Goal: Task Accomplishment & Management: Use online tool/utility

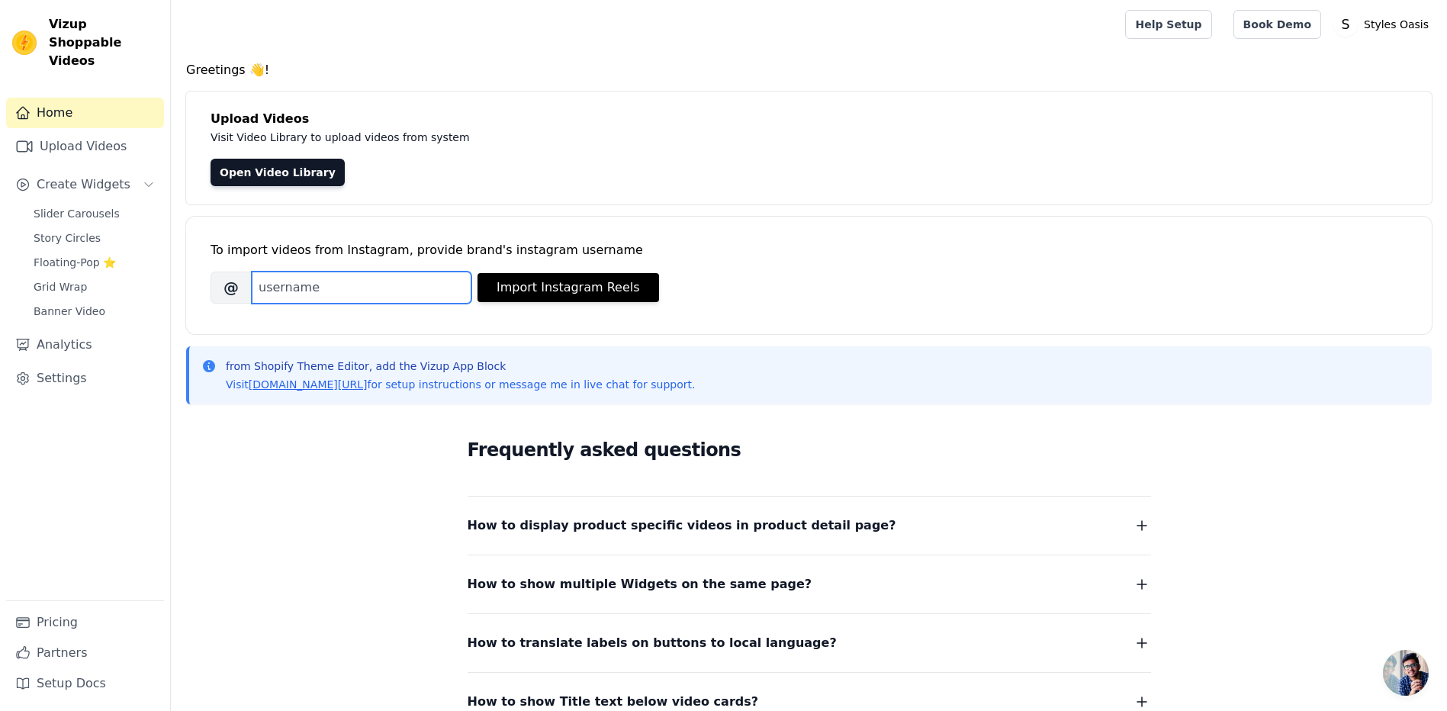
click at [368, 297] on input "Brand's Instagram Username" at bounding box center [362, 288] width 220 height 32
type input "styles_oasis"
click at [535, 288] on button "Import Instagram Reels" at bounding box center [569, 287] width 182 height 29
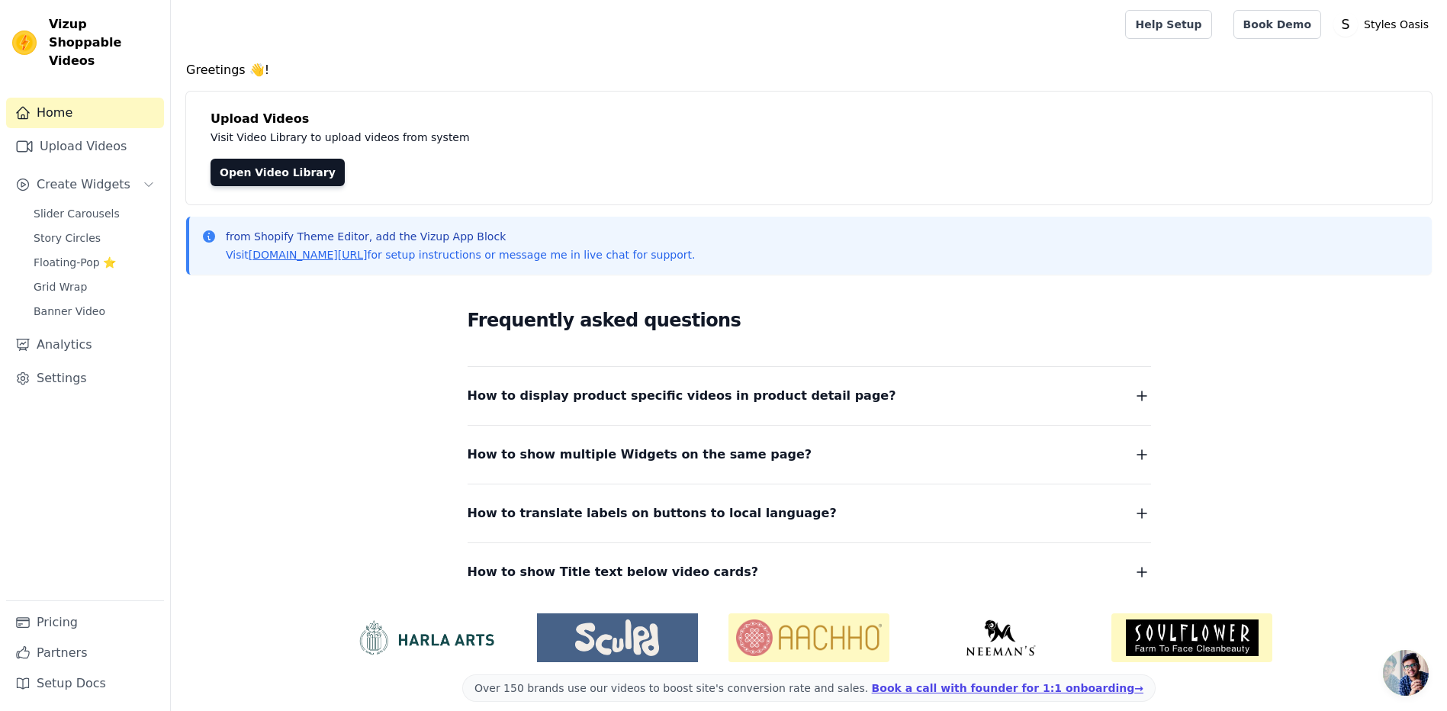
scroll to position [15, 0]
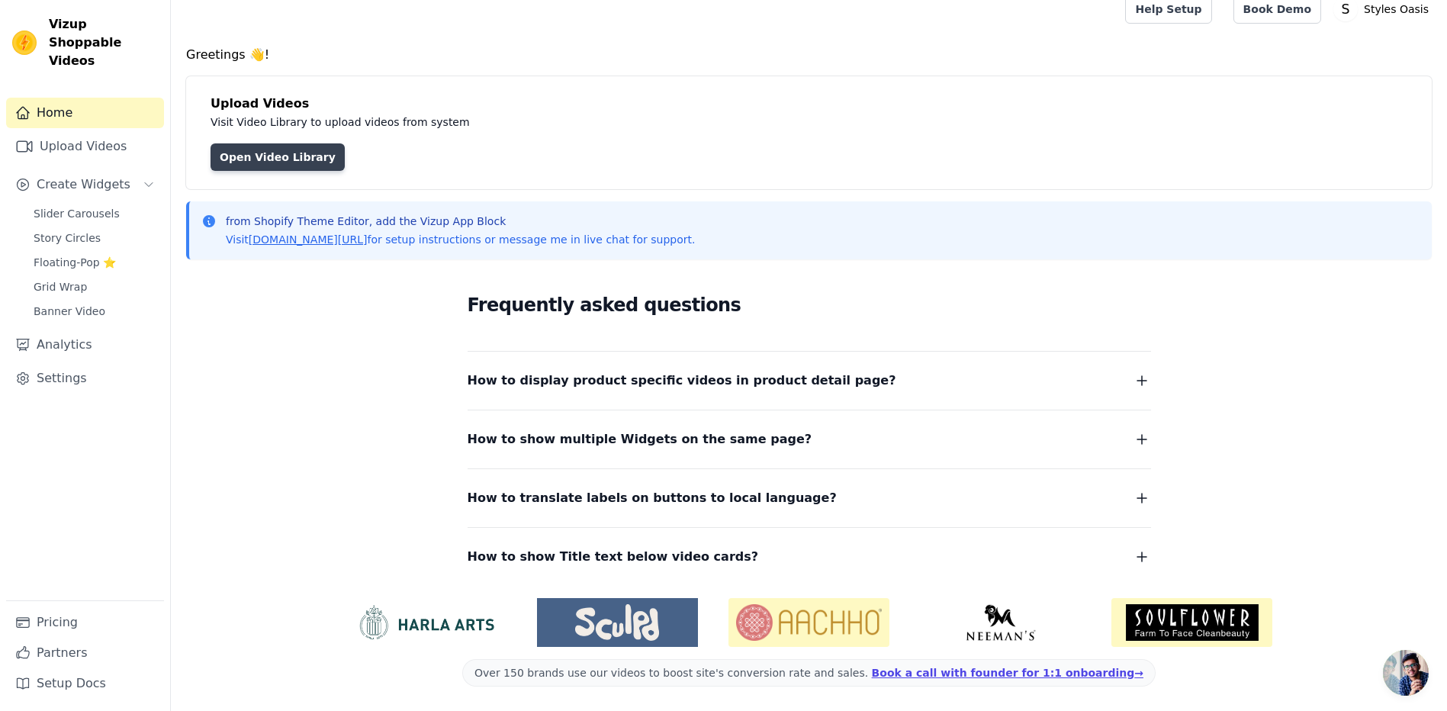
click at [237, 169] on link "Open Video Library" at bounding box center [278, 156] width 134 height 27
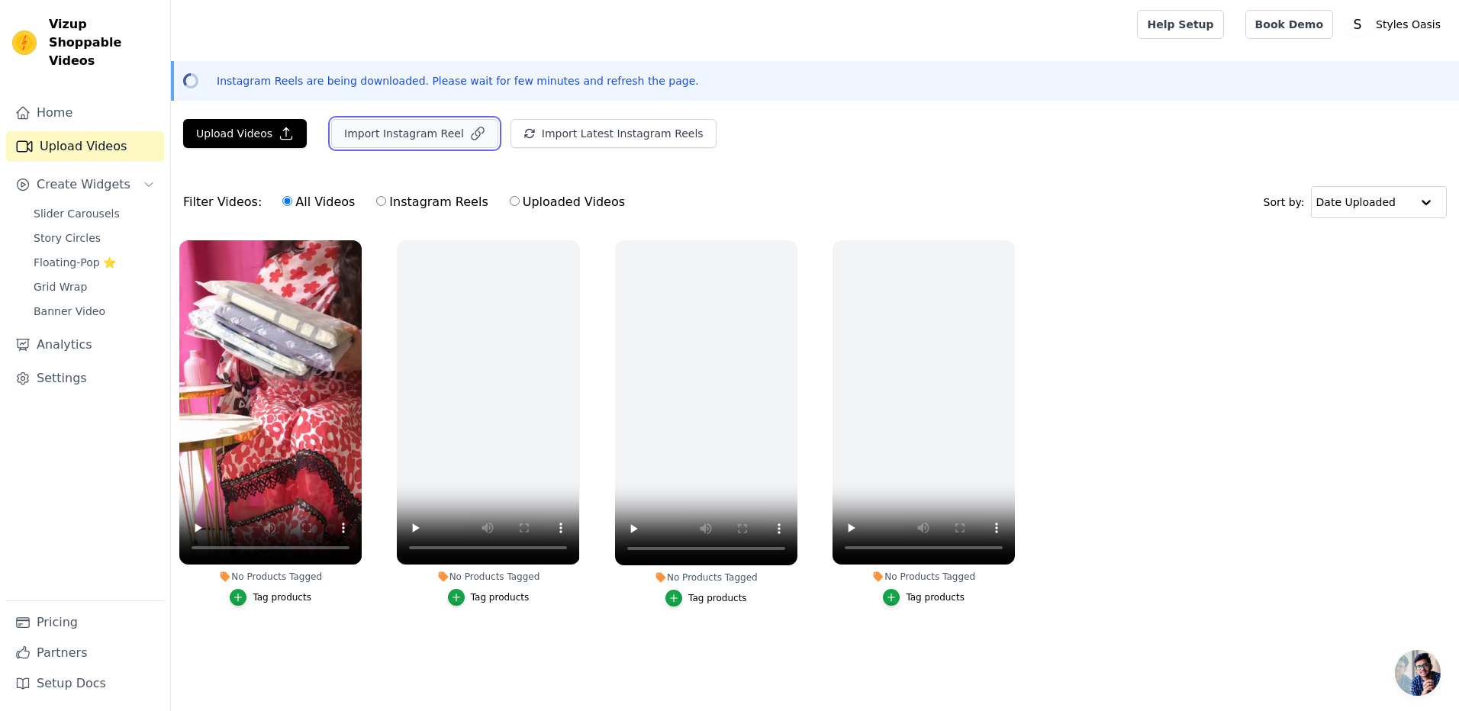
click at [388, 134] on button "Import Instagram Reel" at bounding box center [414, 133] width 167 height 29
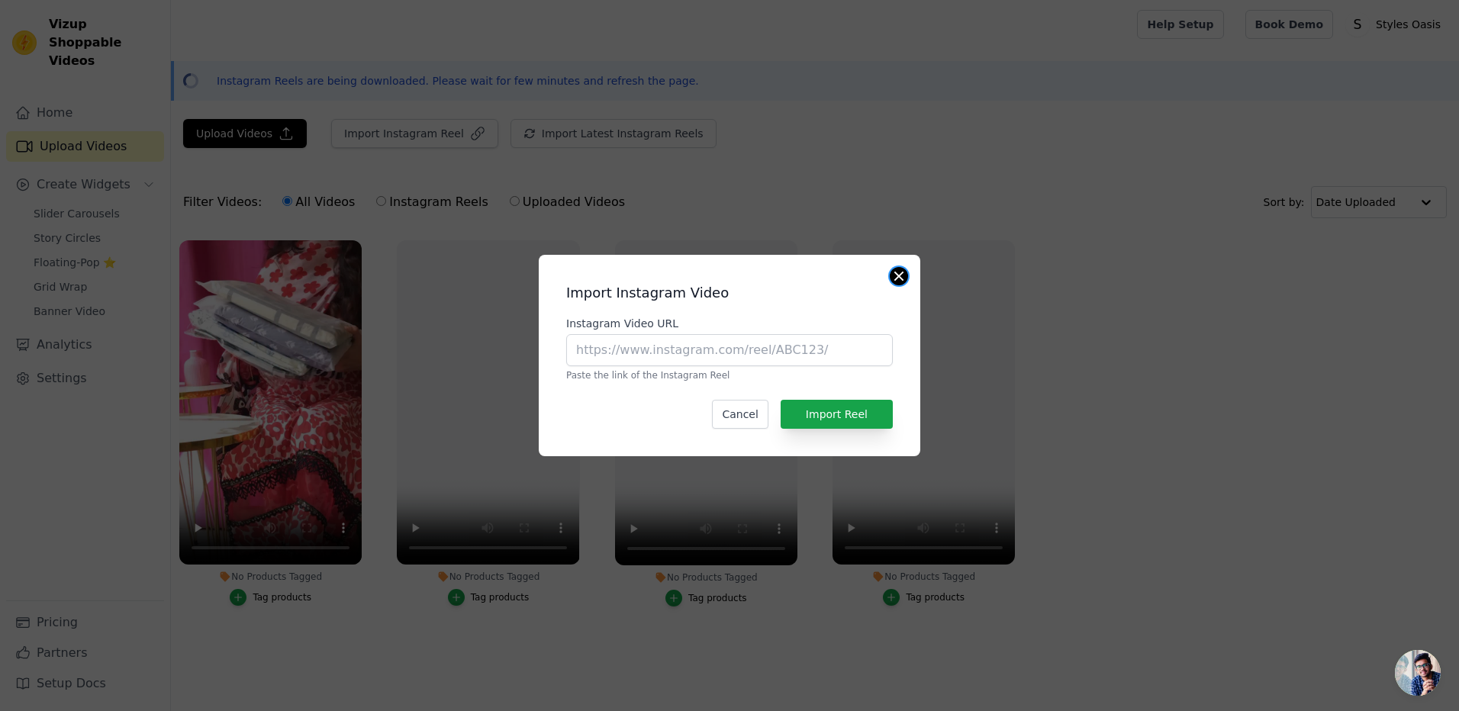
click at [905, 276] on button "Close modal" at bounding box center [899, 276] width 18 height 18
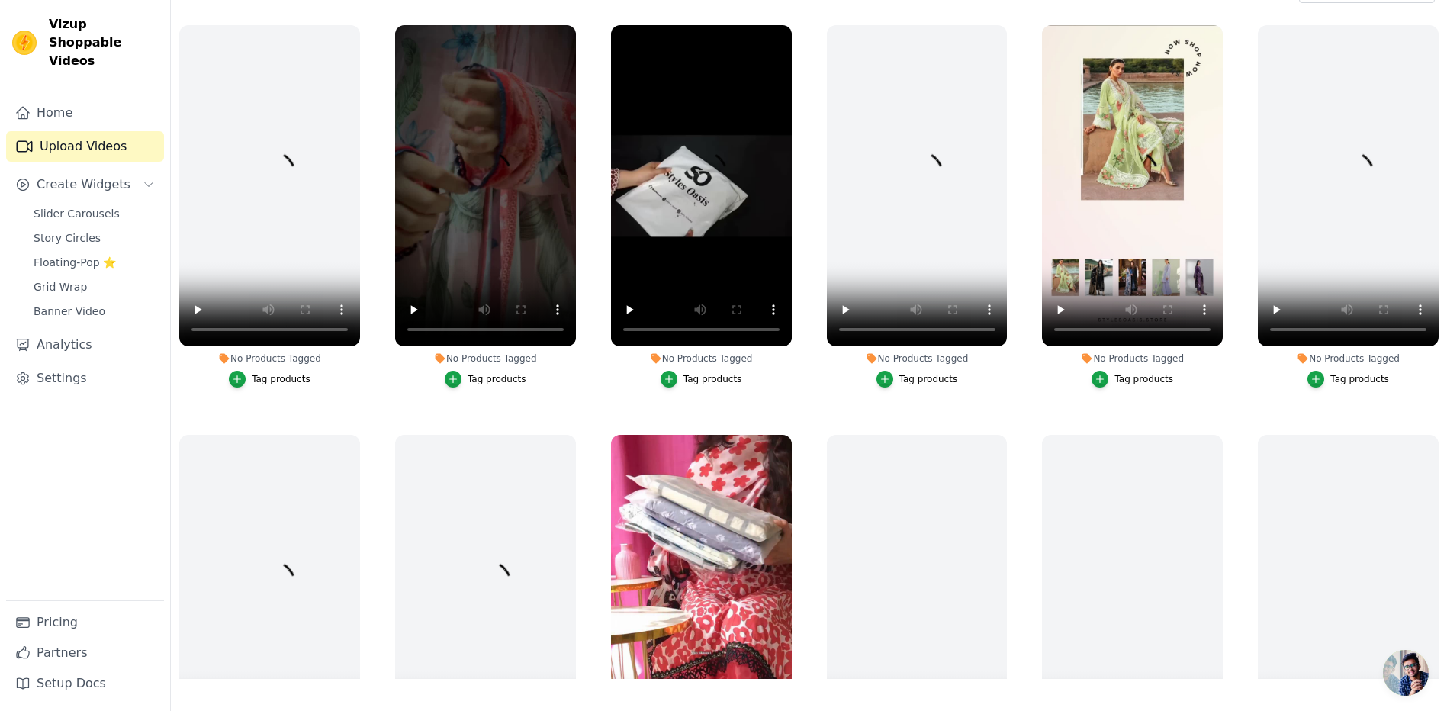
scroll to position [220, 0]
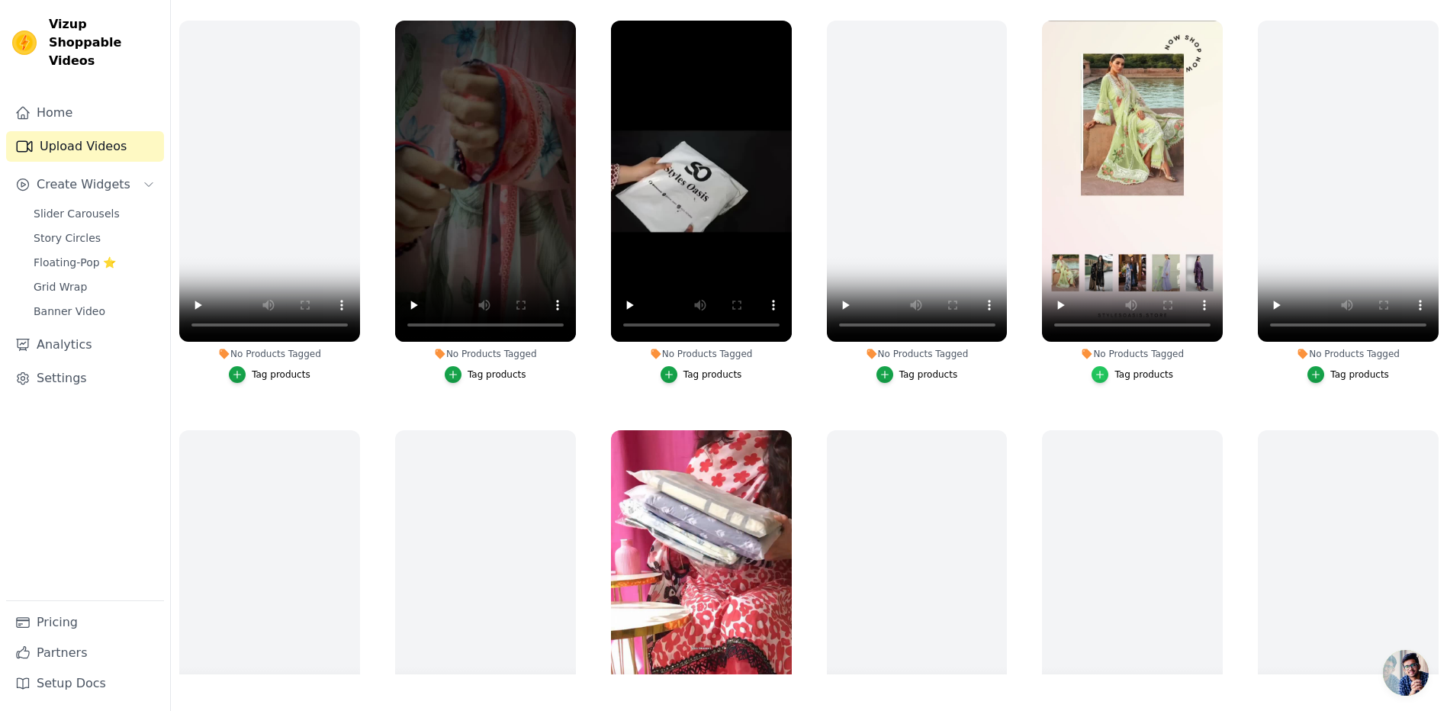
click at [1100, 374] on icon "button" at bounding box center [1100, 374] width 11 height 11
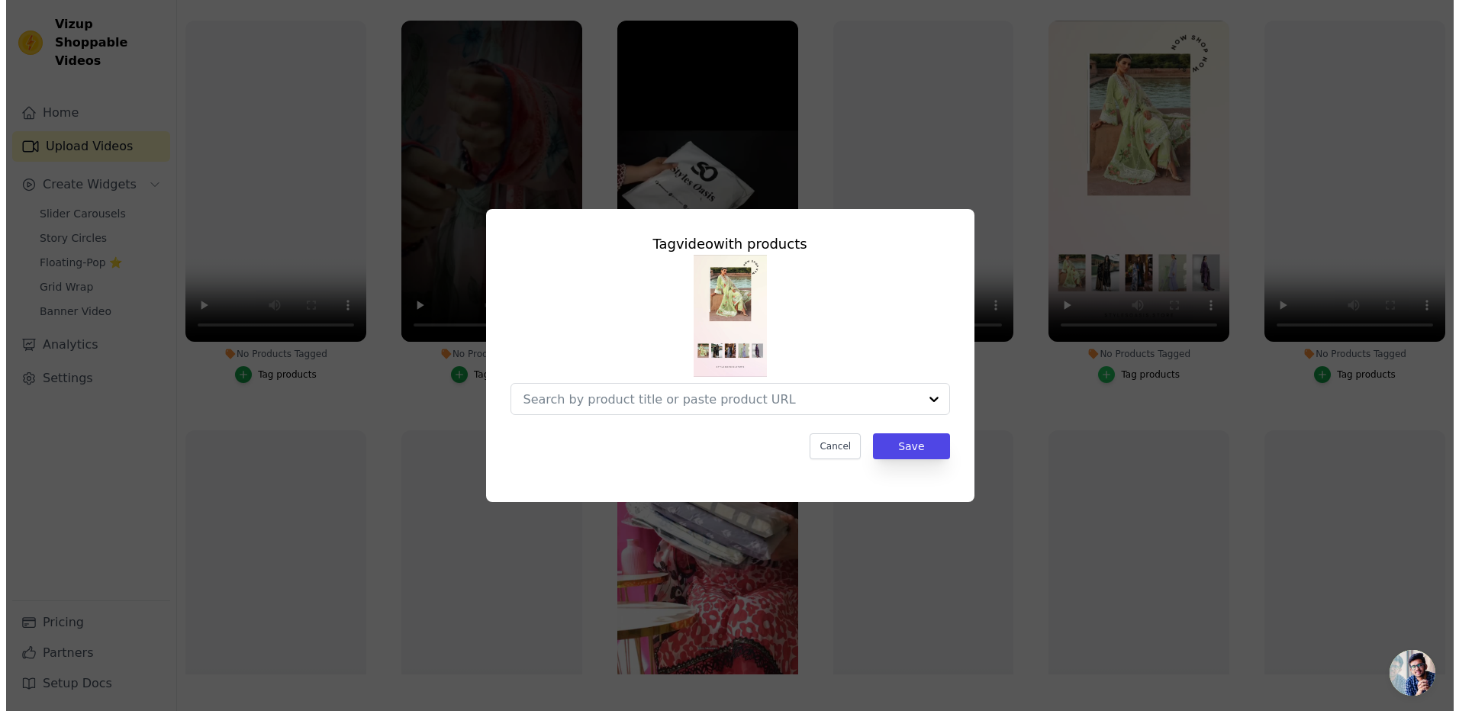
scroll to position [0, 0]
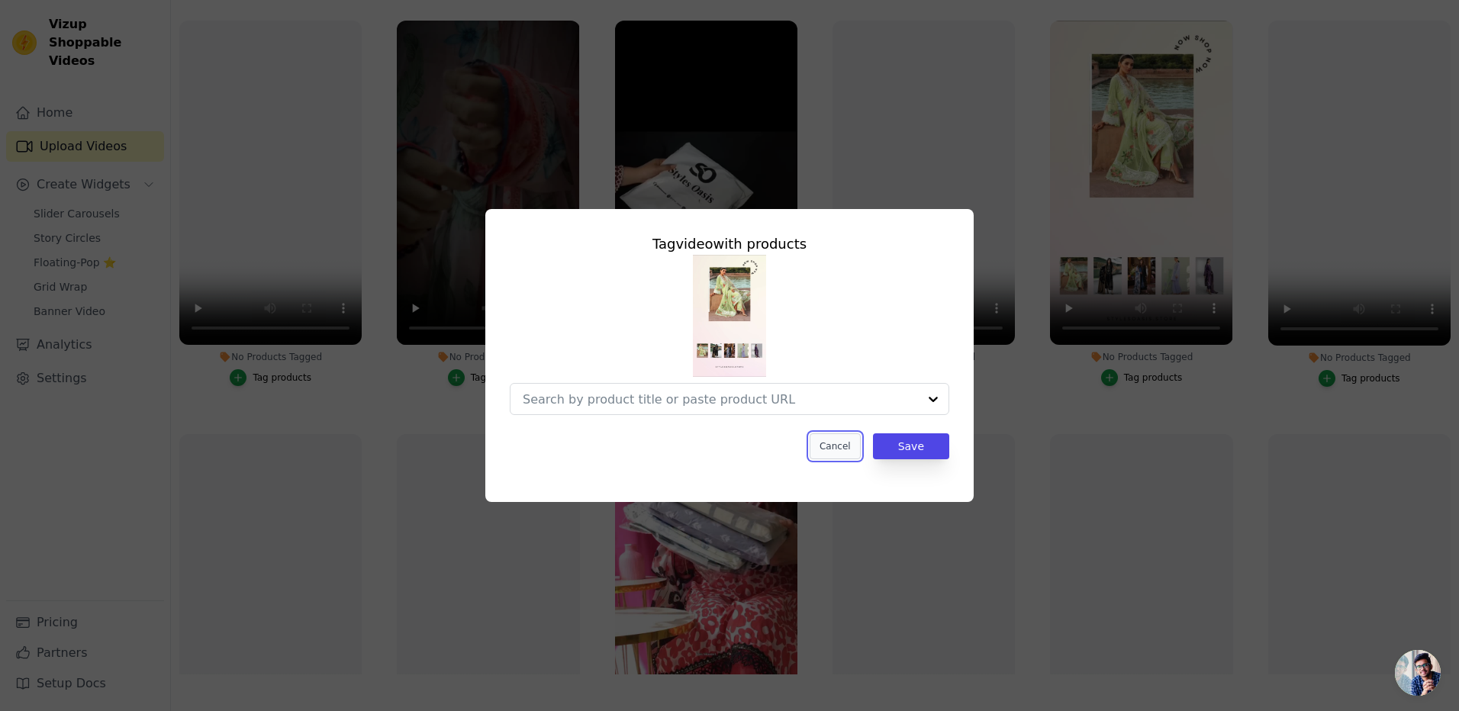
click at [848, 449] on button "Cancel" at bounding box center [835, 446] width 51 height 26
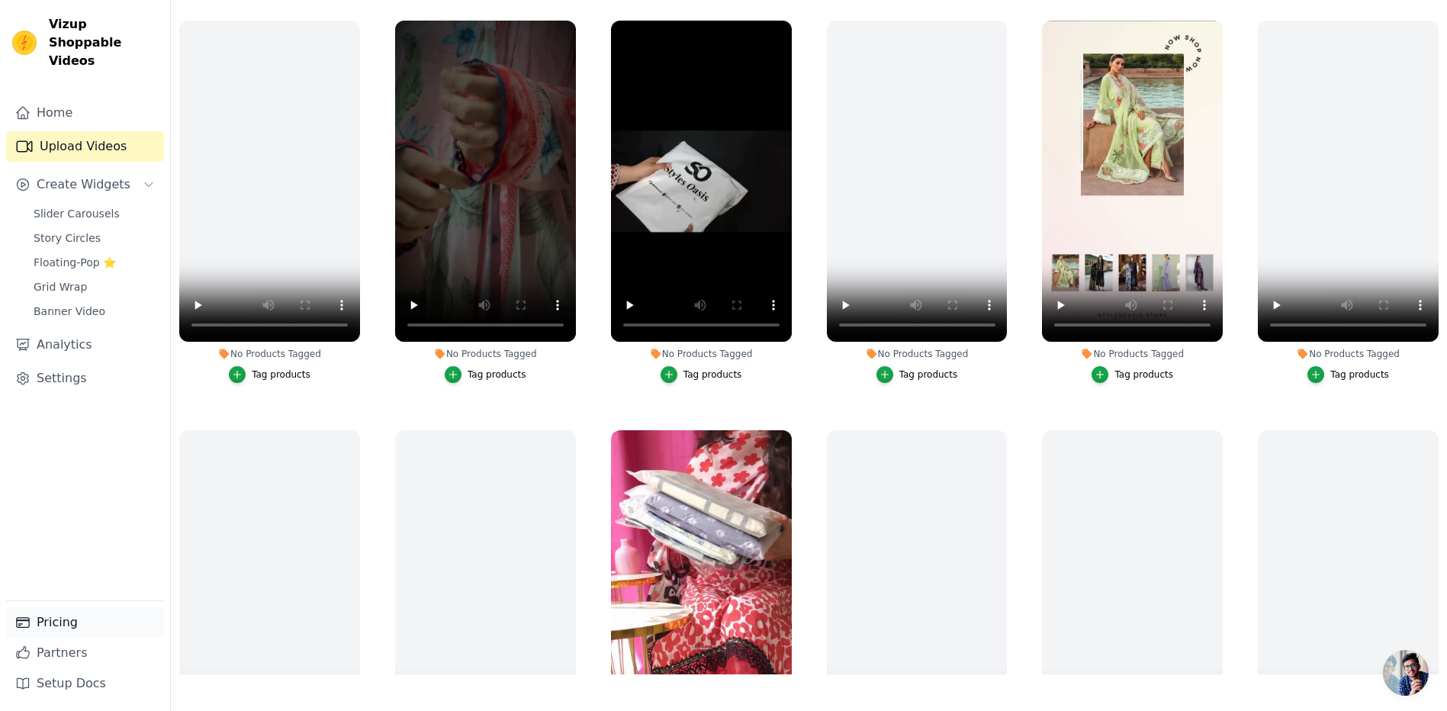
click at [72, 623] on link "Pricing" at bounding box center [85, 622] width 158 height 31
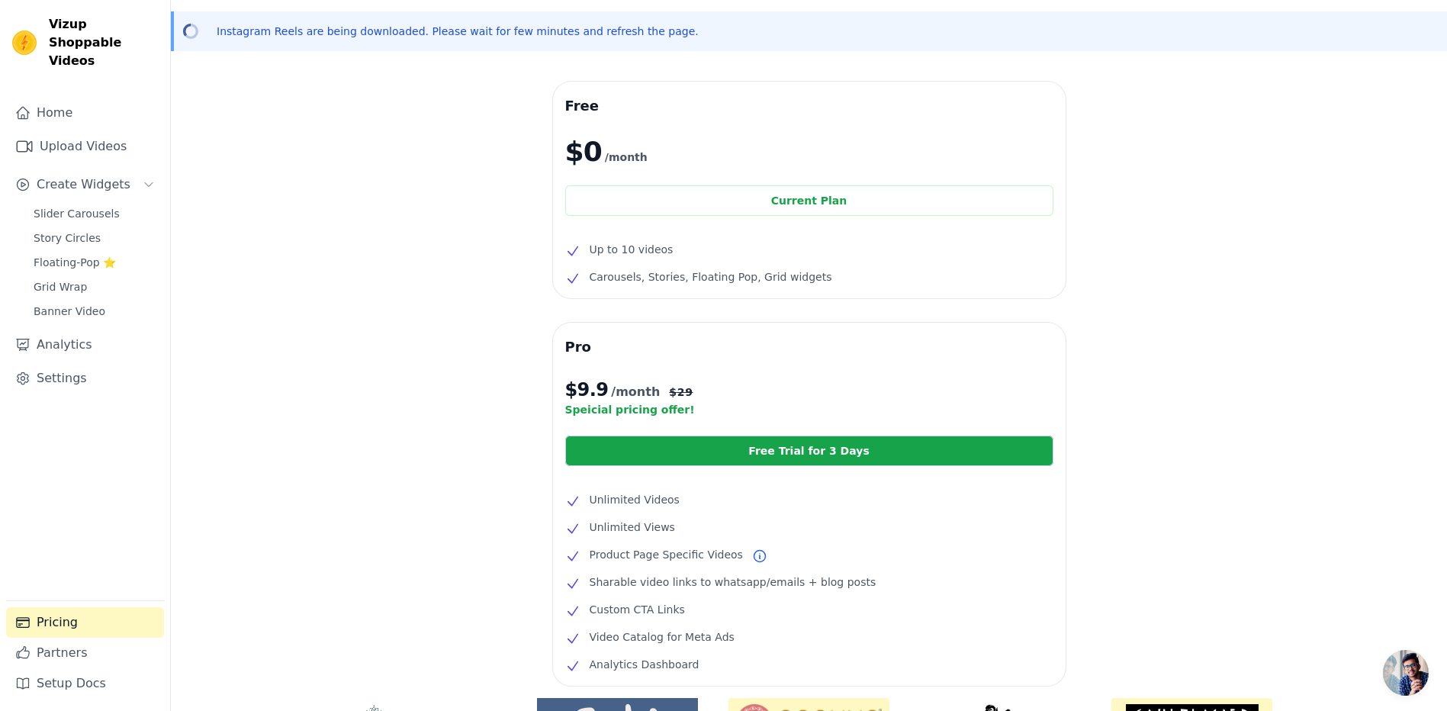
scroll to position [76, 0]
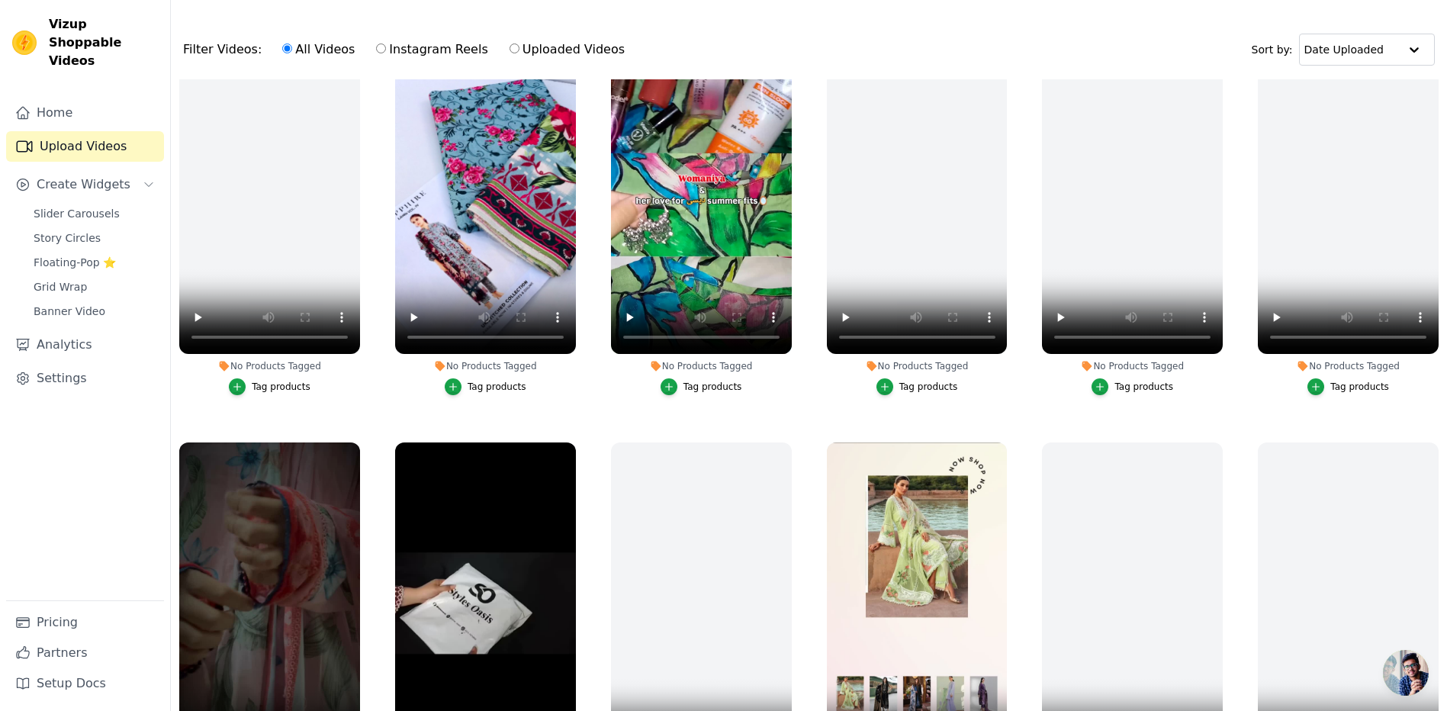
scroll to position [848, 0]
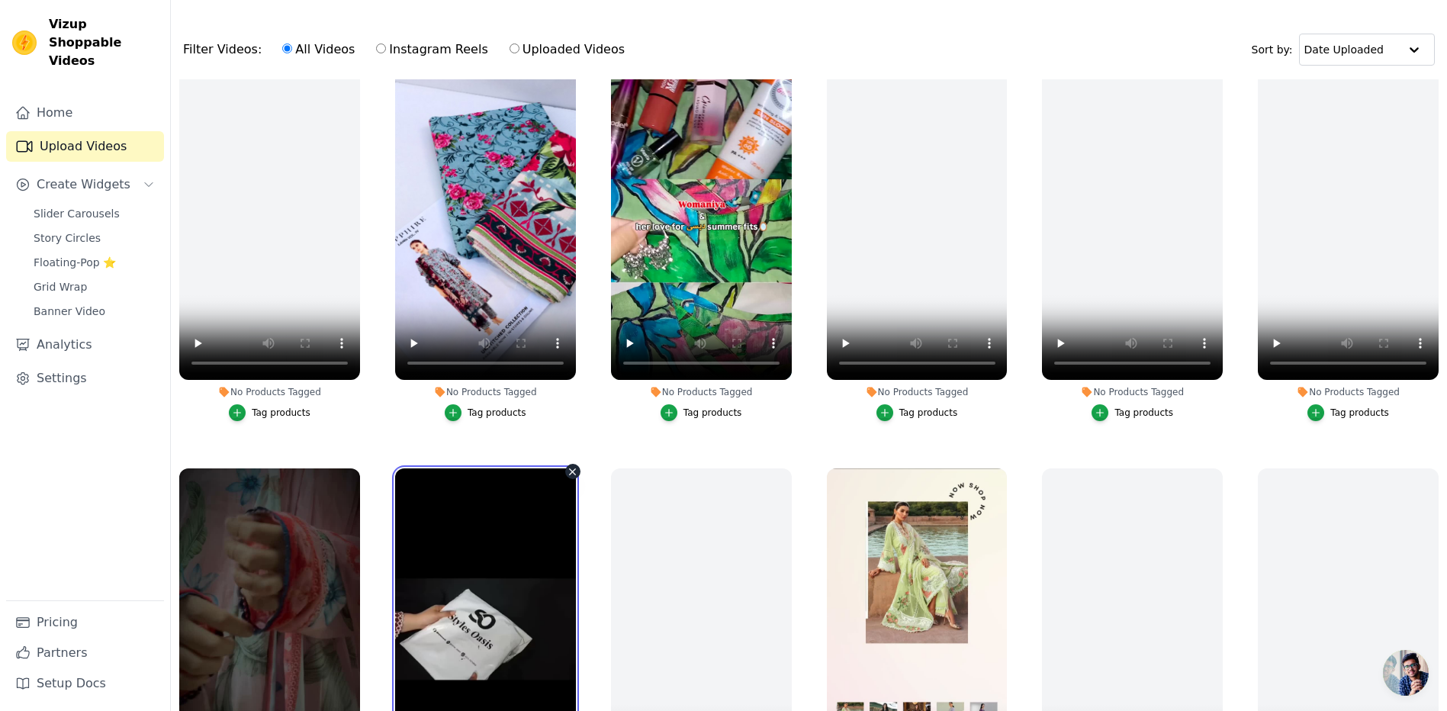
click at [536, 561] on video at bounding box center [485, 628] width 181 height 321
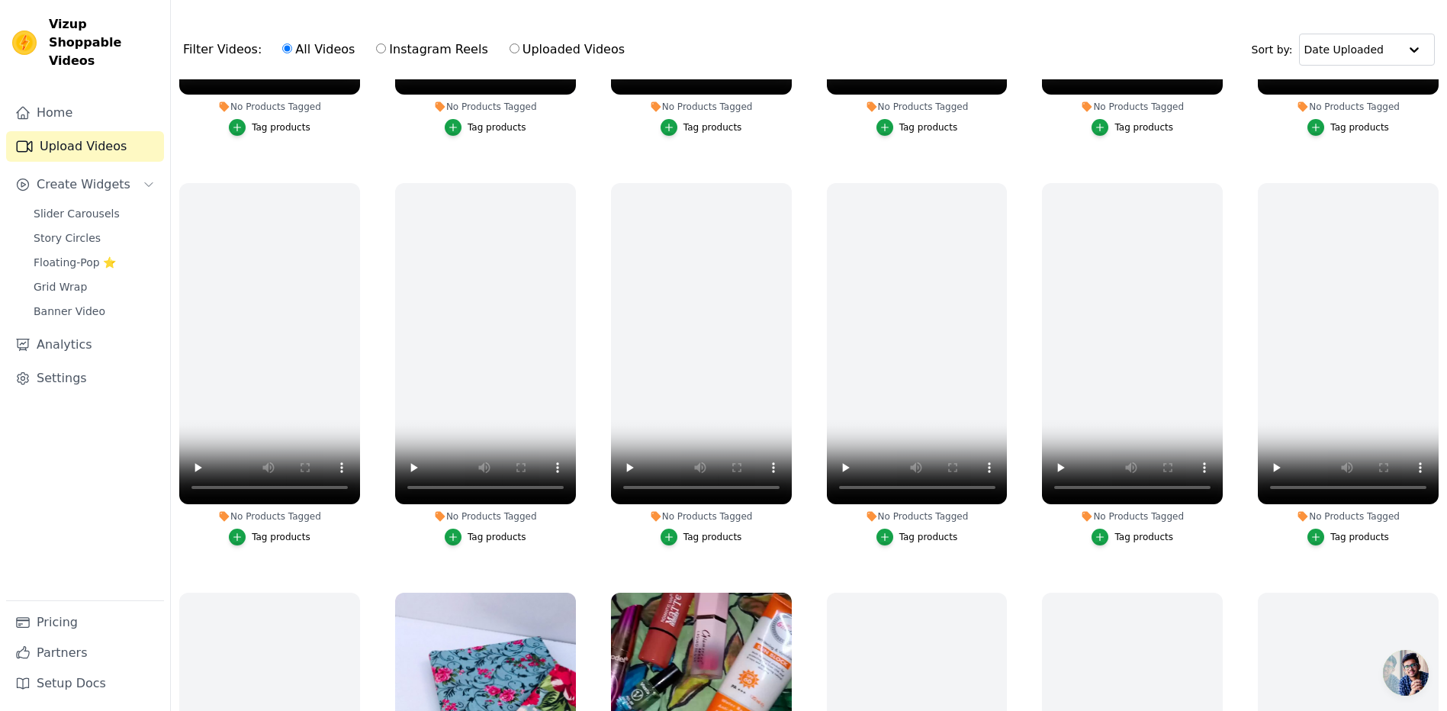
scroll to position [0, 0]
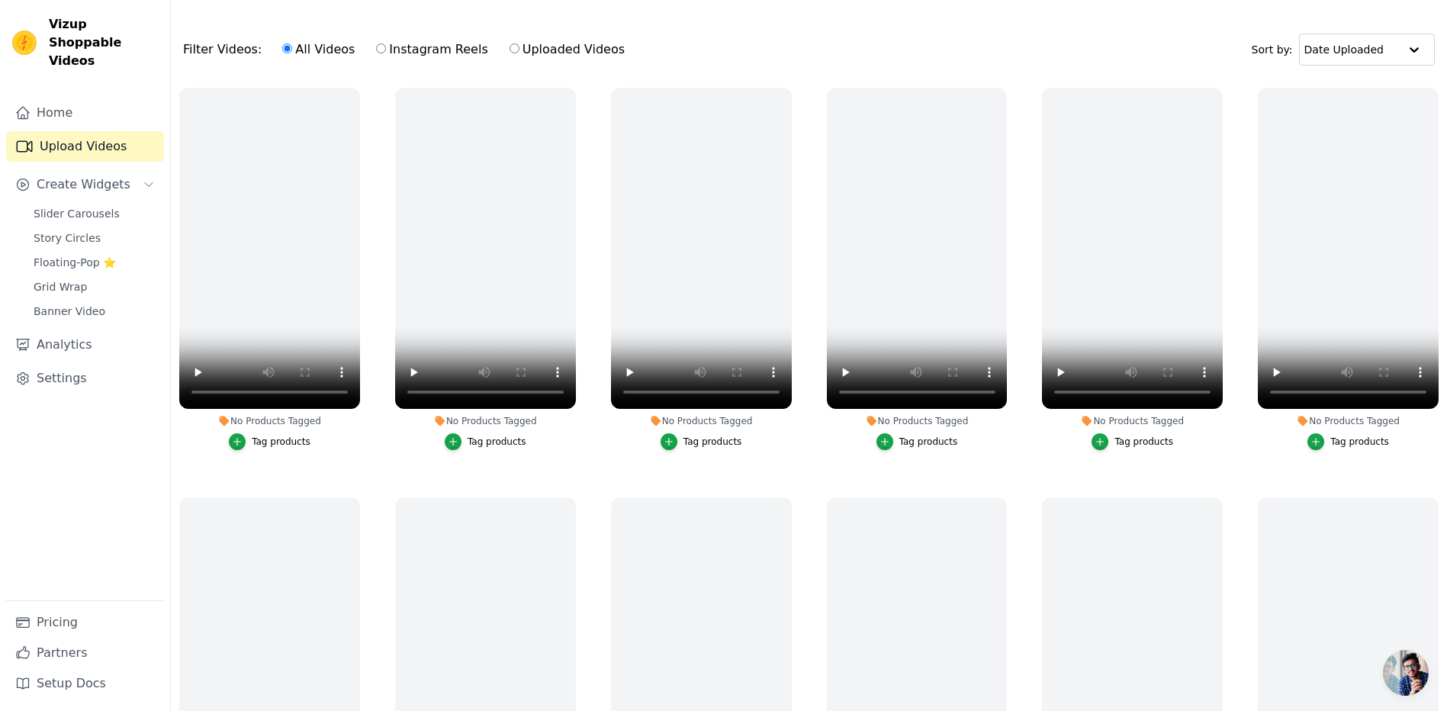
click at [376, 49] on input "Instagram Reels" at bounding box center [381, 48] width 10 height 10
radio input "true"
click at [288, 49] on label "All Videos" at bounding box center [319, 50] width 74 height 20
click at [288, 49] on input "All Videos" at bounding box center [287, 48] width 10 height 10
radio input "true"
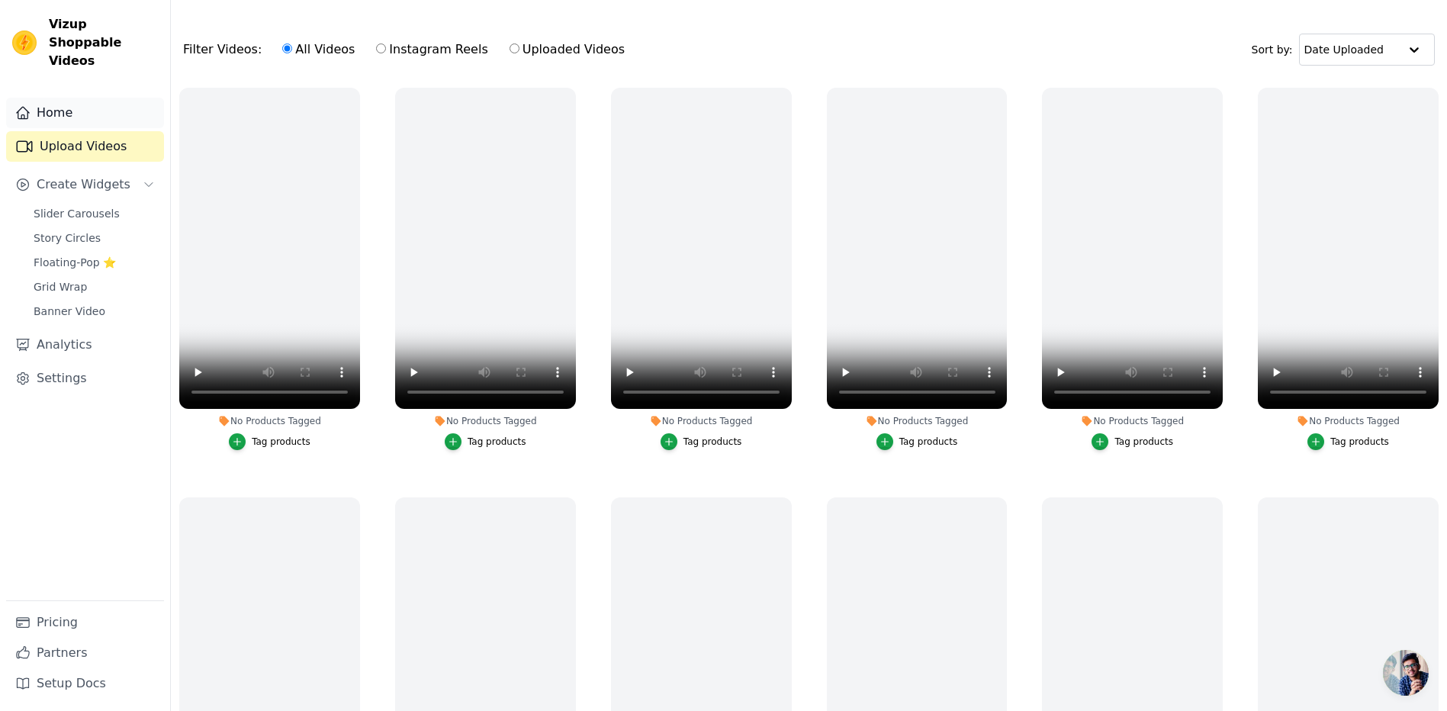
click at [111, 101] on link "Home" at bounding box center [85, 113] width 158 height 31
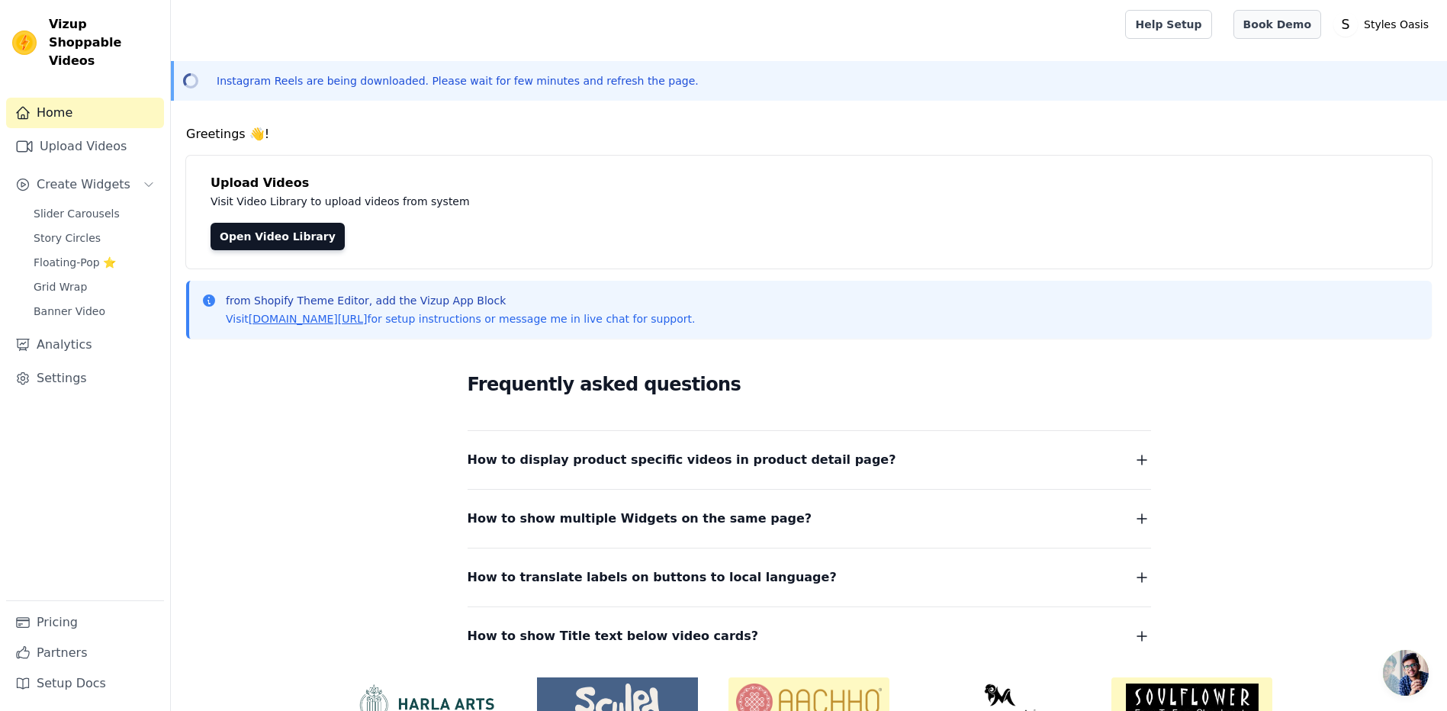
click at [1301, 31] on link "Book Demo" at bounding box center [1278, 24] width 88 height 29
click at [94, 203] on link "Slider Carousels" at bounding box center [94, 213] width 140 height 21
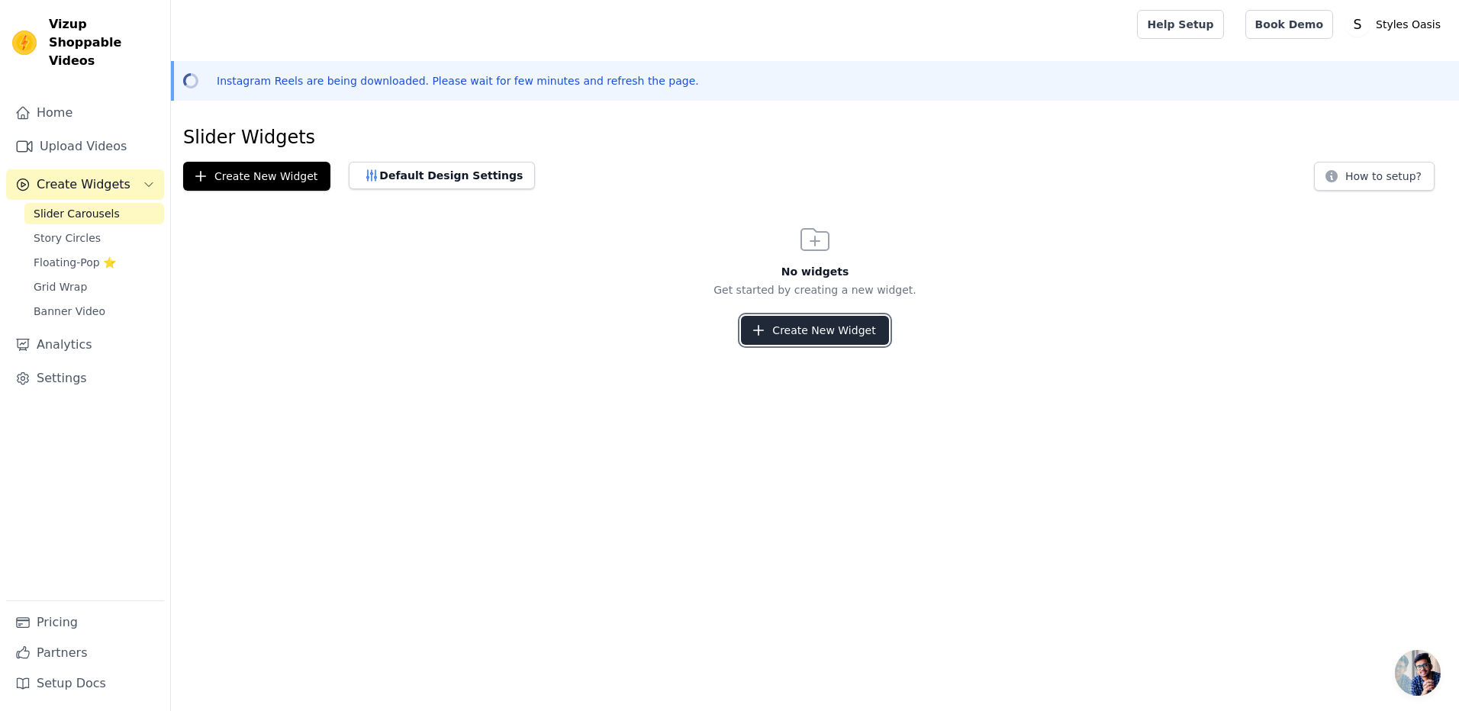
click at [842, 337] on button "Create New Widget" at bounding box center [814, 330] width 147 height 29
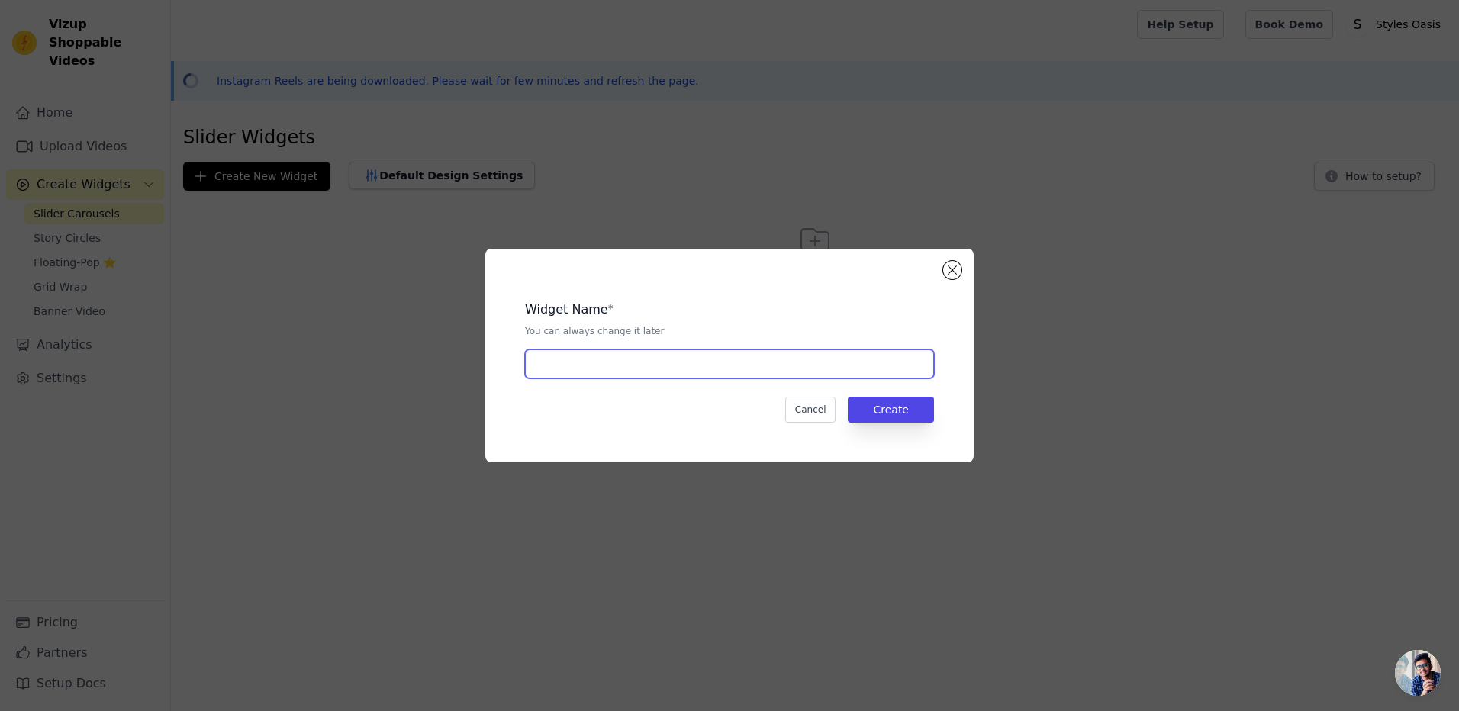
click at [563, 353] on input "text" at bounding box center [729, 363] width 409 height 29
type input "ugc"
click at [883, 413] on button "Create" at bounding box center [891, 410] width 86 height 26
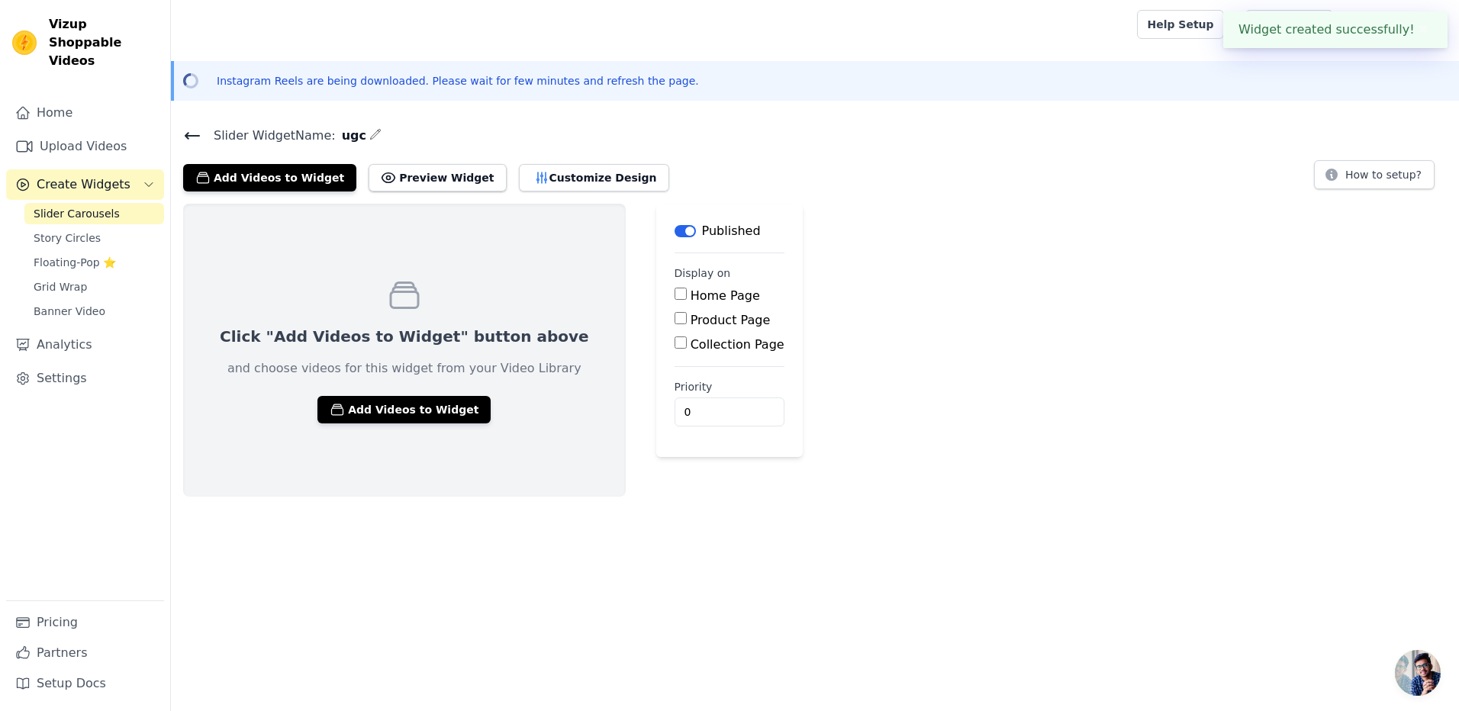
click at [675, 291] on input "Home Page" at bounding box center [681, 294] width 12 height 12
checkbox input "true"
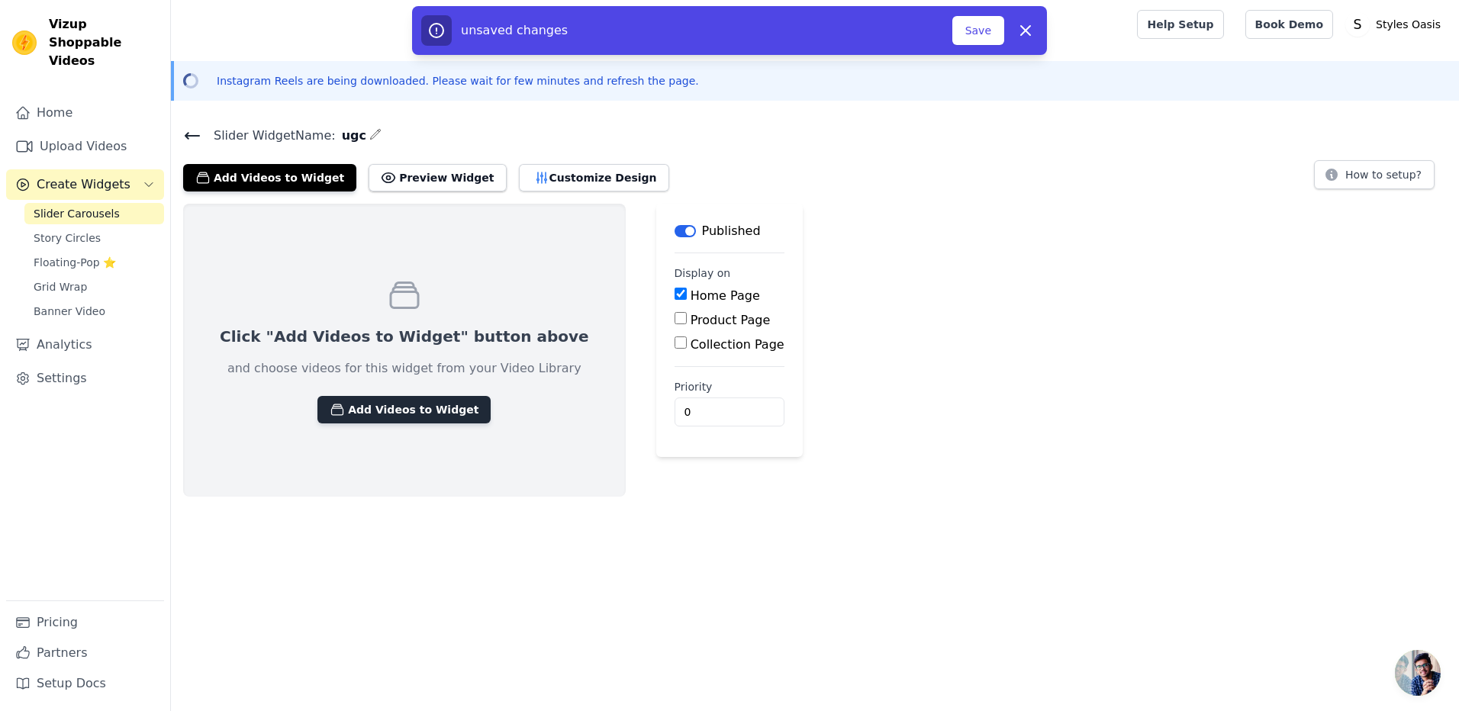
click at [365, 406] on button "Add Videos to Widget" at bounding box center [403, 409] width 173 height 27
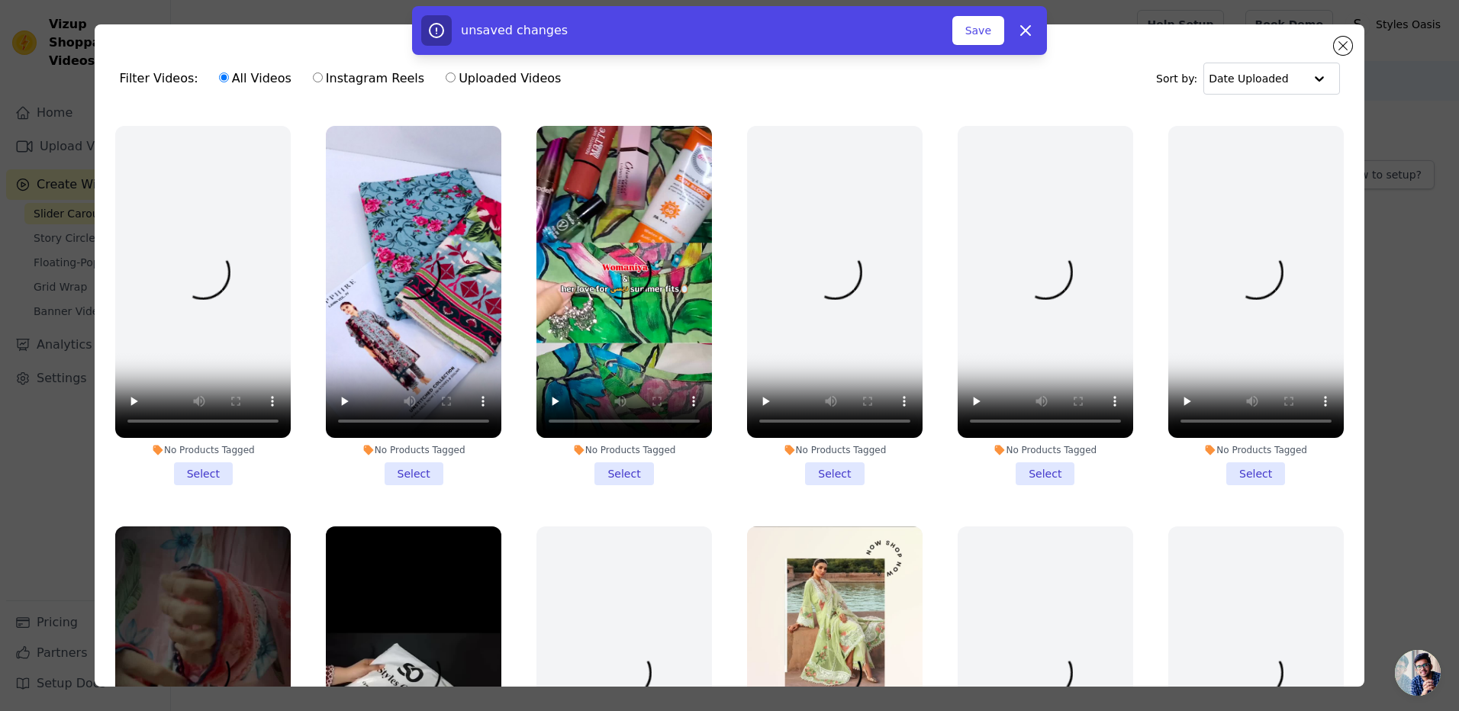
scroll to position [763, 0]
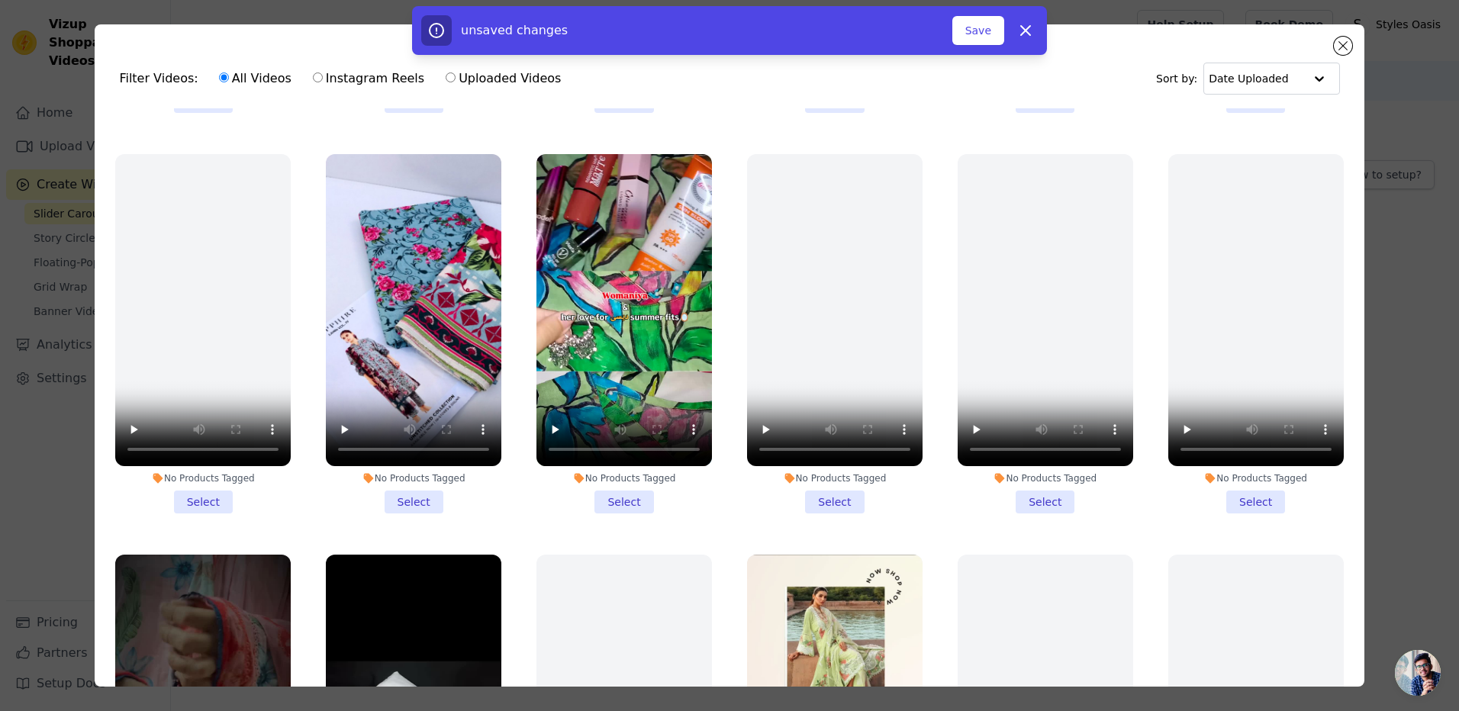
click at [398, 488] on li "No Products Tagged Select" at bounding box center [413, 333] width 175 height 359
click at [0, 0] on input "No Products Tagged Select" at bounding box center [0, 0] width 0 height 0
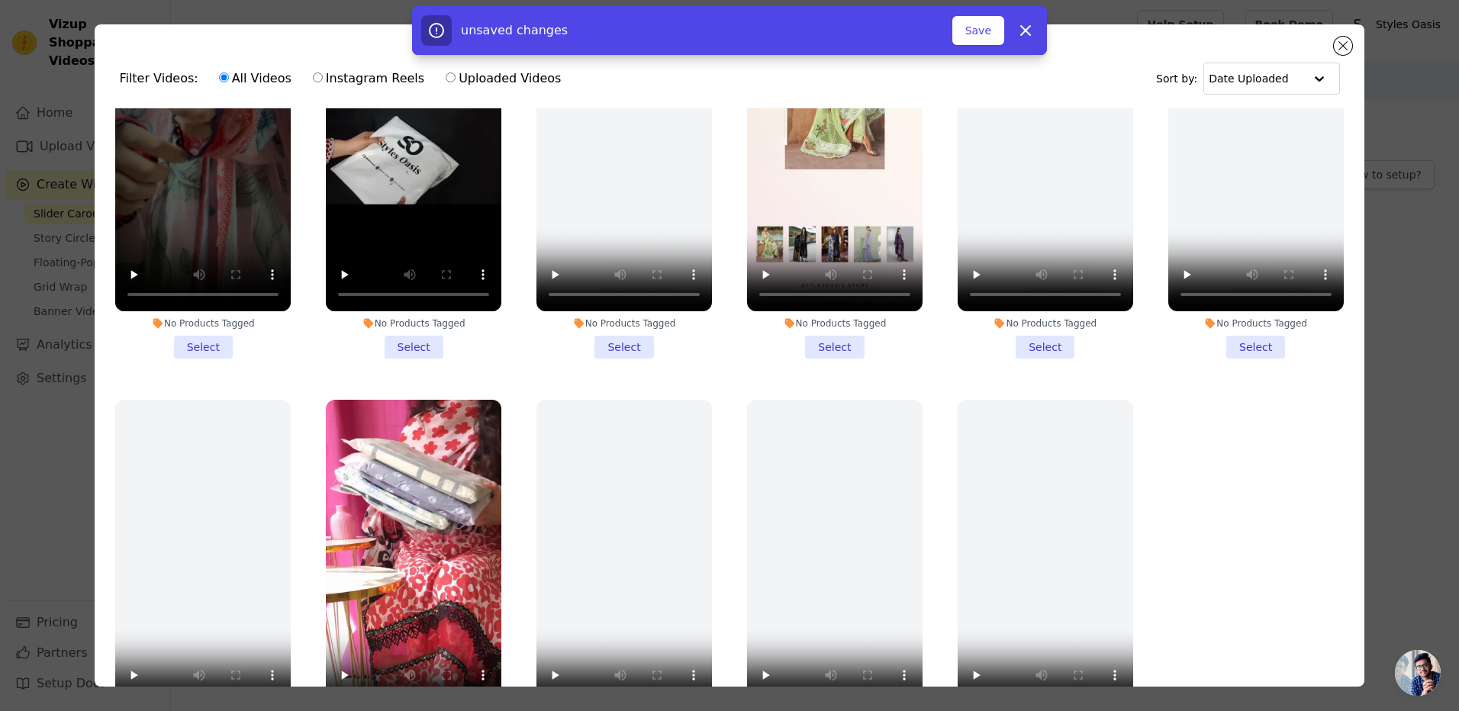
scroll to position [133, 0]
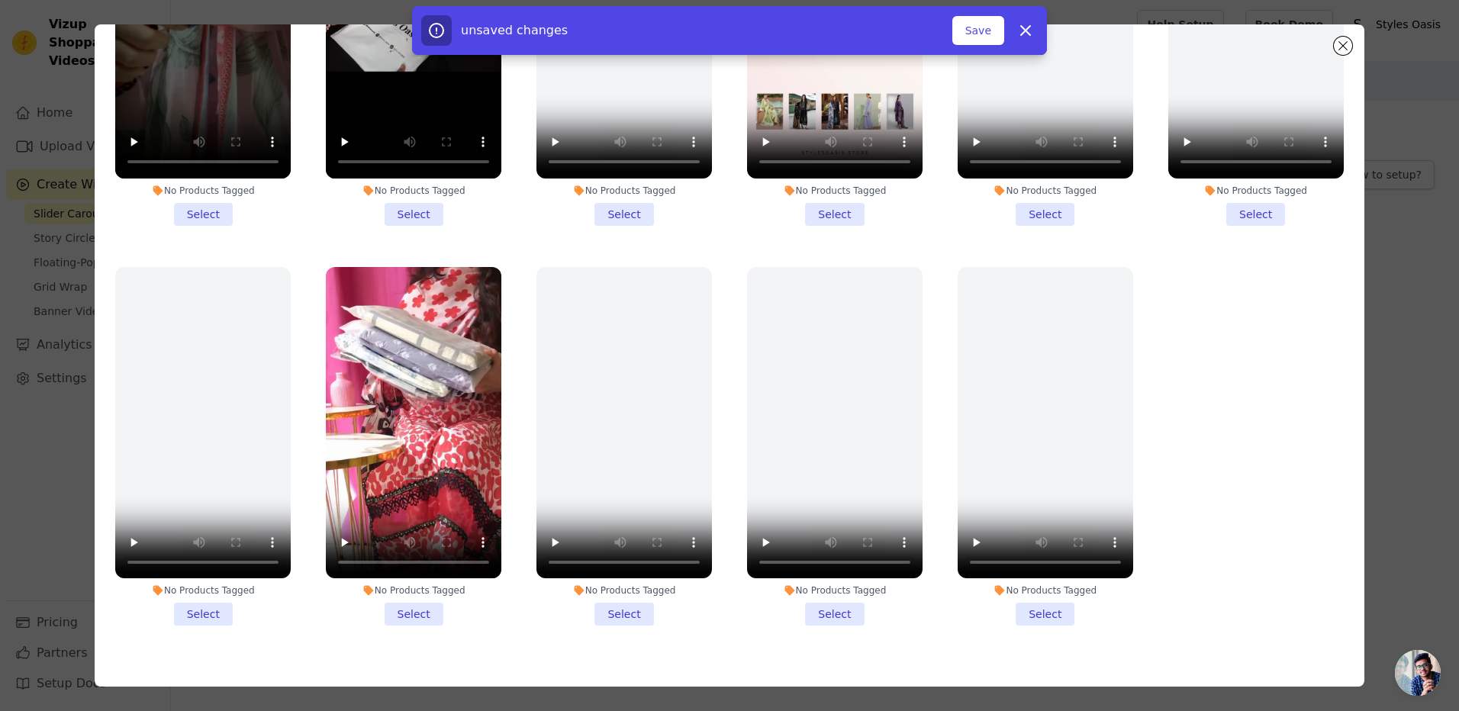
click at [419, 590] on li "No Products Tagged Select" at bounding box center [413, 446] width 175 height 359
click at [0, 0] on input "No Products Tagged Select" at bounding box center [0, 0] width 0 height 0
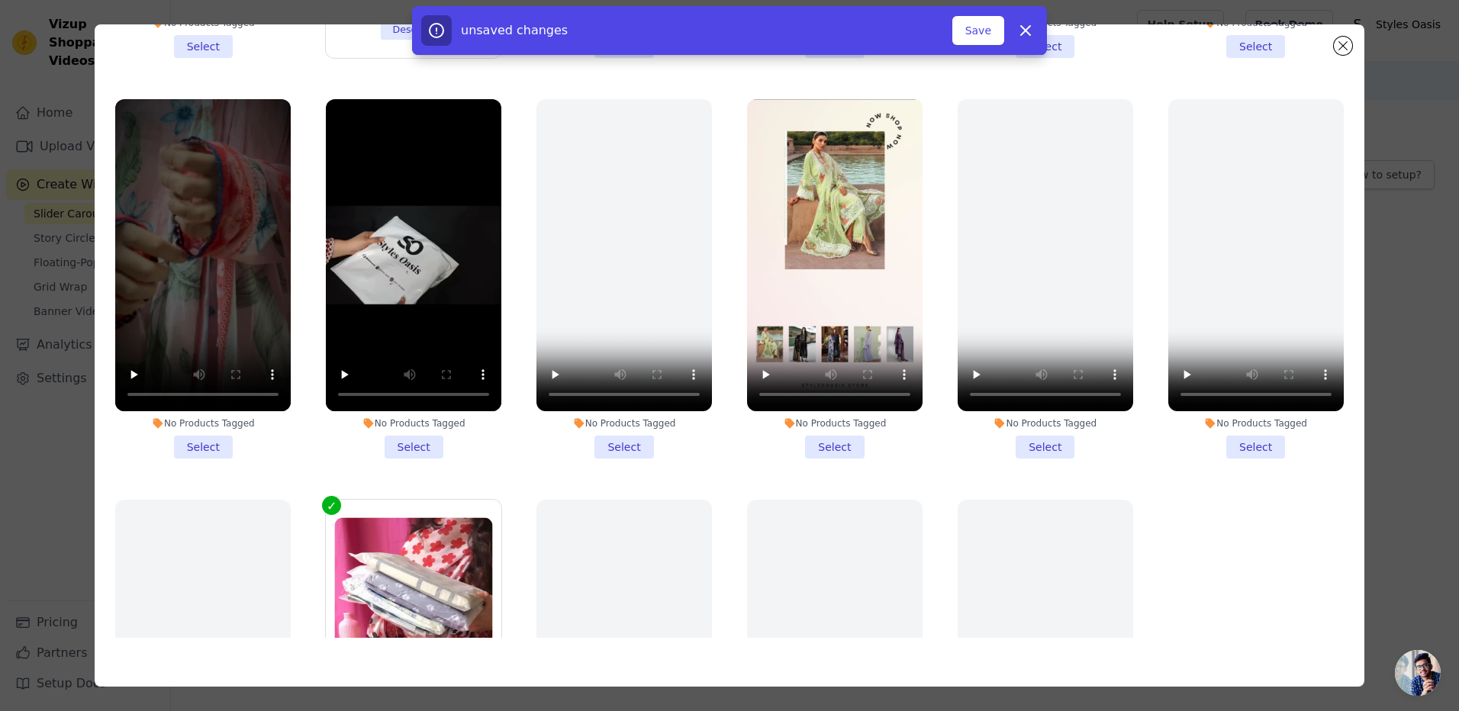
scroll to position [1319, 0]
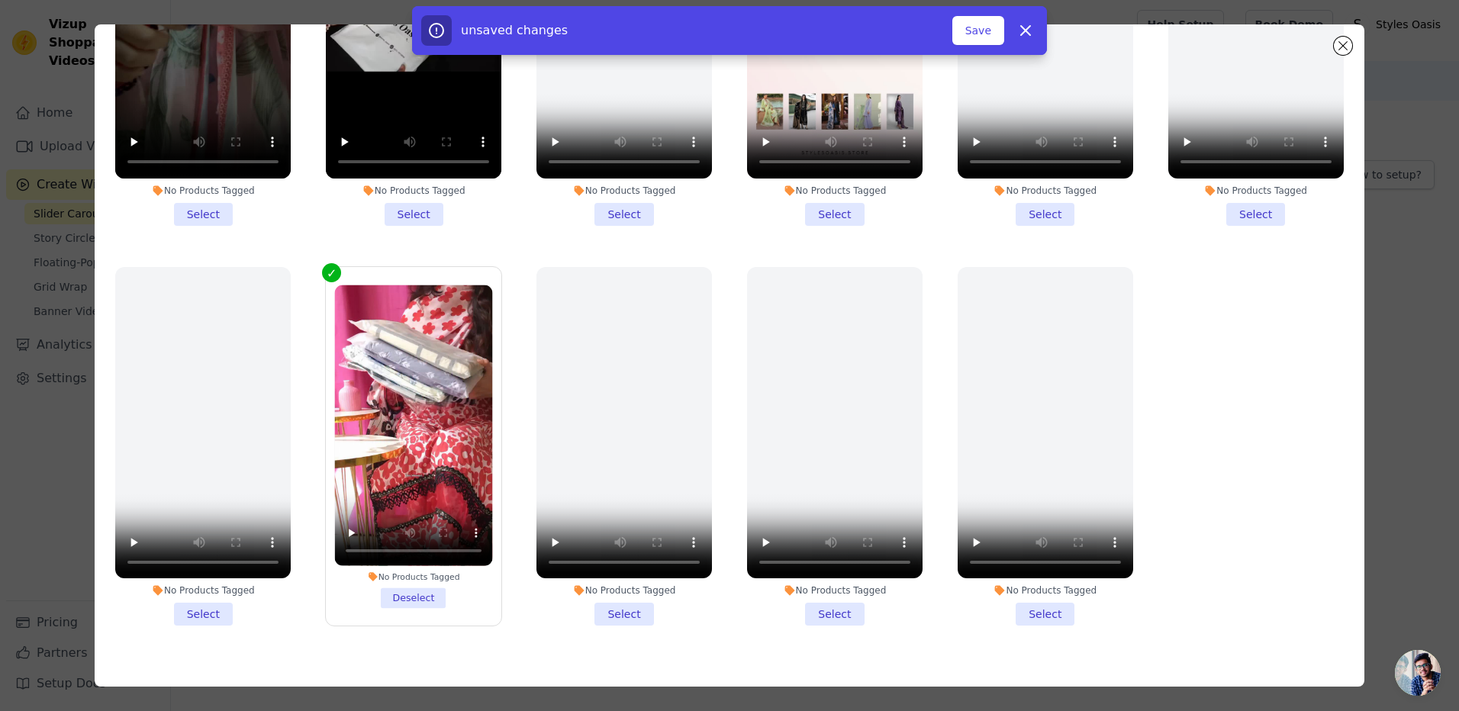
click at [433, 573] on li "No Products Tagged Deselect" at bounding box center [414, 447] width 158 height 324
click at [0, 0] on input "No Products Tagged Deselect" at bounding box center [0, 0] width 0 height 0
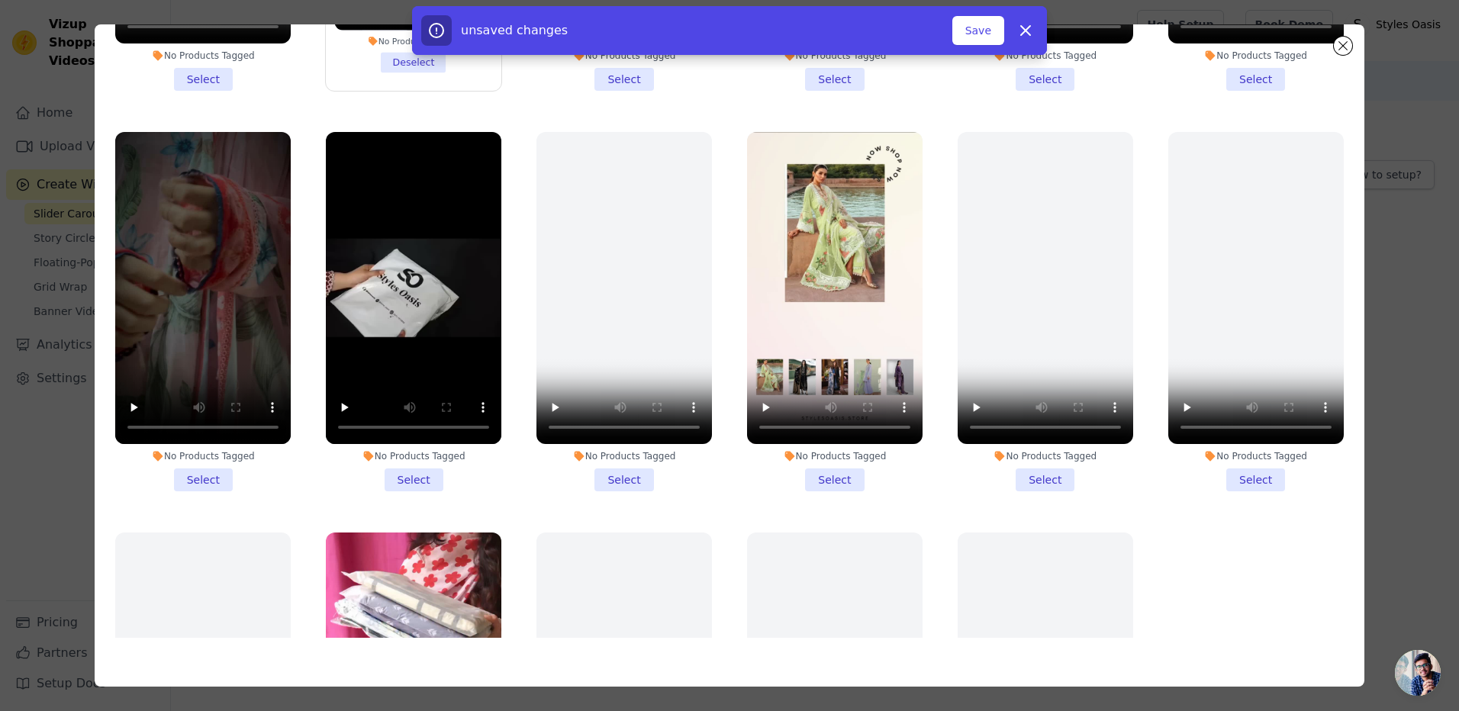
scroll to position [1013, 0]
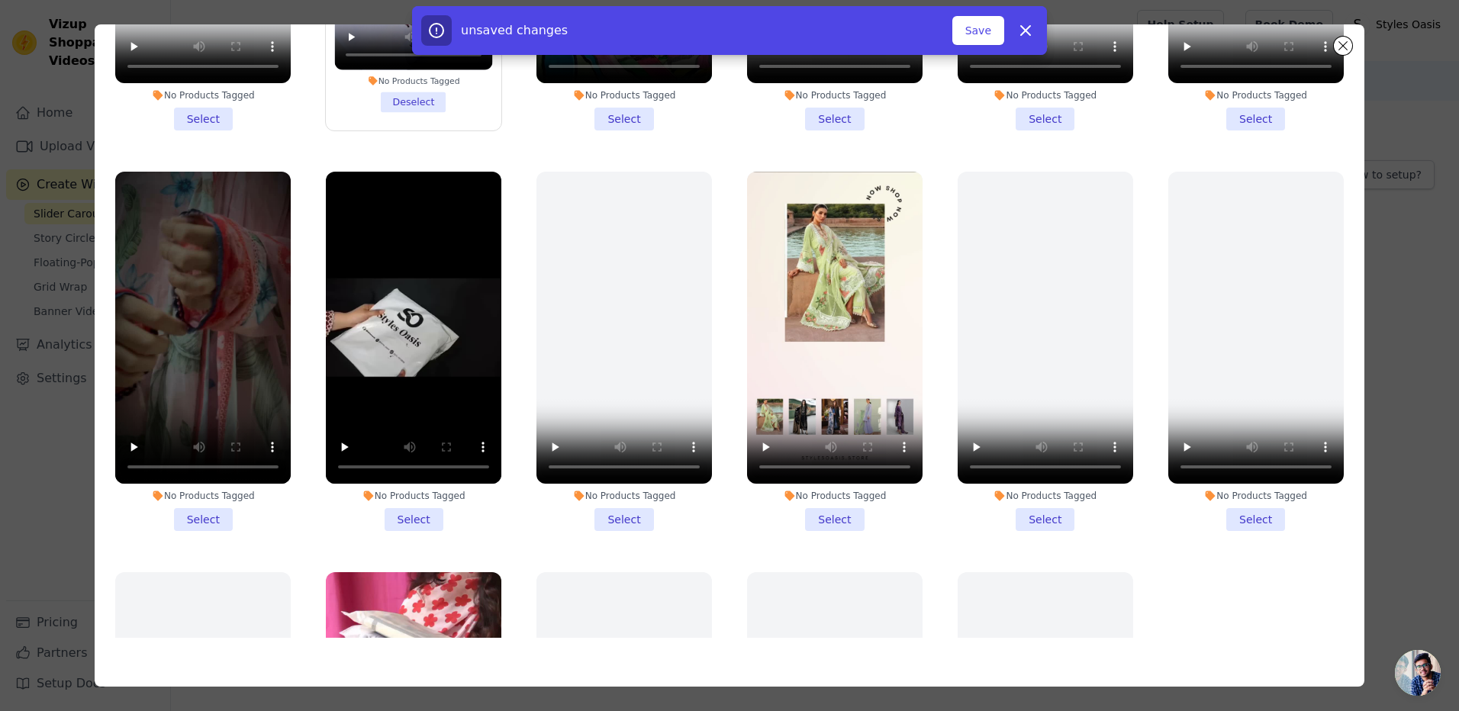
click at [417, 501] on li "No Products Tagged Select" at bounding box center [413, 351] width 175 height 359
click at [0, 0] on input "No Products Tagged Select" at bounding box center [0, 0] width 0 height 0
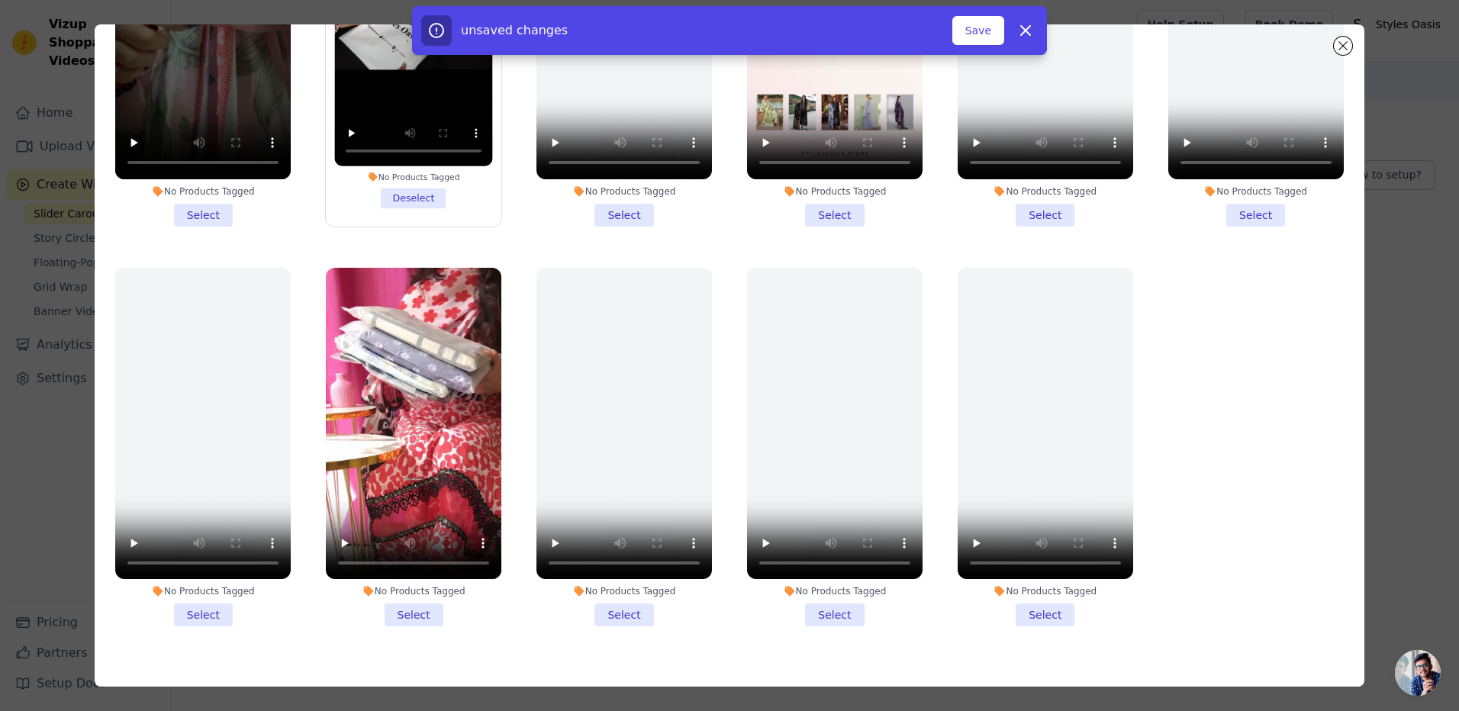
scroll to position [1319, 0]
click at [417, 588] on li "No Products Tagged Select" at bounding box center [413, 446] width 175 height 359
click at [0, 0] on input "No Products Tagged Select" at bounding box center [0, 0] width 0 height 0
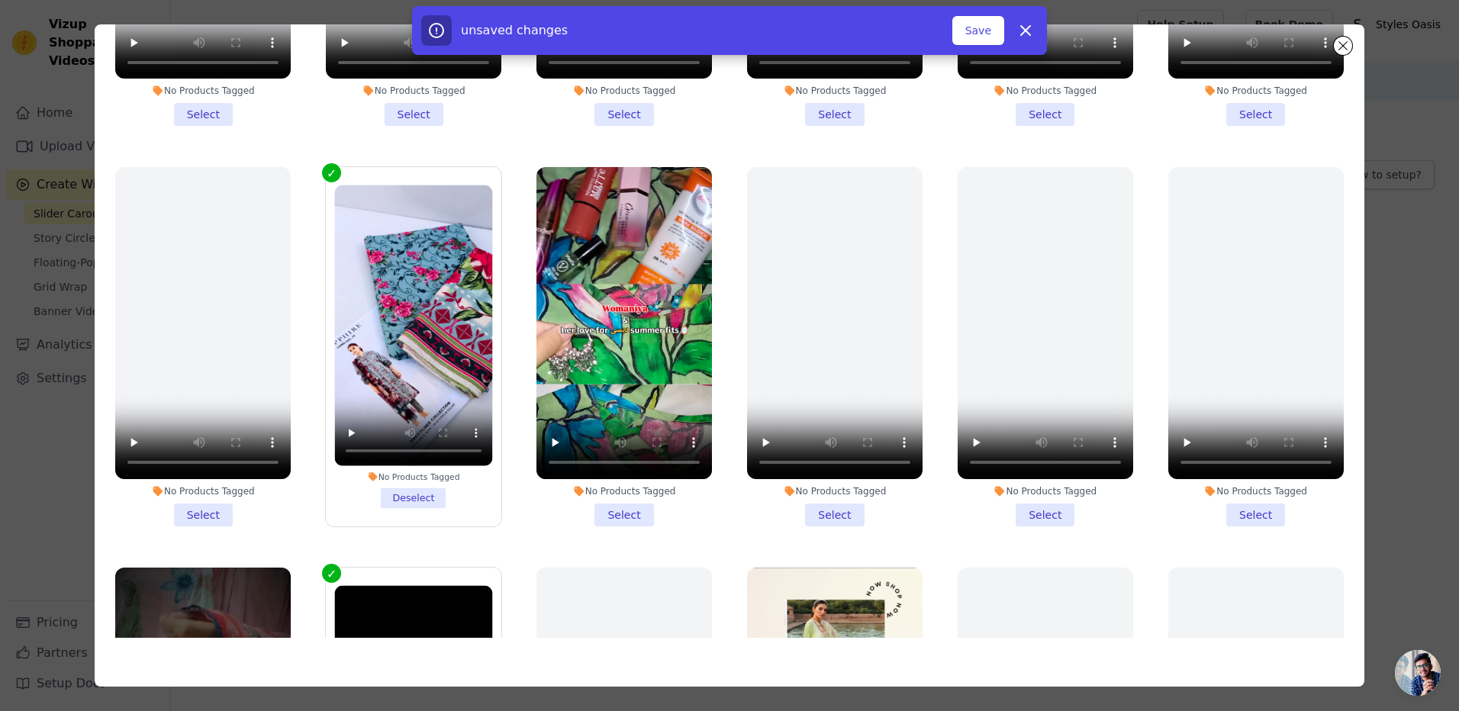
scroll to position [784, 0]
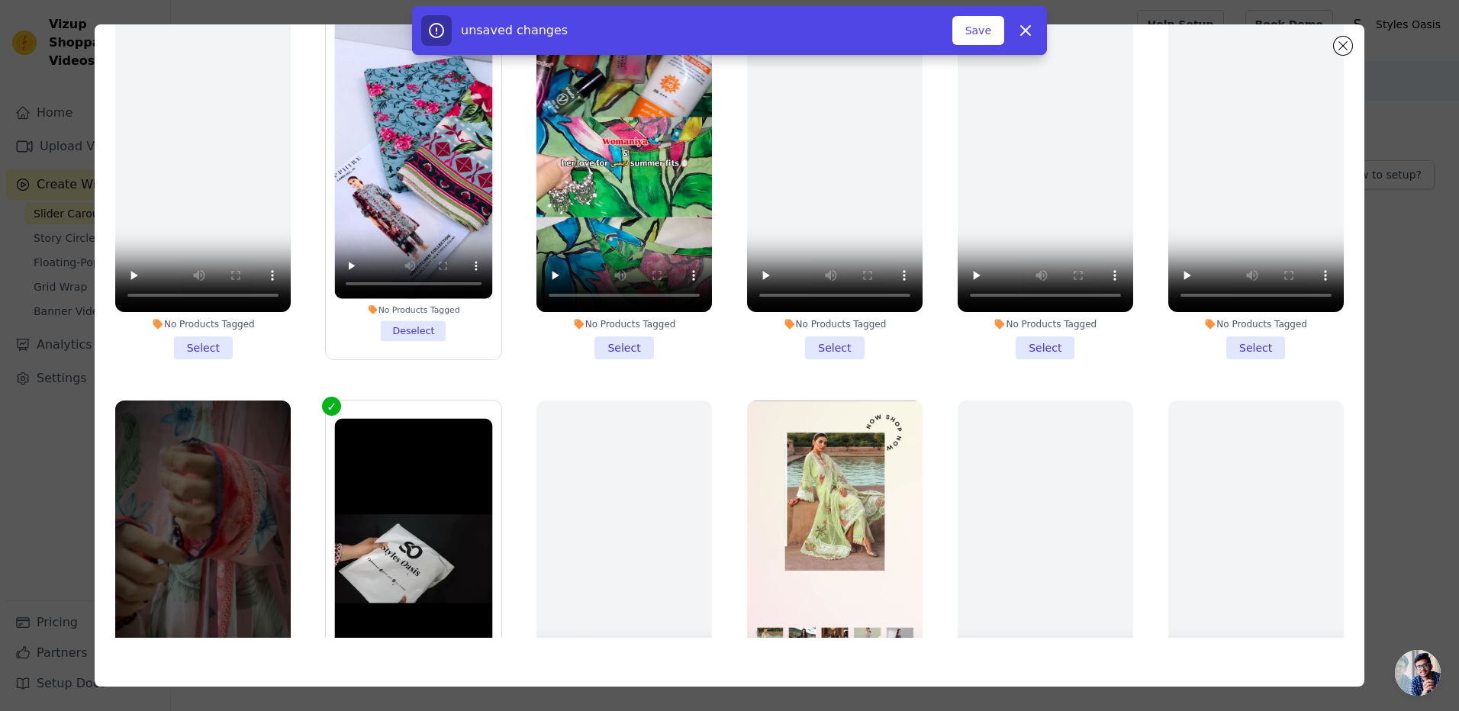
click at [624, 333] on li "No Products Tagged Select" at bounding box center [623, 179] width 175 height 359
click at [0, 0] on input "No Products Tagged Select" at bounding box center [0, 0] width 0 height 0
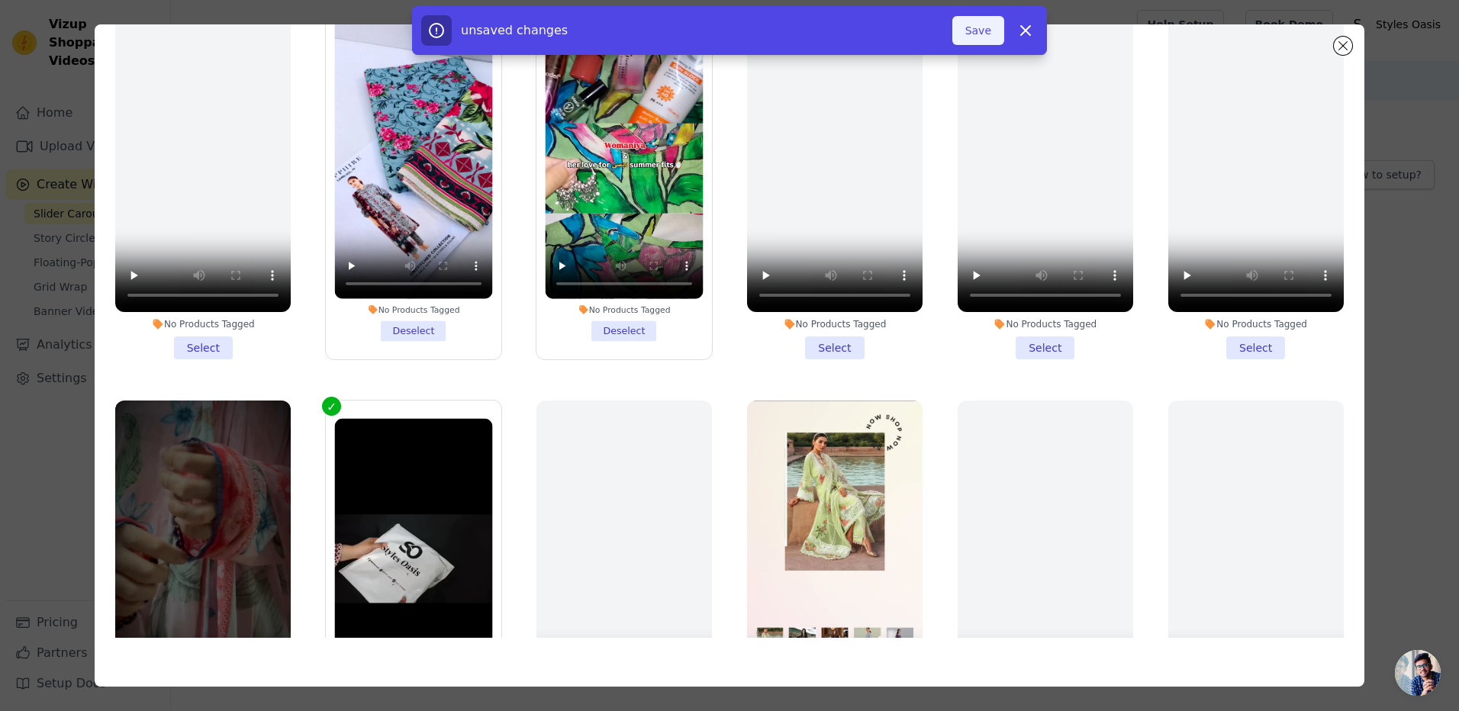
click at [977, 36] on button "Save" at bounding box center [978, 30] width 52 height 29
click at [1341, 49] on div "4 videos selected Add To Widget Dismiss" at bounding box center [729, 33] width 1459 height 55
click at [1347, 48] on div "4 videos selected Add To Widget Dismiss" at bounding box center [729, 33] width 1459 height 55
click at [931, 27] on button "Add To Widget" at bounding box center [953, 30] width 102 height 29
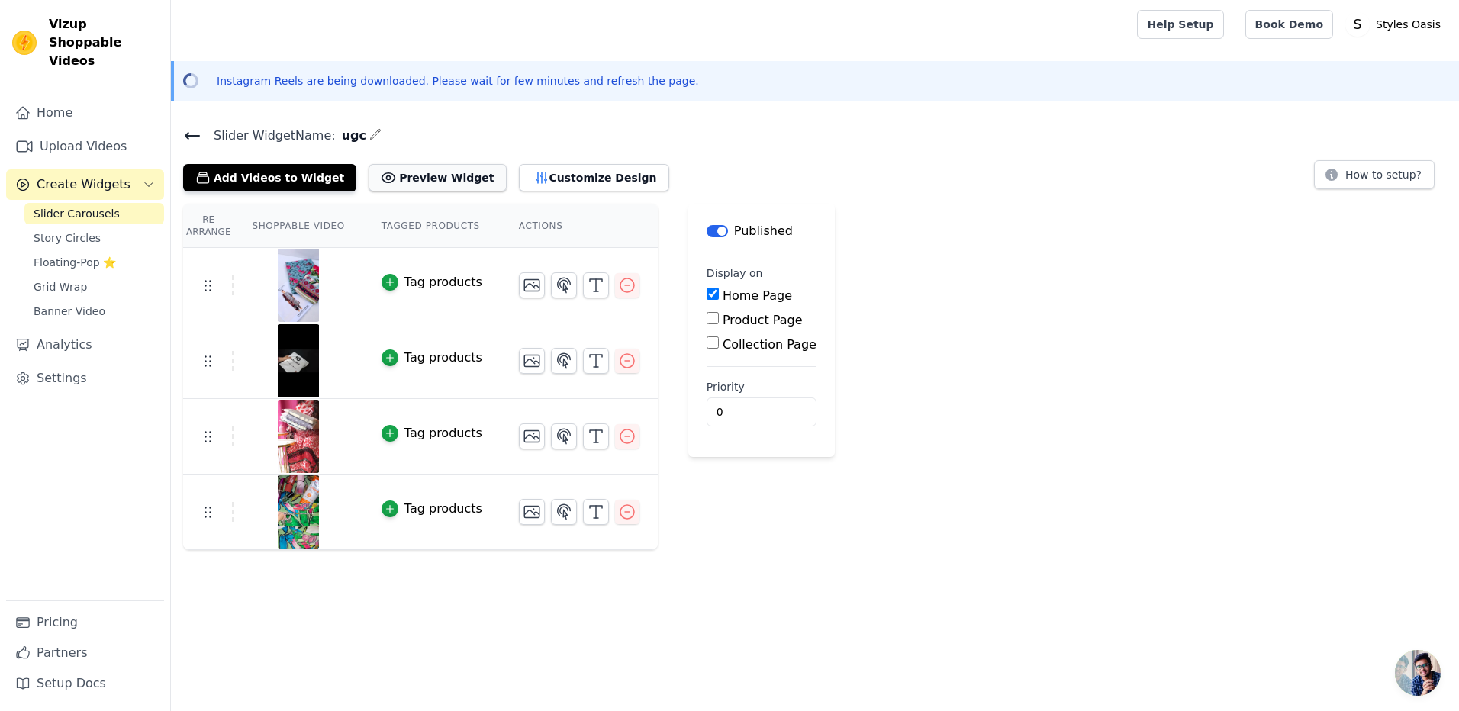
click at [404, 183] on button "Preview Widget" at bounding box center [437, 177] width 137 height 27
click at [534, 180] on icon "button" at bounding box center [541, 177] width 15 height 15
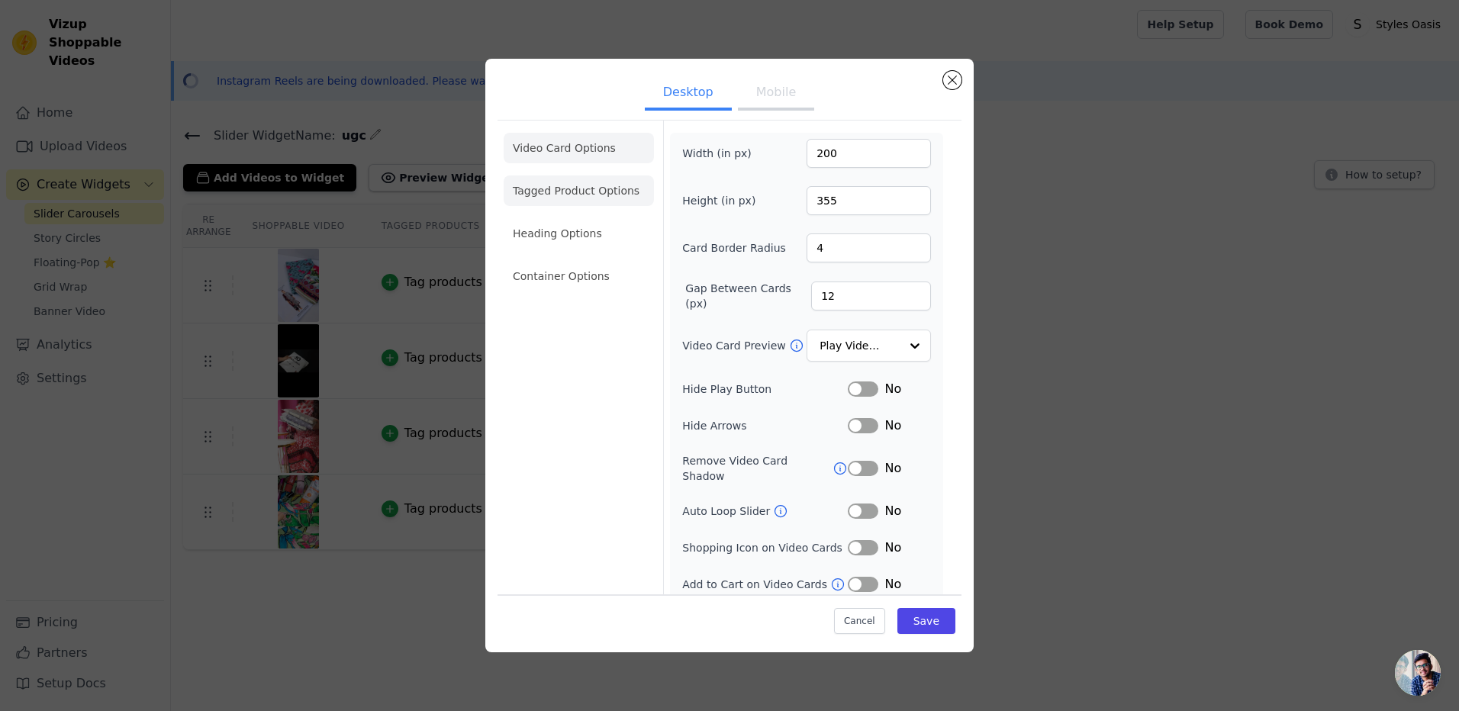
click at [570, 190] on li "Tagged Product Options" at bounding box center [579, 190] width 150 height 31
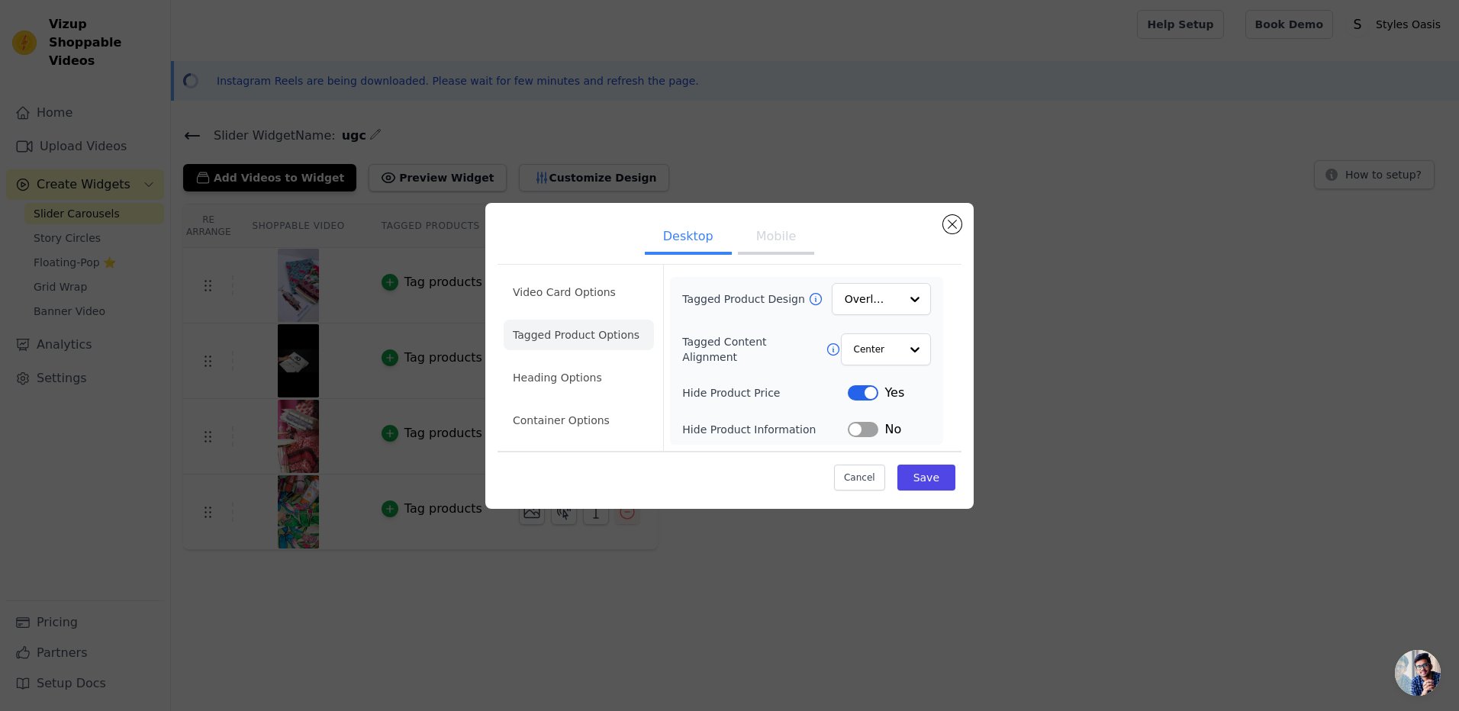
click at [774, 245] on button "Mobile" at bounding box center [776, 238] width 76 height 34
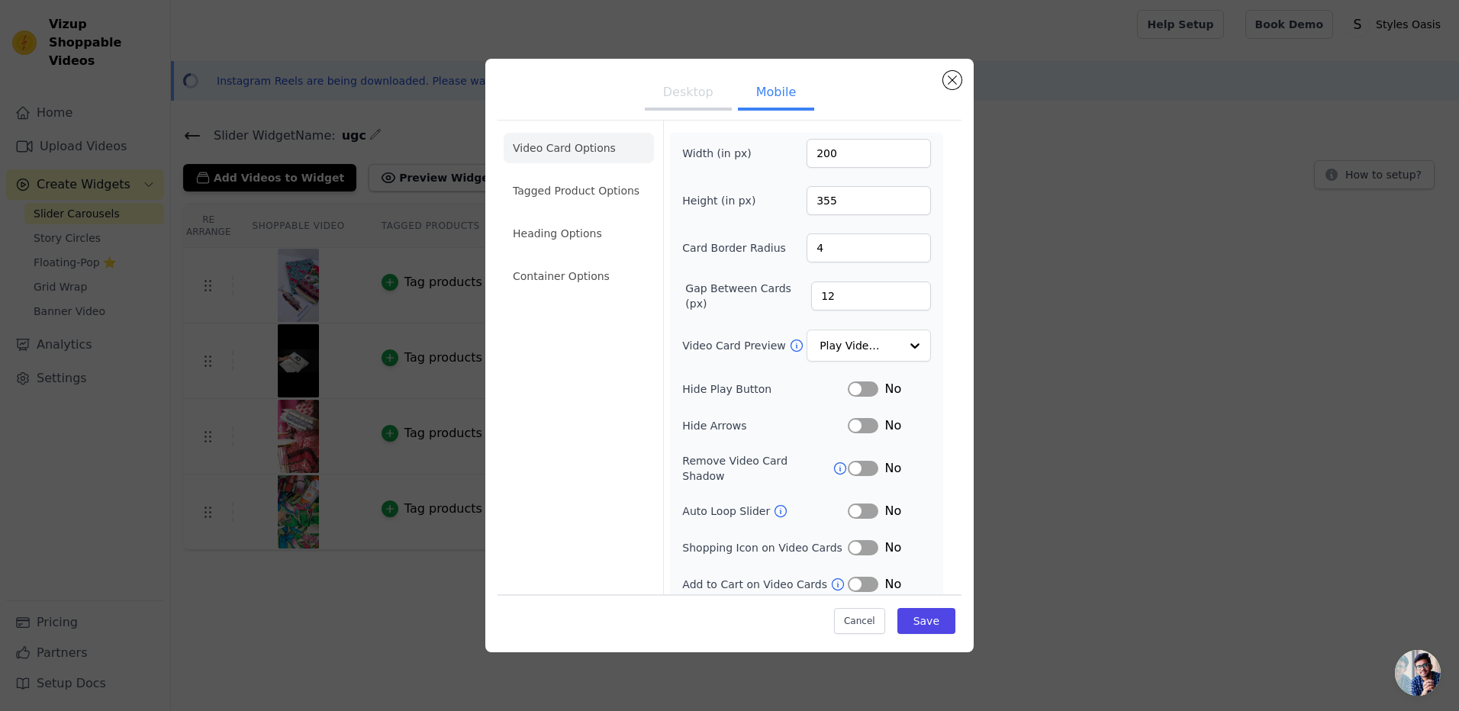
click at [698, 95] on button "Desktop" at bounding box center [688, 94] width 87 height 34
click at [588, 192] on li "Tagged Product Options" at bounding box center [579, 190] width 150 height 31
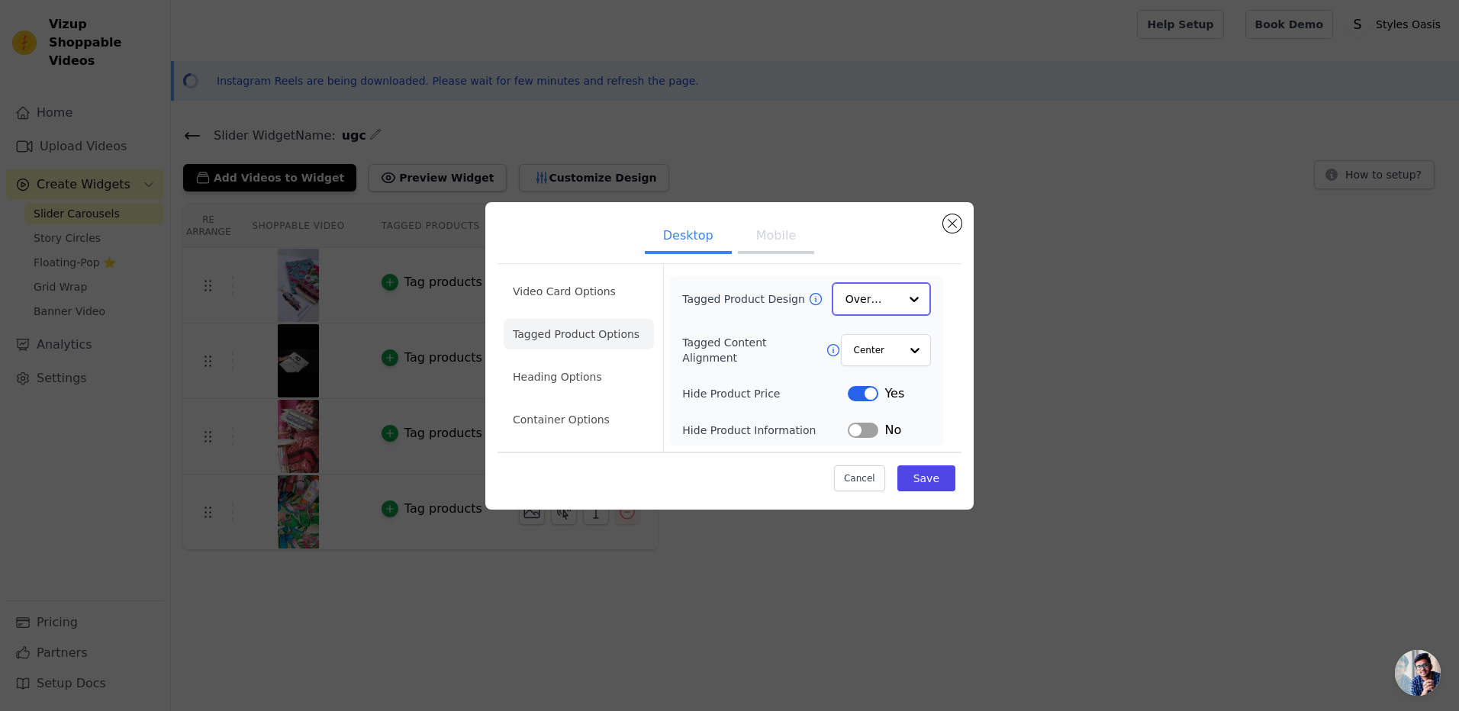
click at [917, 297] on div at bounding box center [914, 299] width 31 height 31
click at [910, 297] on div at bounding box center [914, 299] width 31 height 31
click at [543, 430] on li "Container Options" at bounding box center [579, 420] width 150 height 31
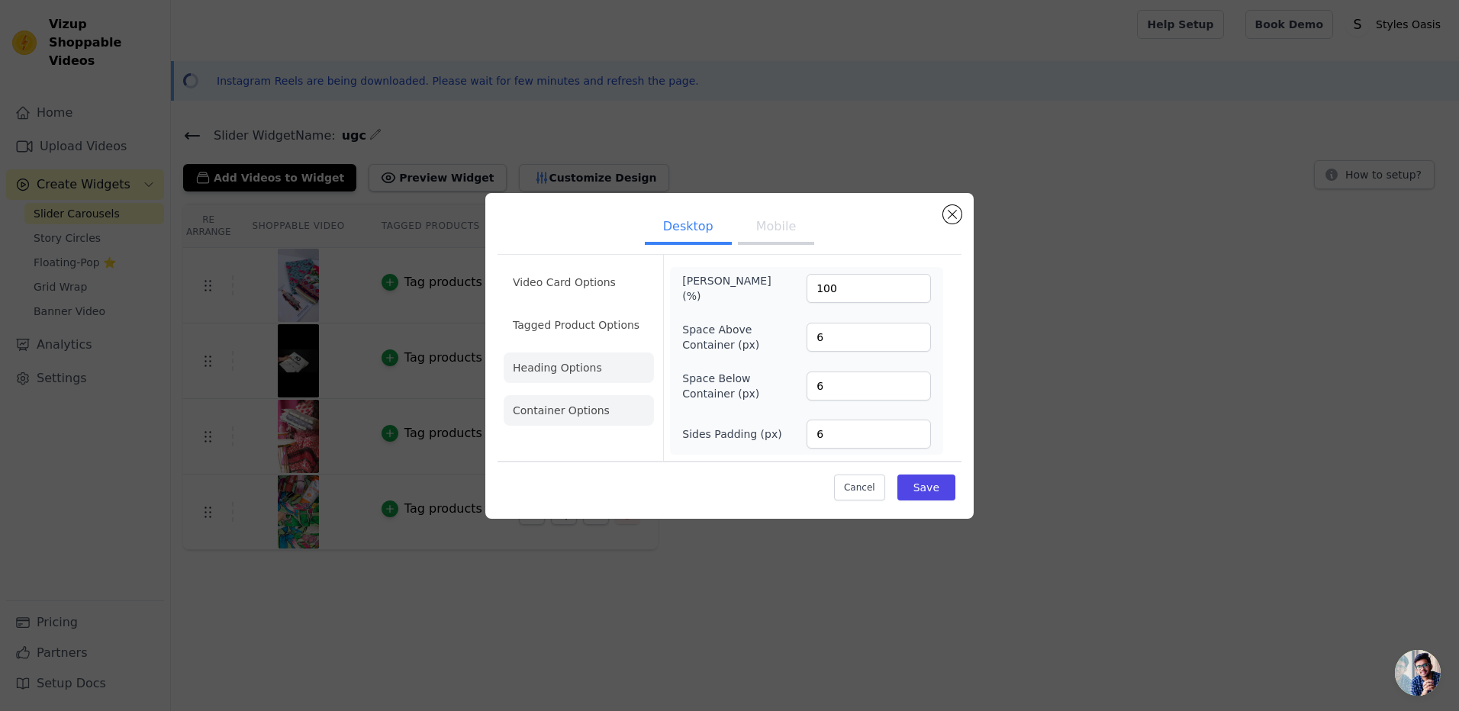
click at [568, 378] on li "Heading Options" at bounding box center [579, 368] width 150 height 31
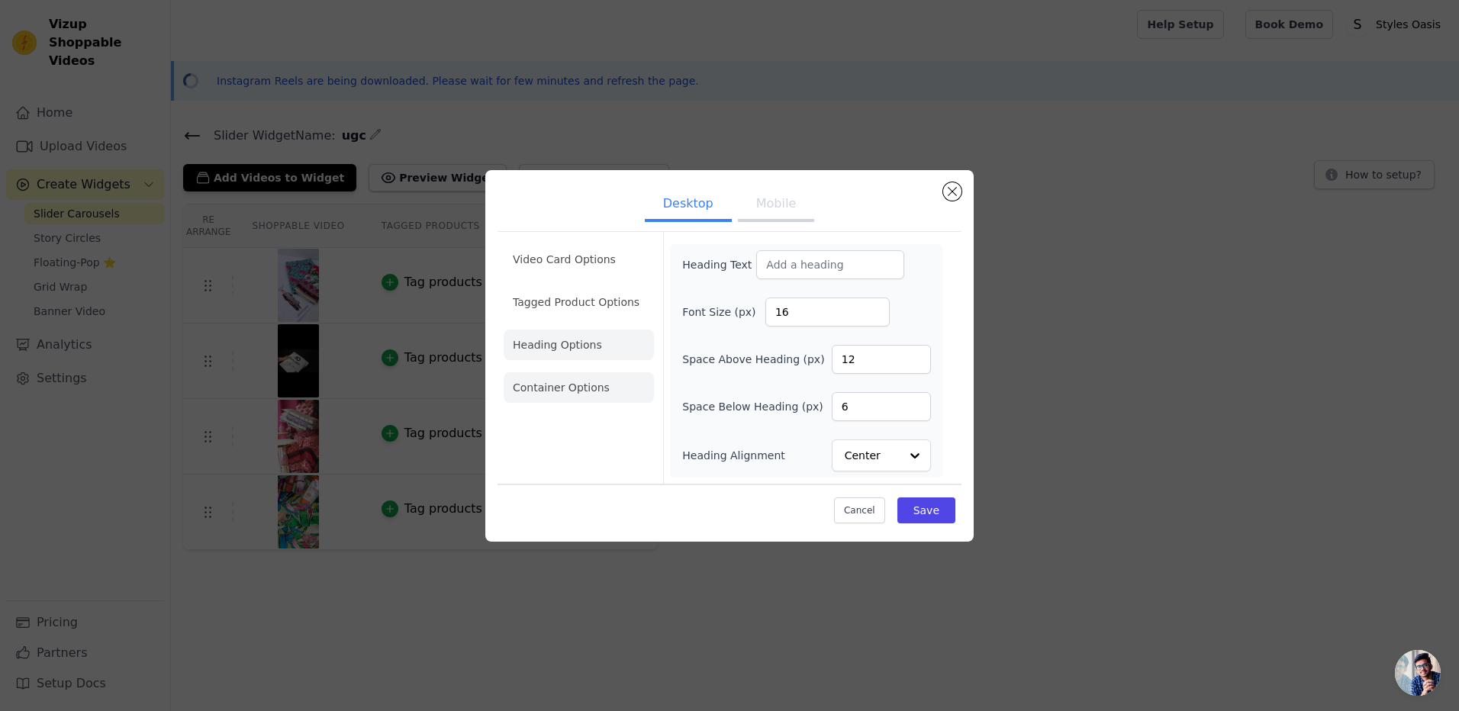
click at [572, 380] on li "Container Options" at bounding box center [579, 387] width 150 height 31
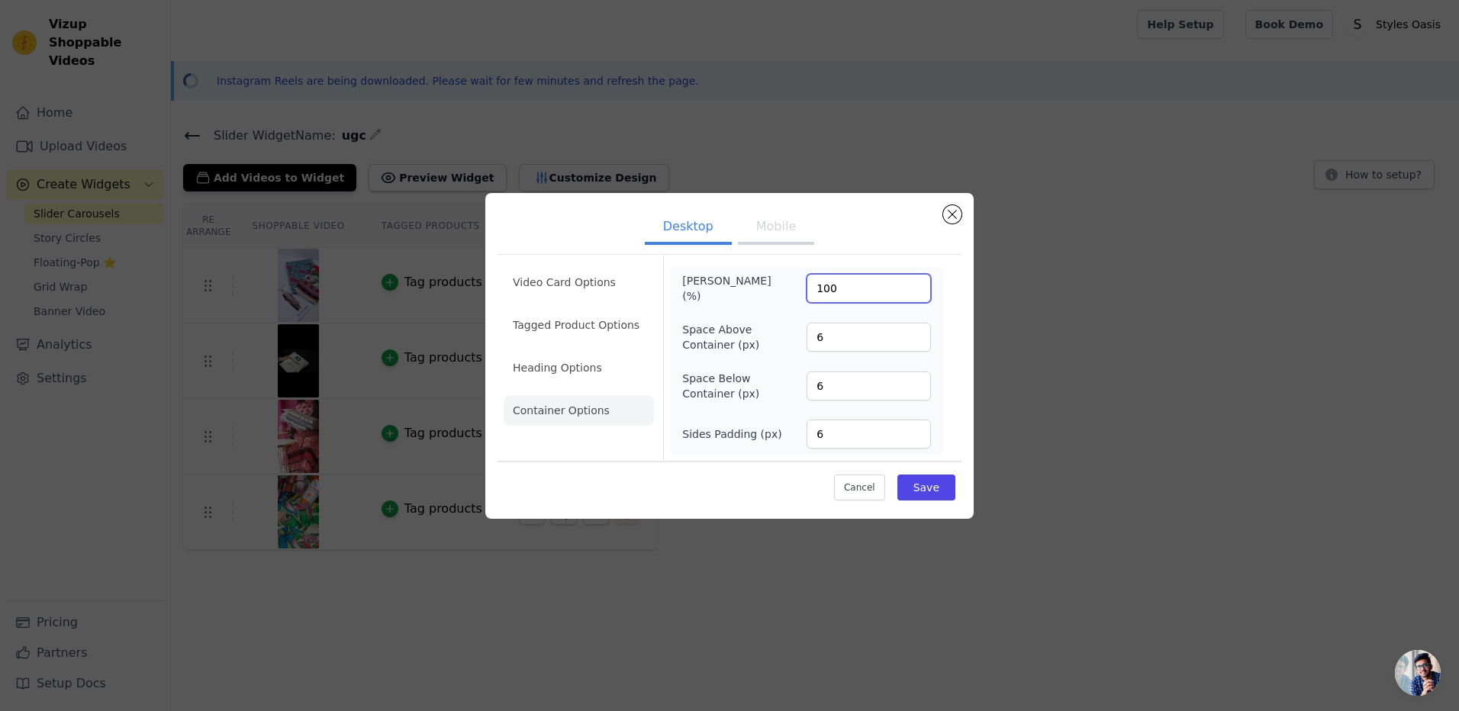
click at [916, 284] on input "100" at bounding box center [869, 288] width 124 height 29
click at [857, 286] on input "100" at bounding box center [869, 288] width 124 height 29
click at [562, 282] on li "Video Card Options" at bounding box center [579, 282] width 150 height 31
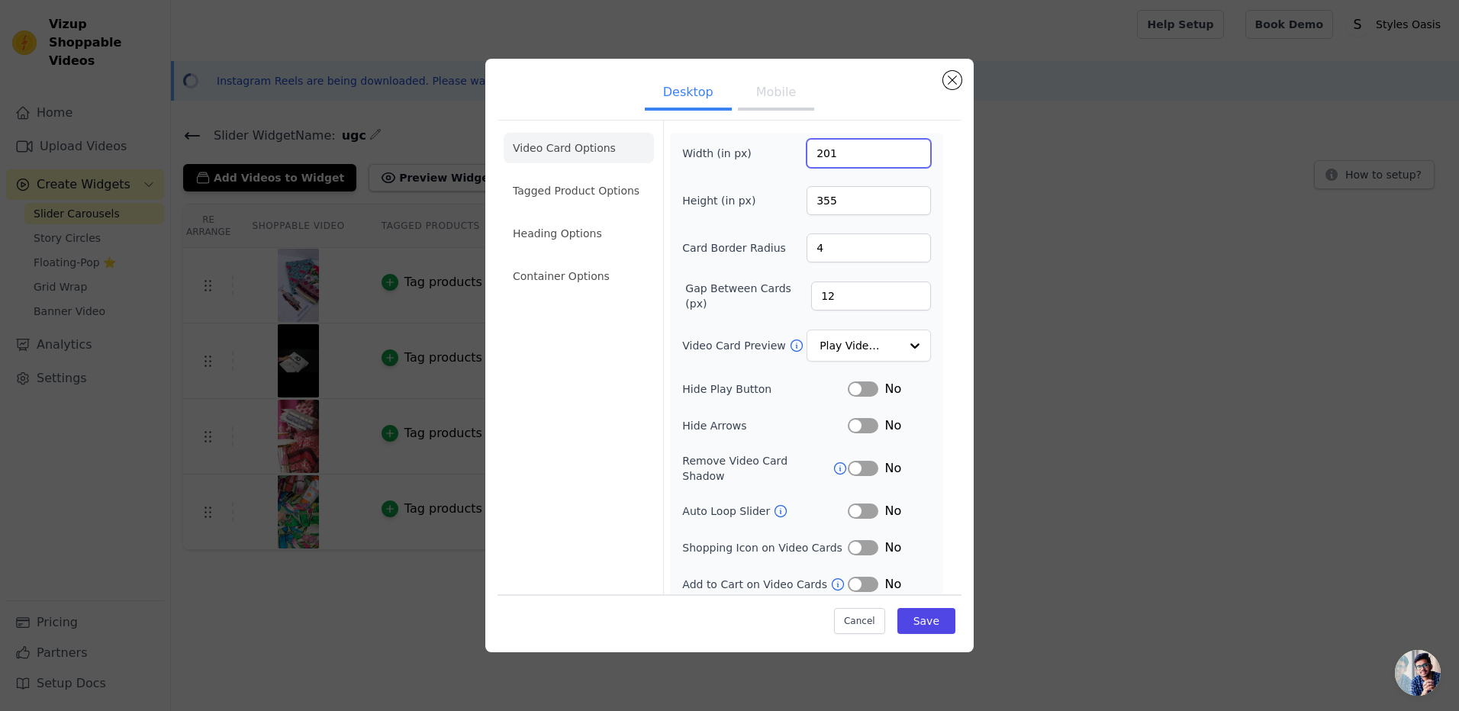
click at [916, 150] on input "201" at bounding box center [869, 153] width 124 height 29
click at [888, 152] on input "201" at bounding box center [869, 153] width 124 height 29
click at [882, 154] on input "201" at bounding box center [869, 153] width 124 height 29
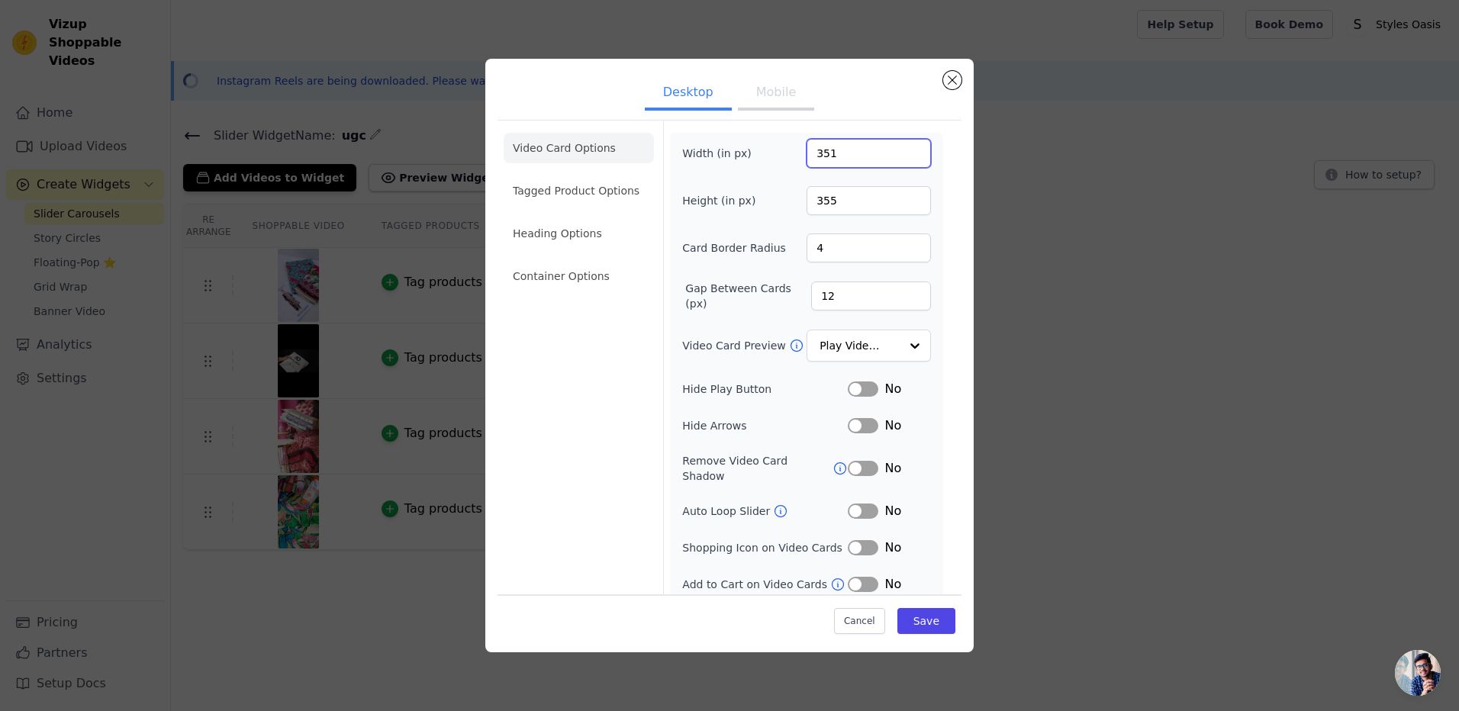
type input "352"
click at [914, 152] on input "352" at bounding box center [869, 153] width 124 height 29
drag, startPoint x: 874, startPoint y: 622, endPoint x: 854, endPoint y: 626, distance: 21.1
click at [854, 626] on button "Cancel" at bounding box center [859, 621] width 51 height 26
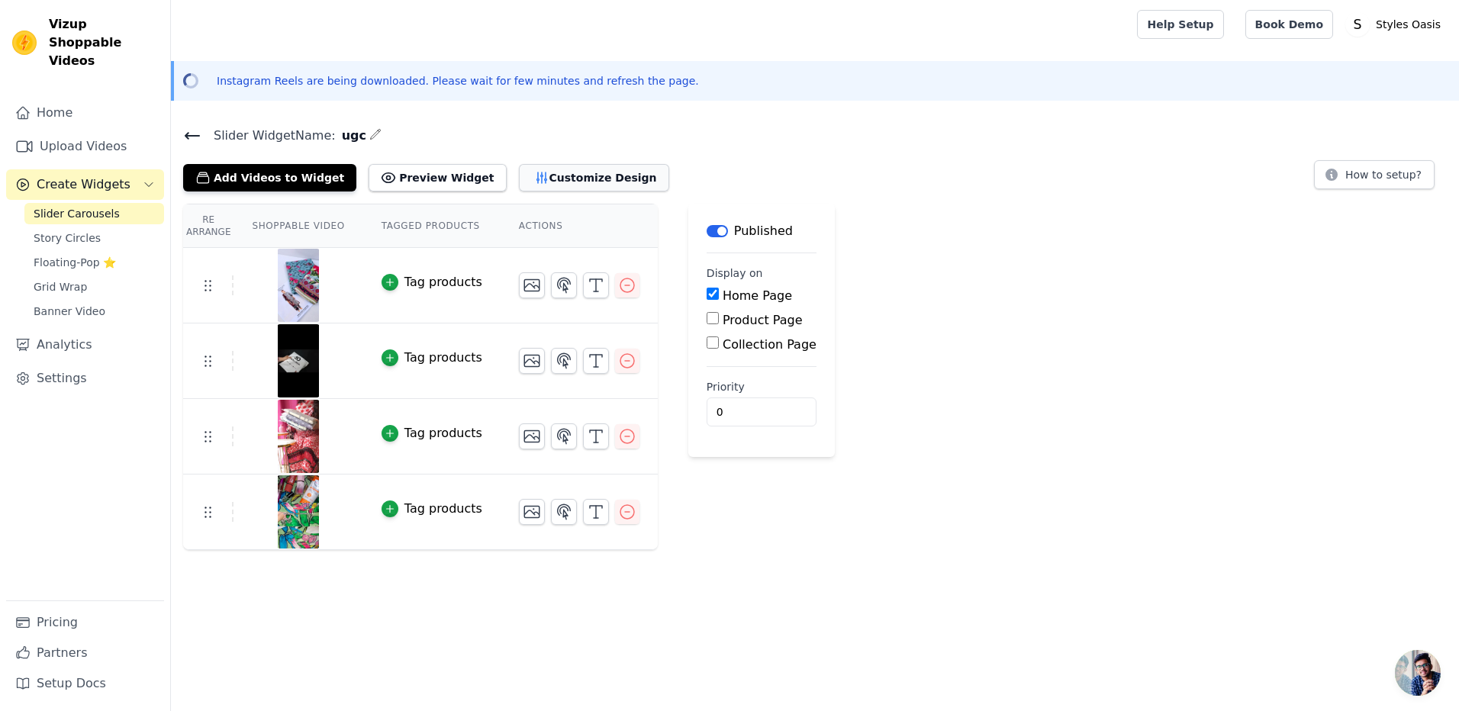
click at [536, 172] on button "Customize Design" at bounding box center [594, 177] width 150 height 27
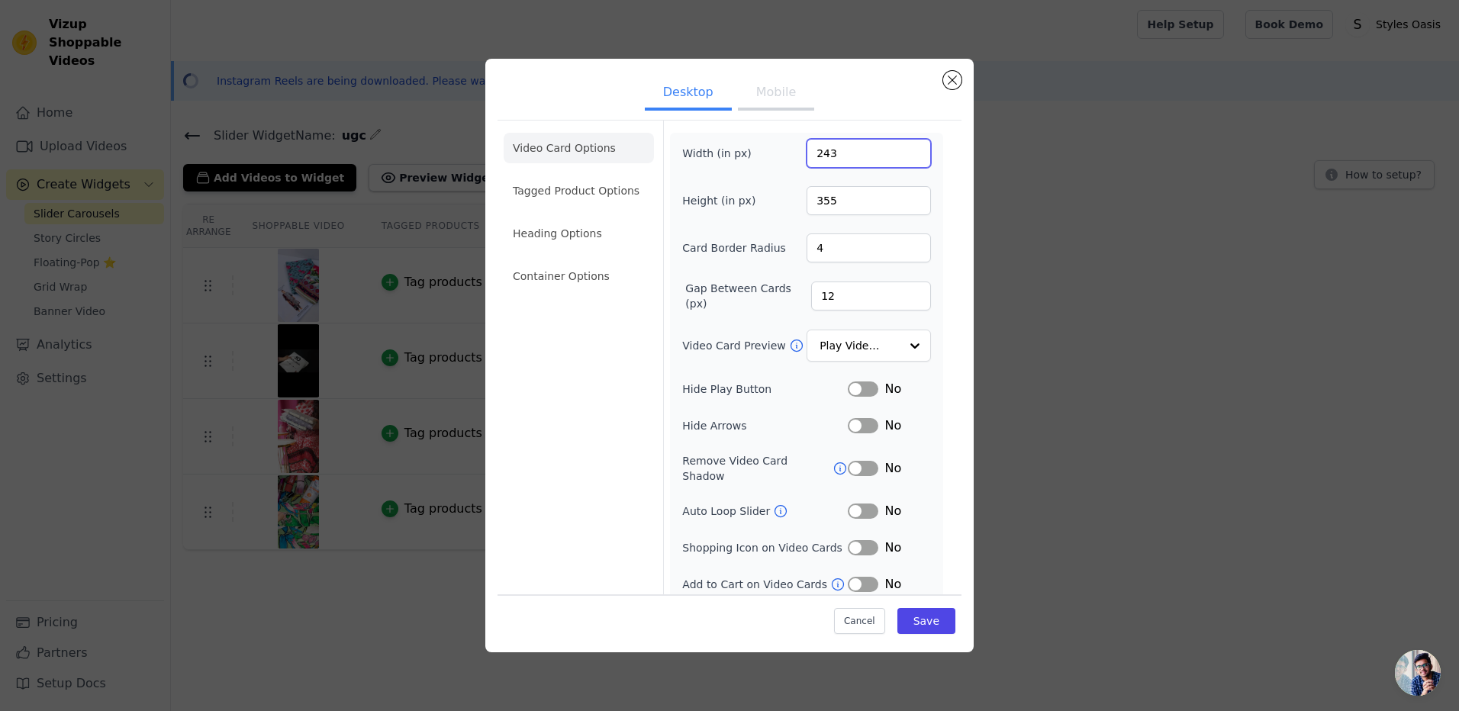
click at [913, 150] on input "243" at bounding box center [869, 153] width 124 height 29
click at [913, 150] on input "244" at bounding box center [869, 153] width 124 height 29
click at [913, 150] on input "245" at bounding box center [869, 153] width 124 height 29
click at [913, 150] on input "246" at bounding box center [869, 153] width 124 height 29
click at [913, 150] on input "247" at bounding box center [869, 153] width 124 height 29
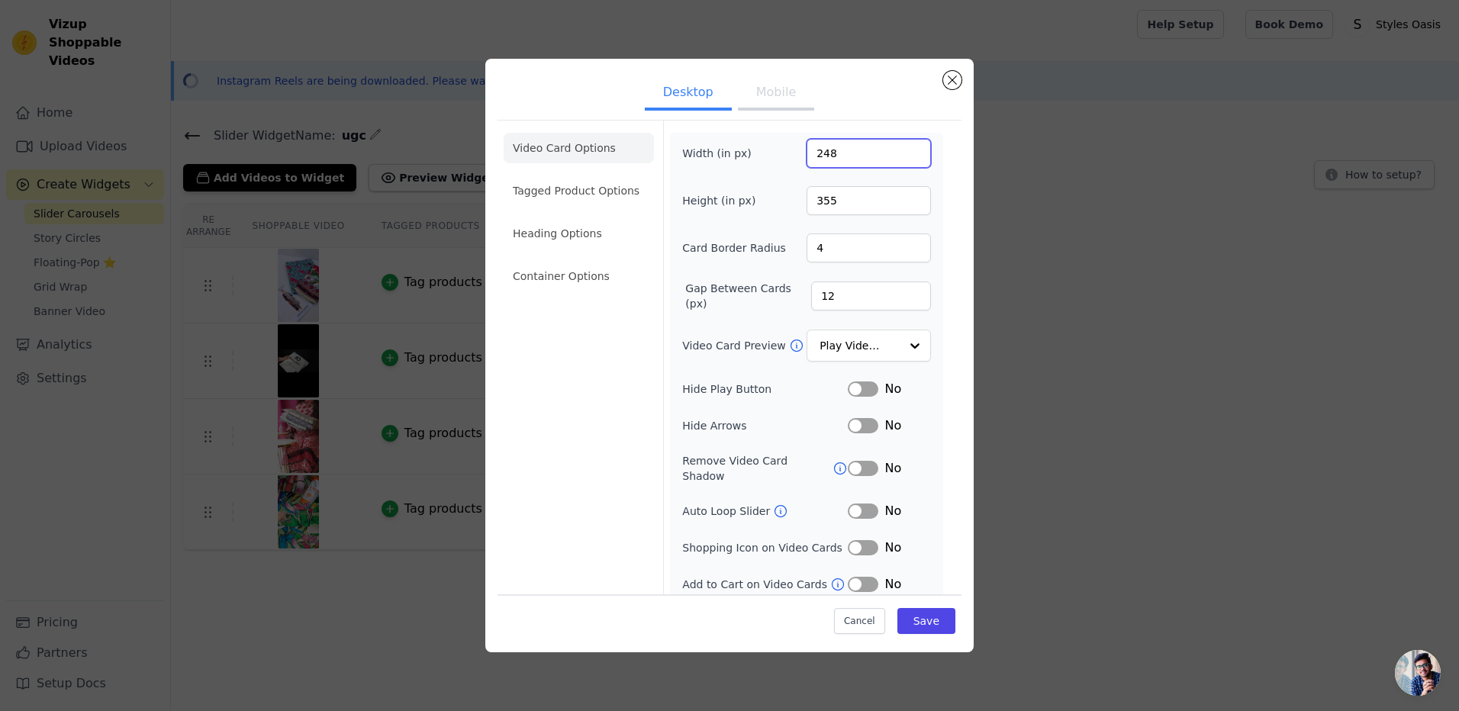
click at [913, 150] on input "248" at bounding box center [869, 153] width 124 height 29
click at [913, 150] on input "249" at bounding box center [869, 153] width 124 height 29
click at [913, 150] on input "250" at bounding box center [869, 153] width 124 height 29
click at [913, 150] on input "251" at bounding box center [869, 153] width 124 height 29
click at [913, 150] on input "252" at bounding box center [869, 153] width 124 height 29
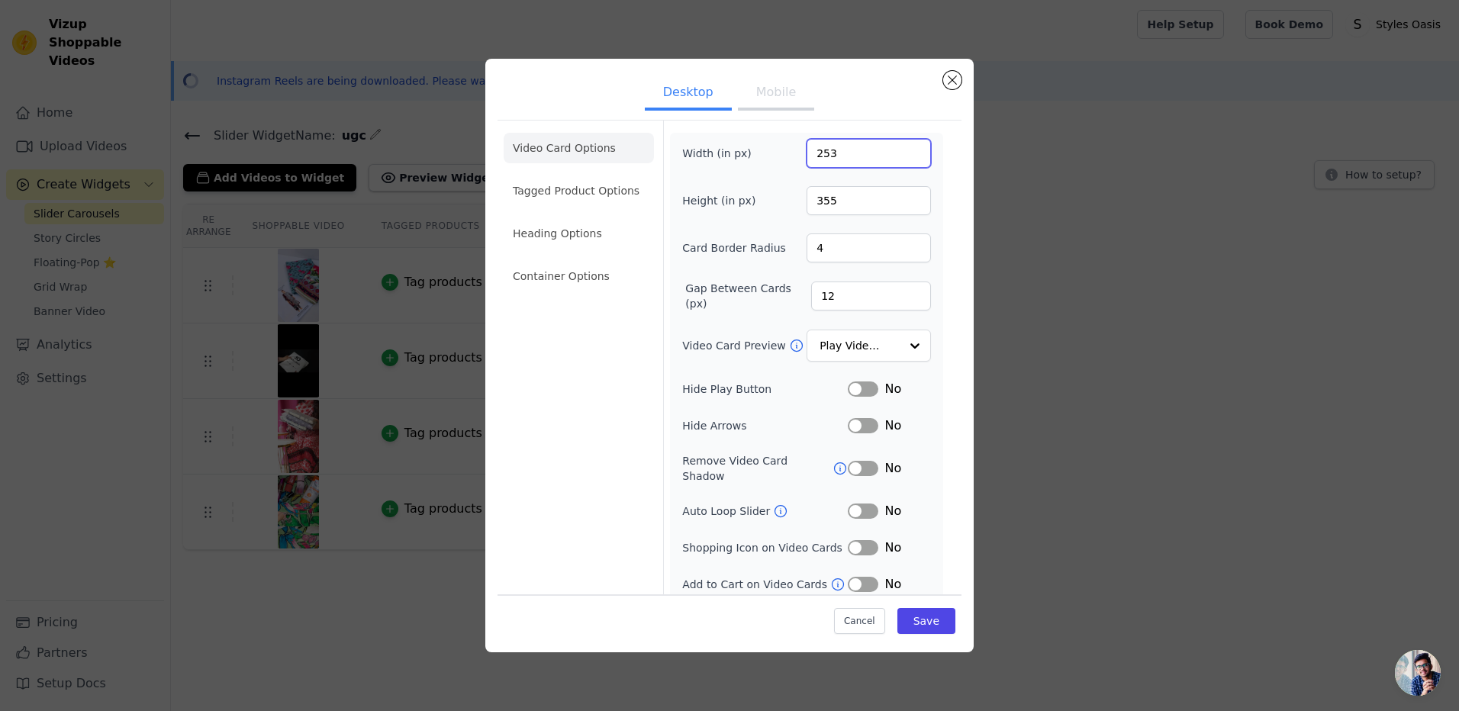
click at [913, 150] on input "253" at bounding box center [869, 153] width 124 height 29
click at [913, 150] on input "254" at bounding box center [869, 153] width 124 height 29
type input "255"
click at [913, 150] on input "255" at bounding box center [869, 153] width 124 height 29
click at [930, 621] on button "Save" at bounding box center [926, 621] width 58 height 26
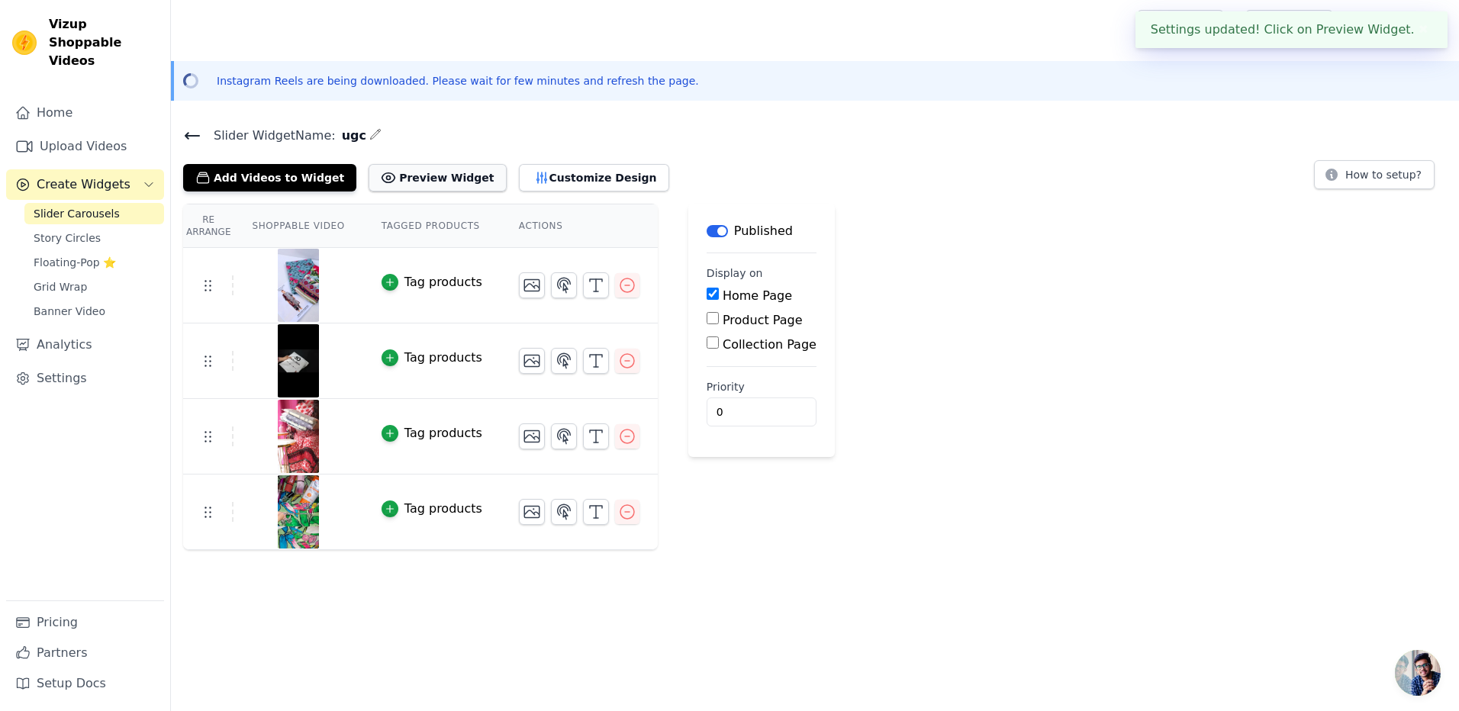
click at [417, 176] on button "Preview Widget" at bounding box center [437, 177] width 137 height 27
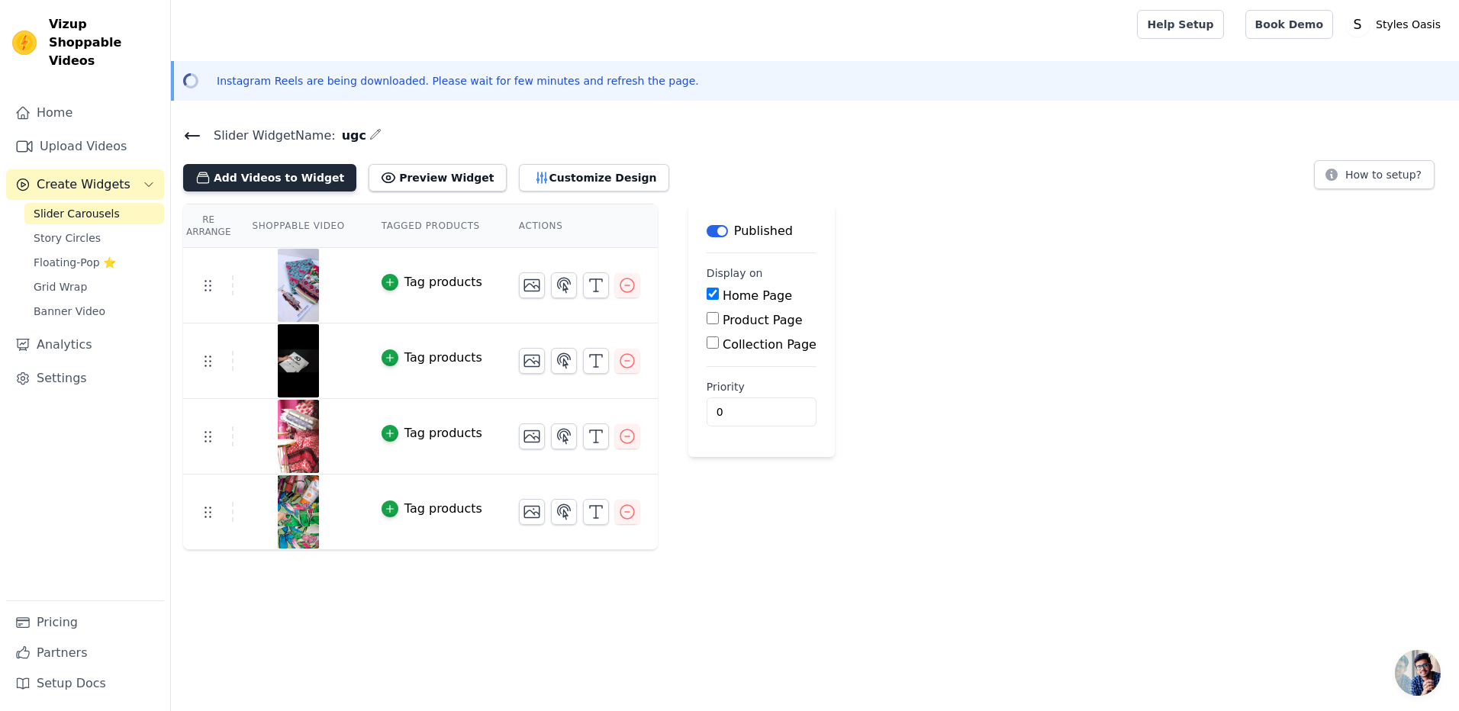
click at [276, 181] on button "Add Videos to Widget" at bounding box center [269, 177] width 173 height 27
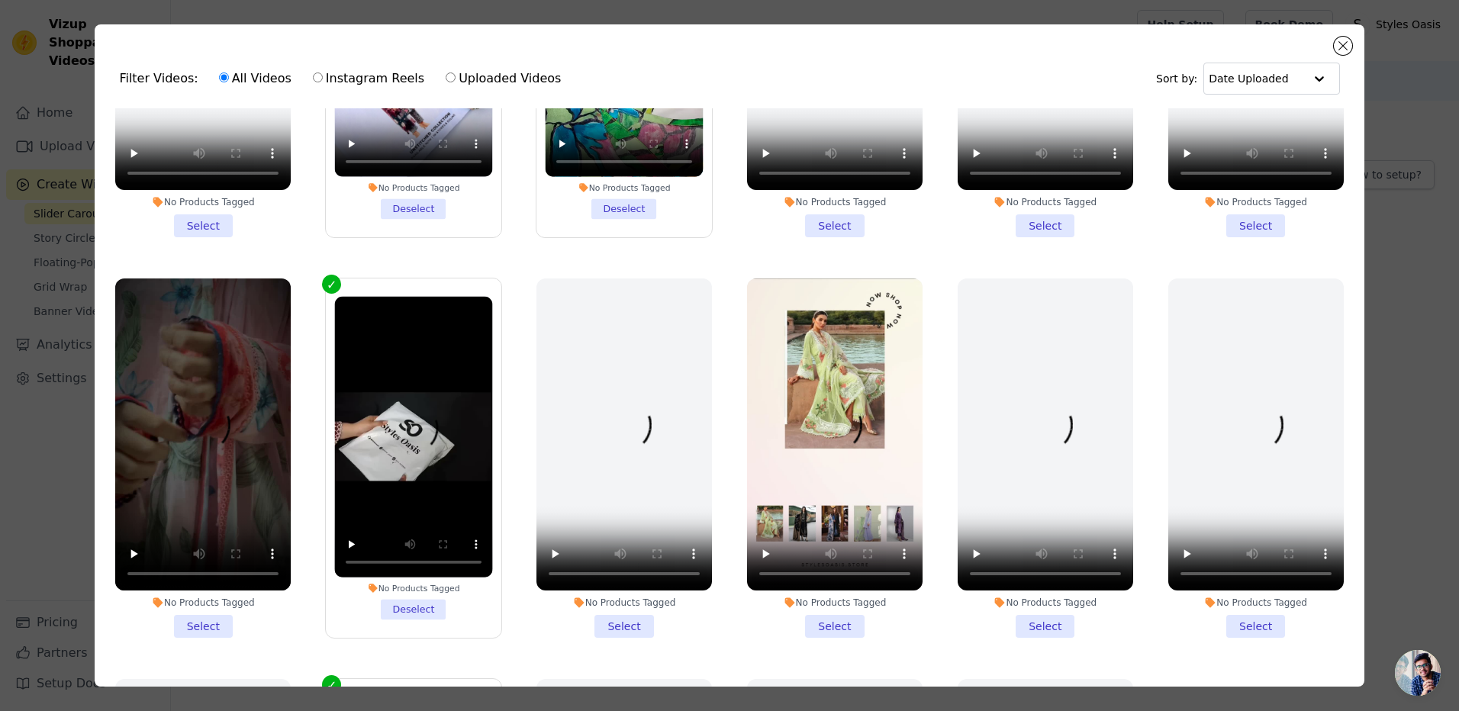
scroll to position [1013, 0]
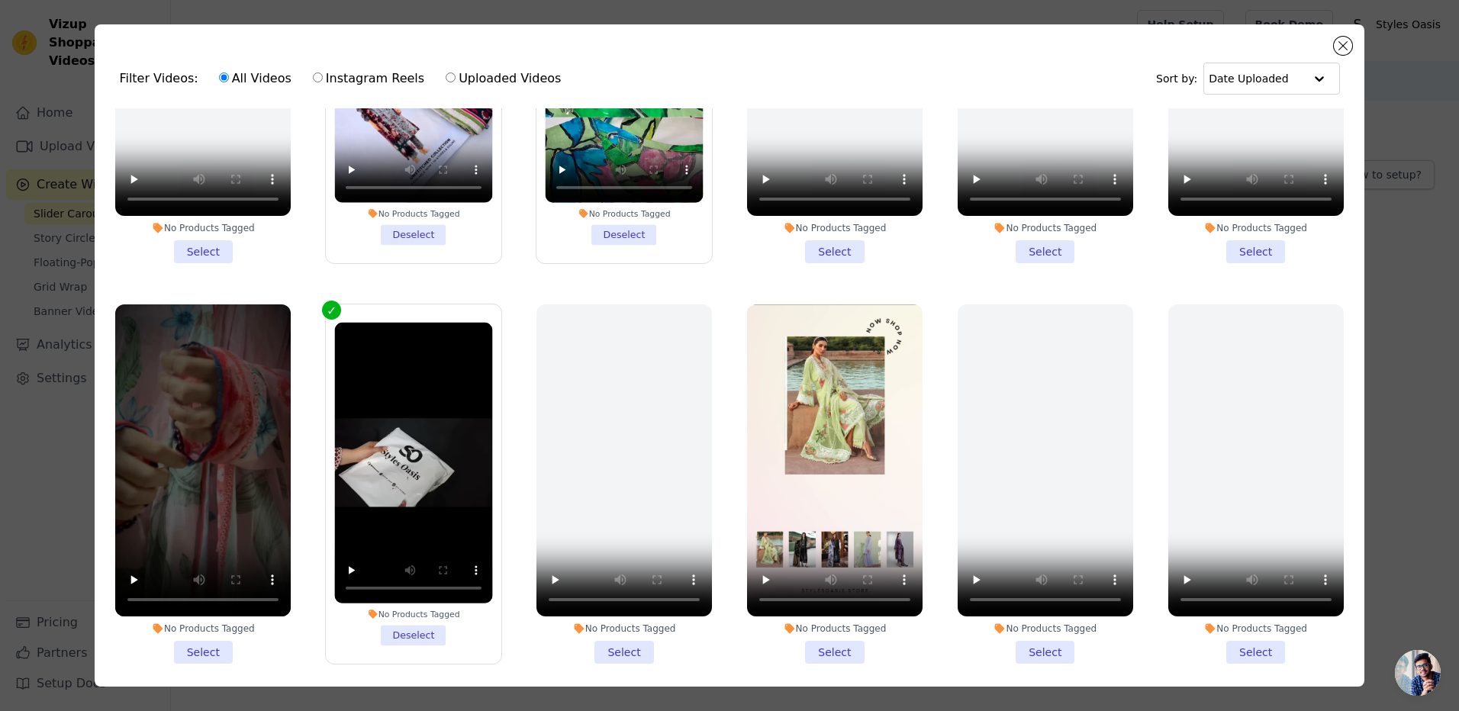
click at [190, 632] on li "No Products Tagged Select" at bounding box center [202, 483] width 175 height 359
click at [0, 0] on input "No Products Tagged Select" at bounding box center [0, 0] width 0 height 0
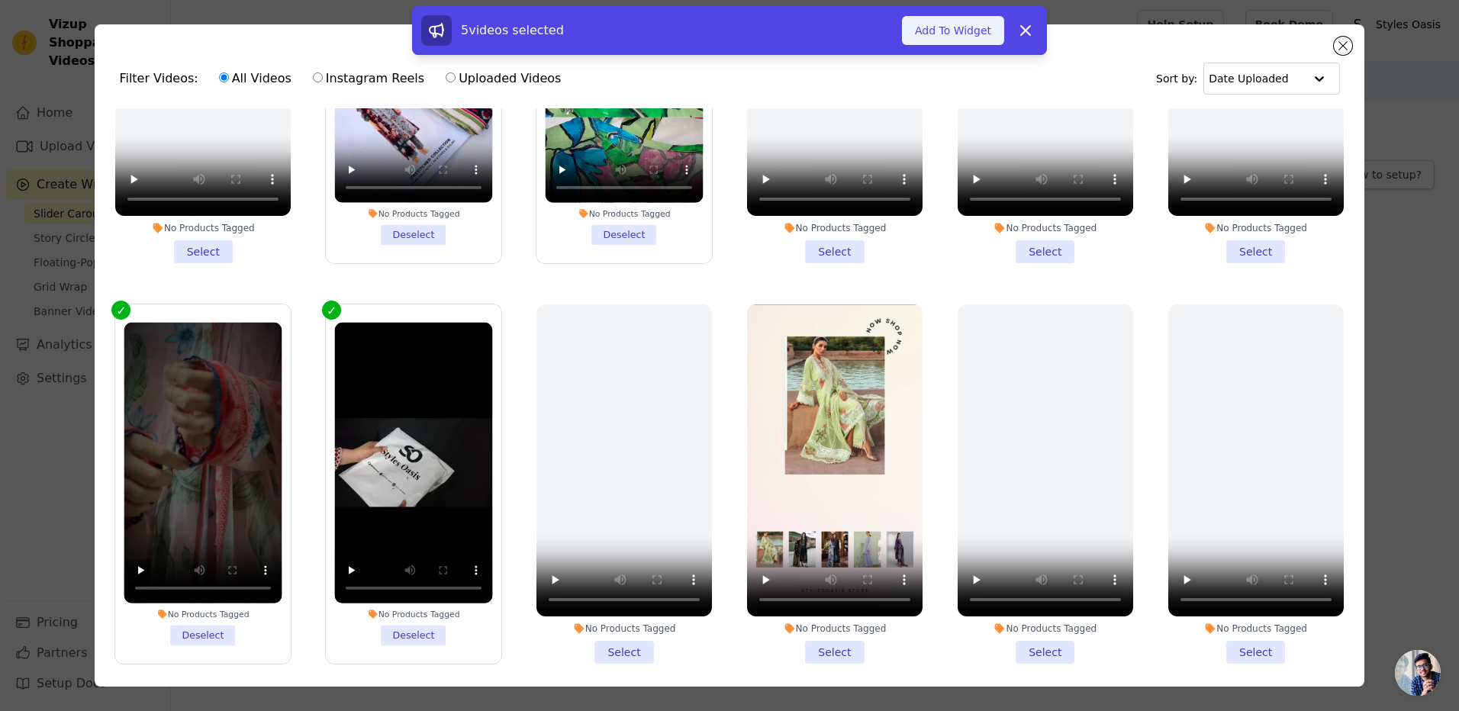
click at [955, 38] on button "Add To Widget" at bounding box center [953, 30] width 102 height 29
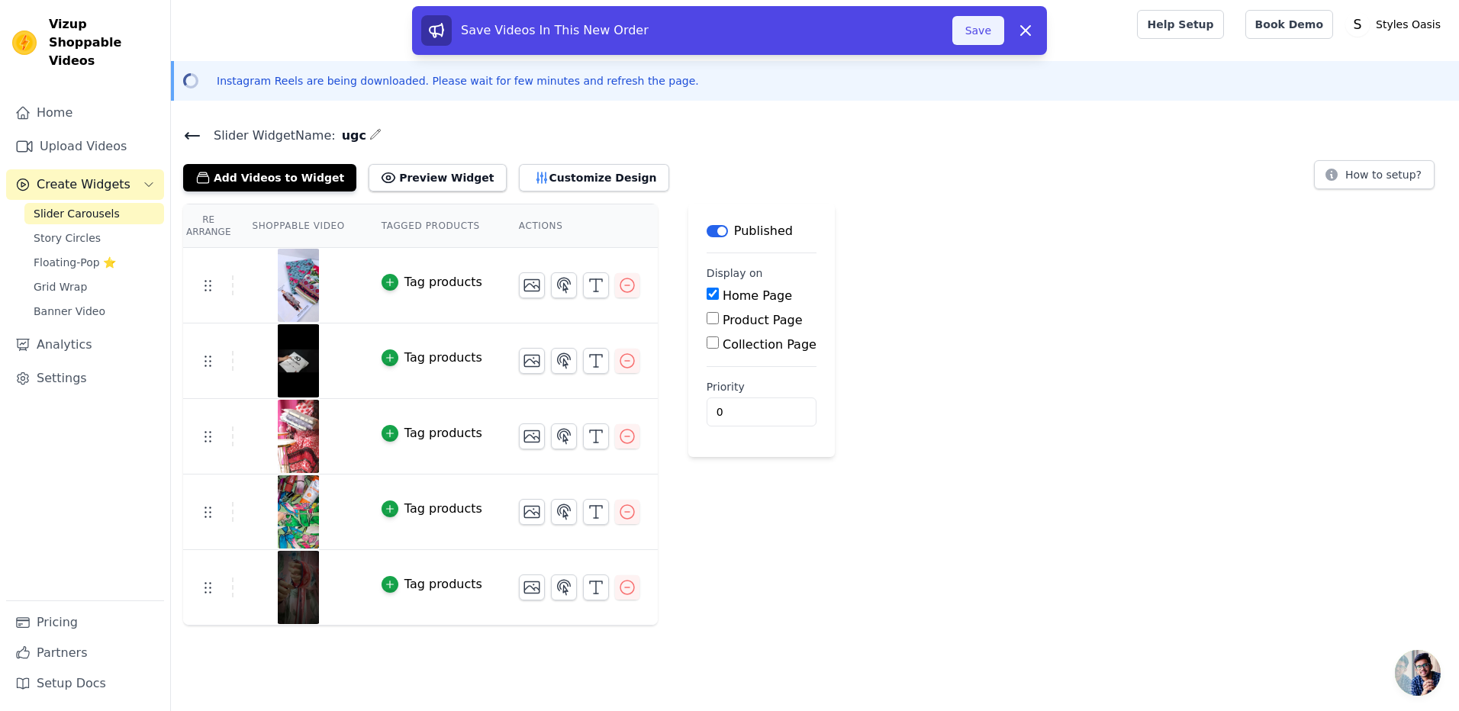
click at [968, 26] on button "Save" at bounding box center [978, 30] width 52 height 29
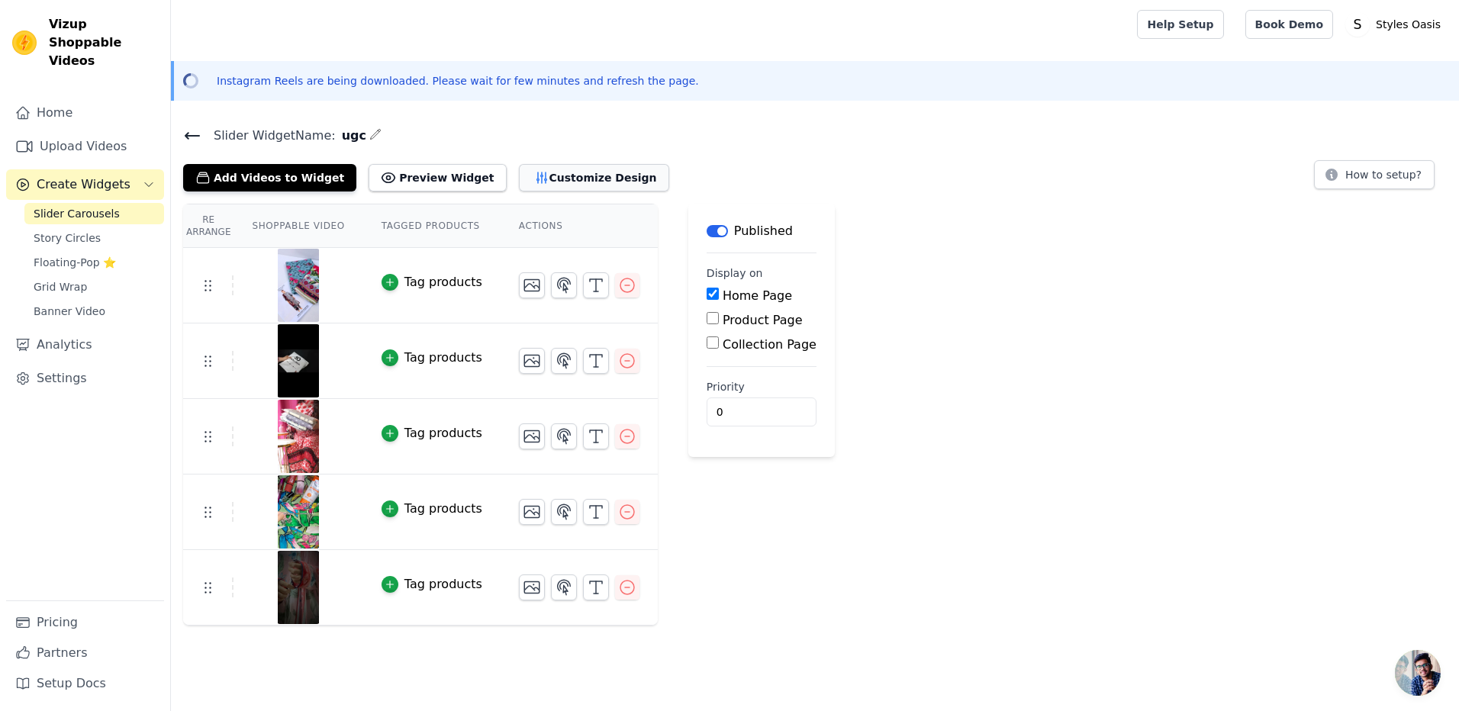
click at [555, 172] on button "Customize Design" at bounding box center [594, 177] width 150 height 27
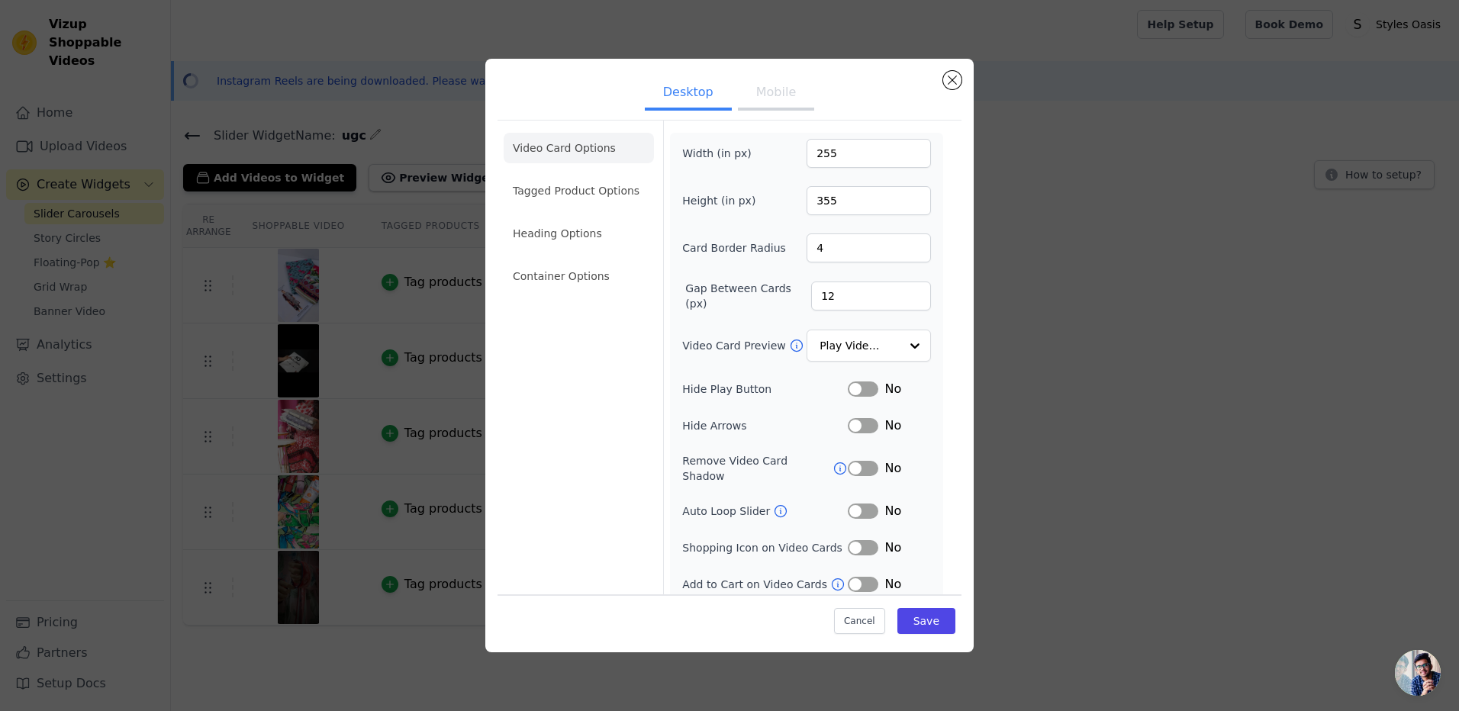
click at [865, 389] on button "Label" at bounding box center [863, 389] width 31 height 15
click at [775, 506] on icon at bounding box center [780, 511] width 11 height 11
click at [553, 203] on li "Tagged Product Options" at bounding box center [579, 190] width 150 height 31
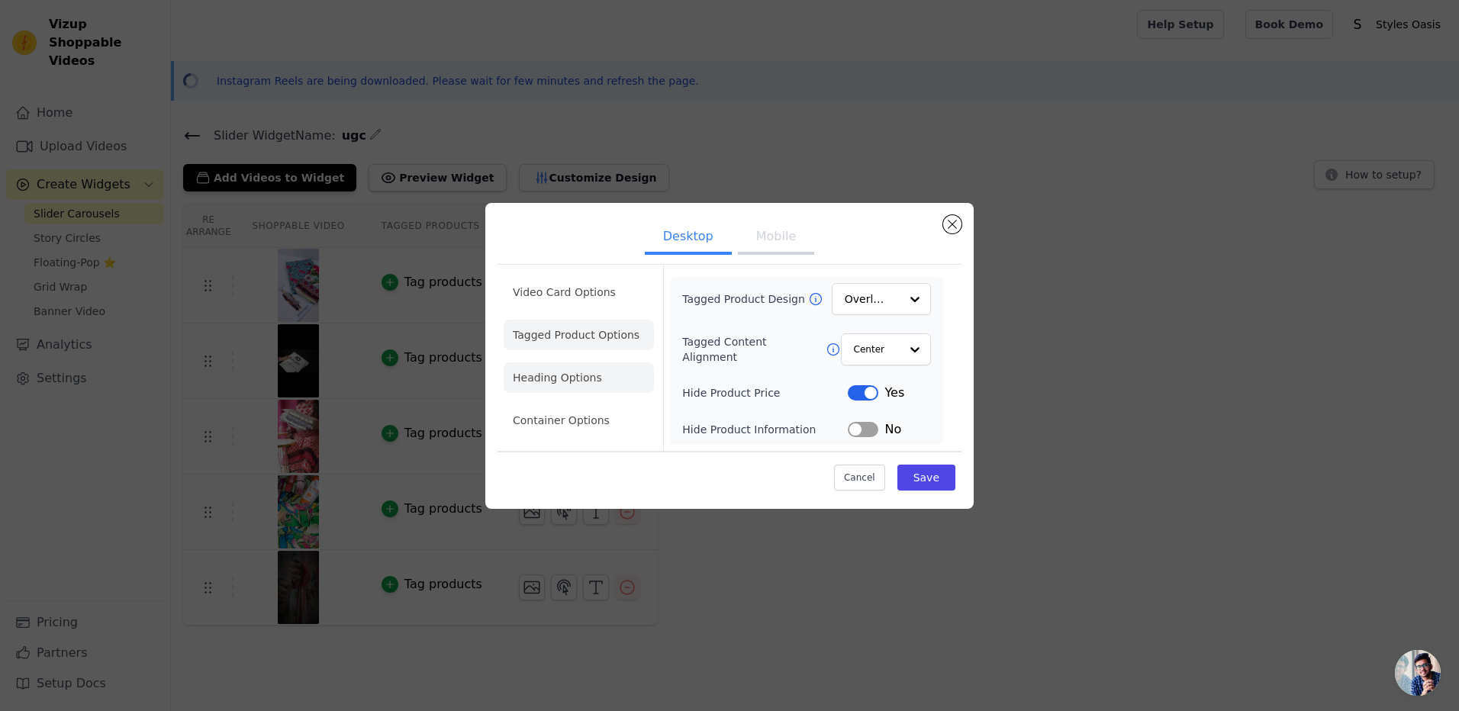
click at [575, 384] on li "Heading Options" at bounding box center [579, 377] width 150 height 31
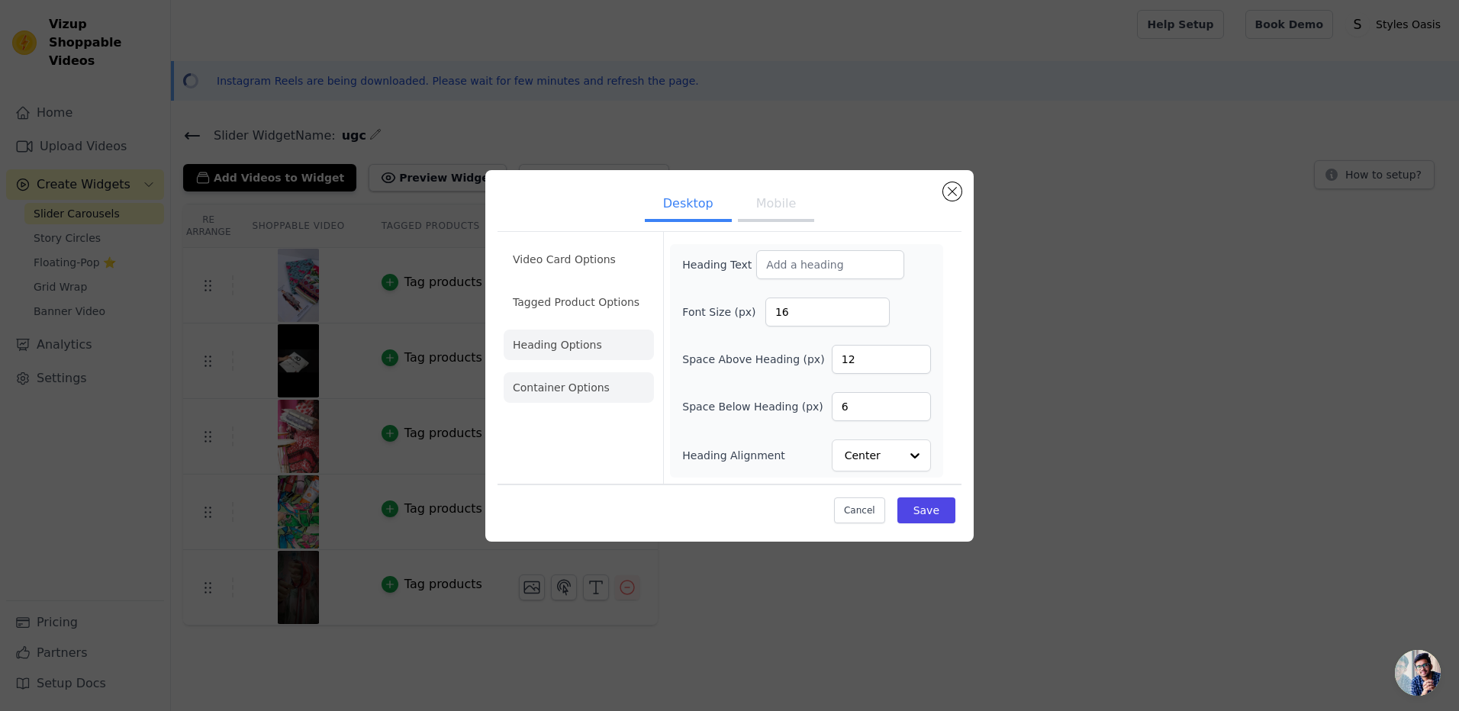
click at [575, 388] on li "Container Options" at bounding box center [579, 387] width 150 height 31
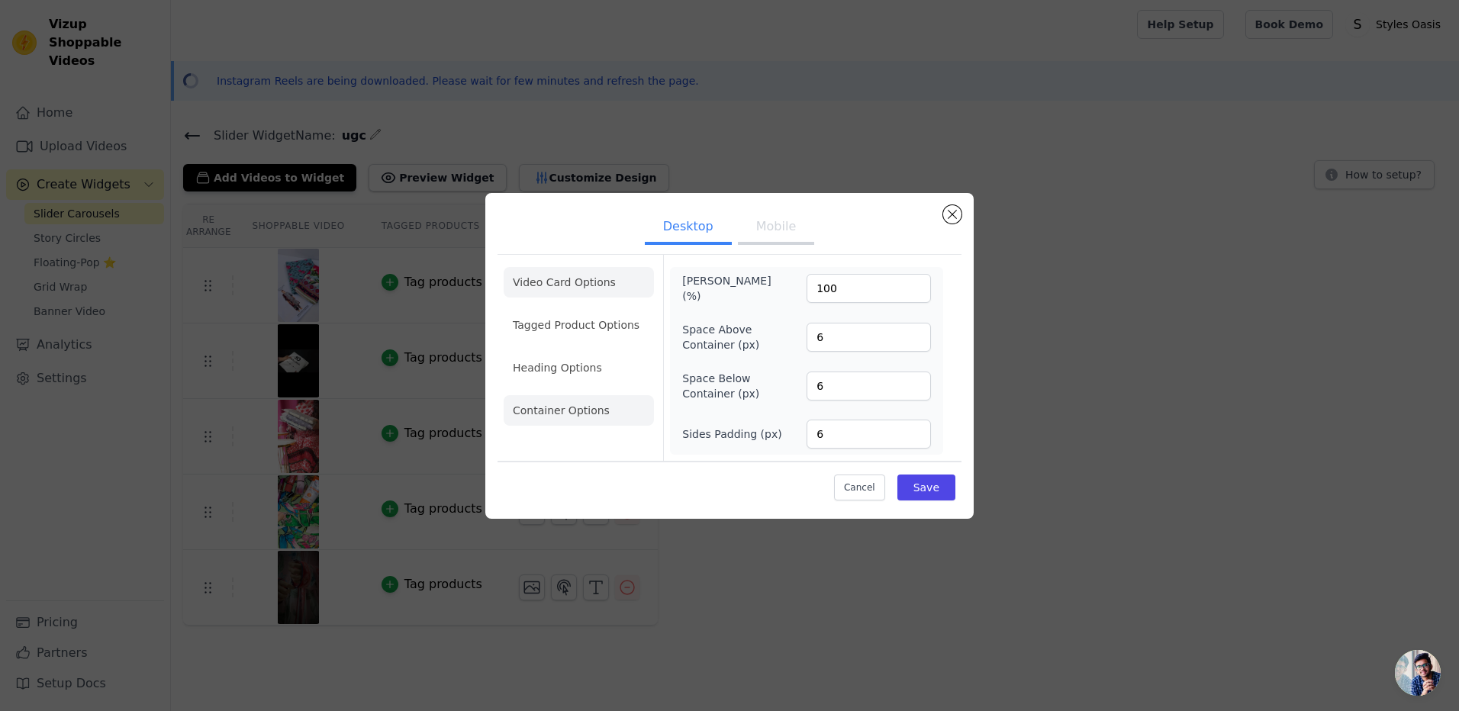
click at [592, 295] on li "Video Card Options" at bounding box center [579, 282] width 150 height 31
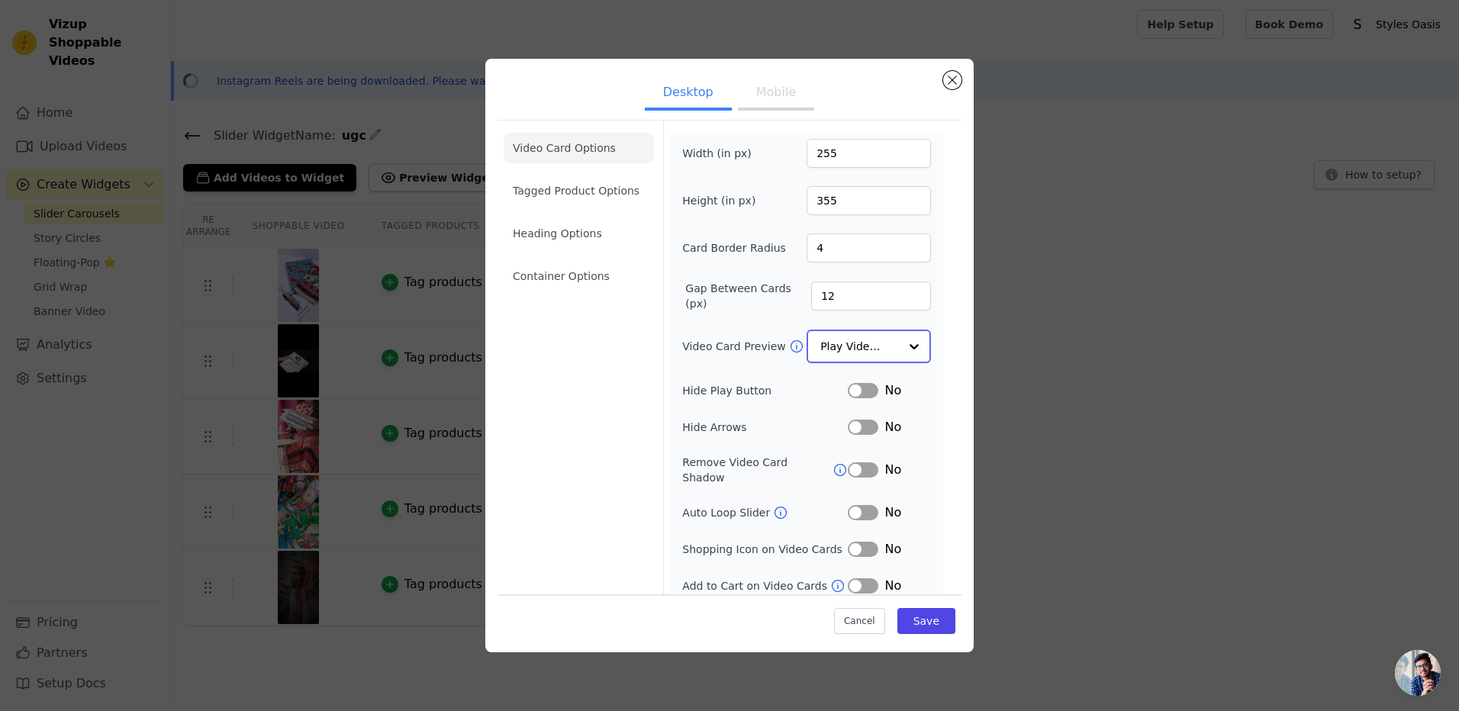
click at [904, 343] on div at bounding box center [914, 346] width 31 height 31
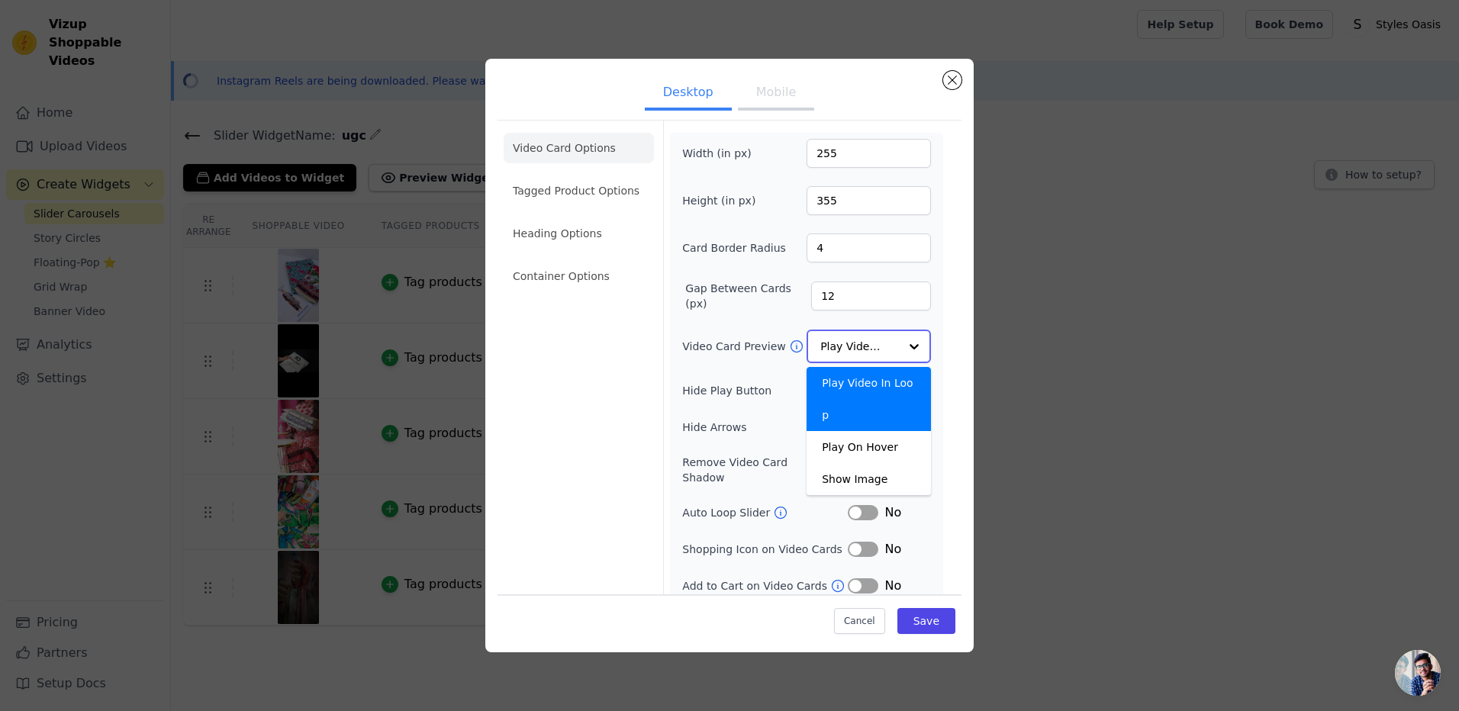
click at [892, 350] on input "Video Card Preview" at bounding box center [859, 346] width 79 height 31
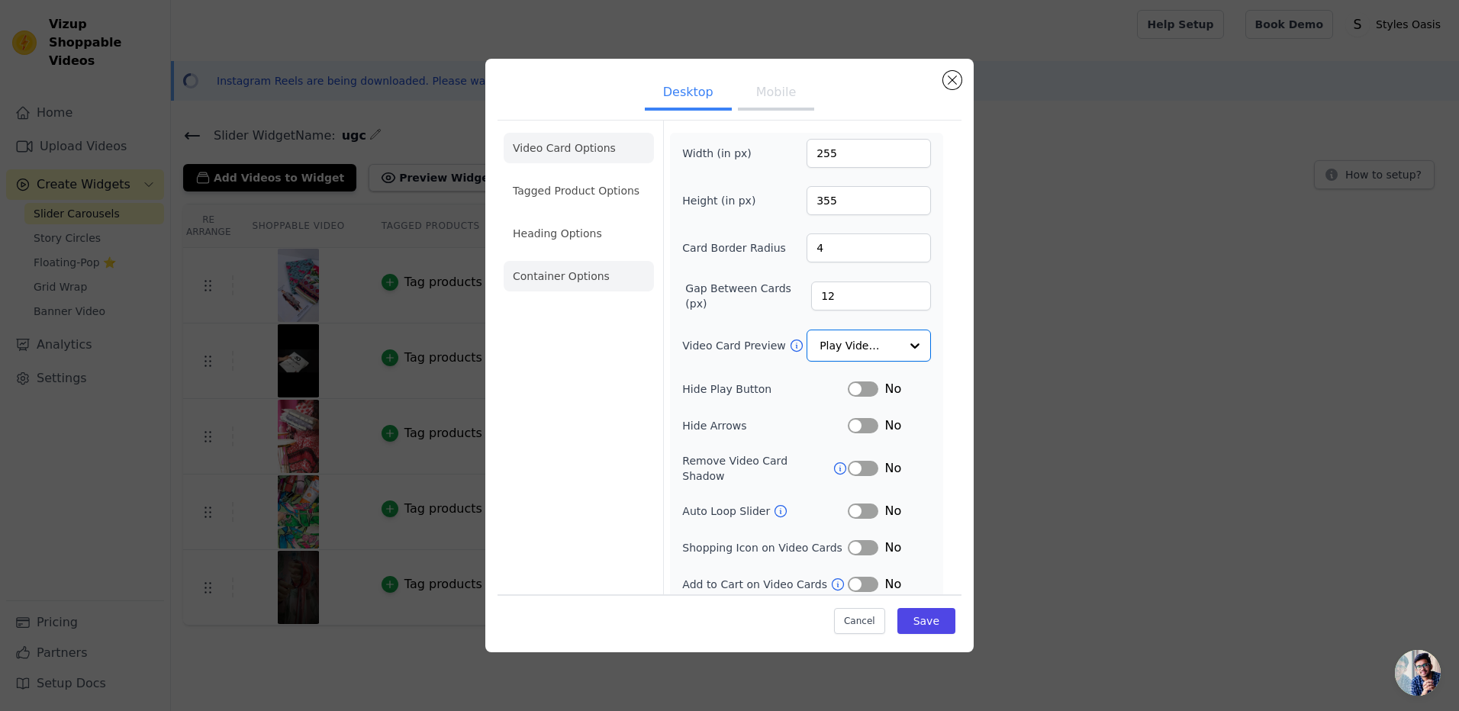
click at [539, 280] on li "Container Options" at bounding box center [579, 276] width 150 height 31
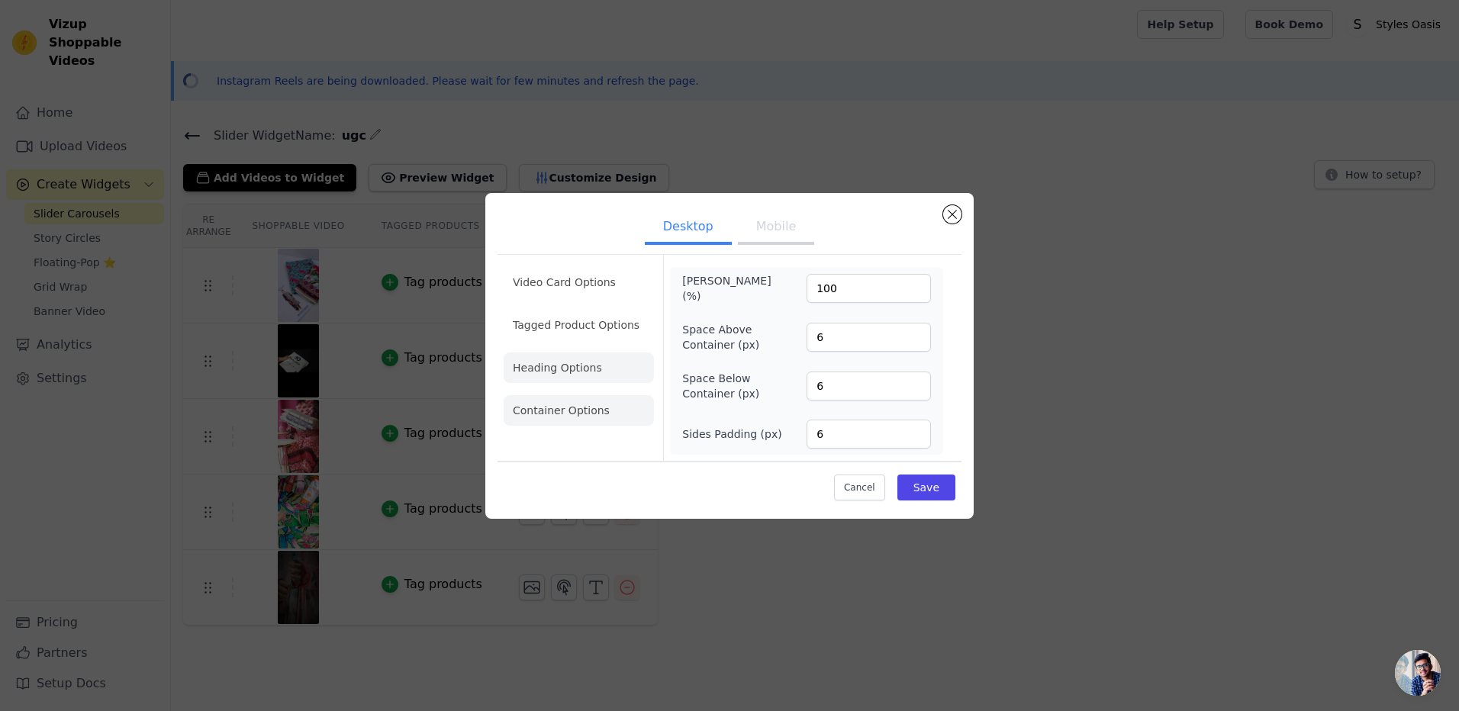
click at [539, 366] on li "Heading Options" at bounding box center [579, 368] width 150 height 31
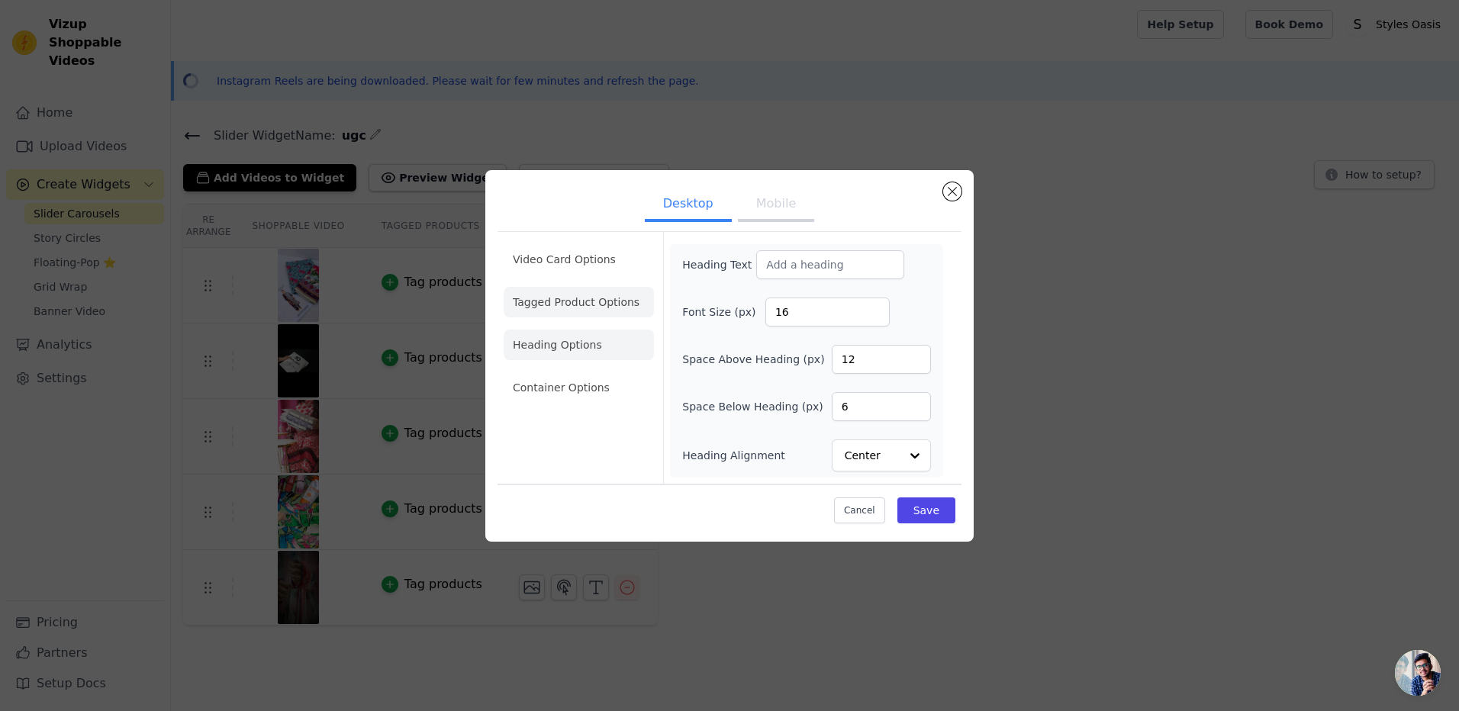
click at [597, 307] on li "Tagged Product Options" at bounding box center [579, 302] width 150 height 31
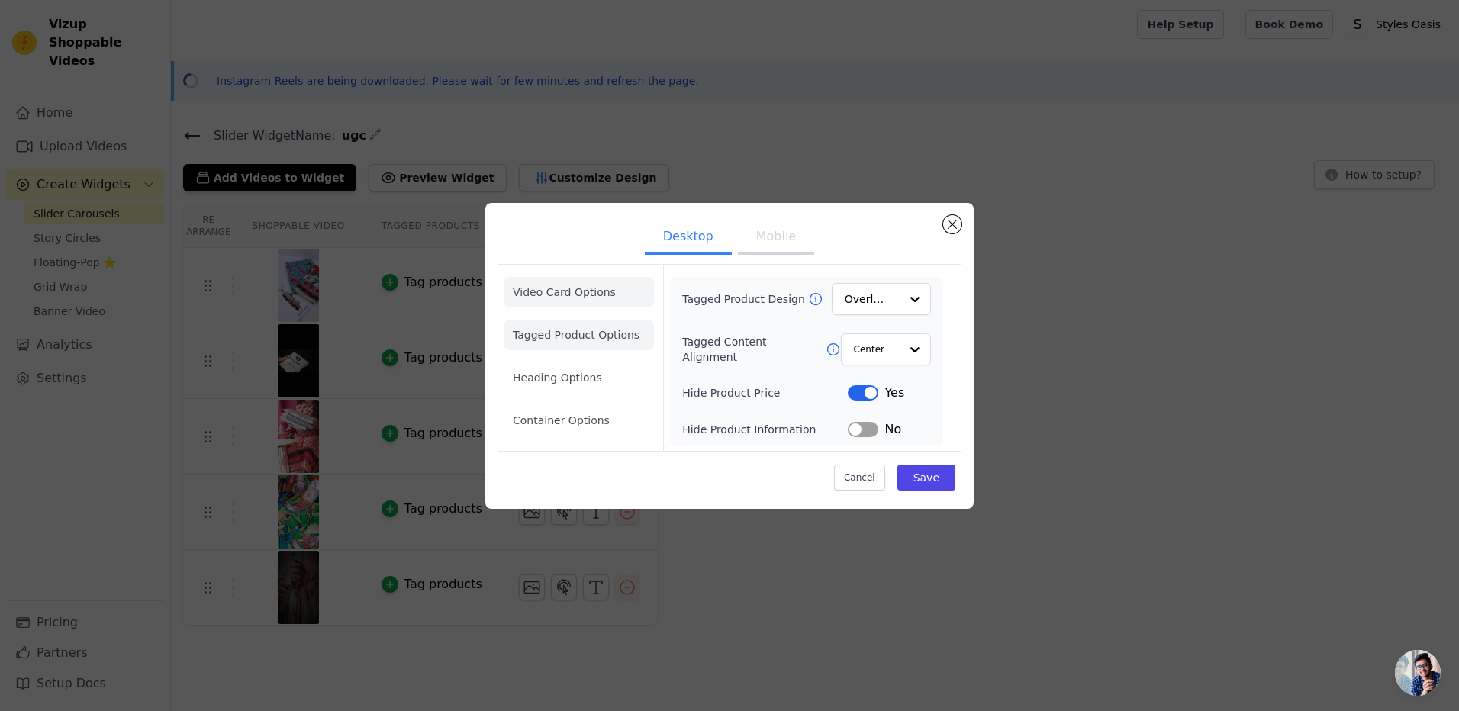
click at [597, 291] on li "Video Card Options" at bounding box center [579, 292] width 150 height 31
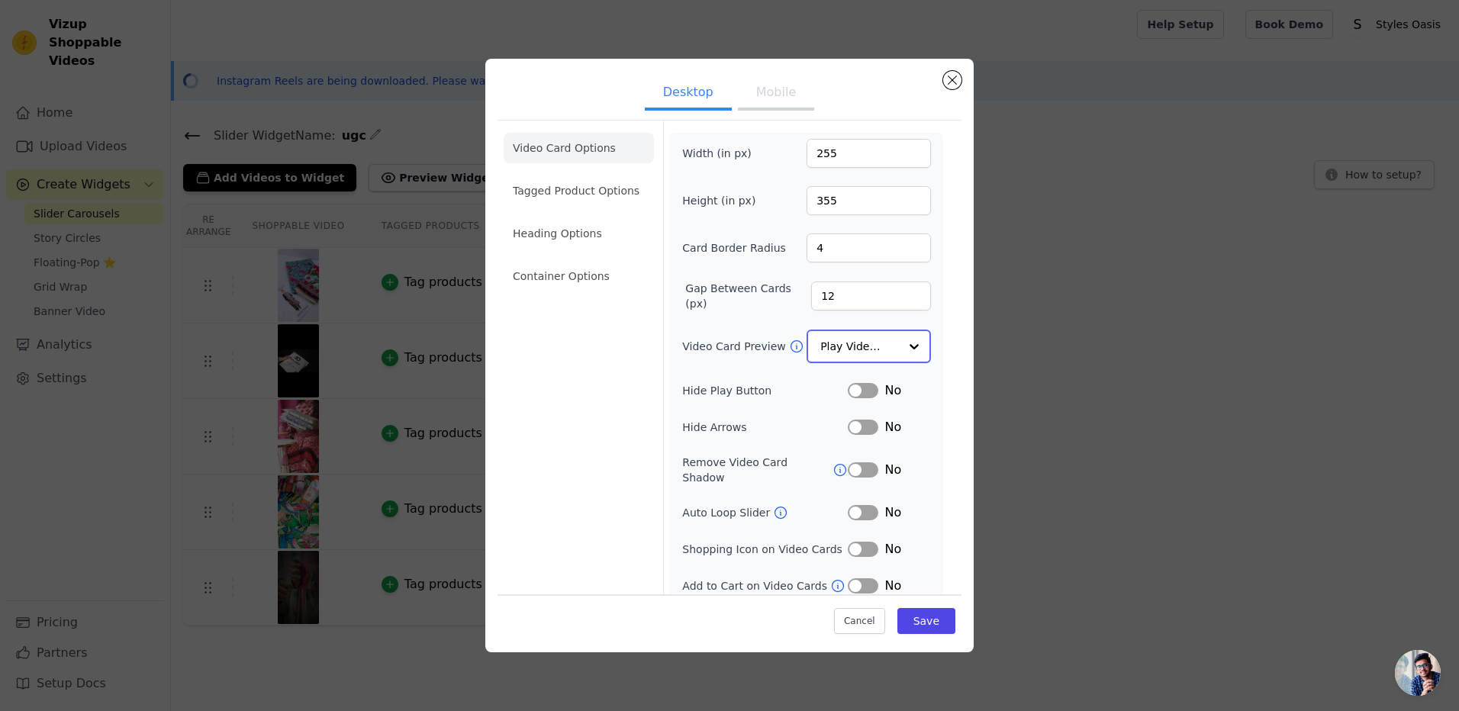
click at [860, 348] on input "Video Card Preview" at bounding box center [859, 346] width 79 height 31
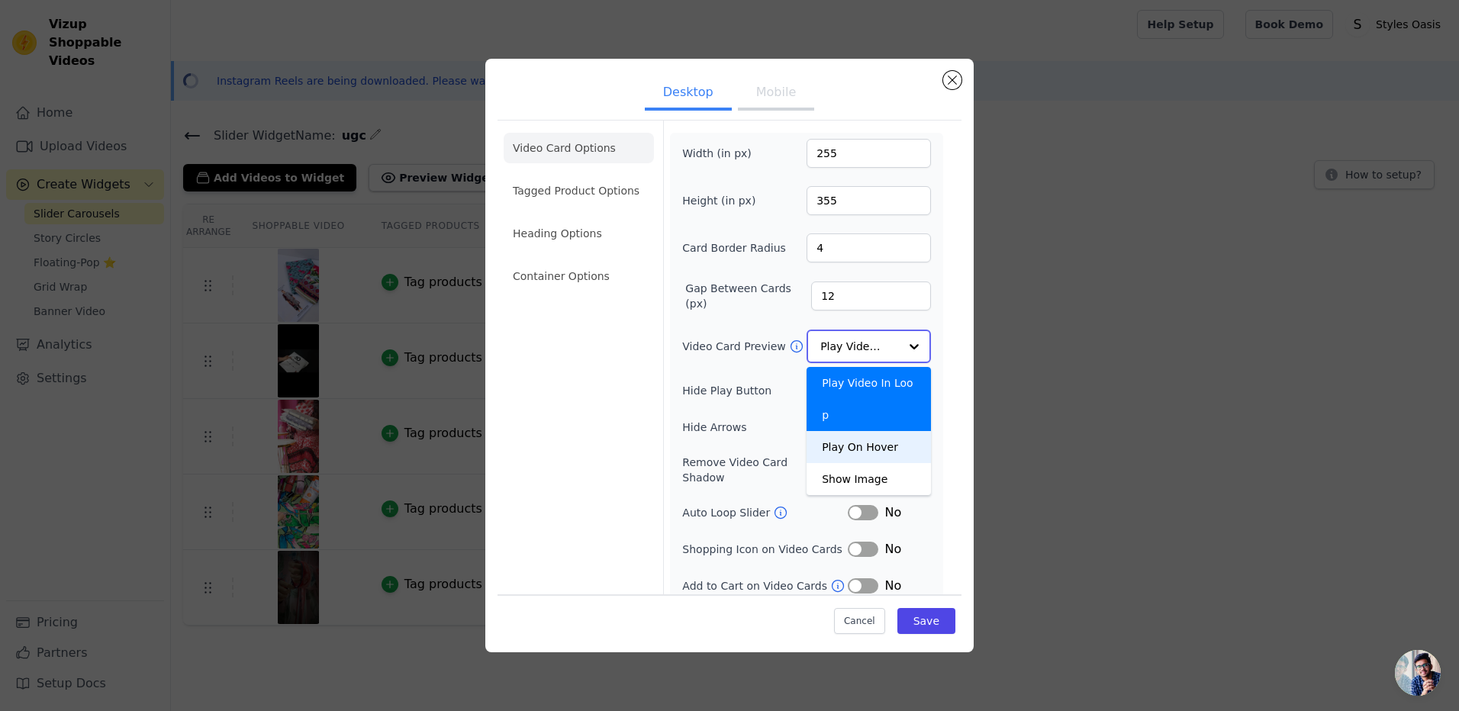
click at [851, 431] on div "Play On Hover" at bounding box center [869, 447] width 124 height 32
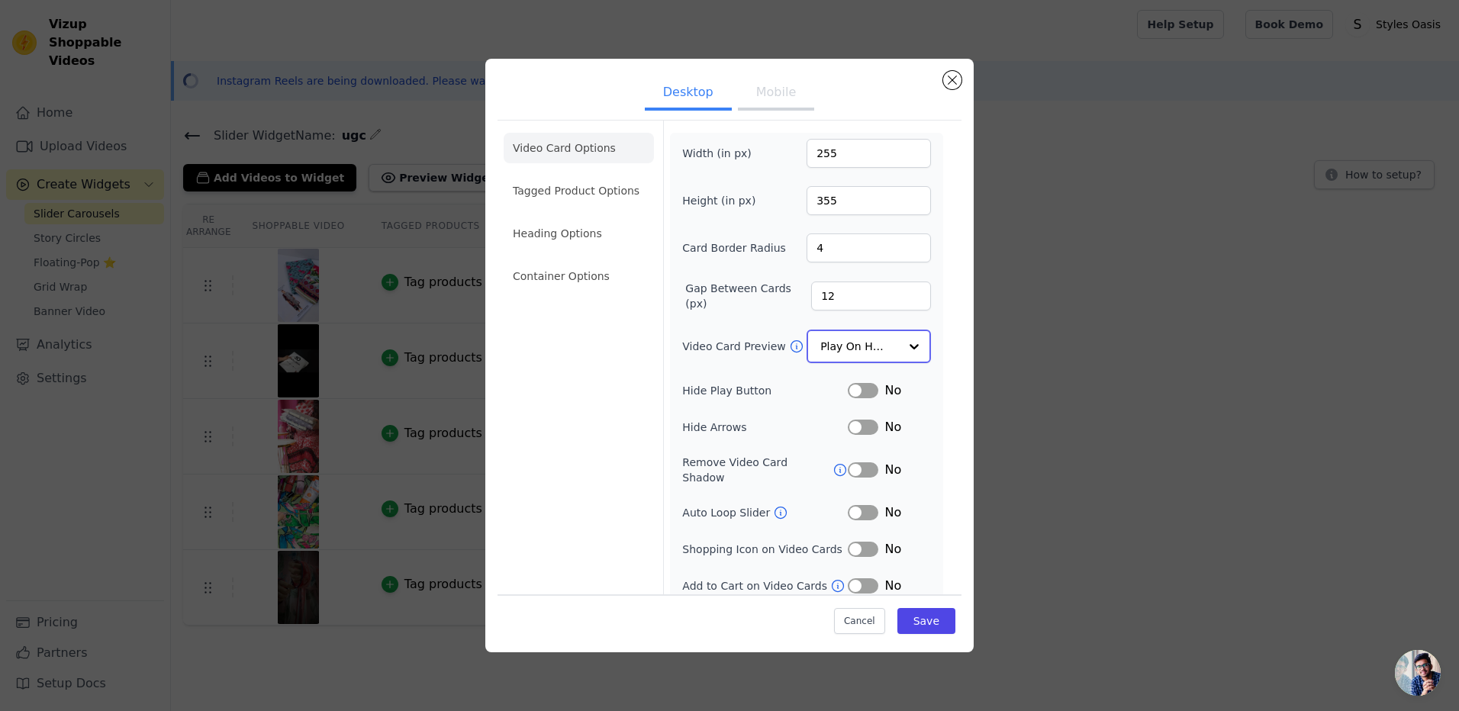
click at [858, 346] on input "Video Card Preview" at bounding box center [859, 346] width 79 height 31
click at [921, 626] on button "Save" at bounding box center [926, 621] width 58 height 26
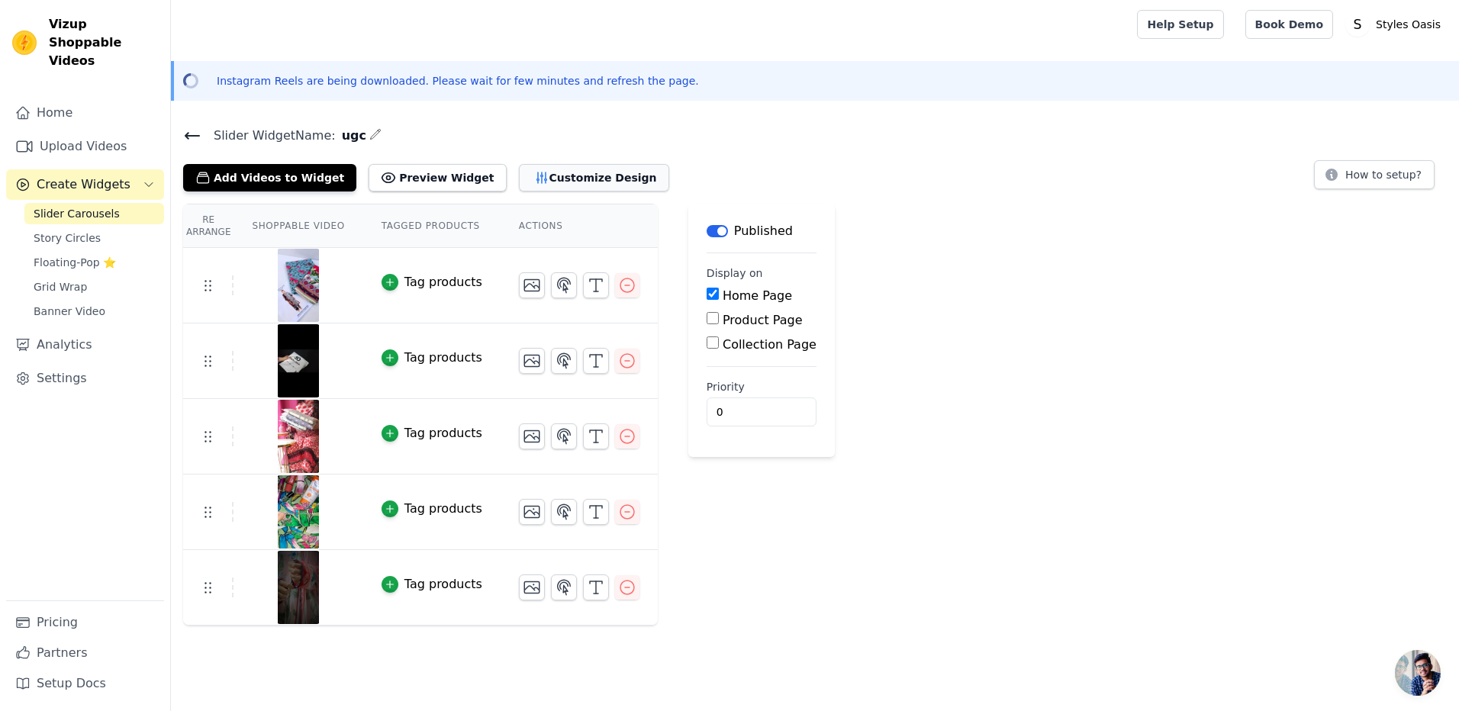
click at [526, 179] on button "Customize Design" at bounding box center [594, 177] width 150 height 27
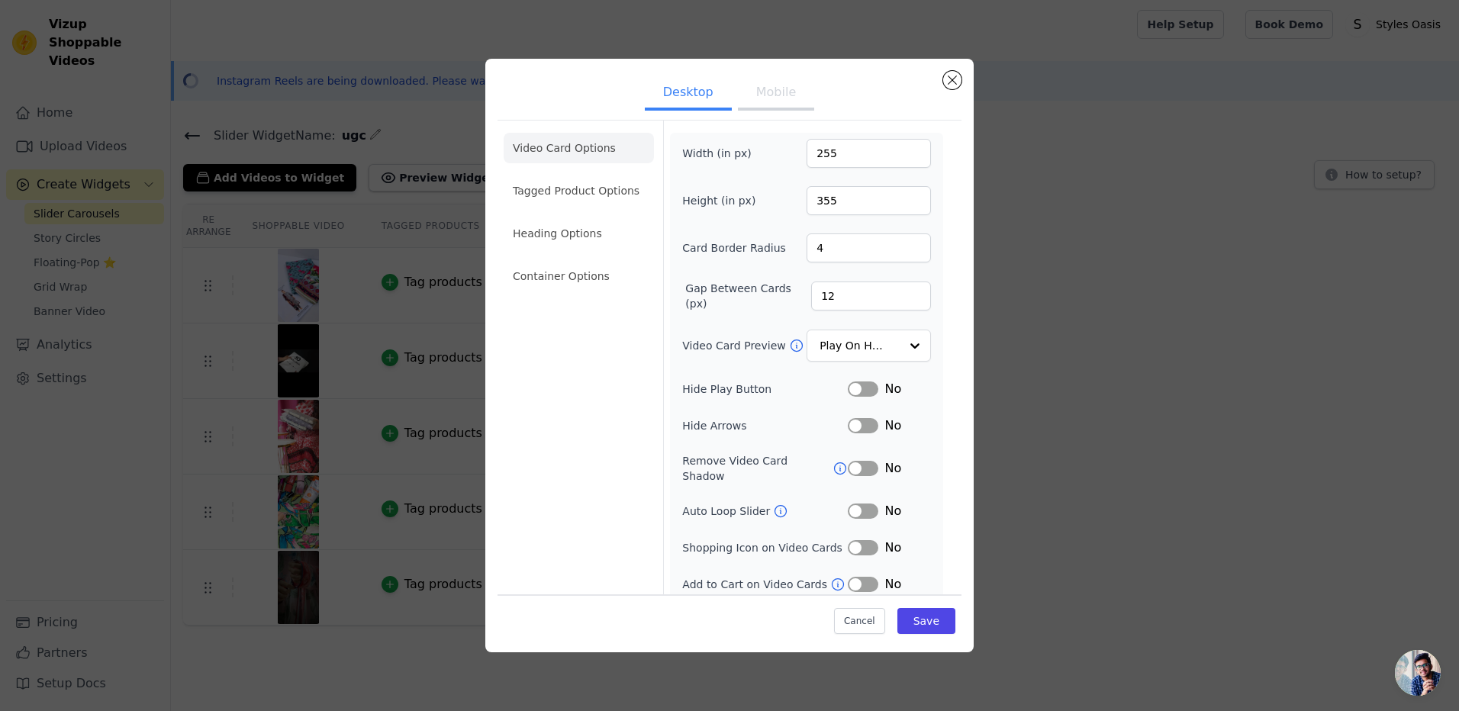
click at [787, 101] on button "Mobile" at bounding box center [776, 94] width 76 height 34
click at [874, 337] on input "Video Card Preview" at bounding box center [859, 346] width 79 height 31
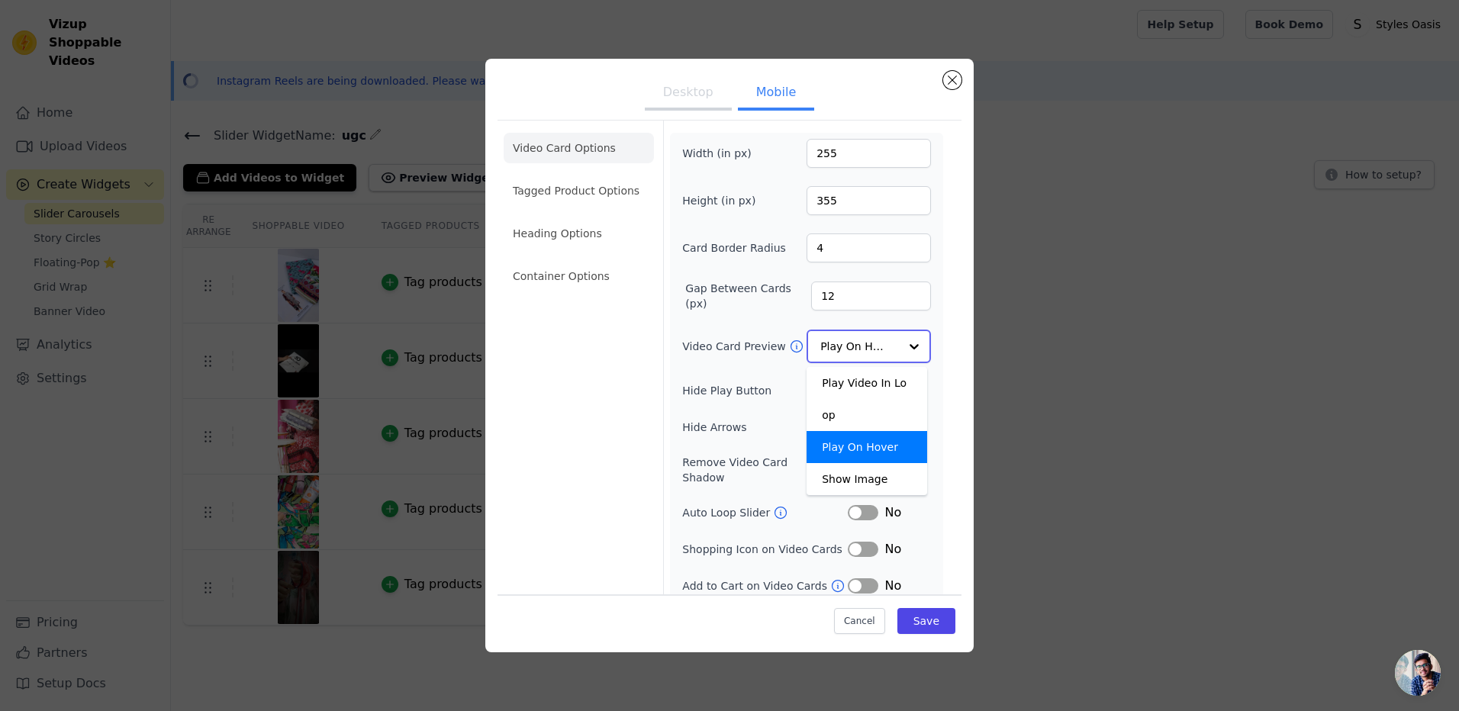
click at [874, 337] on input "Video Card Preview" at bounding box center [859, 346] width 79 height 31
click at [563, 290] on li "Container Options" at bounding box center [579, 276] width 150 height 31
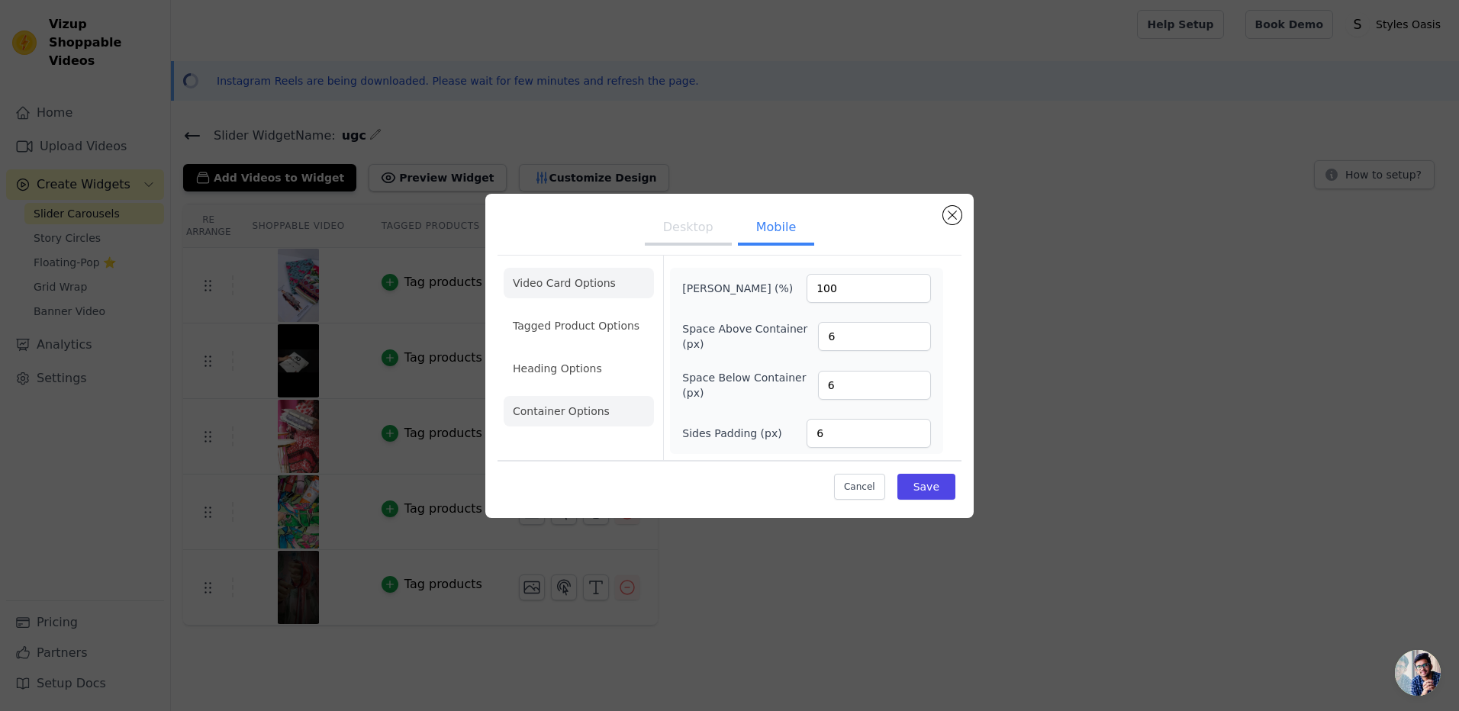
click at [552, 281] on li "Video Card Options" at bounding box center [579, 283] width 150 height 31
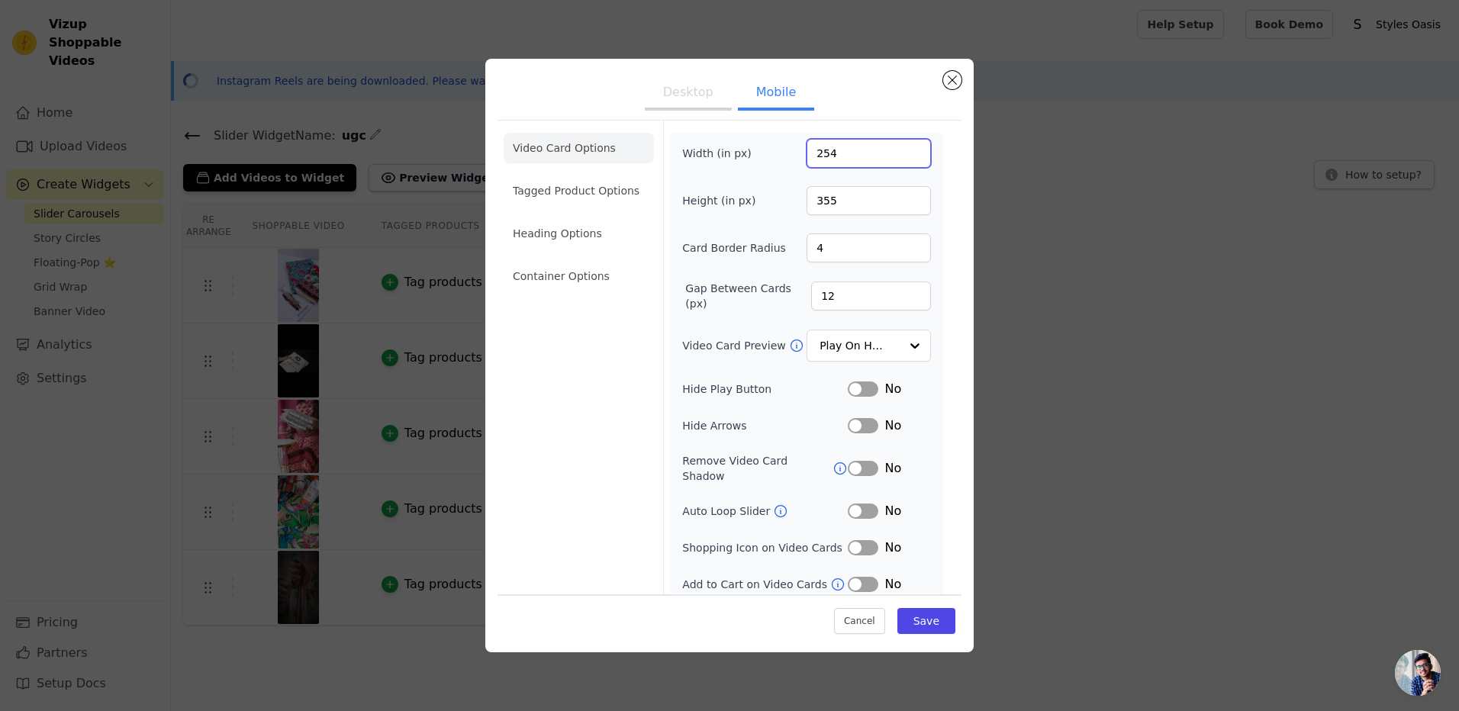
click at [903, 157] on input "254" at bounding box center [869, 153] width 124 height 29
click at [903, 157] on input "253" at bounding box center [869, 153] width 124 height 29
click at [903, 157] on input "252" at bounding box center [869, 153] width 124 height 29
click at [903, 157] on input "251" at bounding box center [869, 153] width 124 height 29
click at [903, 157] on input "250" at bounding box center [869, 153] width 124 height 29
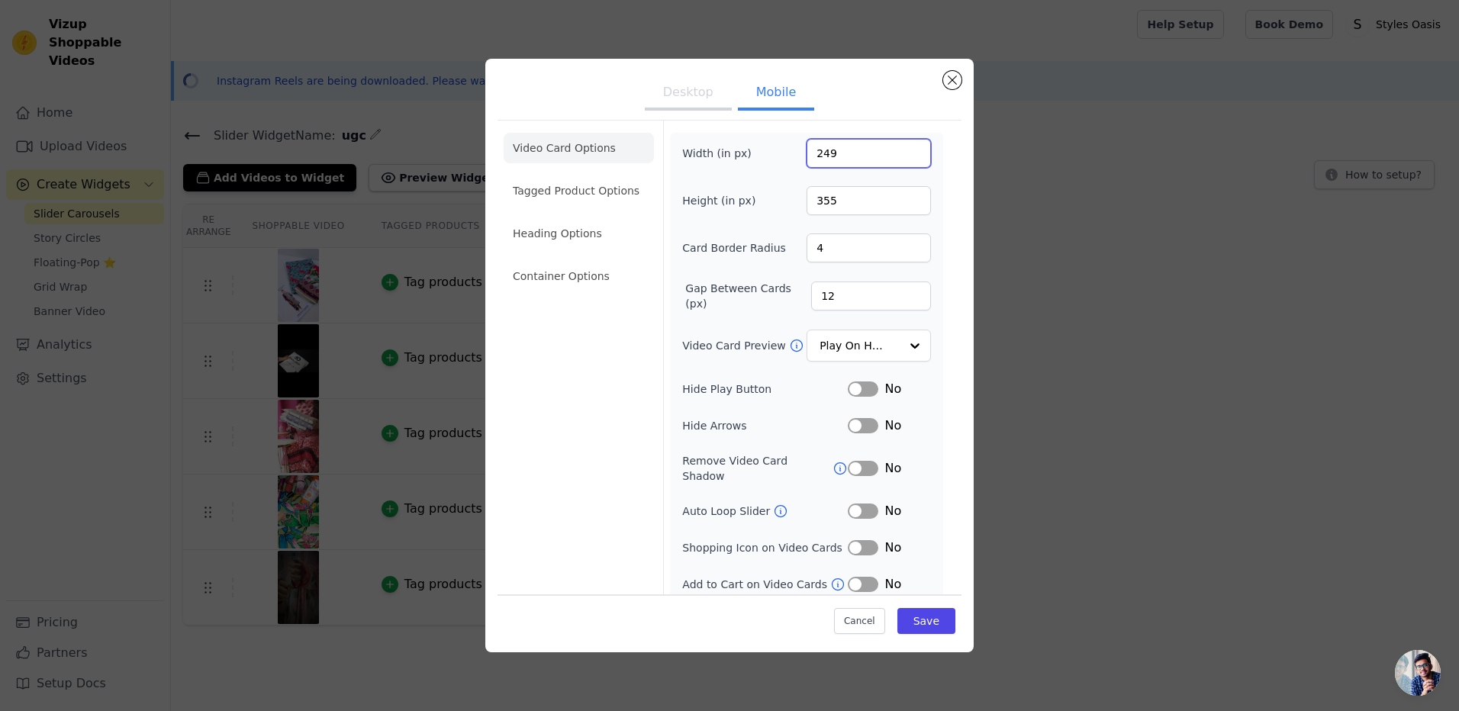
click at [903, 157] on input "249" at bounding box center [869, 153] width 124 height 29
click at [903, 157] on input "248" at bounding box center [869, 153] width 124 height 29
click at [903, 157] on input "247" at bounding box center [869, 153] width 124 height 29
click at [903, 157] on input "246" at bounding box center [869, 153] width 124 height 29
click at [903, 157] on input "245" at bounding box center [869, 153] width 124 height 29
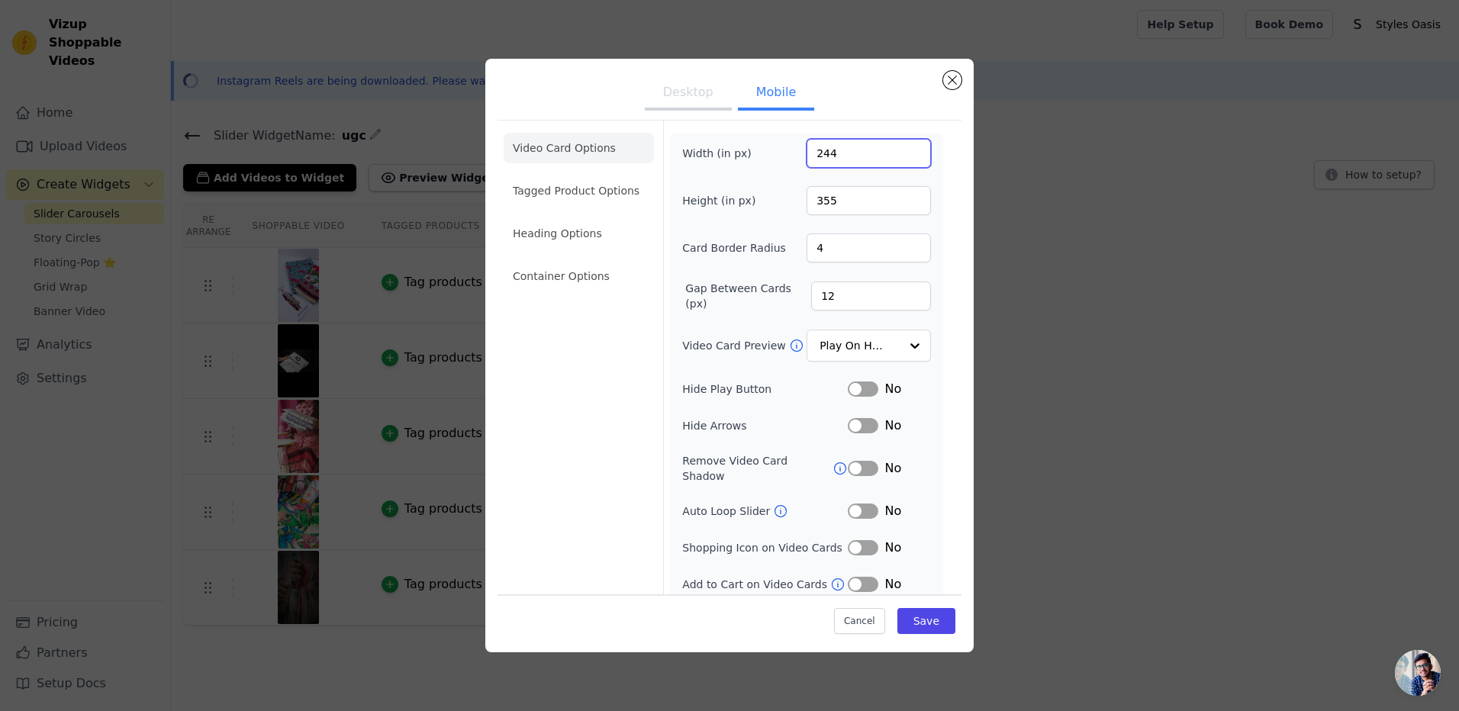
click at [903, 157] on input "244" at bounding box center [869, 153] width 124 height 29
click at [903, 157] on input "243" at bounding box center [869, 153] width 124 height 29
click at [903, 157] on input "242" at bounding box center [869, 153] width 124 height 29
click at [903, 157] on input "241" at bounding box center [869, 153] width 124 height 29
click at [903, 157] on input "240" at bounding box center [869, 153] width 124 height 29
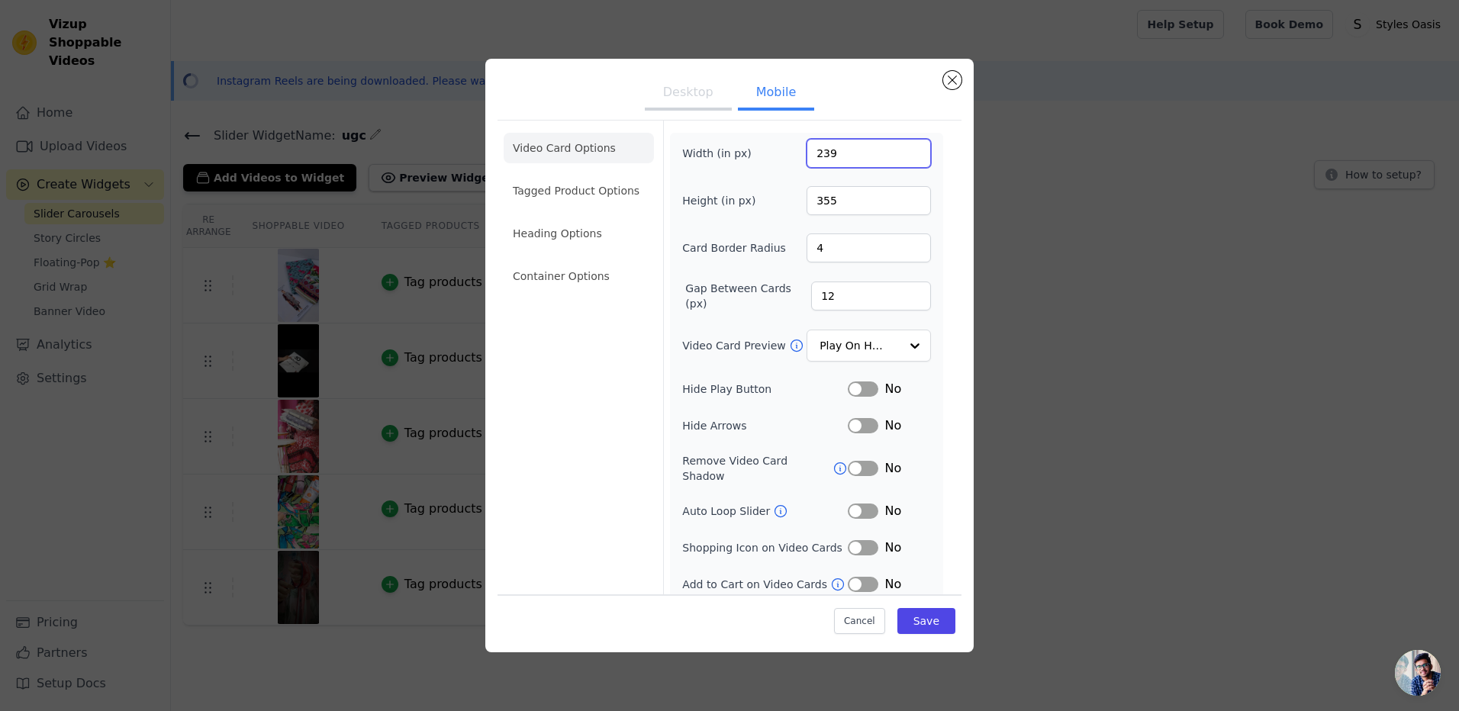
click at [903, 157] on input "239" at bounding box center [869, 153] width 124 height 29
click at [903, 157] on input "238" at bounding box center [869, 153] width 124 height 29
click at [903, 157] on input "237" at bounding box center [869, 153] width 124 height 29
click at [903, 157] on input "236" at bounding box center [869, 153] width 124 height 29
click at [903, 157] on input "235" at bounding box center [869, 153] width 124 height 29
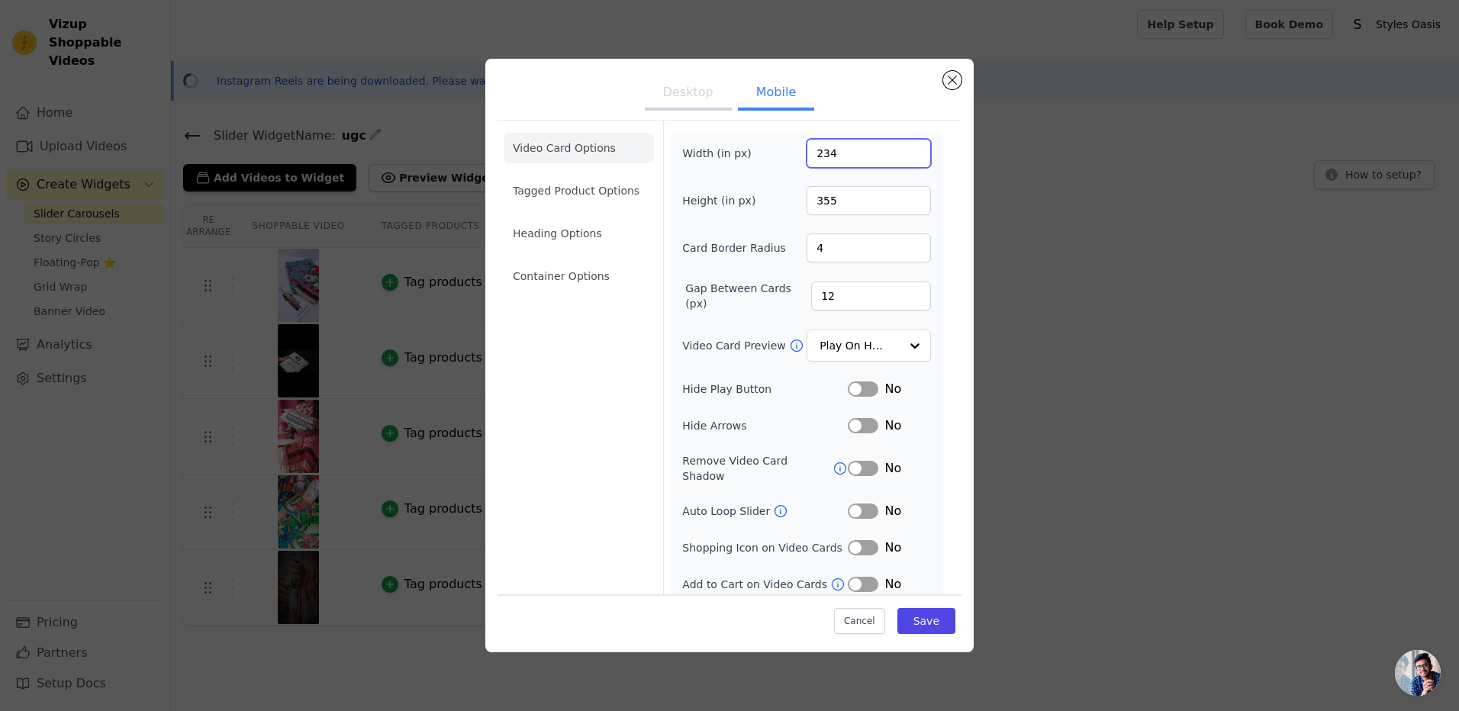
click at [903, 157] on input "234" at bounding box center [869, 153] width 124 height 29
click at [903, 157] on input "233" at bounding box center [869, 153] width 124 height 29
click at [903, 157] on input "232" at bounding box center [869, 153] width 124 height 29
click at [903, 157] on input "231" at bounding box center [869, 153] width 124 height 29
click at [903, 157] on input "230" at bounding box center [869, 153] width 124 height 29
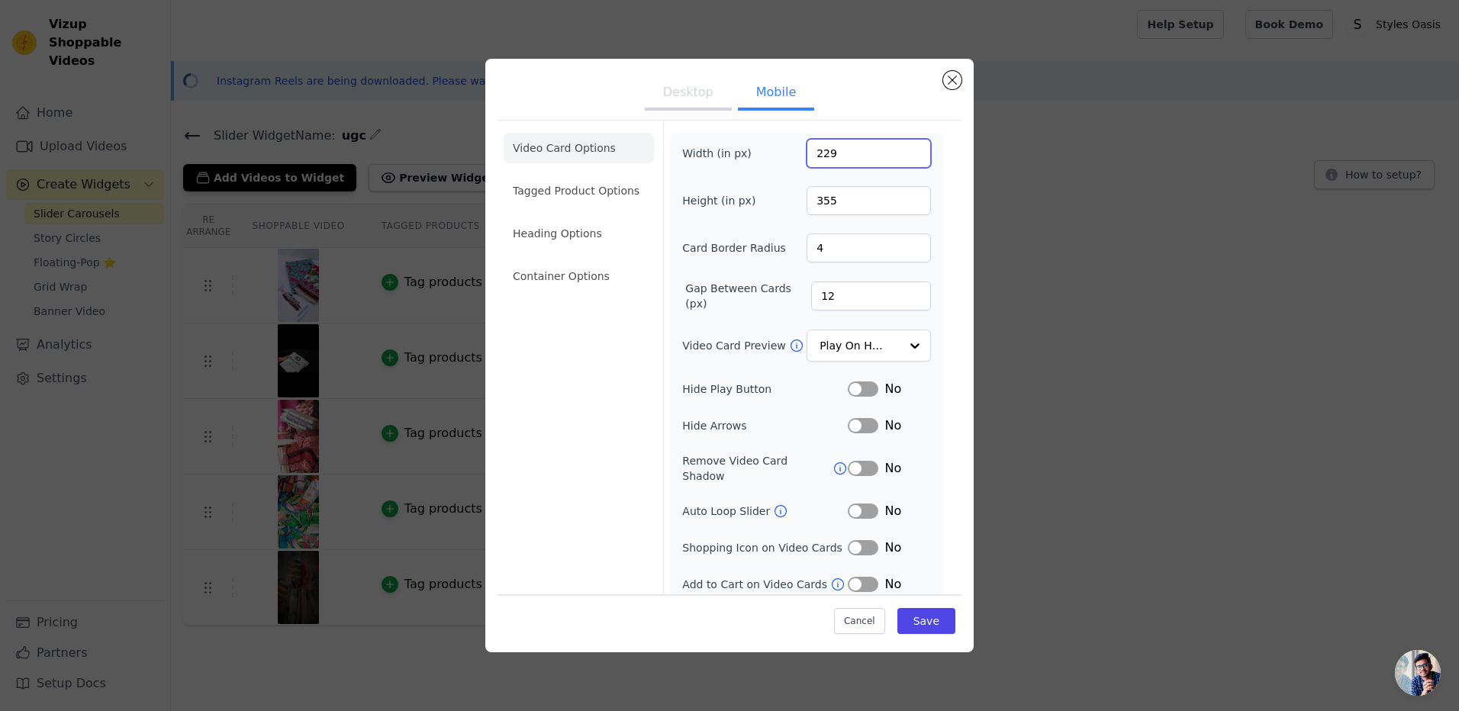
click at [903, 157] on input "229" at bounding box center [869, 153] width 124 height 29
click at [903, 157] on input "228" at bounding box center [869, 153] width 124 height 29
click at [903, 157] on input "227" at bounding box center [869, 153] width 124 height 29
click at [903, 157] on input "226" at bounding box center [869, 153] width 124 height 29
click at [903, 157] on input "225" at bounding box center [869, 153] width 124 height 29
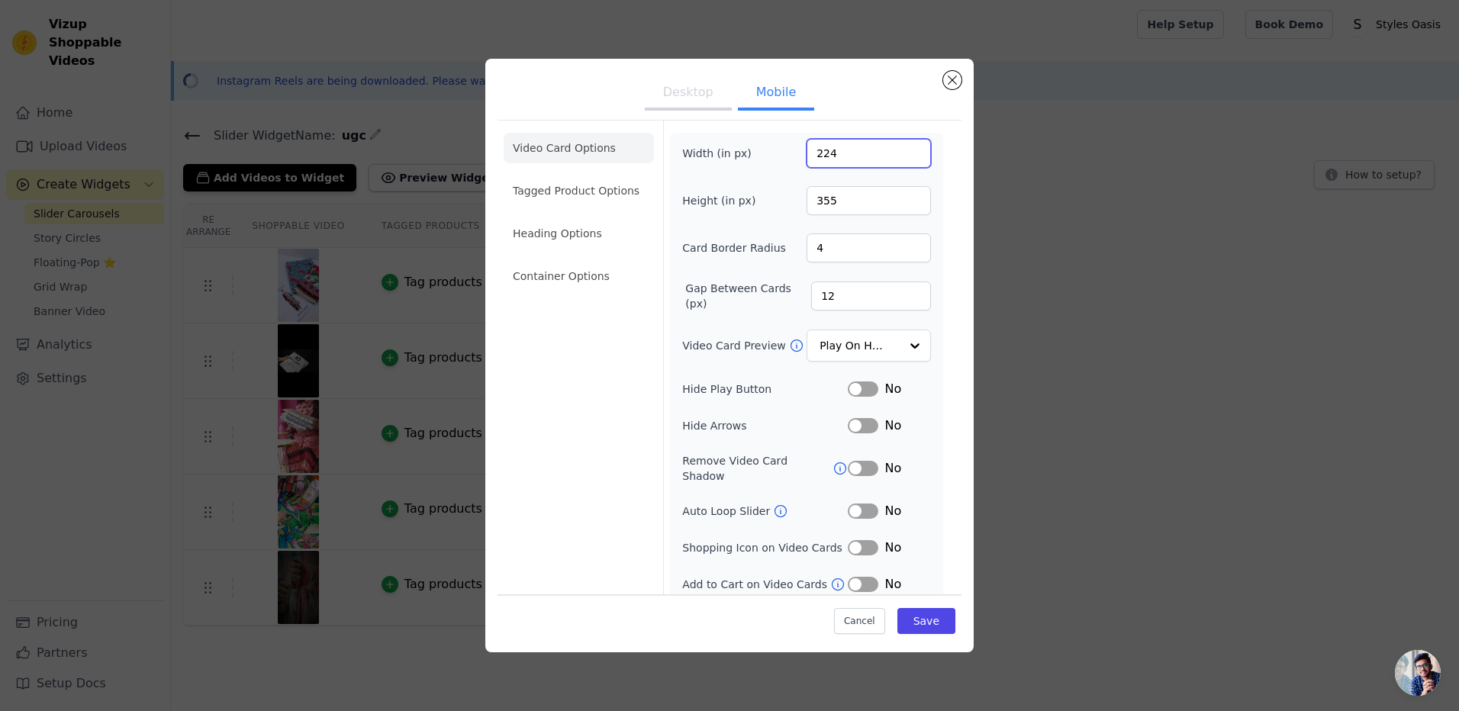
click at [903, 157] on input "224" at bounding box center [869, 153] width 124 height 29
click at [903, 157] on input "223" at bounding box center [869, 153] width 124 height 29
click at [903, 157] on input "222" at bounding box center [869, 153] width 124 height 29
click at [903, 157] on input "221" at bounding box center [869, 153] width 124 height 29
click at [903, 157] on input "220" at bounding box center [869, 153] width 124 height 29
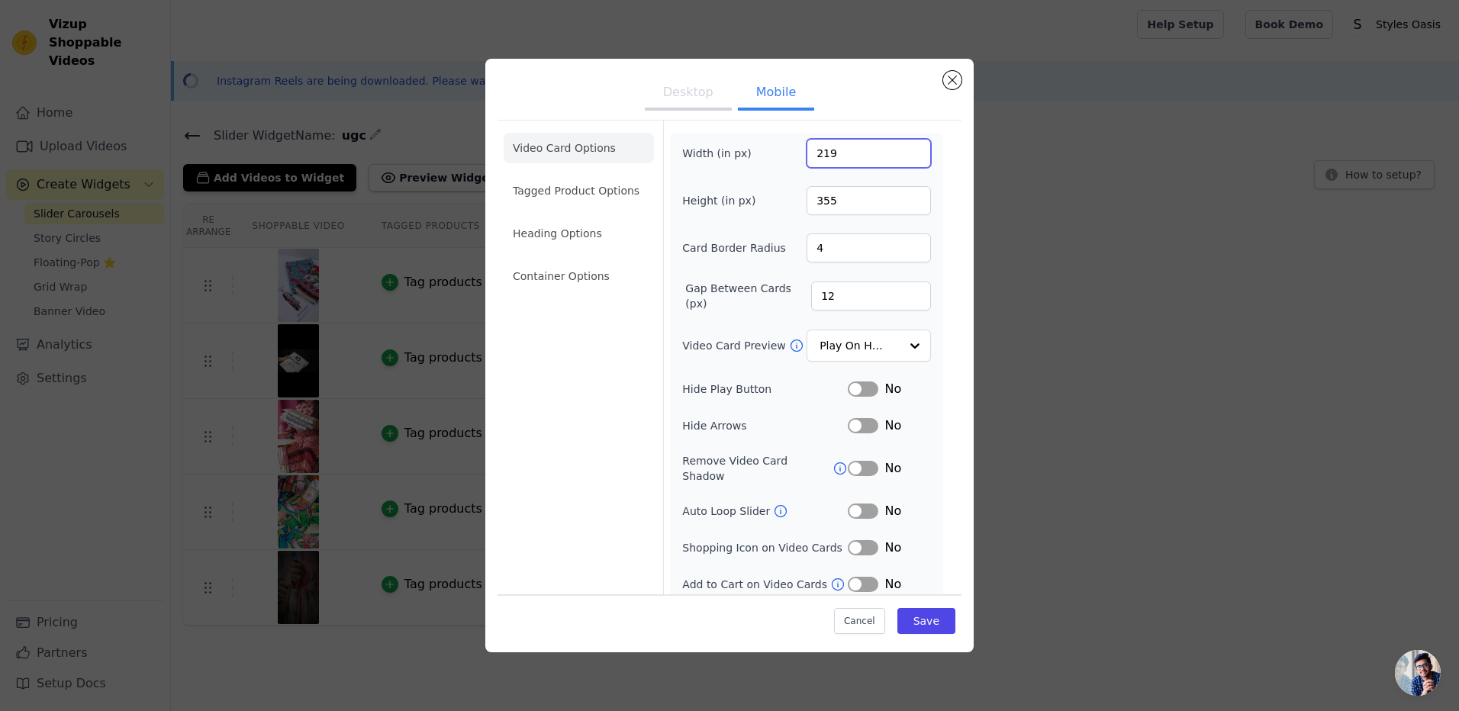
click at [903, 157] on input "219" at bounding box center [869, 153] width 124 height 29
click at [903, 157] on input "218" at bounding box center [869, 153] width 124 height 29
click at [903, 157] on input "217" at bounding box center [869, 153] width 124 height 29
click at [903, 157] on input "216" at bounding box center [869, 153] width 124 height 29
click at [903, 157] on input "215" at bounding box center [869, 153] width 124 height 29
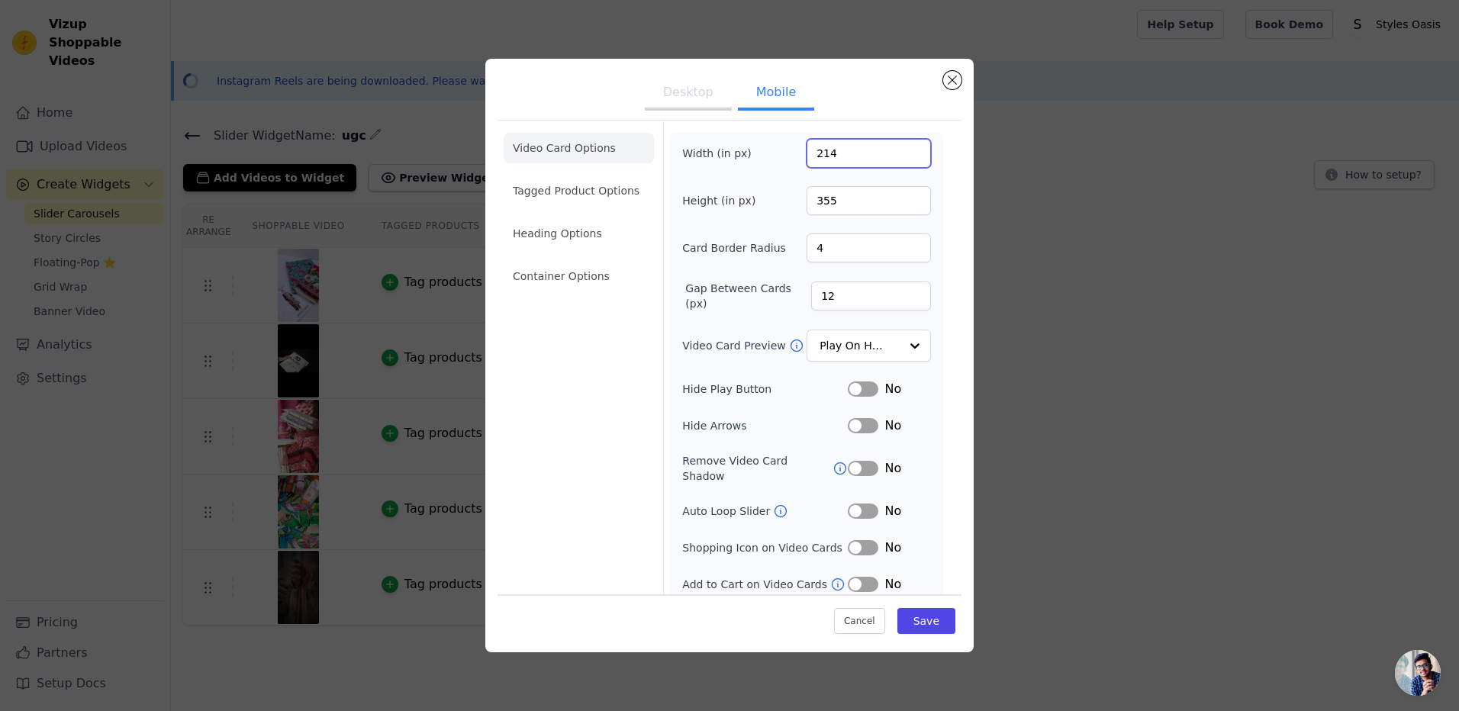
click at [903, 157] on input "214" at bounding box center [869, 153] width 124 height 29
click at [903, 157] on input "213" at bounding box center [869, 153] width 124 height 29
click at [903, 157] on input "212" at bounding box center [869, 153] width 124 height 29
click at [903, 157] on input "211" at bounding box center [869, 153] width 124 height 29
click at [903, 157] on input "210" at bounding box center [869, 153] width 124 height 29
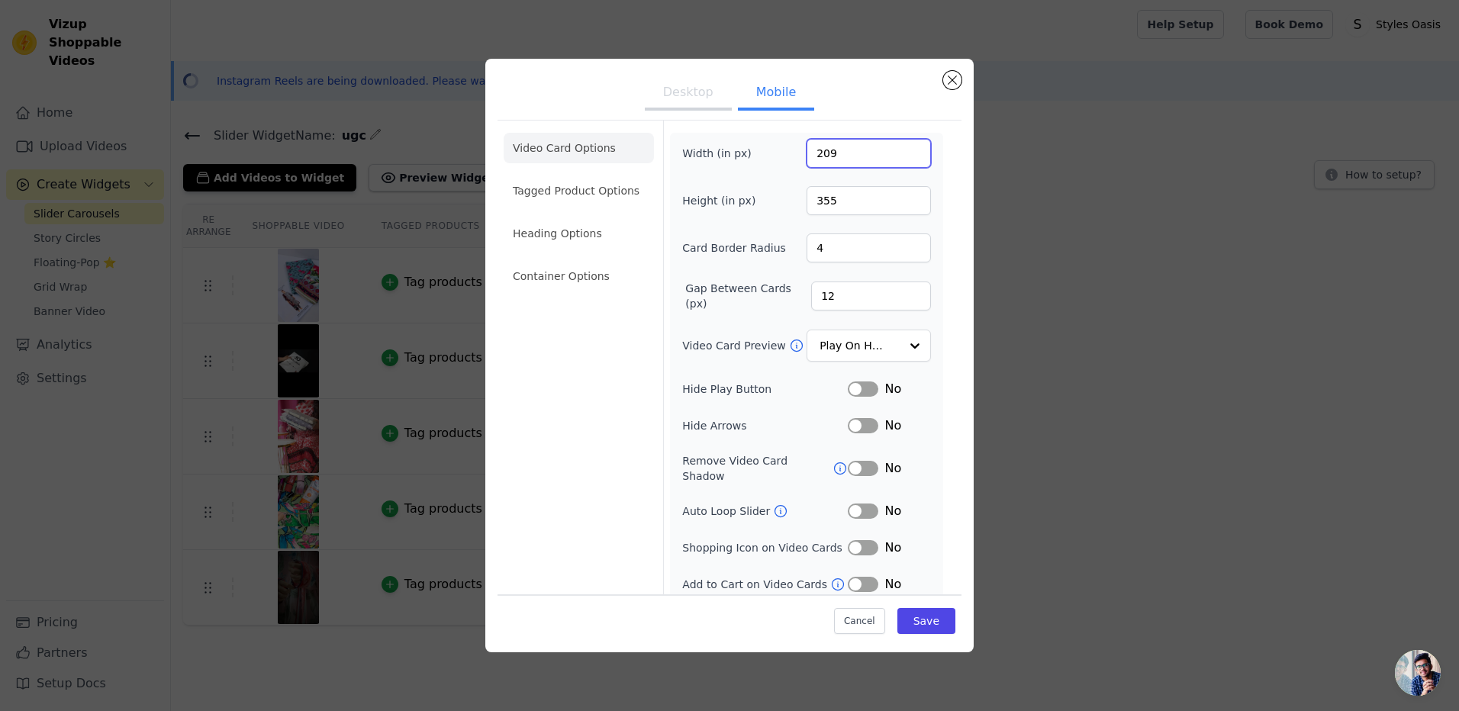
click at [903, 157] on input "209" at bounding box center [869, 153] width 124 height 29
click at [903, 157] on input "208" at bounding box center [869, 153] width 124 height 29
click at [903, 157] on input "207" at bounding box center [869, 153] width 124 height 29
click at [903, 157] on input "206" at bounding box center [869, 153] width 124 height 29
click at [903, 157] on input "205" at bounding box center [869, 153] width 124 height 29
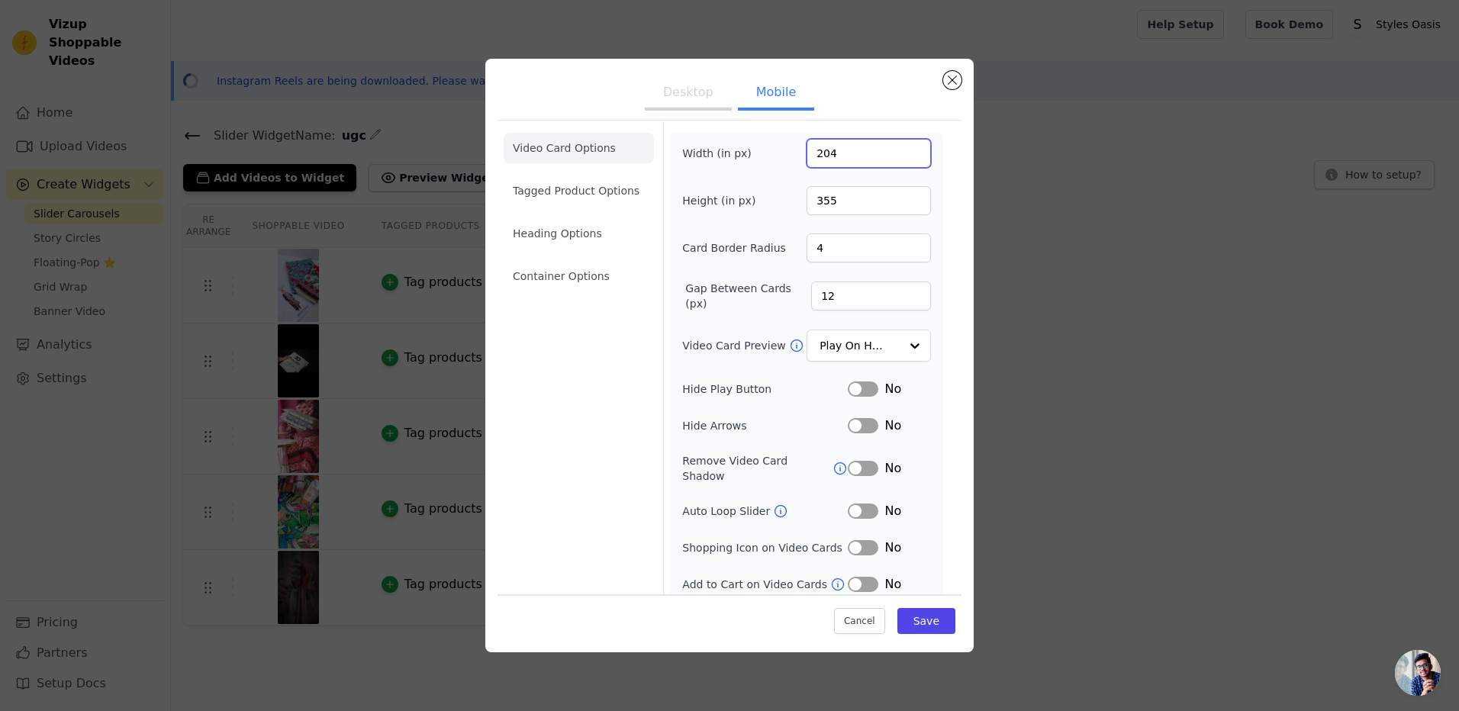
click at [903, 157] on input "204" at bounding box center [869, 153] width 124 height 29
click at [903, 157] on input "203" at bounding box center [869, 153] width 124 height 29
click at [903, 157] on input "202" at bounding box center [869, 153] width 124 height 29
click at [903, 157] on input "201" at bounding box center [869, 153] width 124 height 29
type input "200"
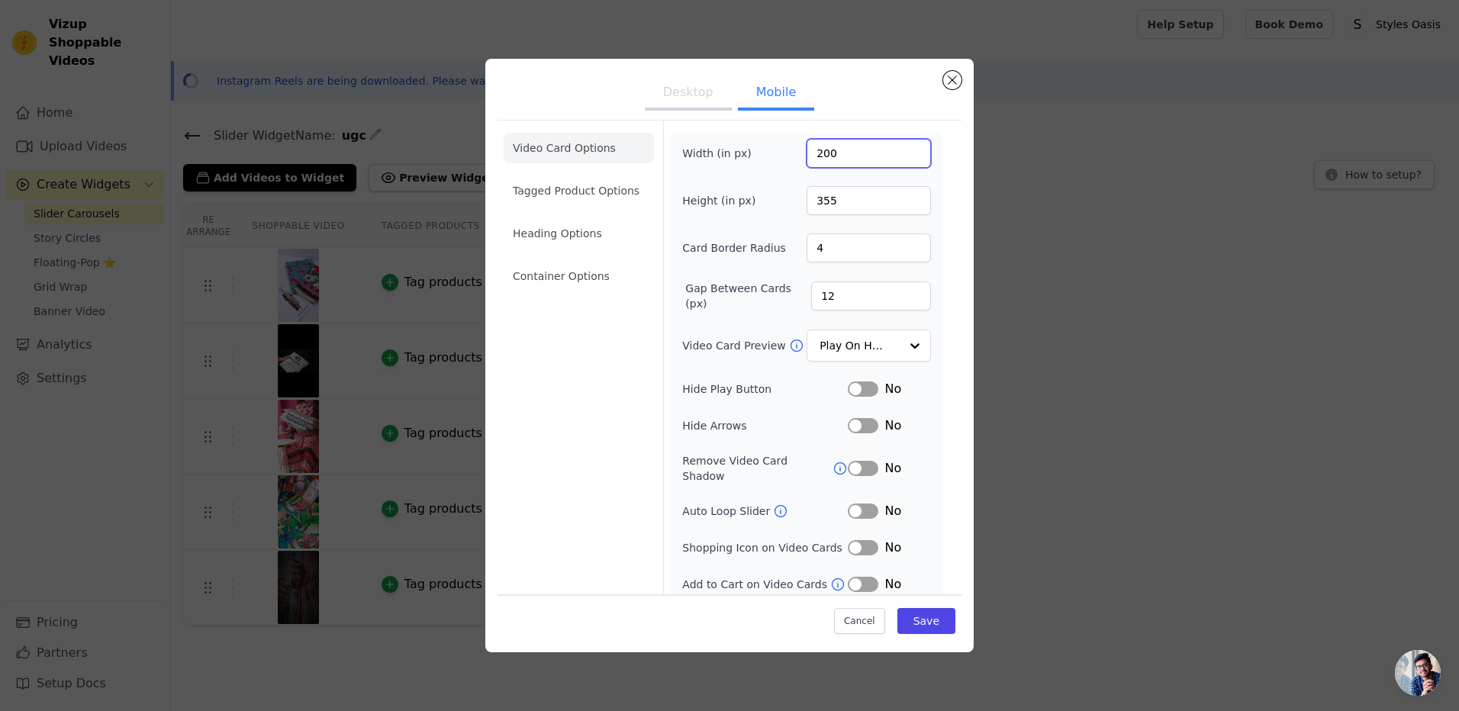
click at [903, 157] on input "200" at bounding box center [869, 153] width 124 height 29
click at [898, 613] on button "Save" at bounding box center [926, 621] width 58 height 26
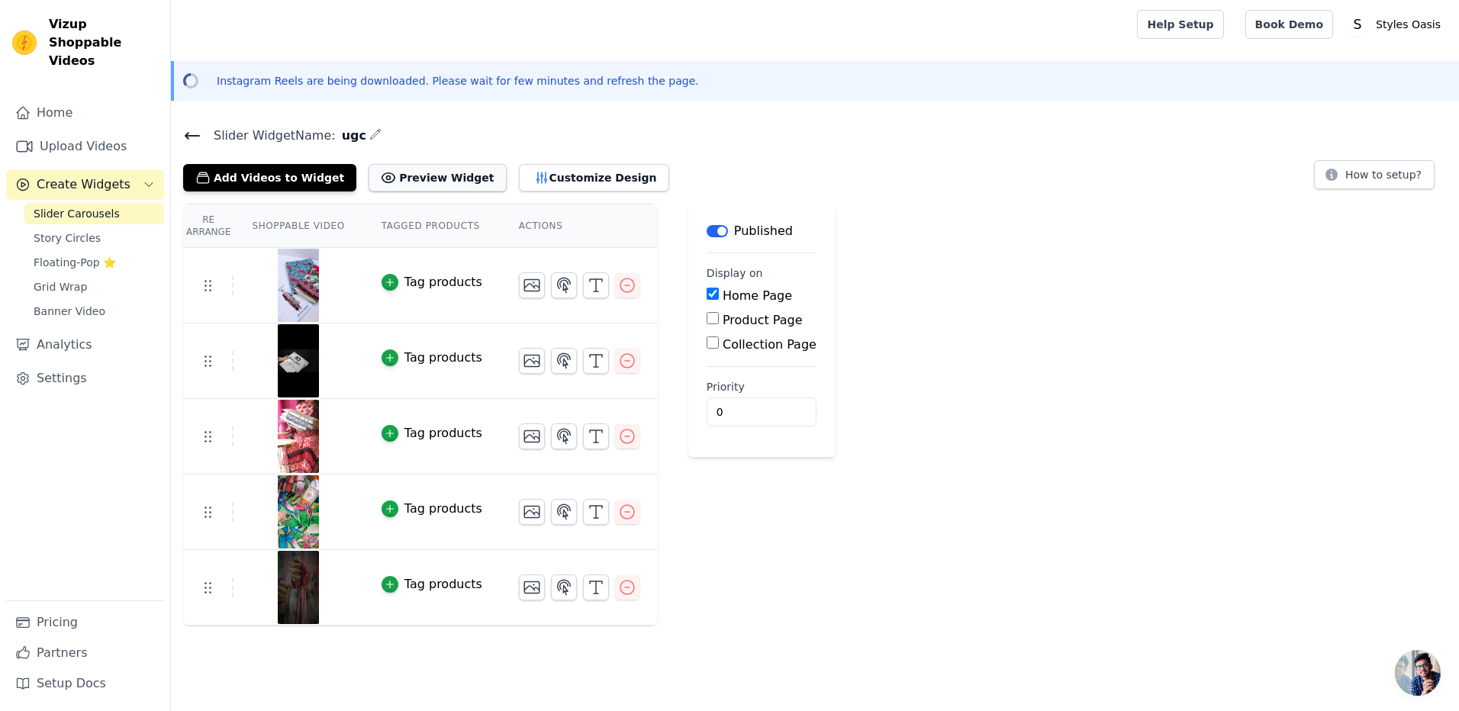
click at [427, 169] on button "Preview Widget" at bounding box center [437, 177] width 137 height 27
click at [386, 282] on div "button" at bounding box center [390, 282] width 17 height 17
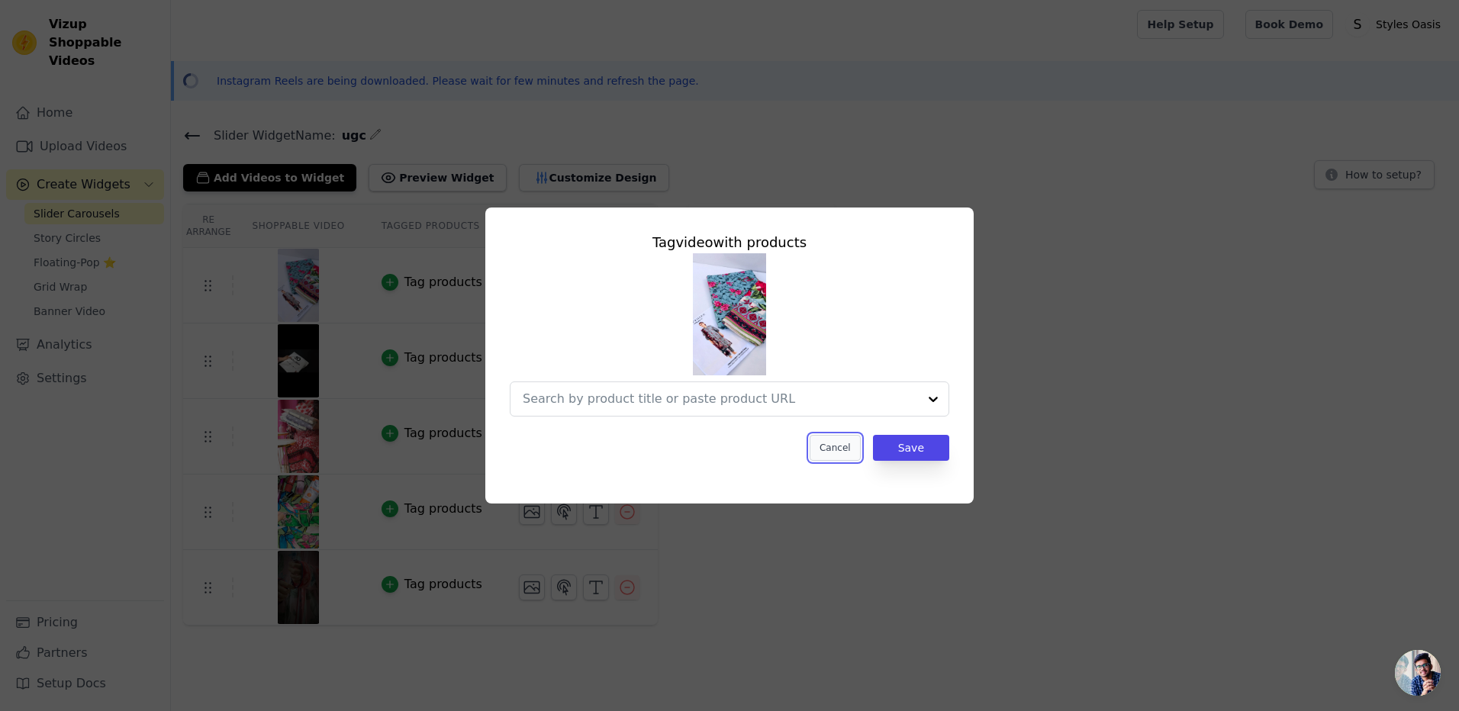
click at [845, 445] on button "Cancel" at bounding box center [835, 448] width 51 height 26
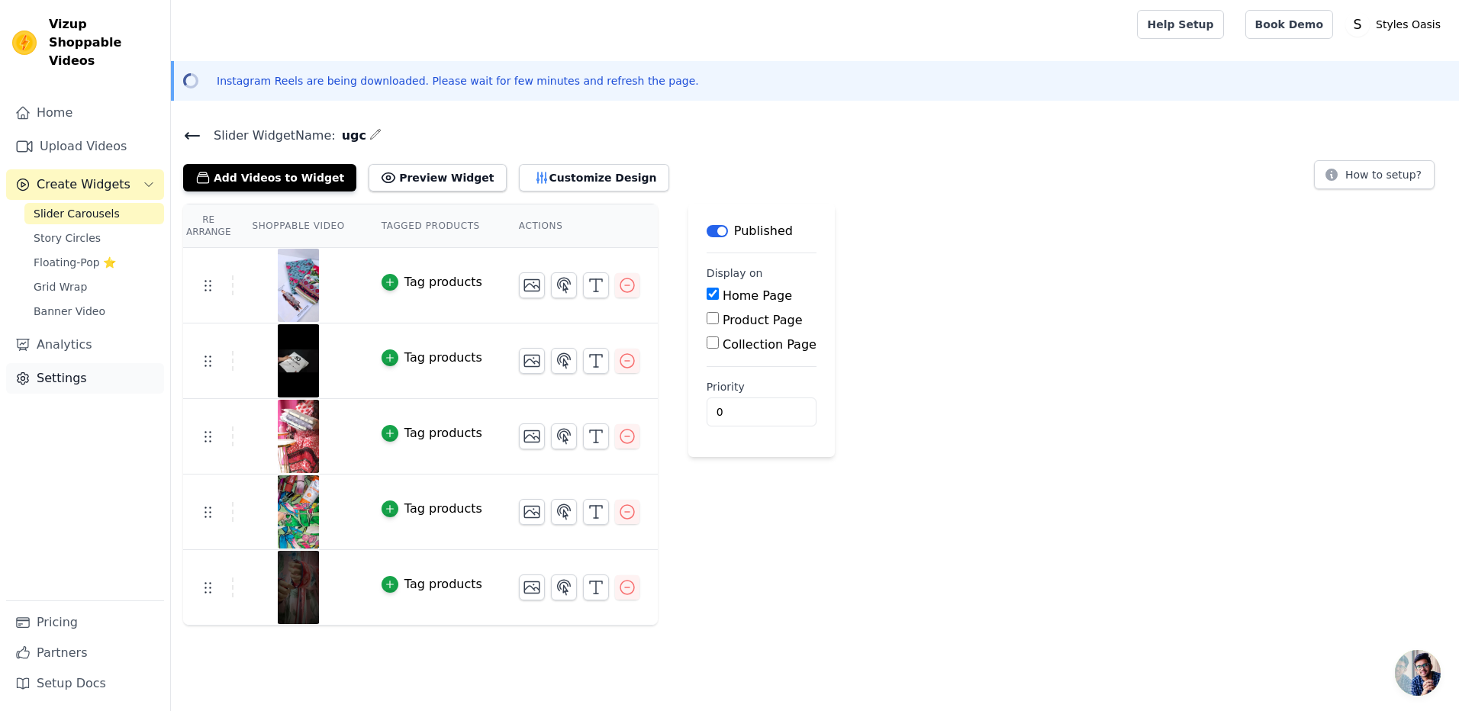
click at [54, 363] on link "Settings" at bounding box center [85, 378] width 158 height 31
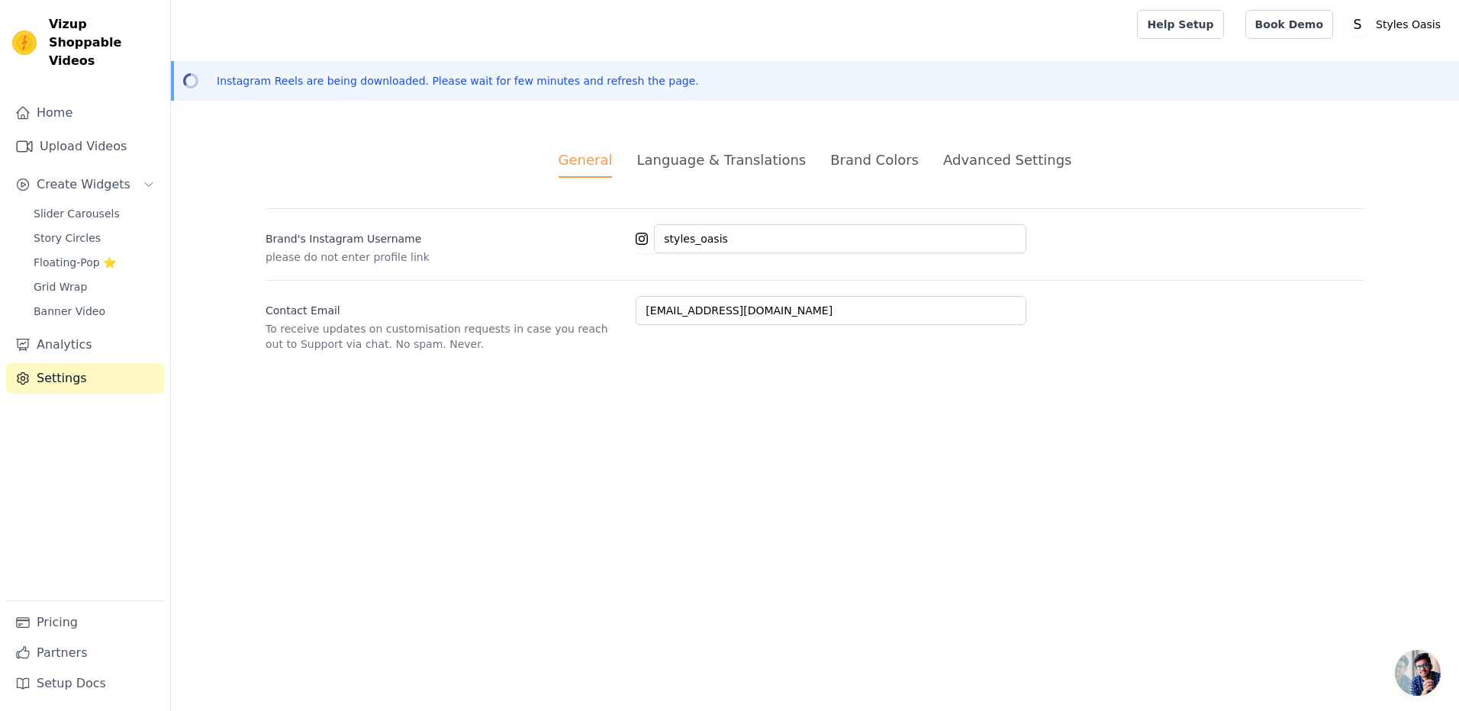
click at [696, 159] on div "Language & Translations" at bounding box center [720, 160] width 169 height 21
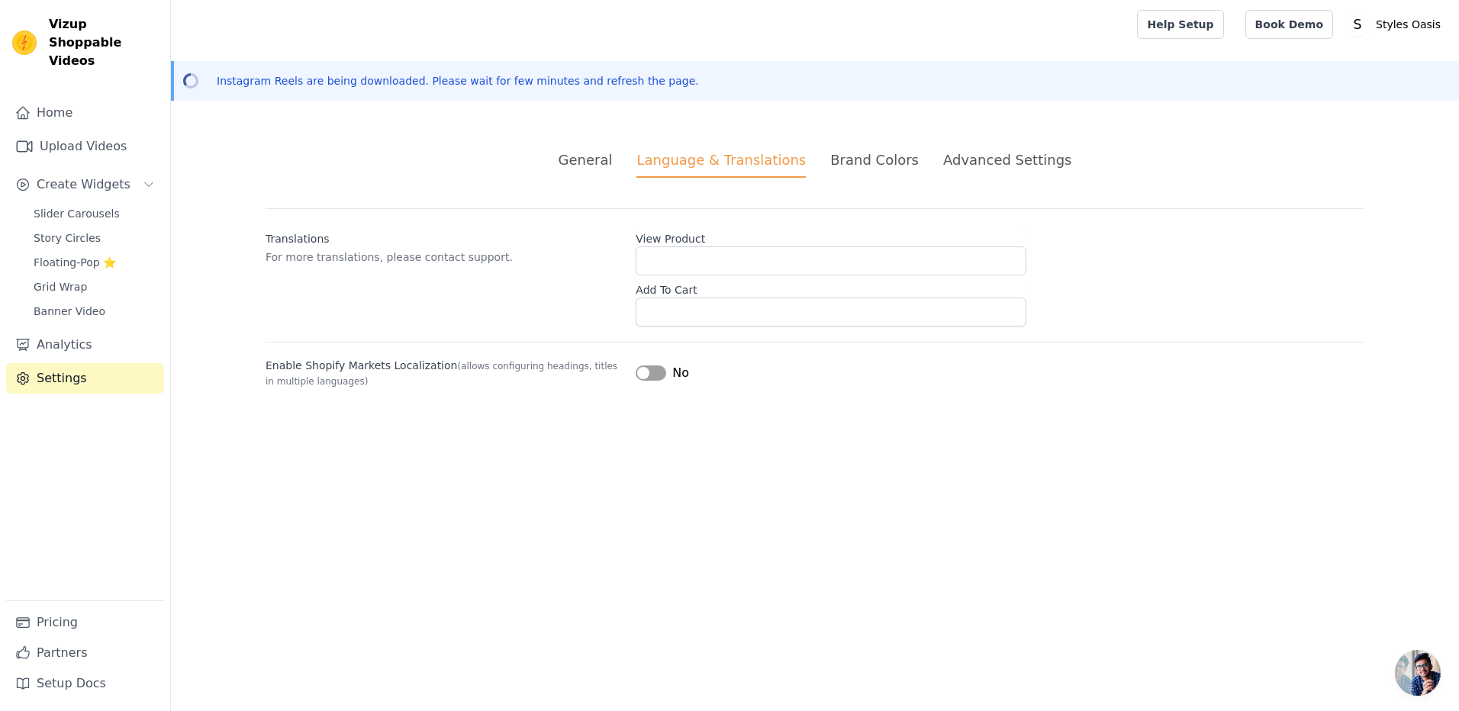
click at [855, 159] on div "Brand Colors" at bounding box center [874, 160] width 89 height 21
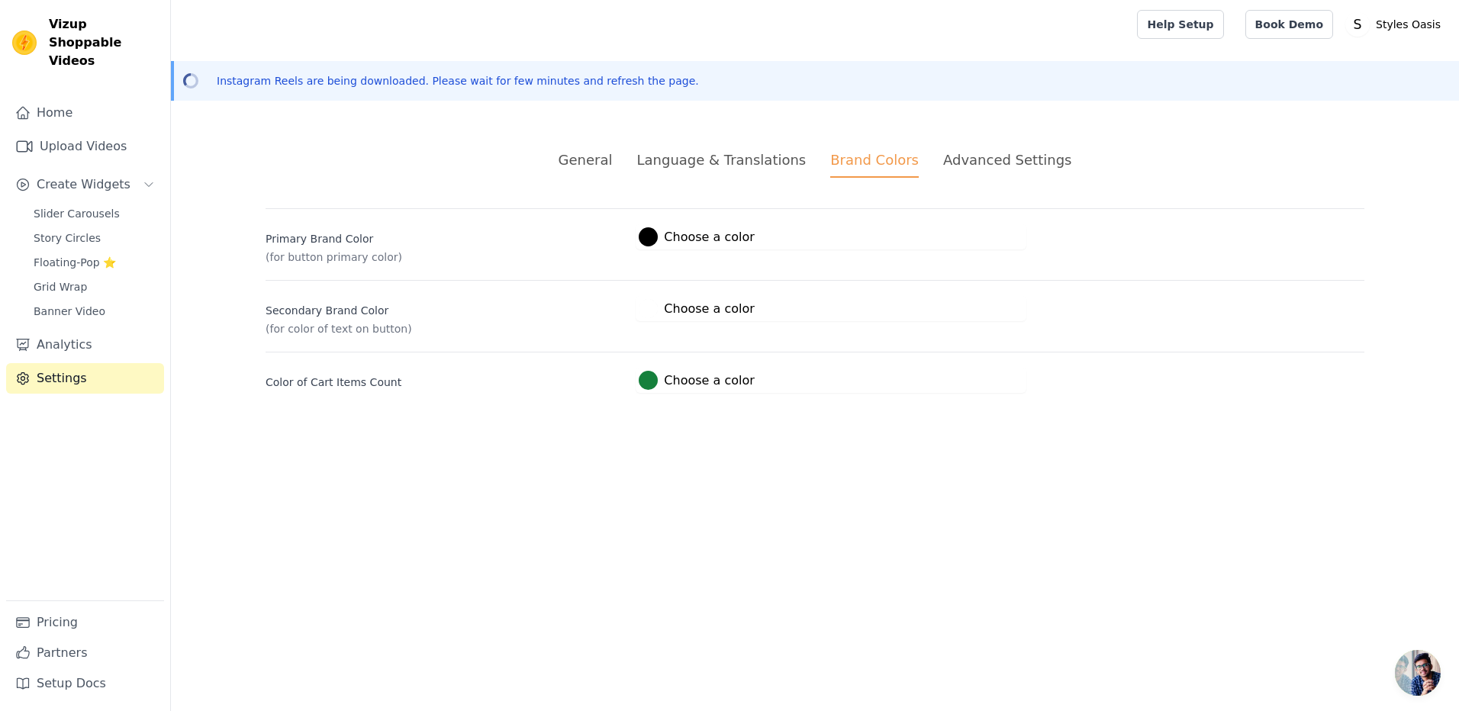
click at [1022, 143] on div "General Language & Translations Brand Colors Advanced Settings unsaved changes …" at bounding box center [815, 271] width 1172 height 317
click at [1019, 148] on div "General Language & Translations Brand Colors Advanced Settings unsaved changes …" at bounding box center [815, 271] width 1172 height 317
click at [1018, 154] on div "Advanced Settings" at bounding box center [1007, 160] width 128 height 21
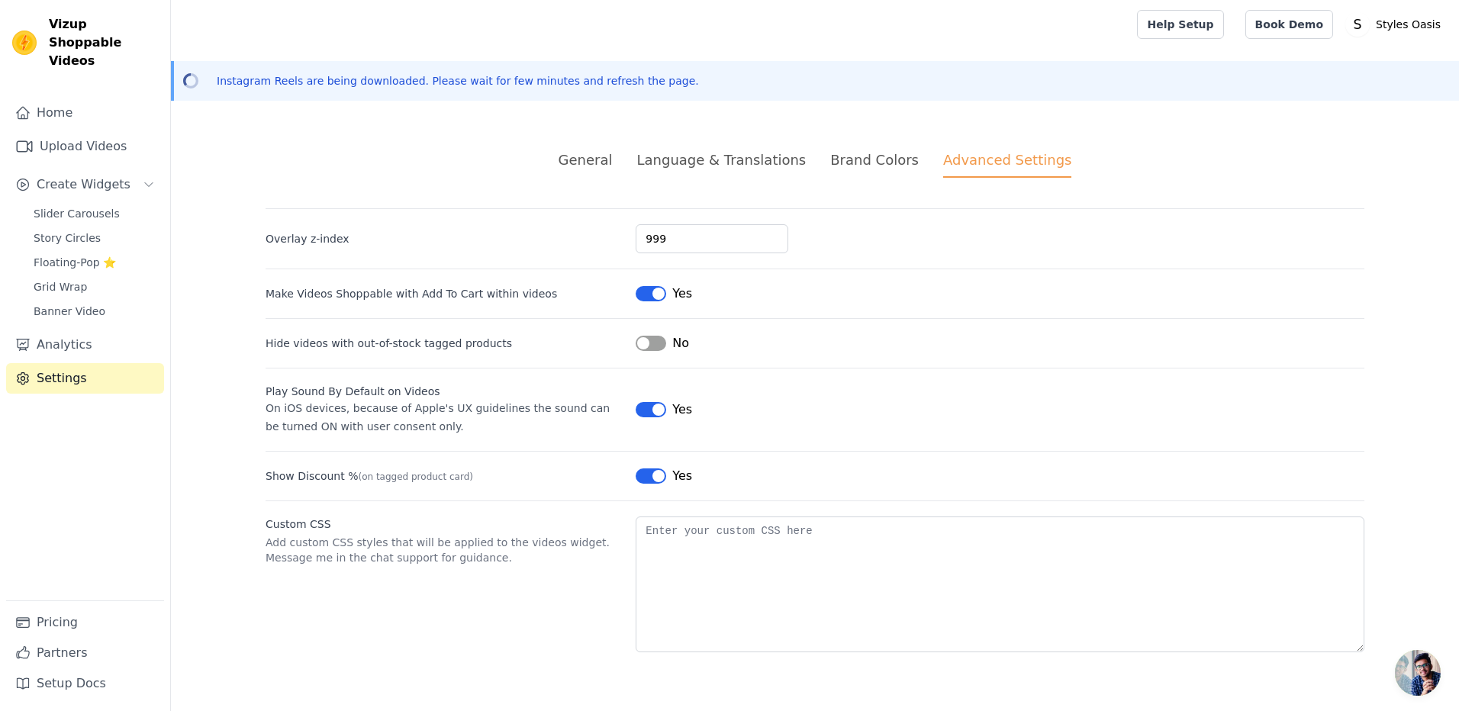
click at [654, 409] on button "Label" at bounding box center [651, 409] width 31 height 15
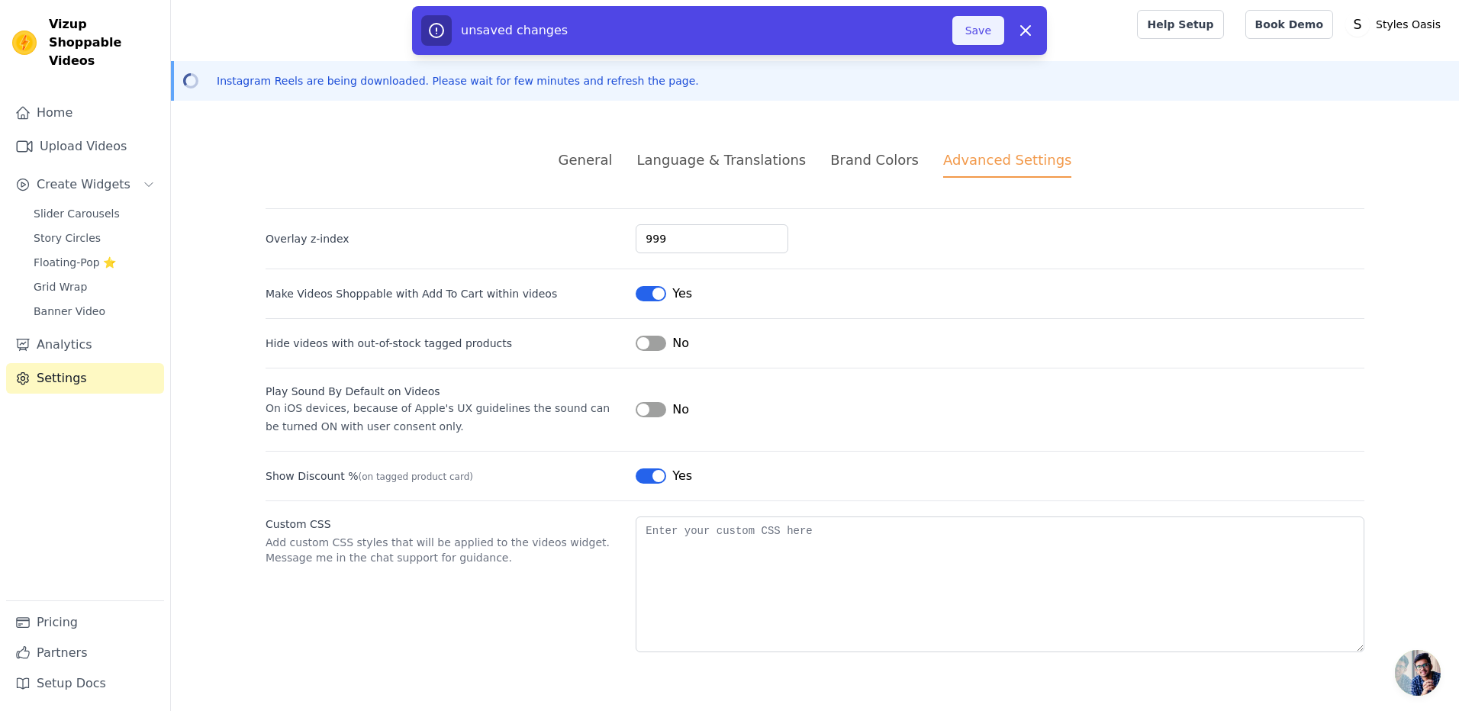
click at [978, 39] on button "Save" at bounding box center [978, 30] width 52 height 29
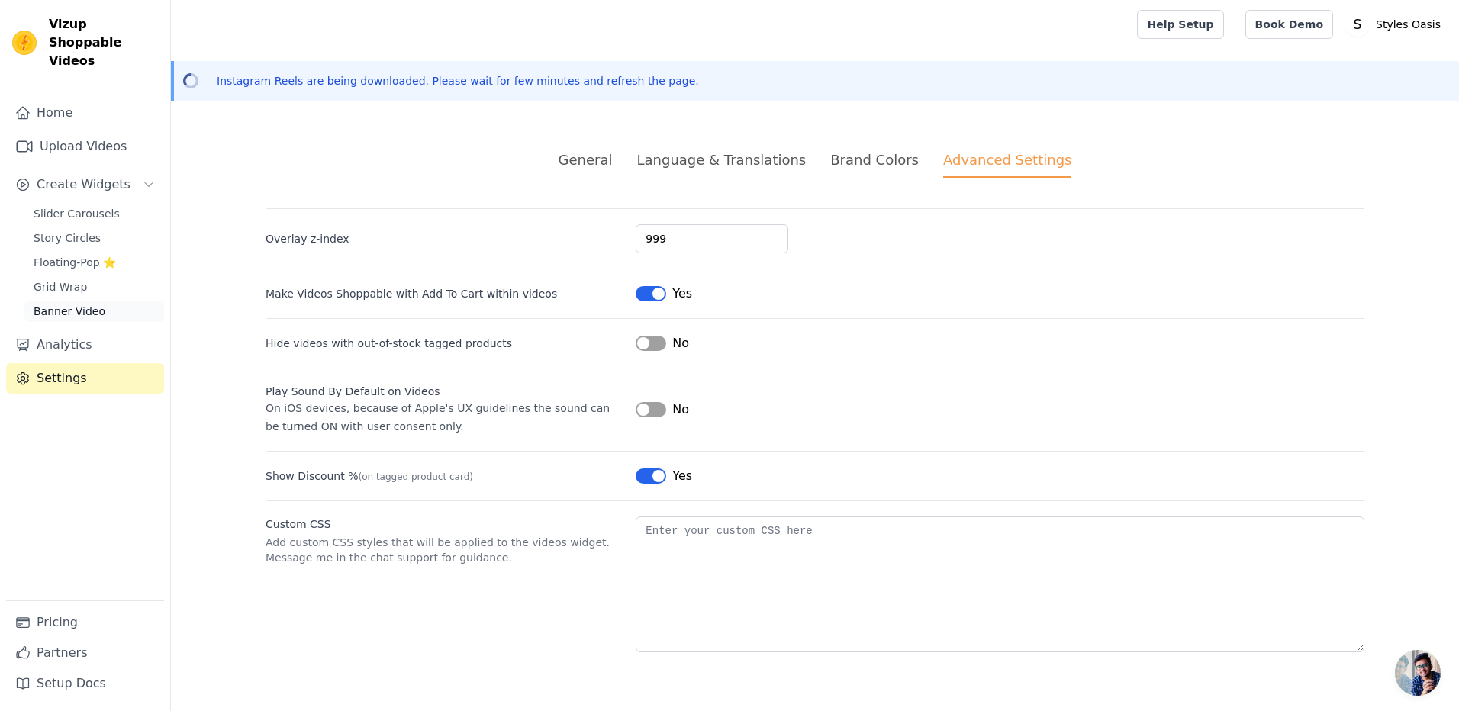
click at [73, 304] on span "Banner Video" at bounding box center [70, 311] width 72 height 15
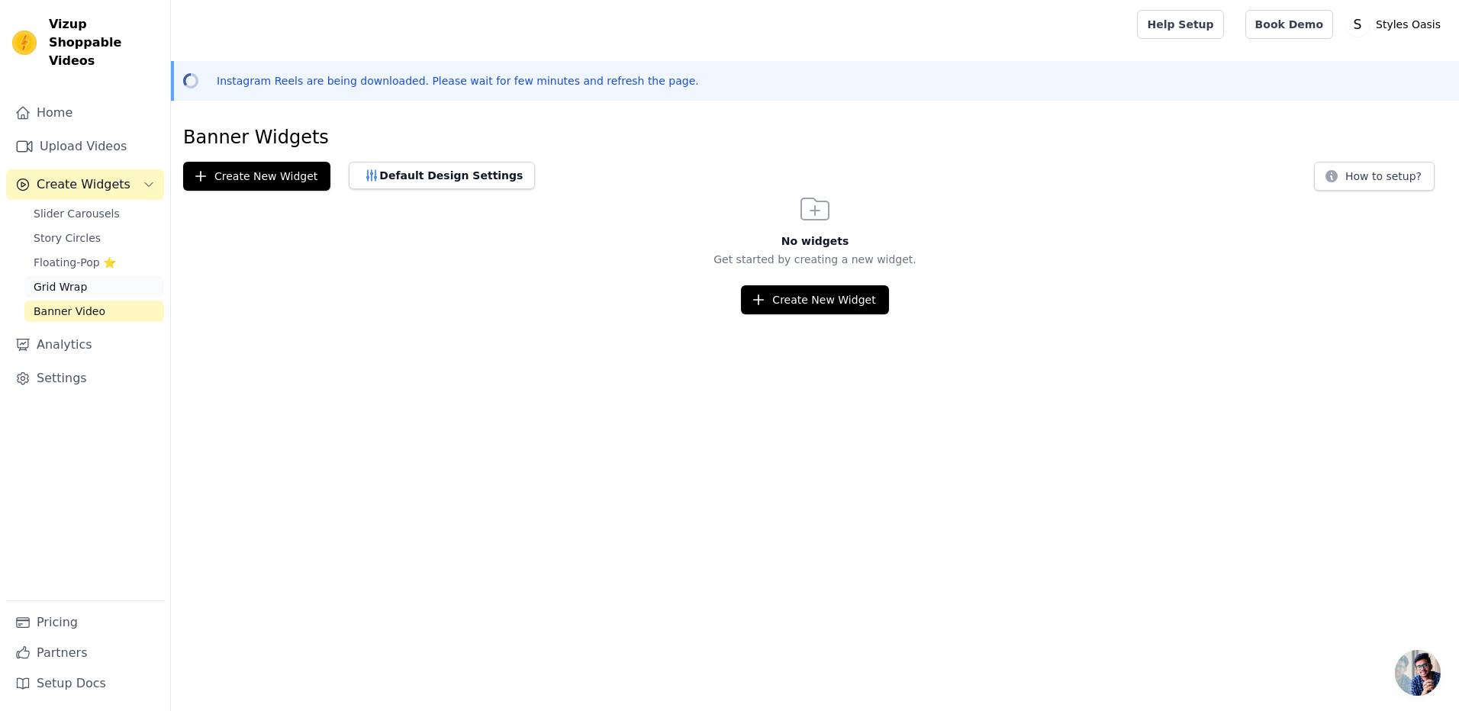
click at [79, 279] on span "Grid Wrap" at bounding box center [60, 286] width 53 height 15
click at [79, 255] on span "Floating-Pop ⭐" at bounding box center [75, 262] width 82 height 15
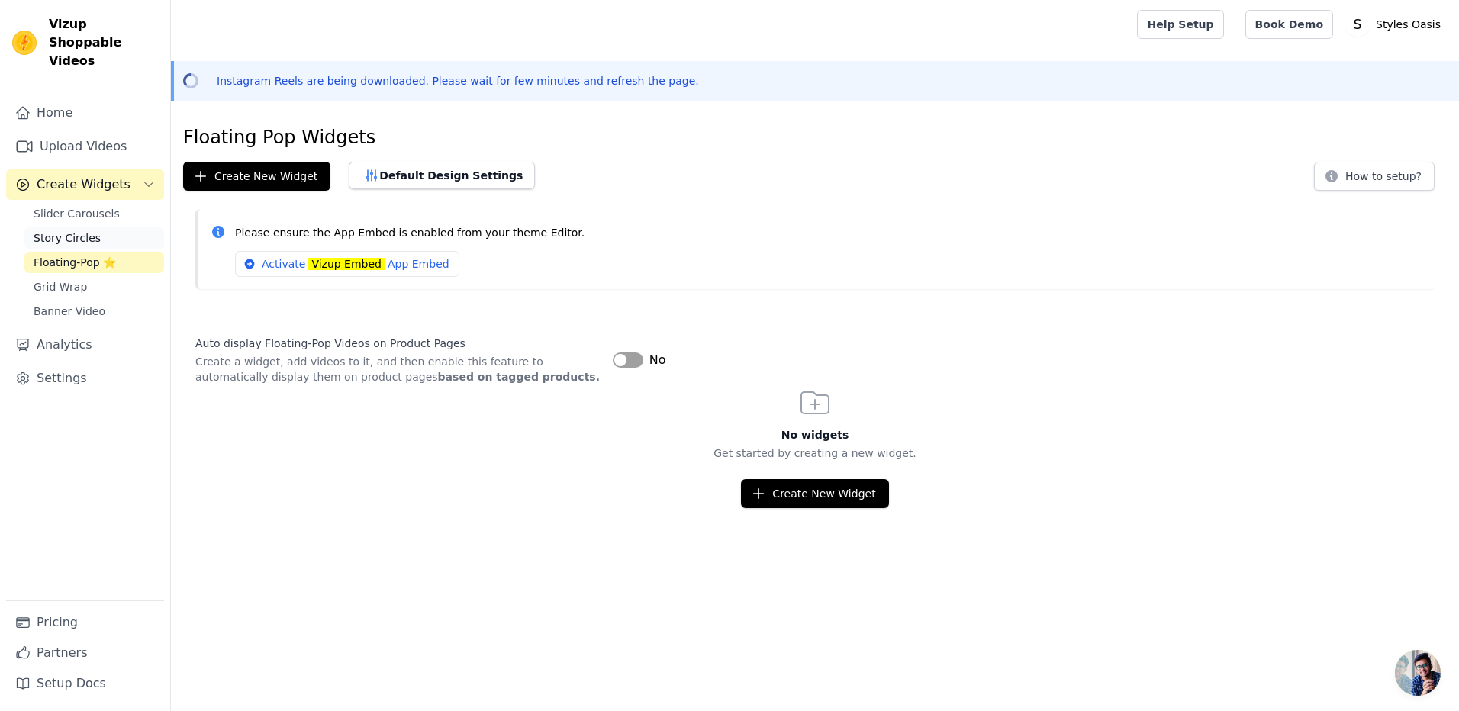
click at [70, 230] on span "Story Circles" at bounding box center [67, 237] width 67 height 15
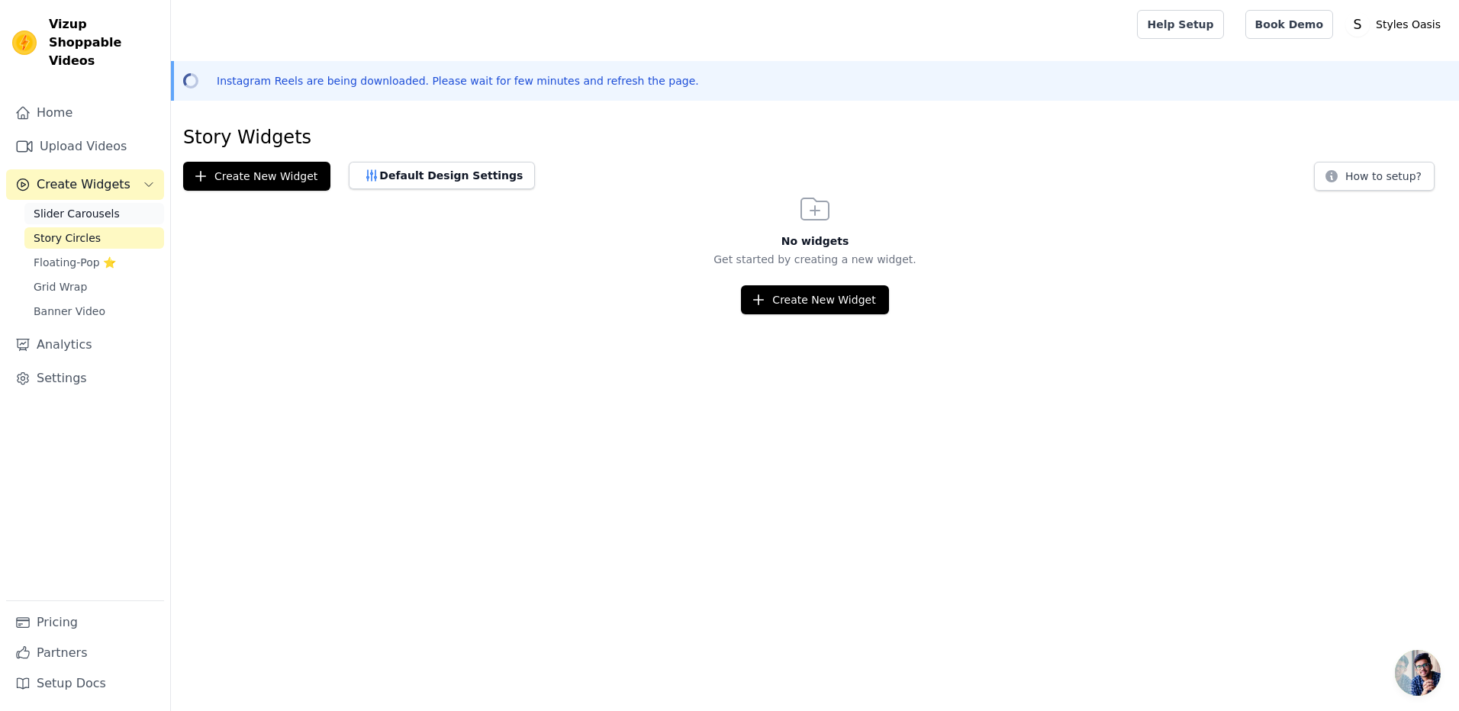
click at [70, 206] on span "Slider Carousels" at bounding box center [77, 213] width 86 height 15
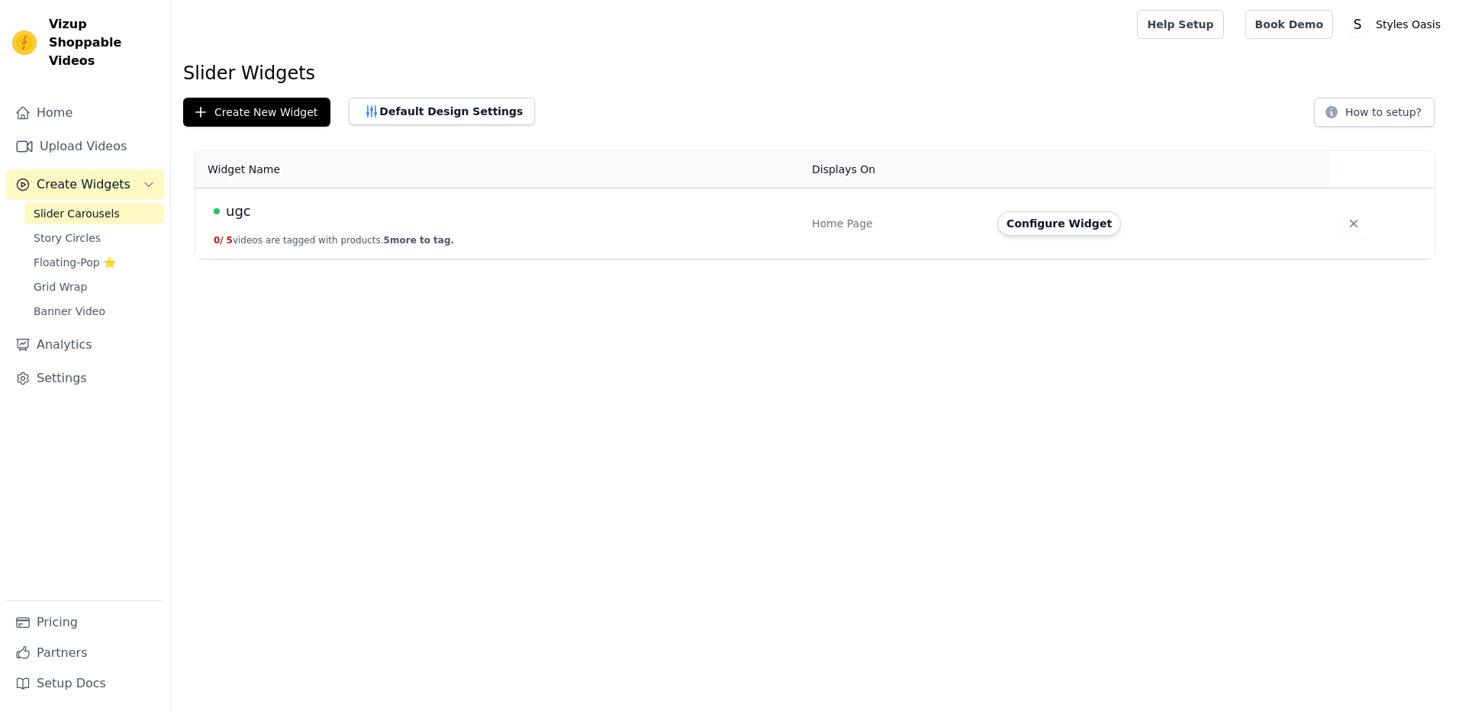
click at [451, 213] on div "ugc" at bounding box center [504, 211] width 580 height 21
click at [1059, 216] on button "Configure Widget" at bounding box center [1059, 223] width 124 height 24
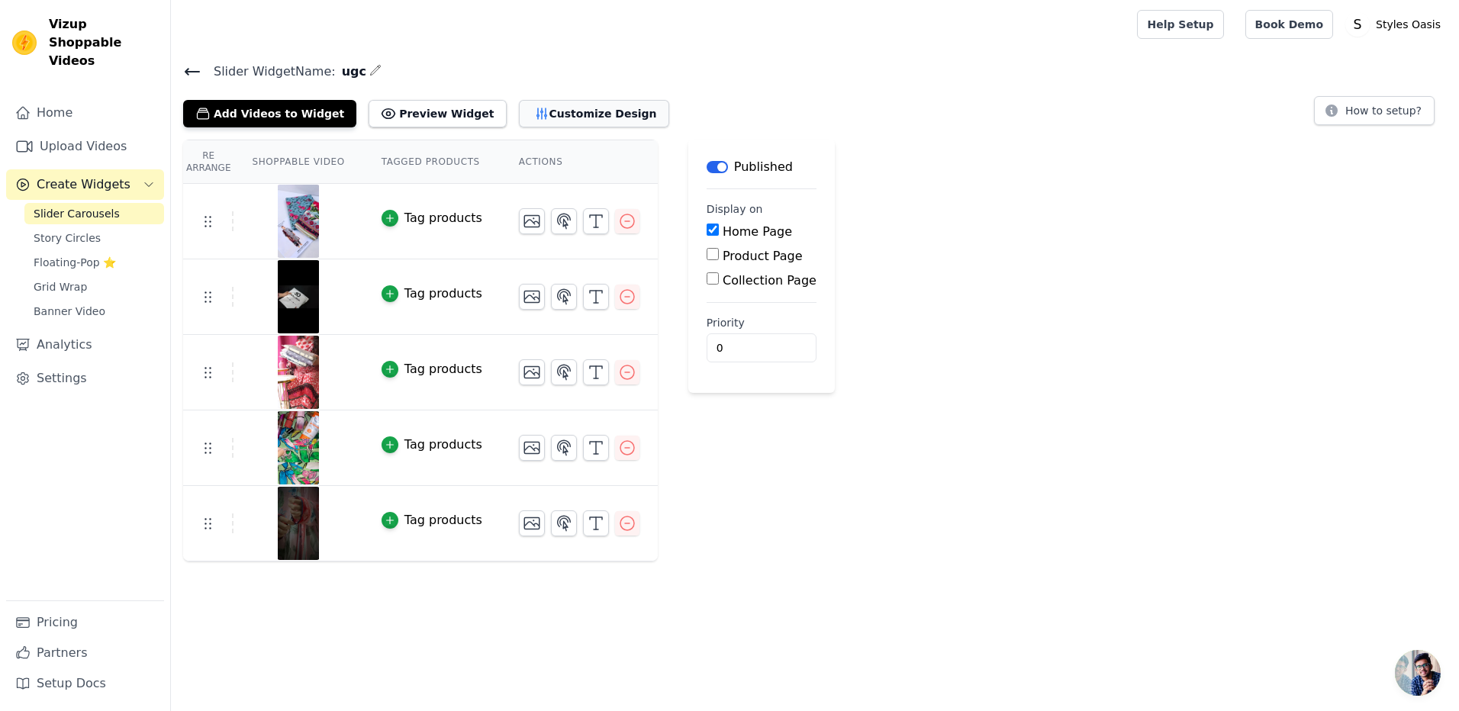
click at [535, 108] on button "Customize Design" at bounding box center [594, 113] width 150 height 27
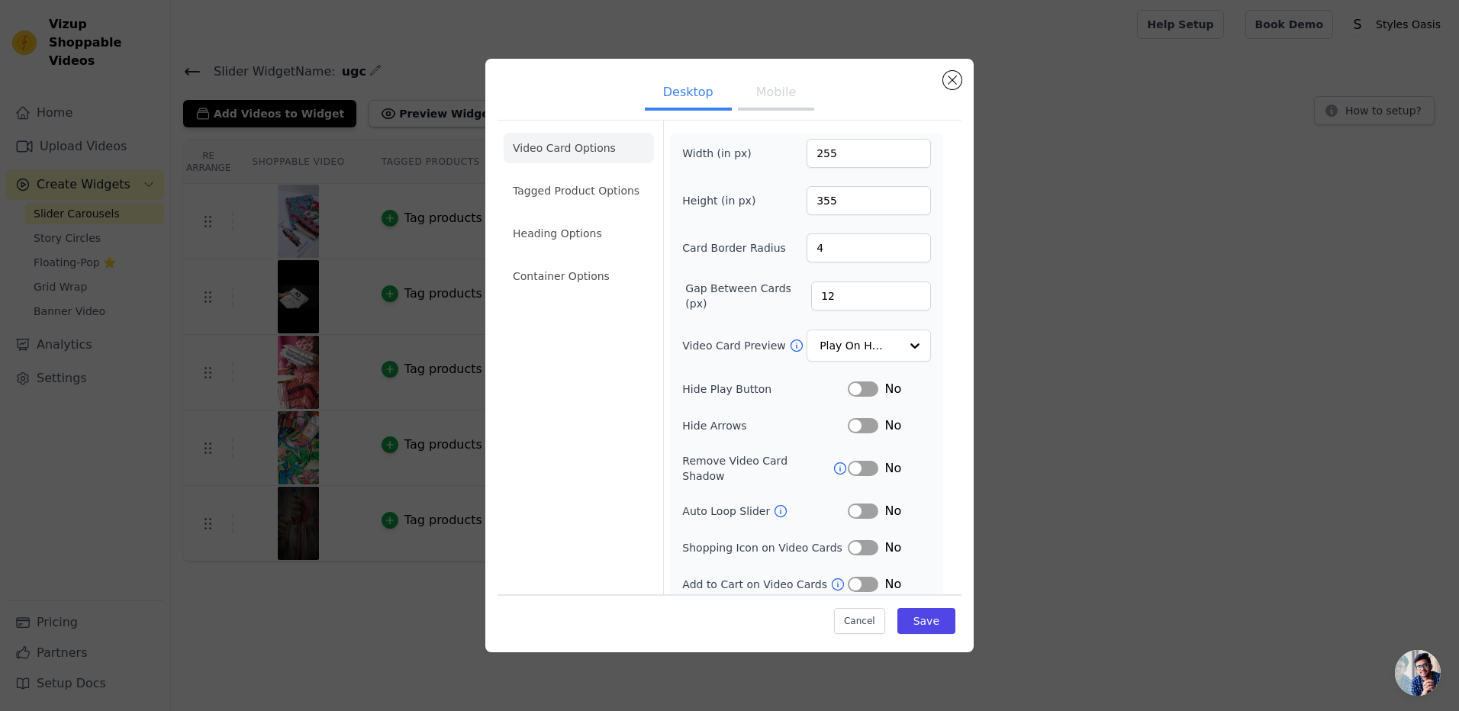
click at [770, 101] on button "Mobile" at bounding box center [776, 94] width 76 height 34
click at [690, 92] on button "Desktop" at bounding box center [688, 94] width 87 height 34
click at [916, 150] on input "256" at bounding box center [869, 153] width 124 height 29
click at [916, 150] on input "257" at bounding box center [869, 153] width 124 height 29
click at [916, 150] on input "258" at bounding box center [869, 153] width 124 height 29
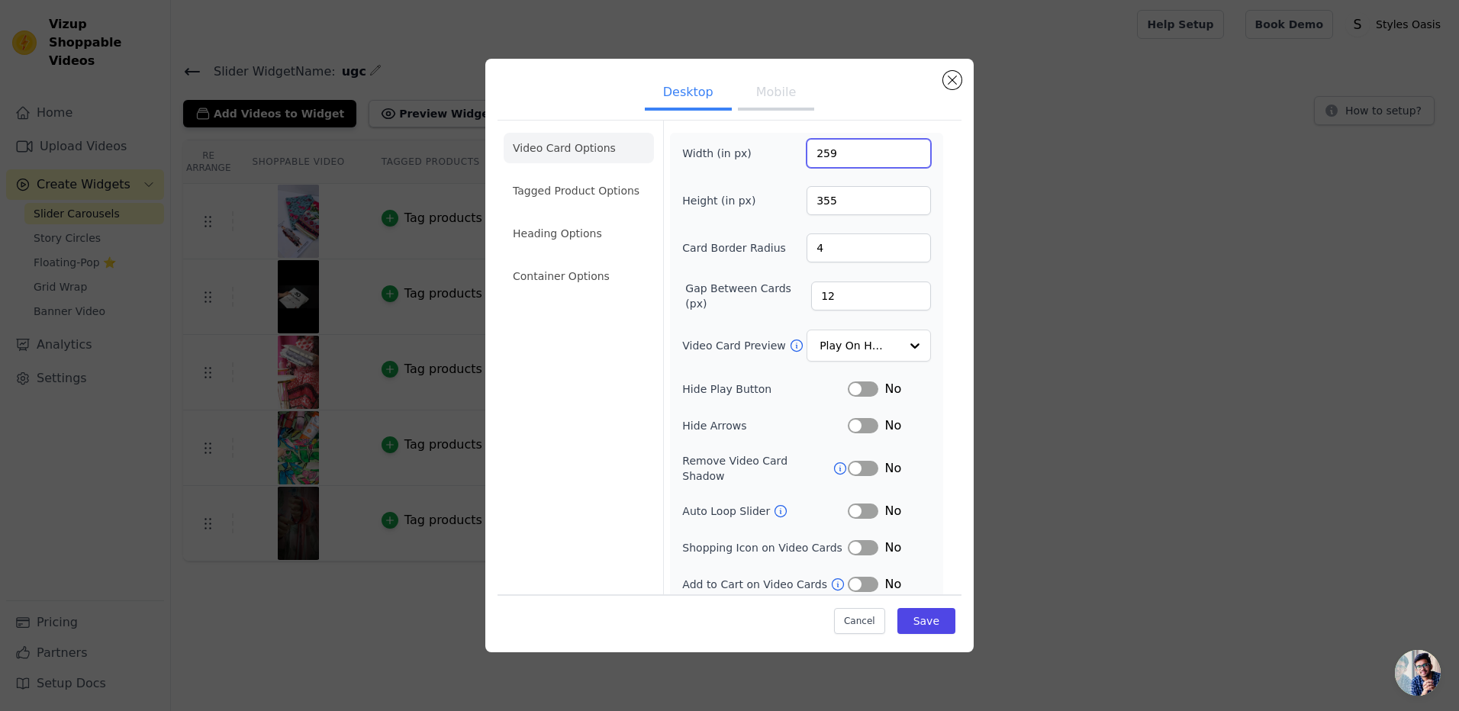
click at [916, 150] on input "259" at bounding box center [869, 153] width 124 height 29
click at [916, 150] on input "260" at bounding box center [869, 153] width 124 height 29
click at [916, 150] on input "261" at bounding box center [869, 153] width 124 height 29
click at [916, 150] on input "262" at bounding box center [869, 153] width 124 height 29
click at [916, 150] on input "263" at bounding box center [869, 153] width 124 height 29
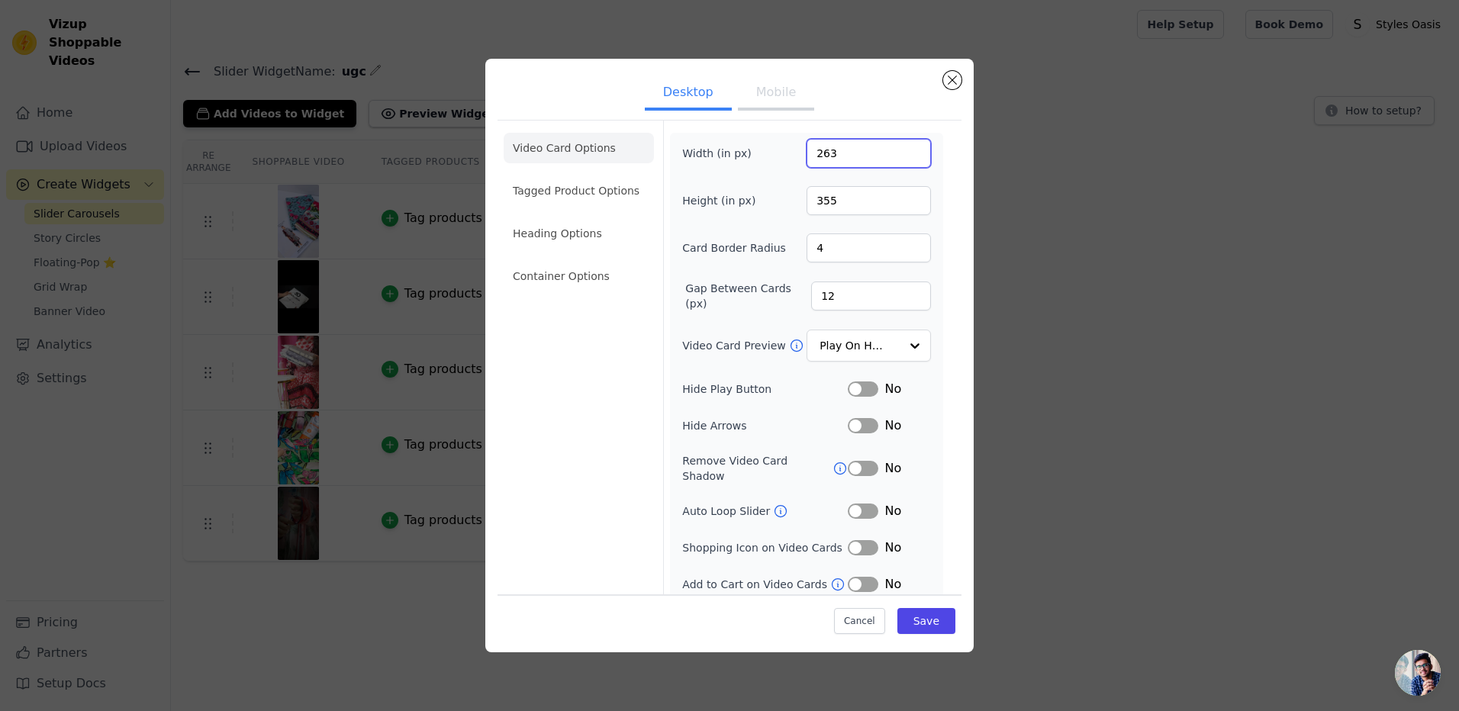
click at [909, 150] on input "263" at bounding box center [869, 153] width 124 height 29
click at [914, 155] on input "262" at bounding box center [869, 153] width 124 height 29
click at [916, 155] on input "261" at bounding box center [869, 153] width 124 height 29
click at [916, 155] on input "260" at bounding box center [869, 153] width 124 height 29
click at [916, 155] on input "259" at bounding box center [869, 153] width 124 height 29
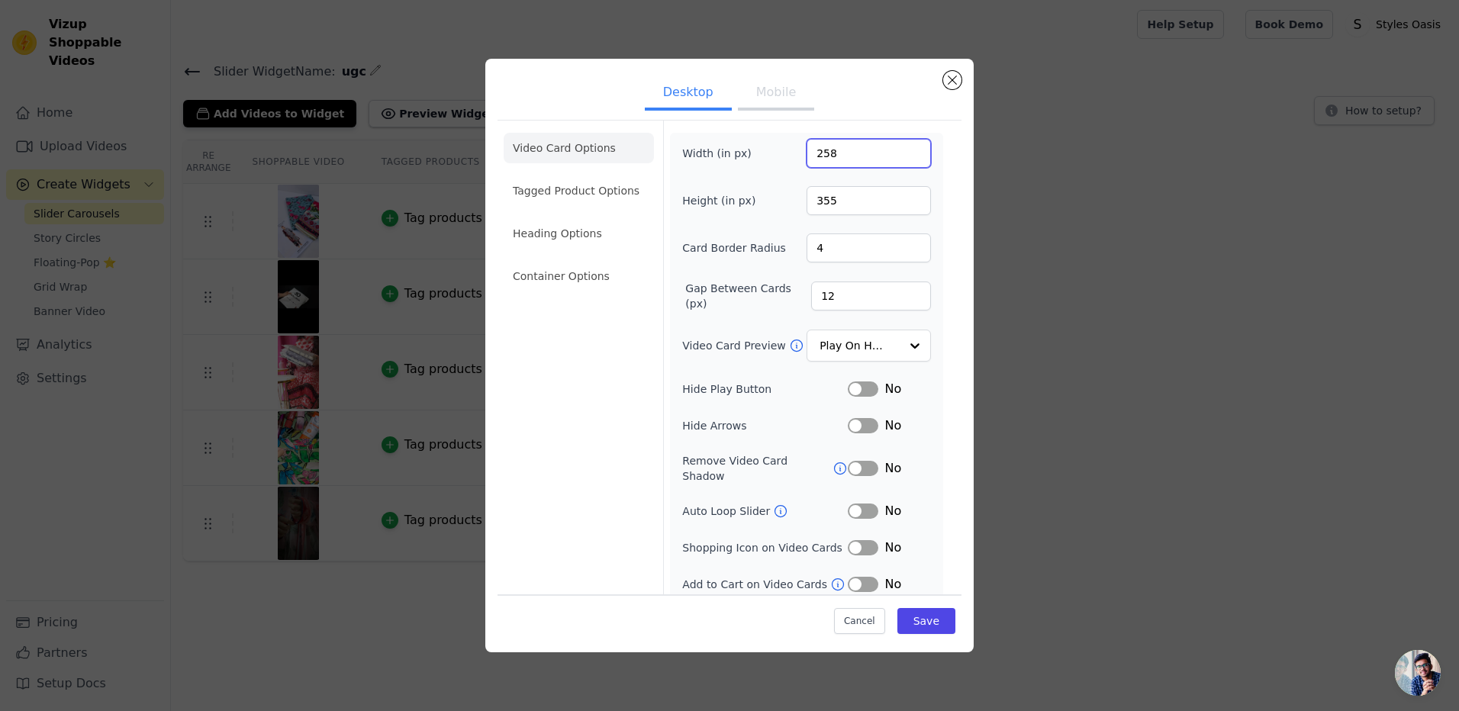
click at [916, 155] on input "258" at bounding box center [869, 153] width 124 height 29
click at [916, 155] on input "257" at bounding box center [869, 153] width 124 height 29
click at [916, 155] on input "256" at bounding box center [869, 153] width 124 height 29
click at [916, 155] on input "255" at bounding box center [869, 153] width 124 height 29
click at [916, 155] on input "254" at bounding box center [869, 153] width 124 height 29
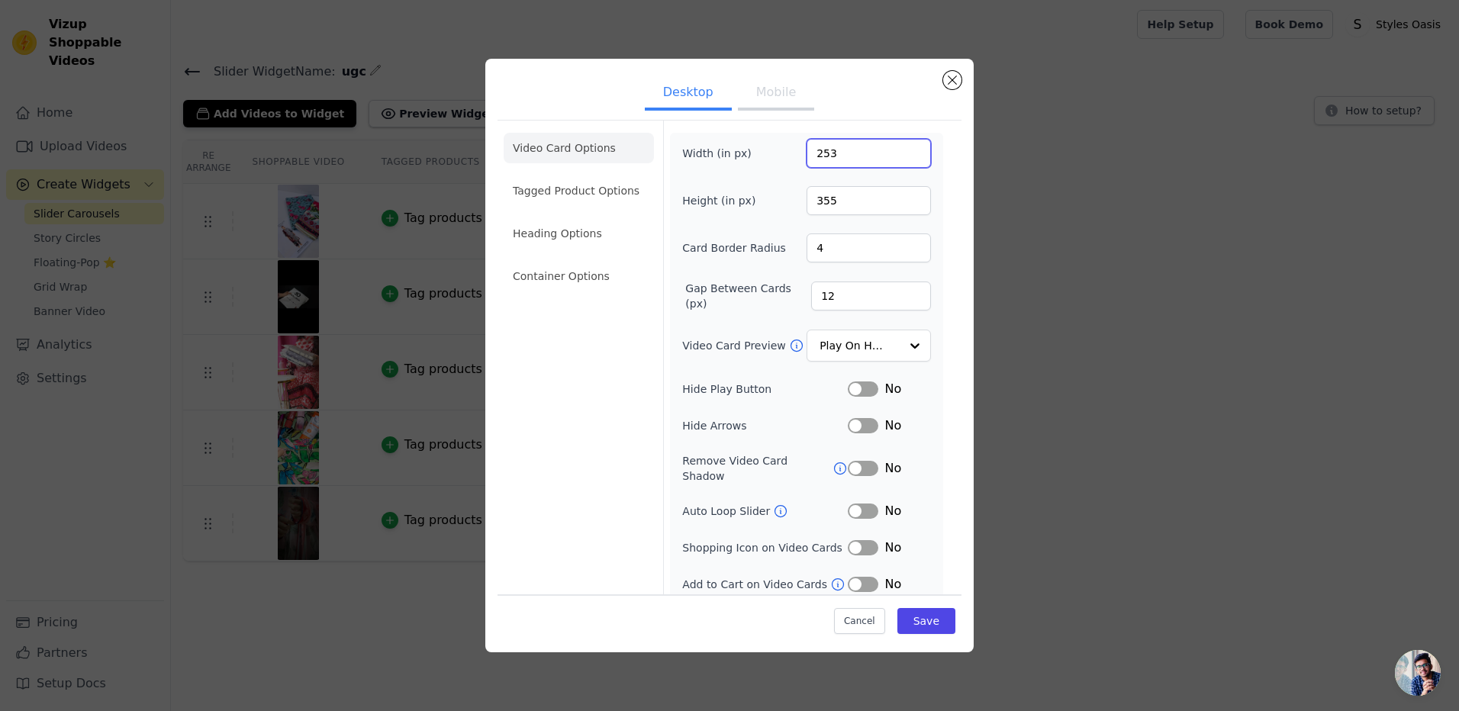
click at [916, 155] on input "253" at bounding box center [869, 153] width 124 height 29
click at [916, 155] on input "252" at bounding box center [869, 153] width 124 height 29
click at [916, 155] on input "251" at bounding box center [869, 153] width 124 height 29
click at [916, 155] on input "250" at bounding box center [869, 153] width 124 height 29
click at [916, 155] on input "249" at bounding box center [869, 153] width 124 height 29
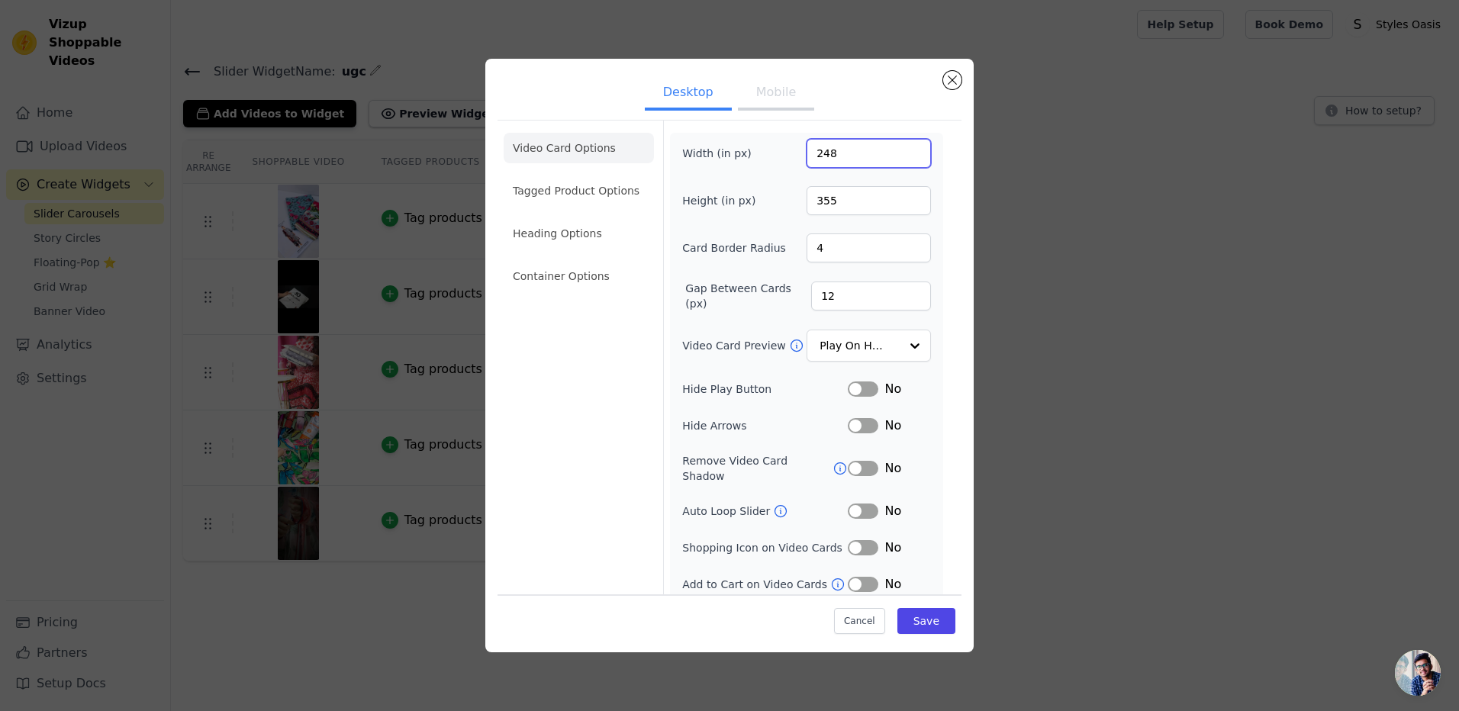
click at [916, 155] on input "248" at bounding box center [869, 153] width 124 height 29
click at [916, 155] on input "247" at bounding box center [869, 153] width 124 height 29
click at [916, 155] on input "246" at bounding box center [869, 153] width 124 height 29
click at [916, 155] on input "245" at bounding box center [869, 153] width 124 height 29
click at [916, 155] on input "244" at bounding box center [869, 153] width 124 height 29
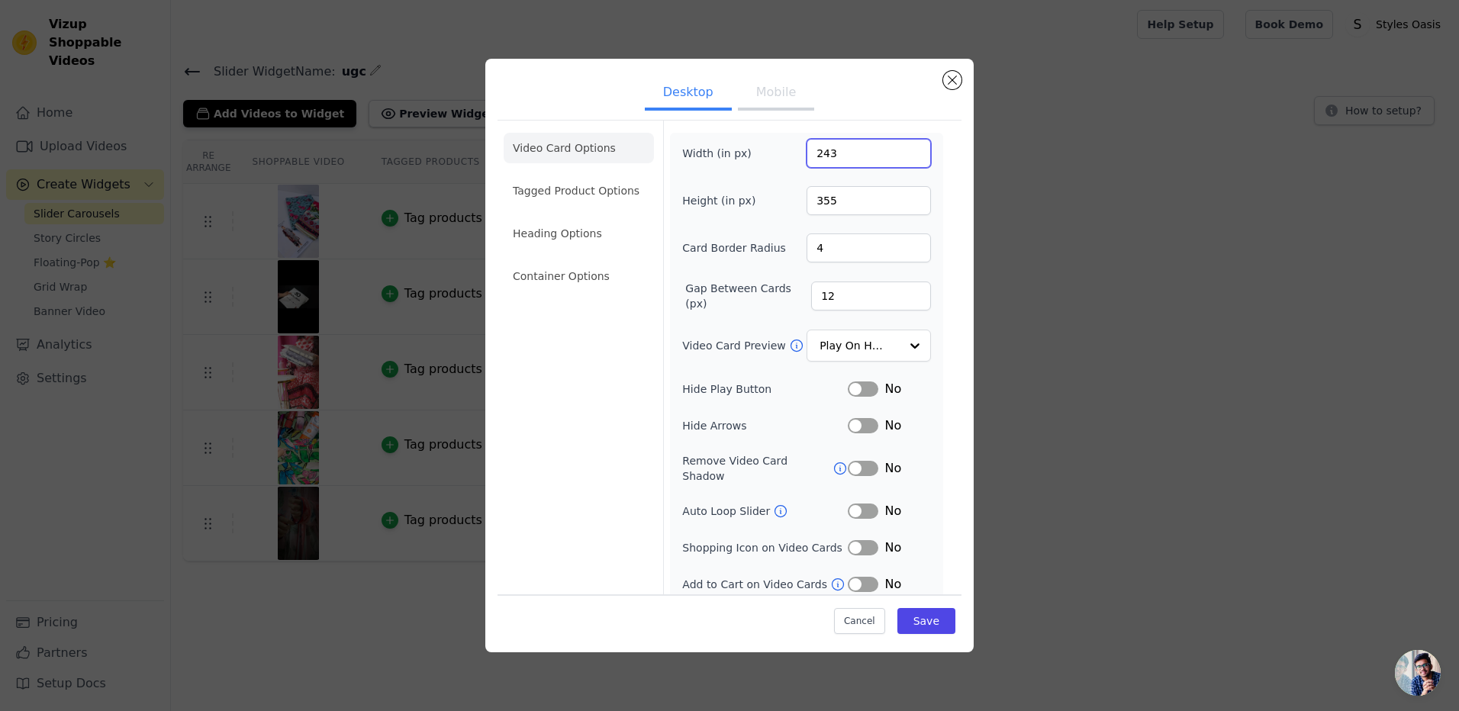
click at [916, 155] on input "243" at bounding box center [869, 153] width 124 height 29
click at [916, 155] on input "242" at bounding box center [869, 153] width 124 height 29
click at [916, 155] on input "241" at bounding box center [869, 153] width 124 height 29
click at [916, 155] on input "240" at bounding box center [869, 153] width 124 height 29
click at [916, 155] on input "189" at bounding box center [869, 153] width 124 height 29
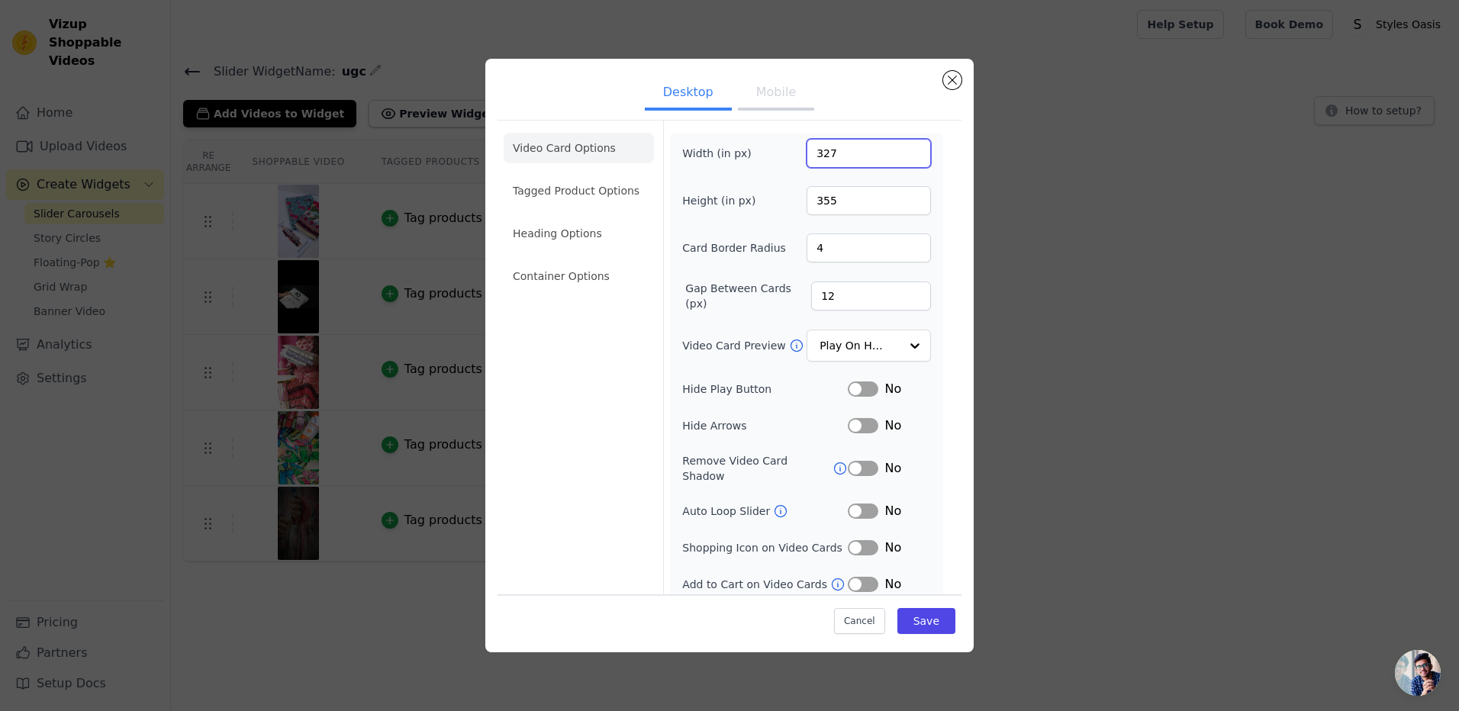
click at [915, 150] on input "327" at bounding box center [869, 153] width 124 height 29
click at [915, 150] on input "350" at bounding box center [869, 153] width 124 height 29
click at [915, 150] on input "351" at bounding box center [869, 153] width 124 height 29
click at [915, 150] on input "352" at bounding box center [869, 153] width 124 height 29
click at [915, 150] on input "353" at bounding box center [869, 153] width 124 height 29
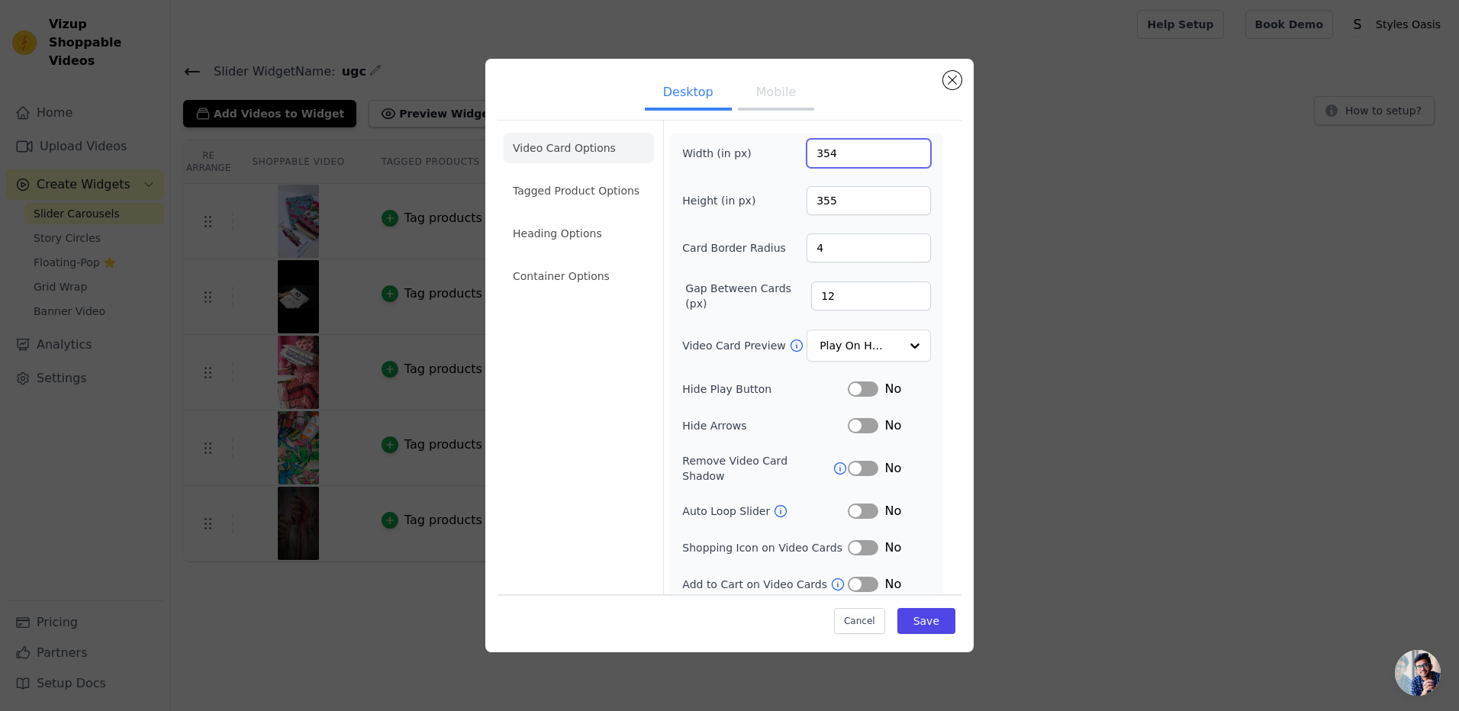
click at [915, 150] on input "354" at bounding box center [869, 153] width 124 height 29
type input "355"
click at [915, 150] on input "355" at bounding box center [869, 153] width 124 height 29
click at [922, 617] on button "Save" at bounding box center [926, 621] width 58 height 26
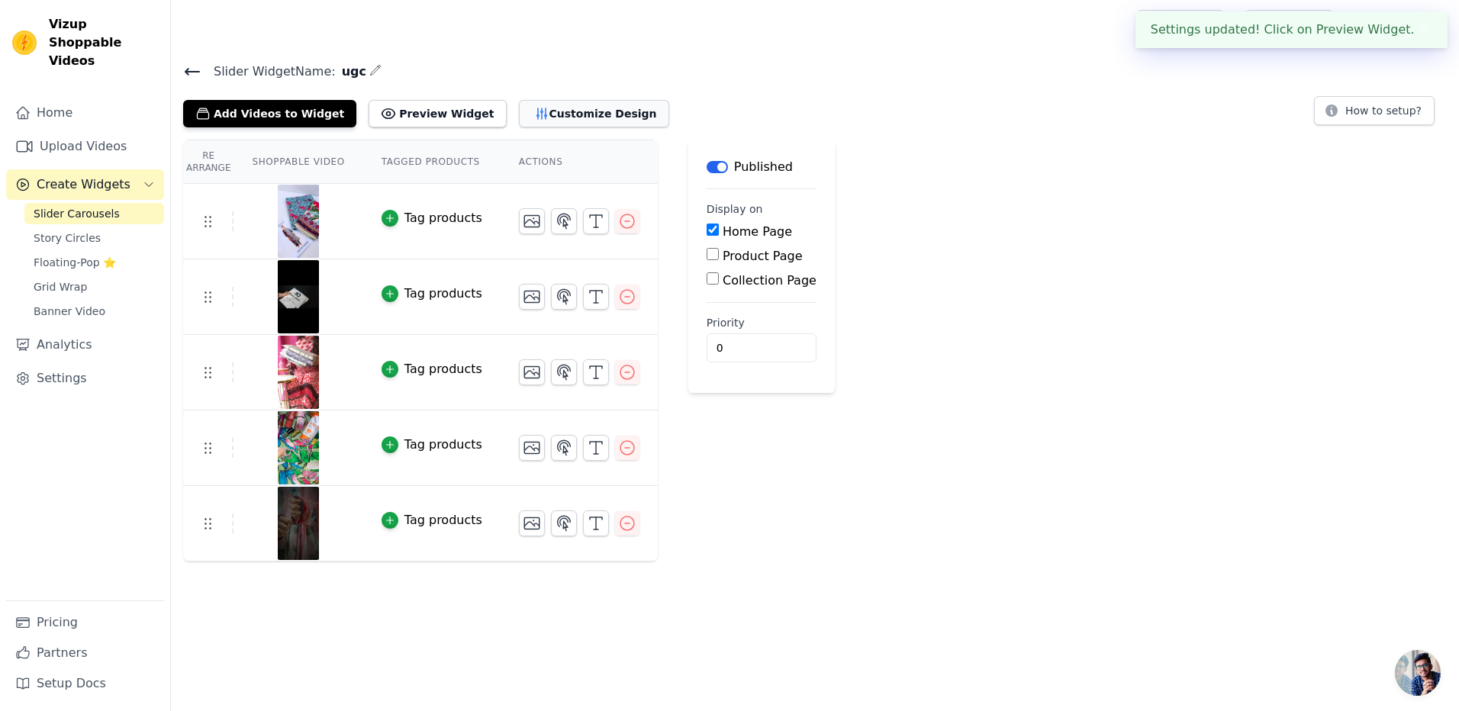
click at [573, 116] on button "Customize Design" at bounding box center [594, 113] width 150 height 27
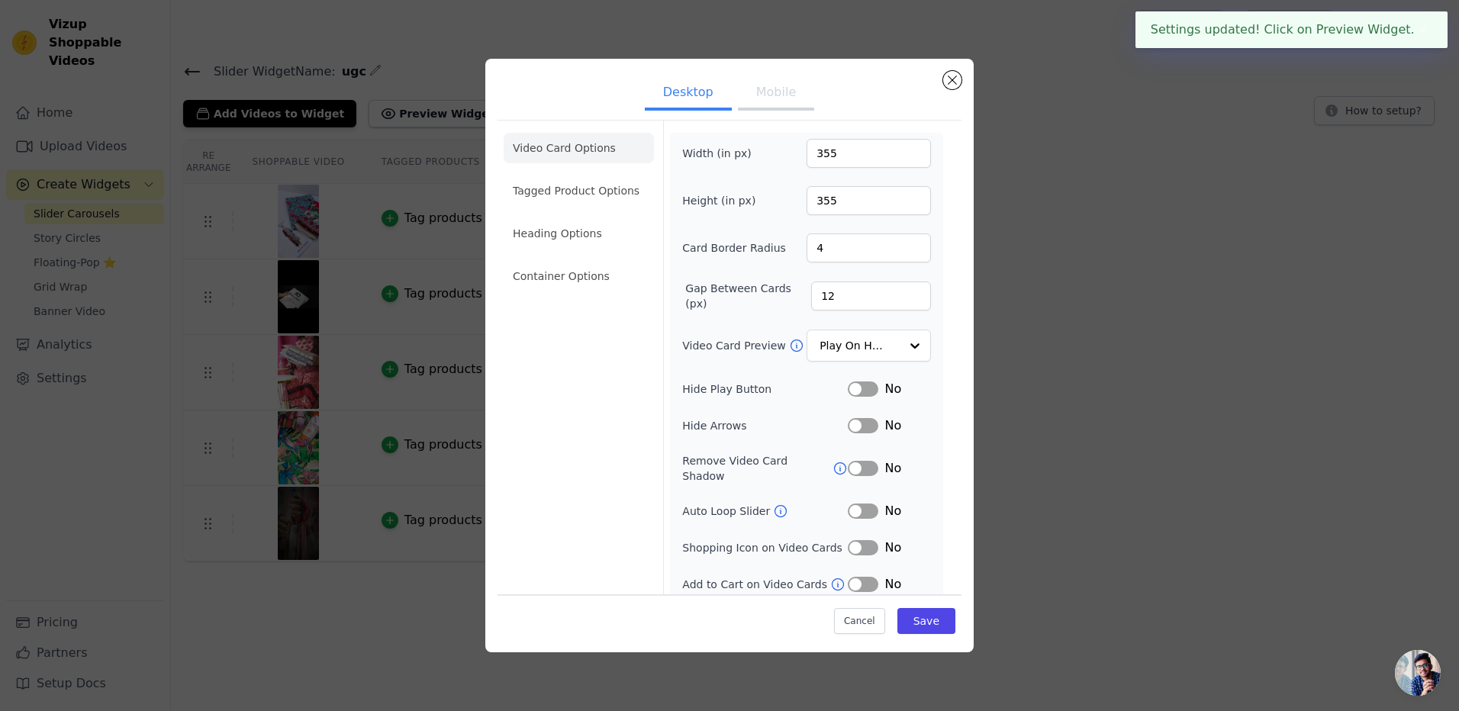
click at [781, 95] on button "Mobile" at bounding box center [776, 94] width 76 height 34
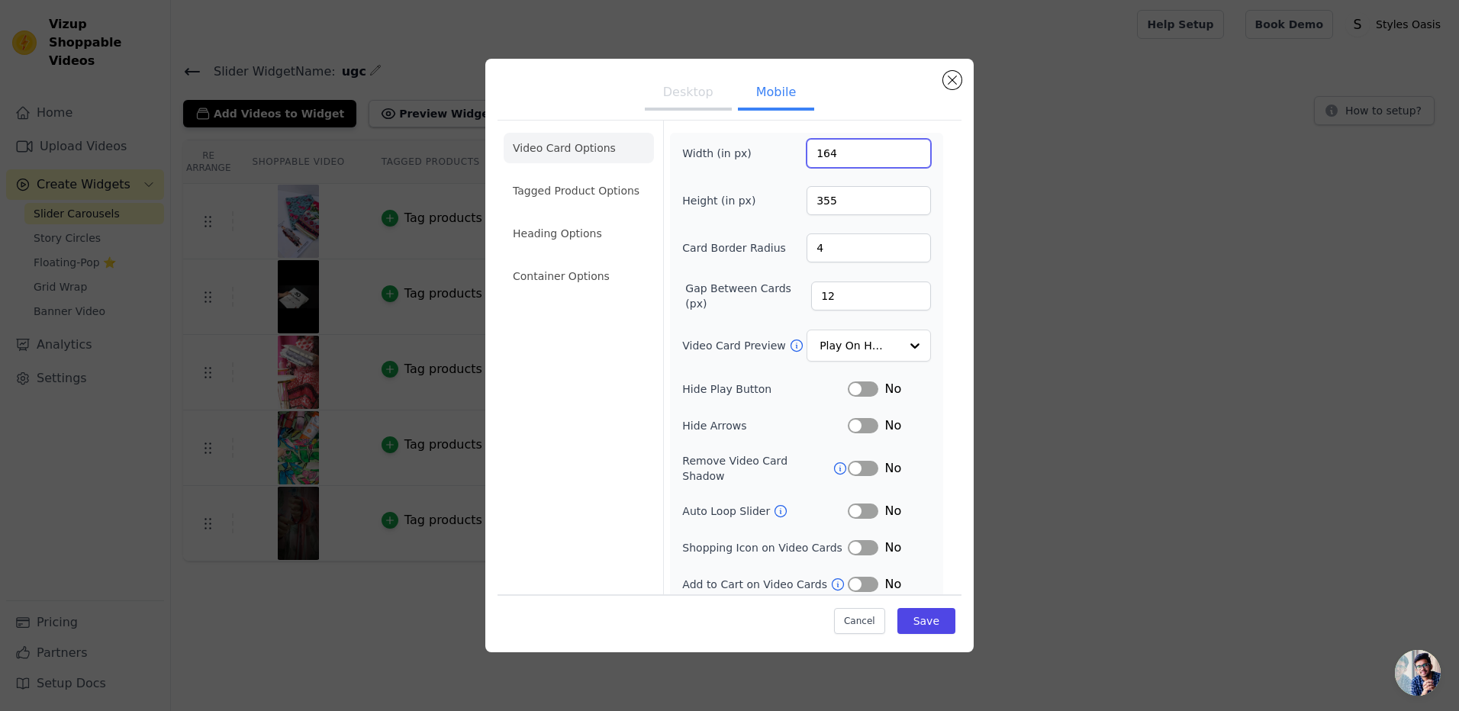
click at [903, 156] on input "164" at bounding box center [869, 153] width 124 height 29
click at [903, 156] on input "163" at bounding box center [869, 153] width 124 height 29
click at [903, 156] on input "151" at bounding box center [869, 153] width 124 height 29
type input "150"
click at [903, 156] on input "150" at bounding box center [869, 153] width 124 height 29
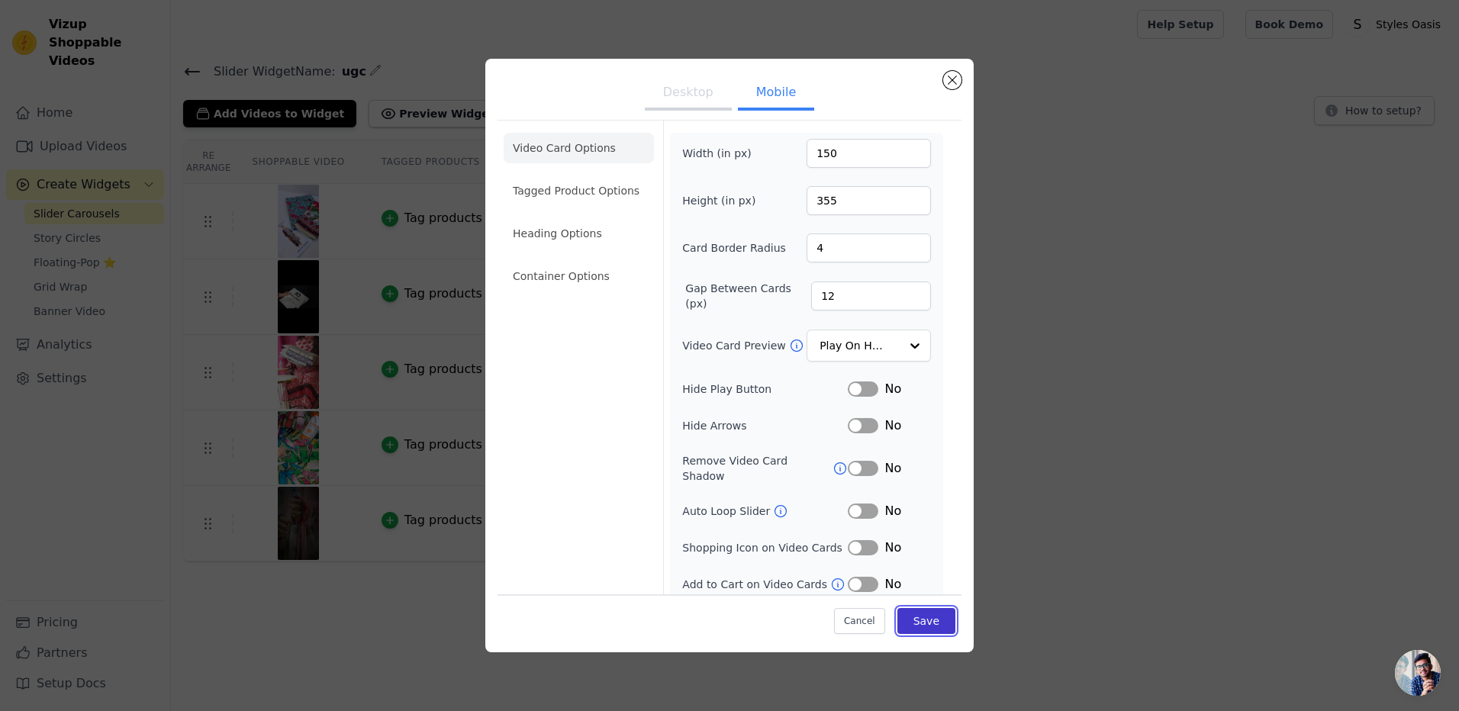
click at [900, 617] on button "Save" at bounding box center [926, 621] width 58 height 26
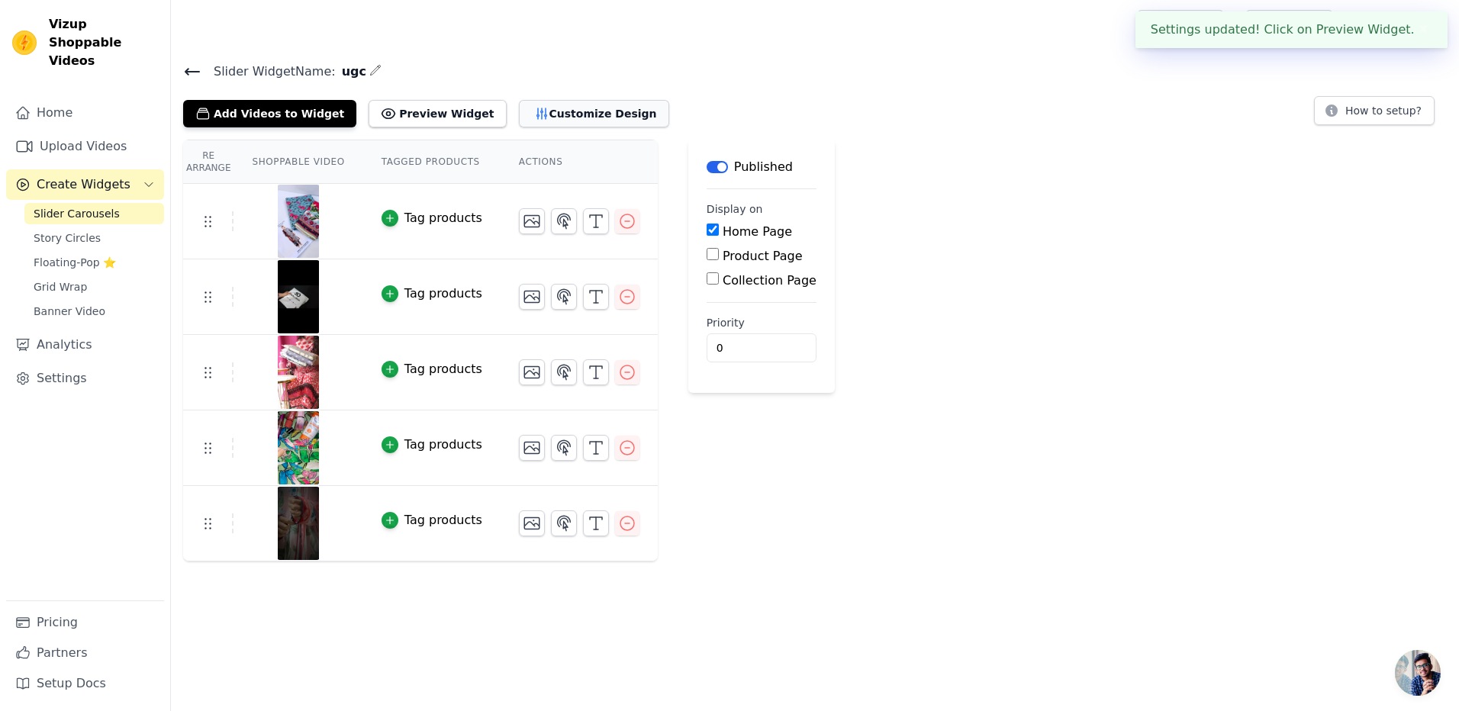
click at [543, 118] on button "Customize Design" at bounding box center [594, 113] width 150 height 27
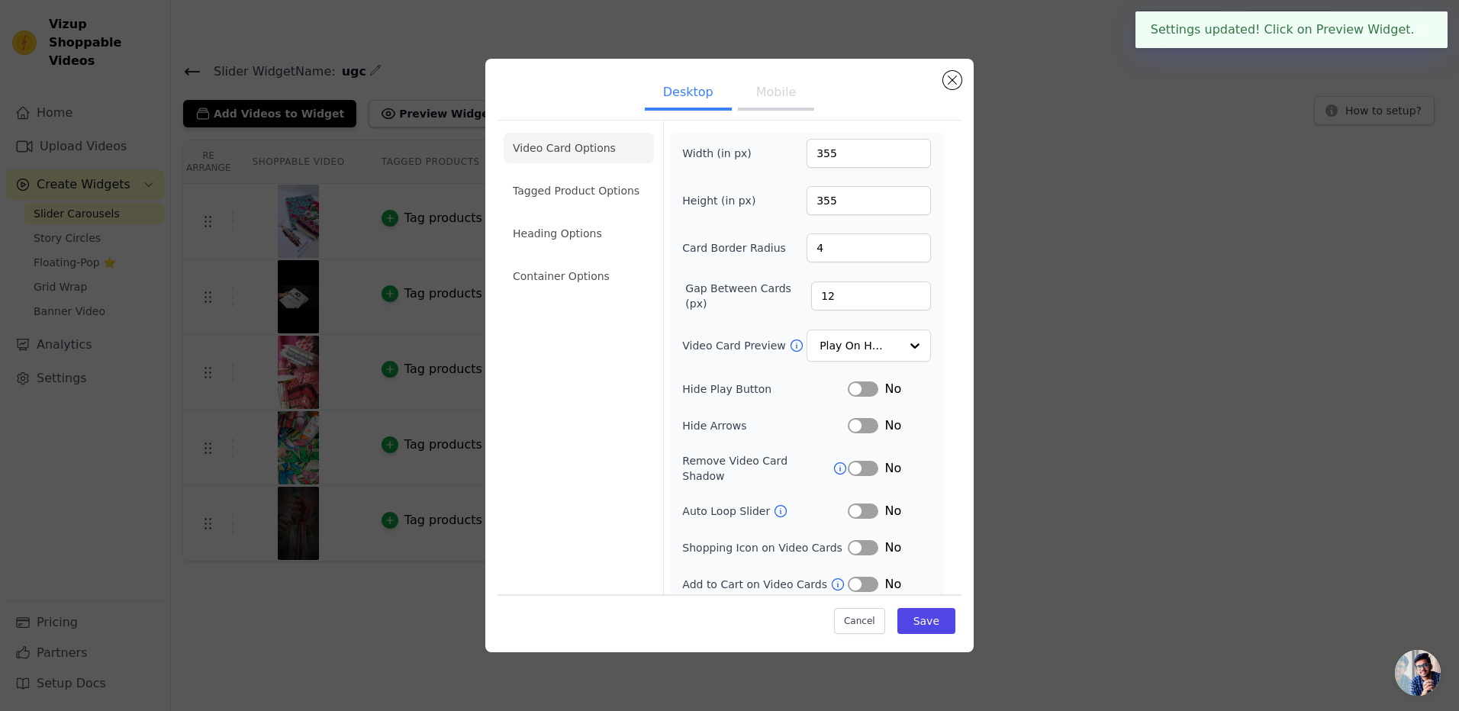
click at [772, 98] on button "Mobile" at bounding box center [776, 94] width 76 height 34
click at [957, 79] on button "Close modal" at bounding box center [952, 80] width 18 height 18
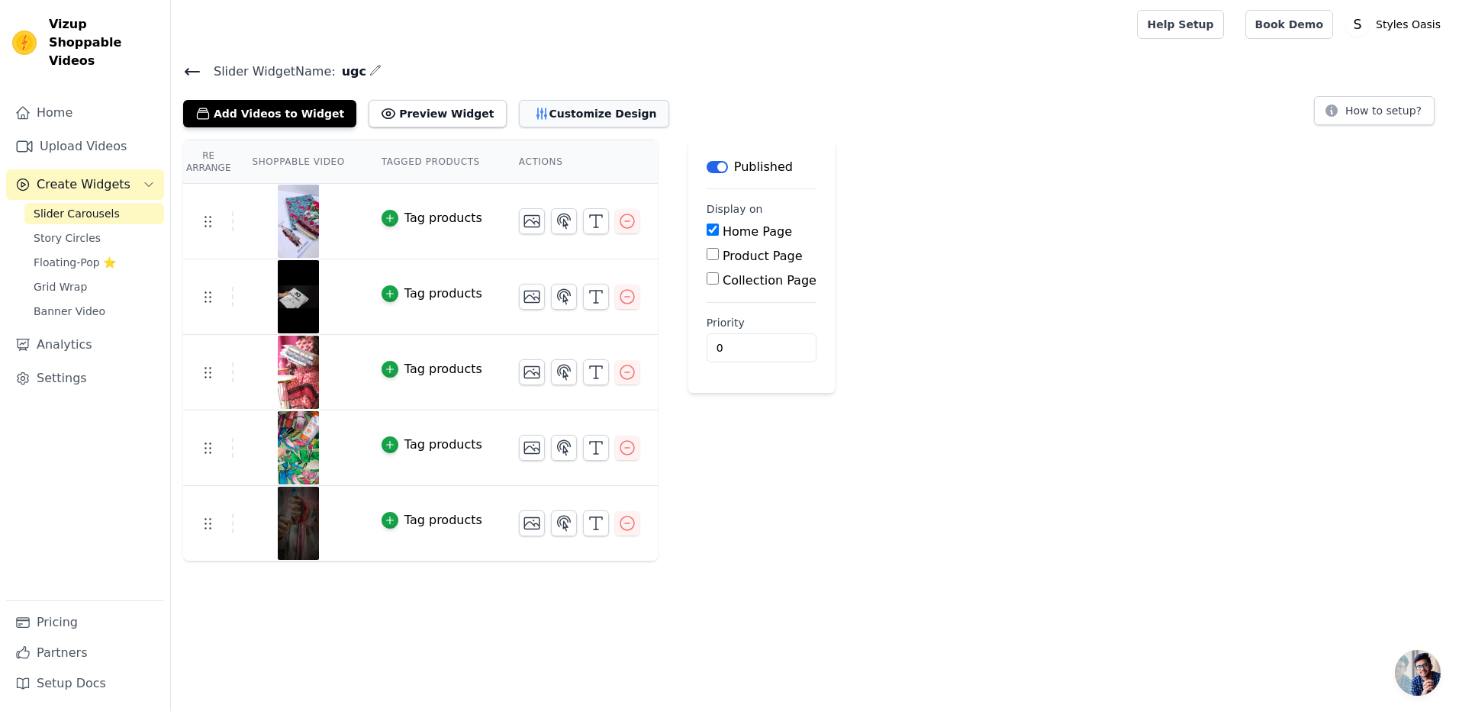
click at [519, 117] on button "Customize Design" at bounding box center [594, 113] width 150 height 27
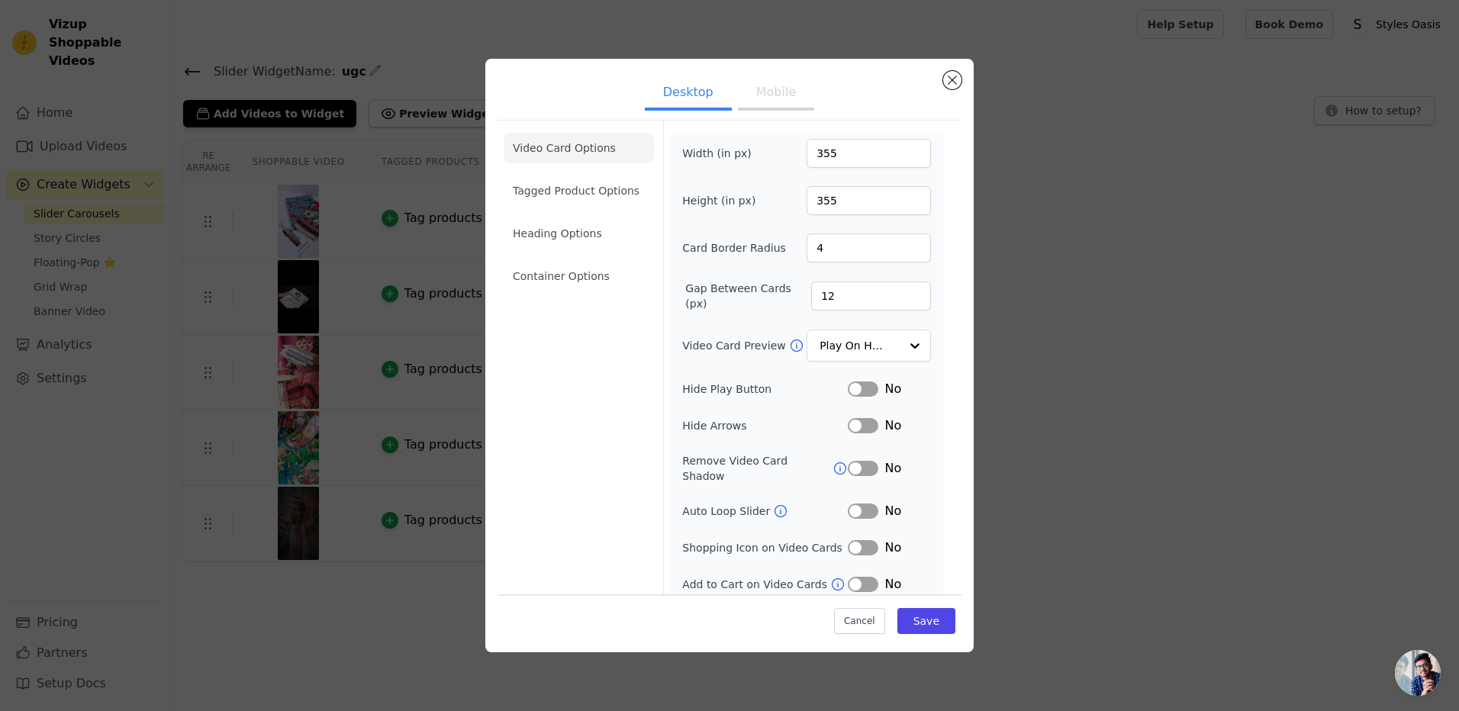
click at [784, 95] on button "Mobile" at bounding box center [776, 94] width 76 height 34
click at [906, 152] on input "173" at bounding box center [869, 153] width 124 height 29
click at [906, 152] on input "174" at bounding box center [869, 153] width 124 height 29
click at [906, 152] on input "175" at bounding box center [869, 153] width 124 height 29
click at [906, 152] on input "185" at bounding box center [869, 153] width 124 height 29
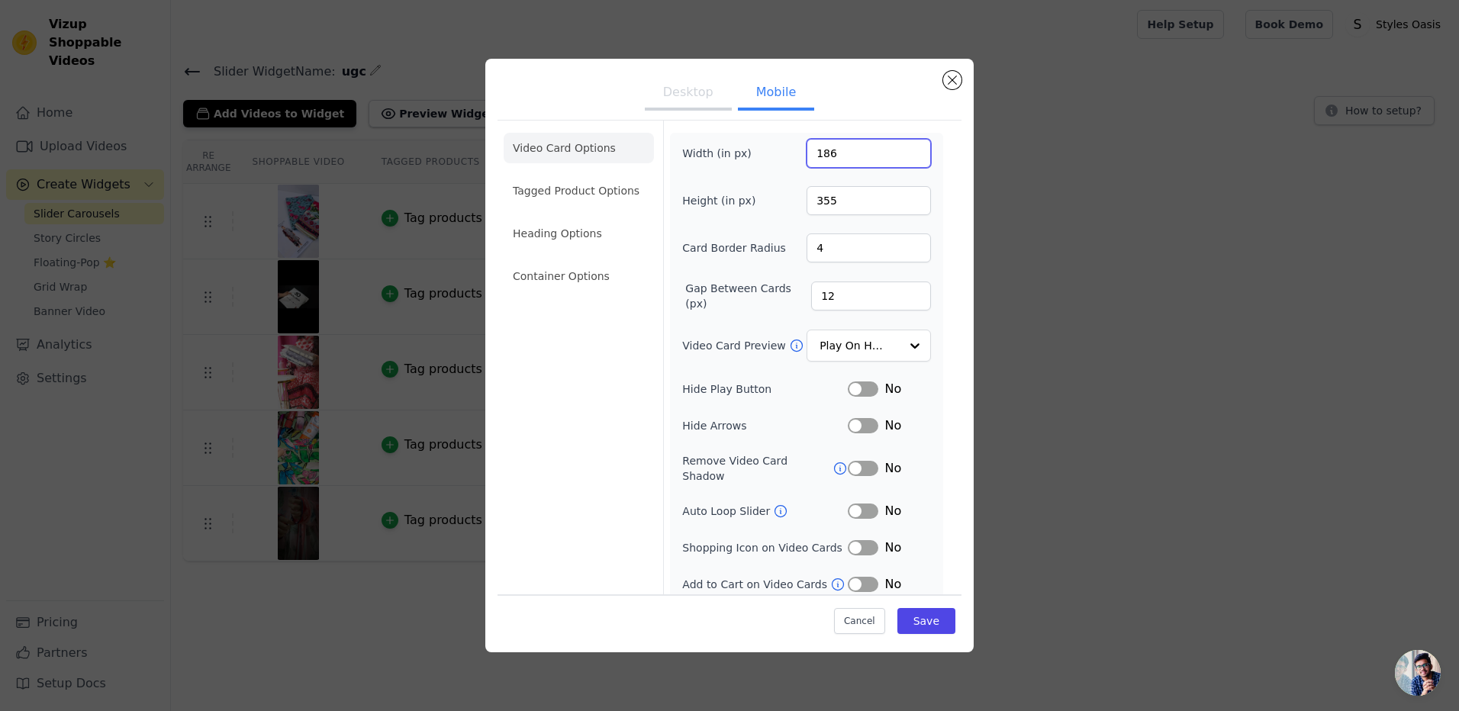
click at [906, 152] on input "186" at bounding box center [869, 153] width 124 height 29
click at [906, 152] on input "187" at bounding box center [869, 153] width 124 height 29
click at [906, 152] on input "188" at bounding box center [869, 153] width 124 height 29
click at [906, 152] on input "198" at bounding box center [869, 153] width 124 height 29
click at [906, 152] on input "199" at bounding box center [869, 153] width 124 height 29
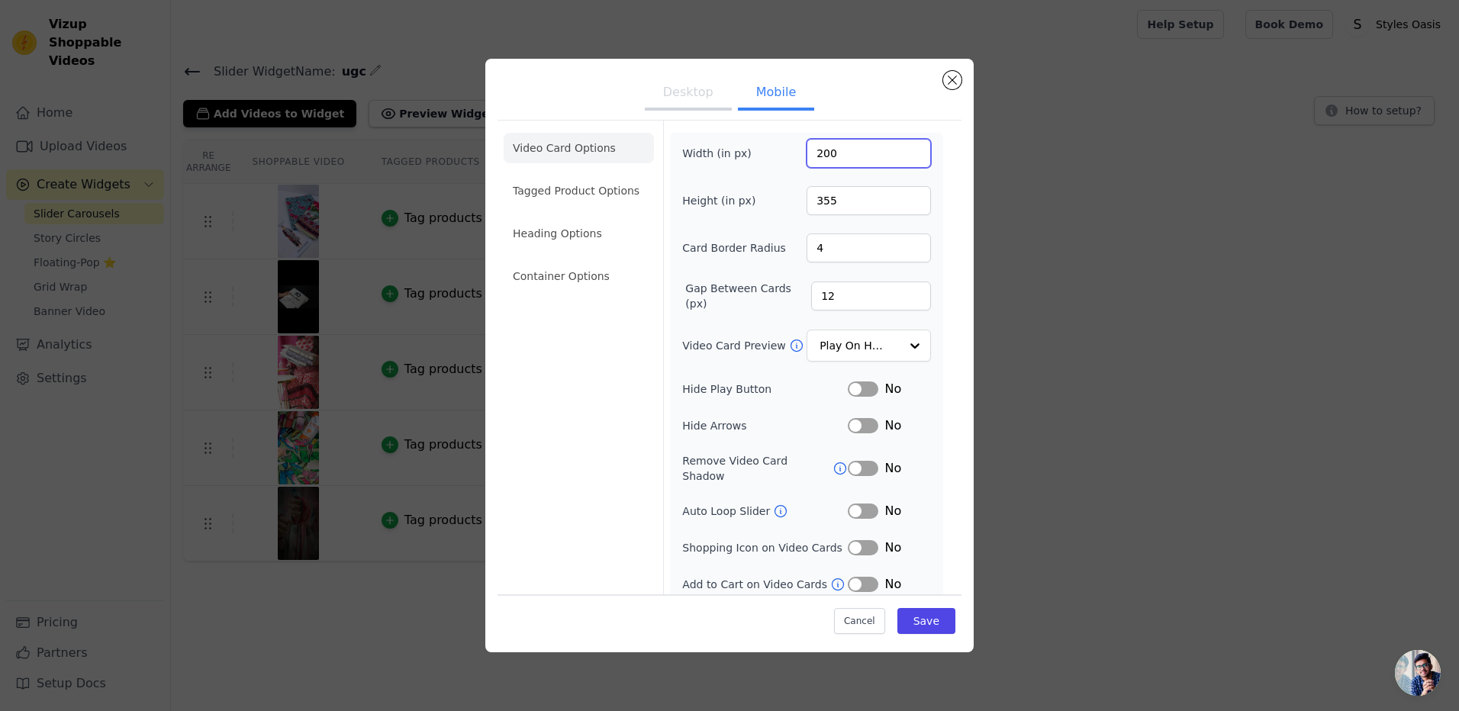
type input "200"
click at [906, 152] on input "200" at bounding box center [869, 153] width 124 height 29
click at [906, 623] on button "Save" at bounding box center [926, 621] width 58 height 26
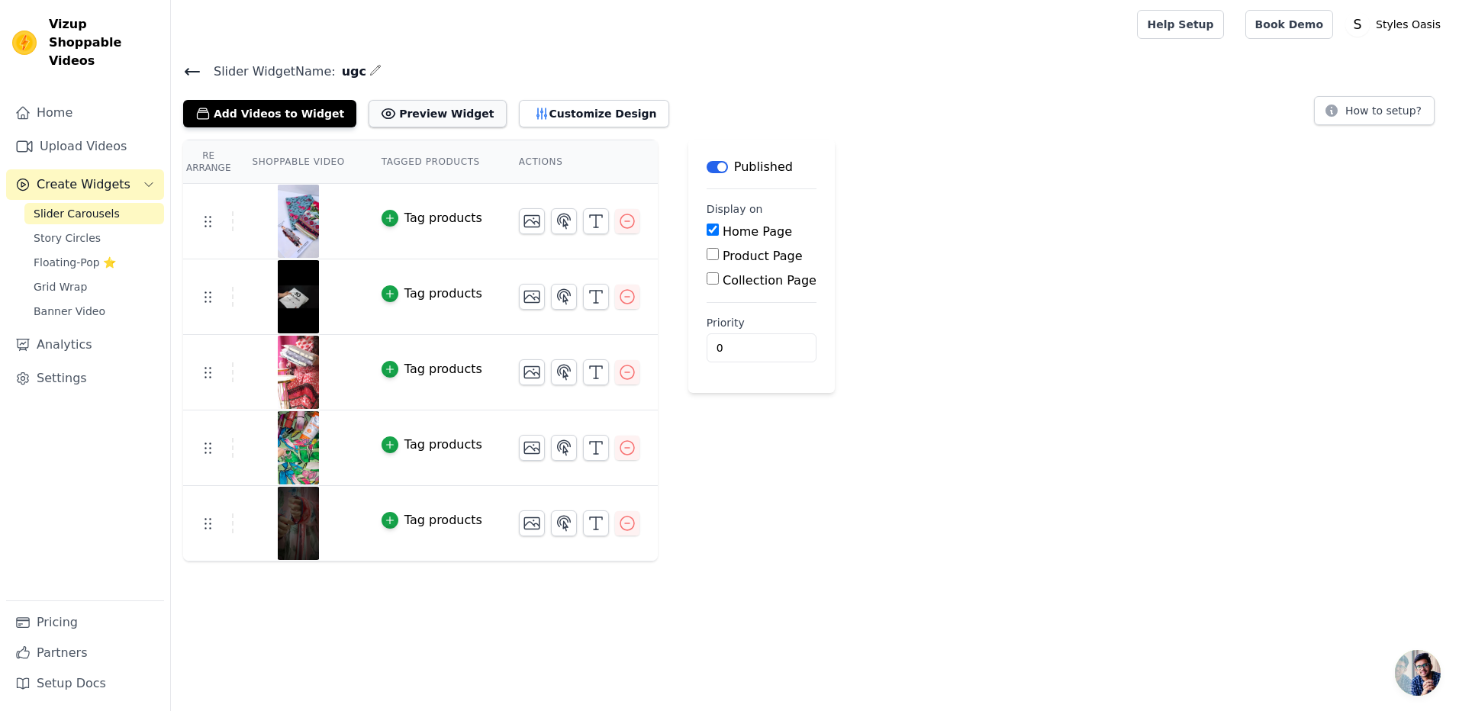
click at [411, 122] on button "Preview Widget" at bounding box center [437, 113] width 137 height 27
click at [524, 116] on button "Customize Design" at bounding box center [594, 113] width 150 height 27
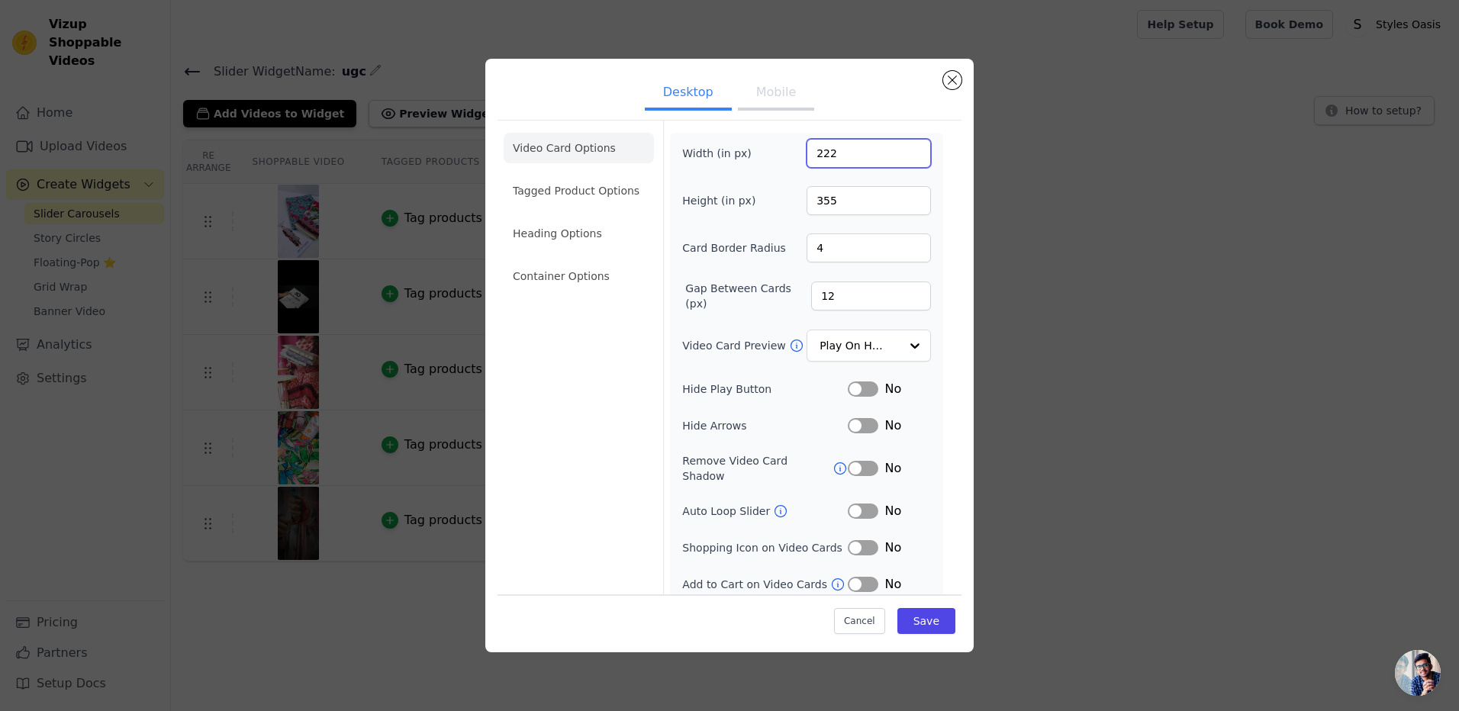
click at [916, 159] on input "222" at bounding box center [869, 153] width 124 height 29
click at [916, 159] on input "221" at bounding box center [869, 153] width 124 height 29
click at [916, 159] on input "209" at bounding box center [869, 153] width 124 height 29
click at [916, 159] on input "208" at bounding box center [869, 153] width 124 height 29
click at [916, 159] on input "207" at bounding box center [869, 153] width 124 height 29
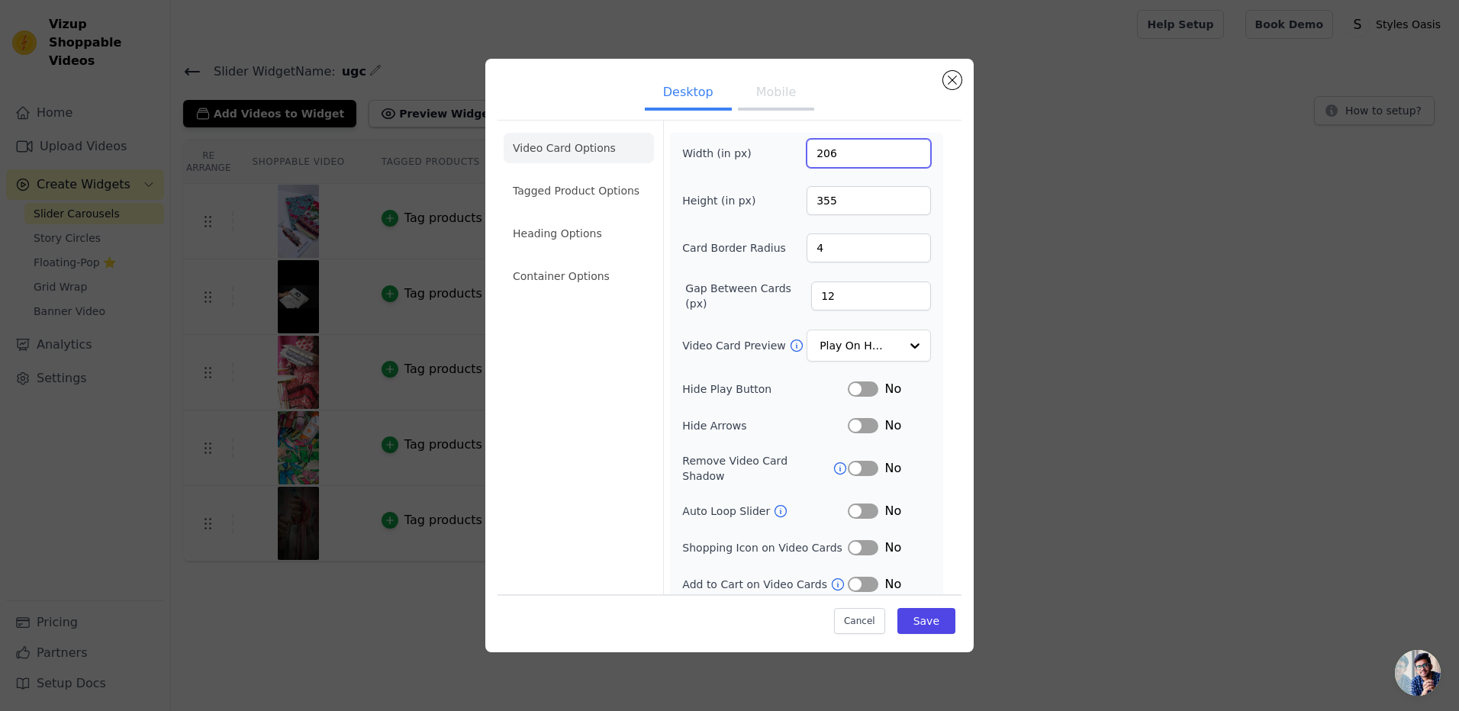
click at [916, 159] on input "206" at bounding box center [869, 153] width 124 height 29
click at [916, 159] on input "205" at bounding box center [869, 153] width 124 height 29
click at [916, 159] on input "204" at bounding box center [869, 153] width 124 height 29
click at [916, 159] on input "203" at bounding box center [869, 153] width 124 height 29
click at [916, 159] on input "202" at bounding box center [869, 153] width 124 height 29
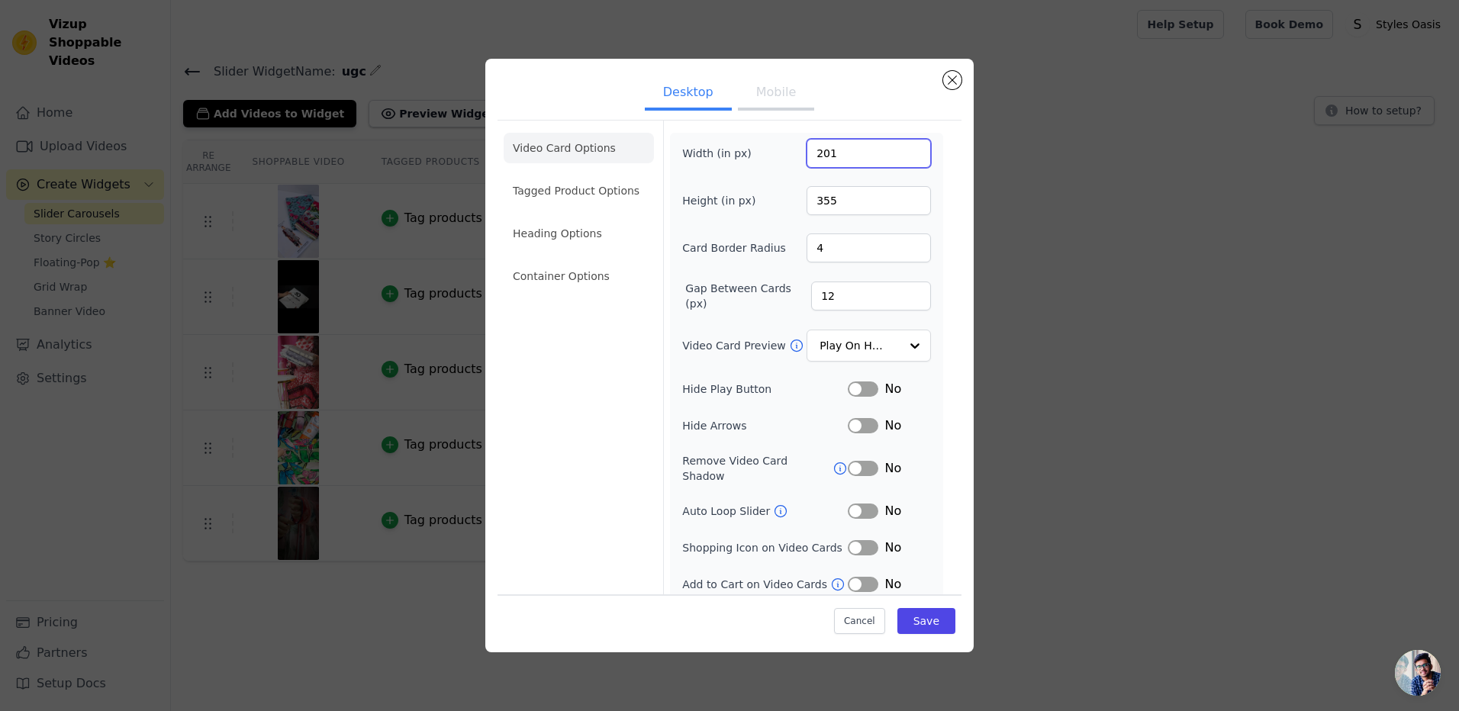
click at [916, 159] on input "201" at bounding box center [869, 153] width 124 height 29
type input "200"
click at [916, 159] on input "200" at bounding box center [869, 153] width 124 height 29
click at [933, 617] on button "Save" at bounding box center [926, 621] width 58 height 26
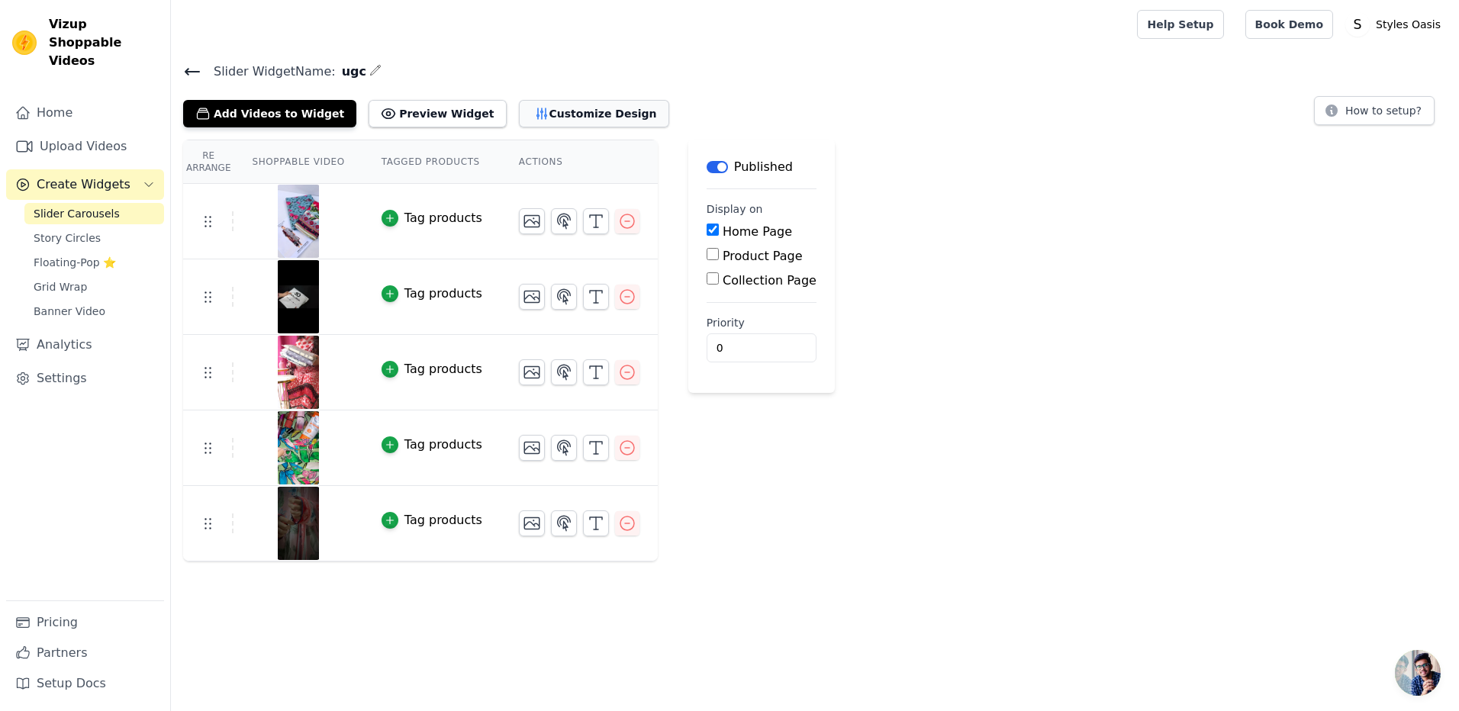
click at [519, 113] on button "Customize Design" at bounding box center [594, 113] width 150 height 27
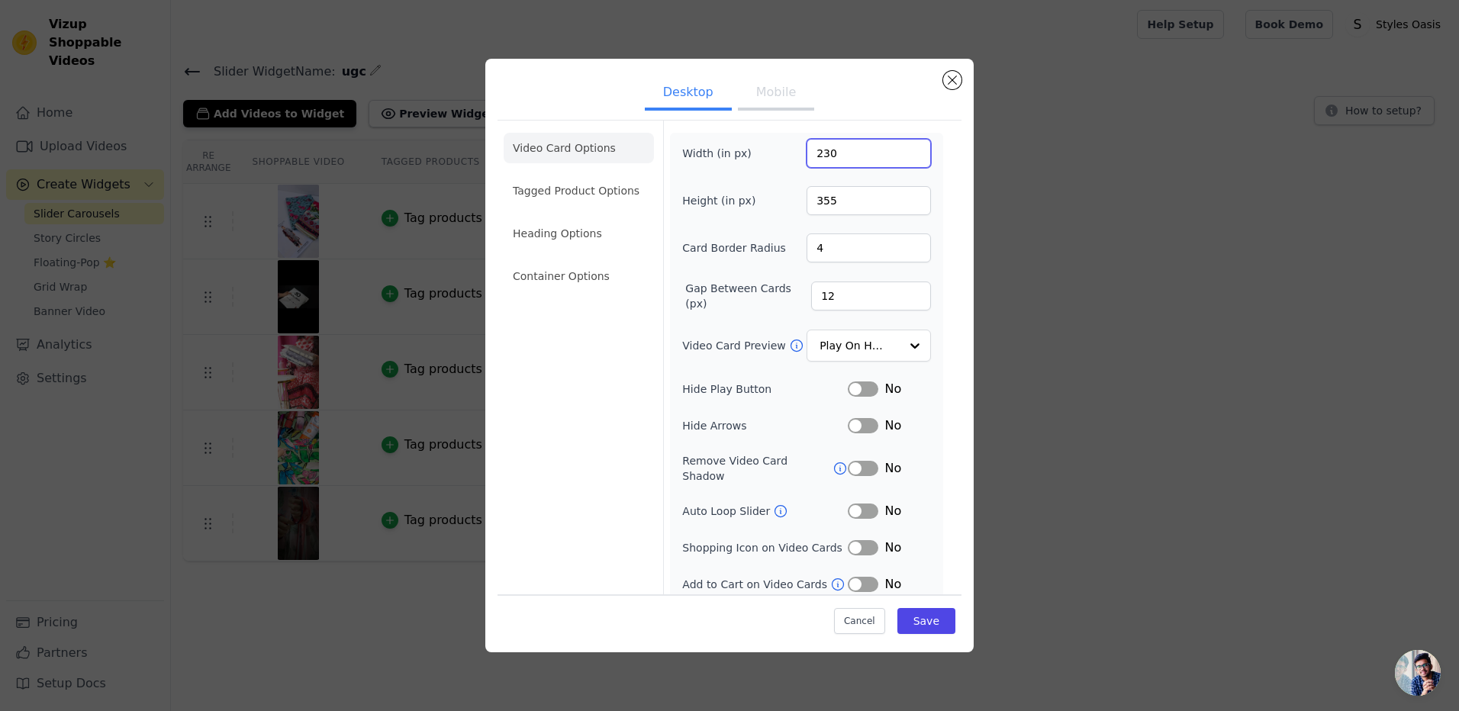
click at [913, 153] on input "230" at bounding box center [869, 153] width 124 height 29
click at [913, 153] on input "247" at bounding box center [869, 153] width 124 height 29
click at [913, 153] on input "248" at bounding box center [869, 153] width 124 height 29
click at [913, 153] on input "249" at bounding box center [869, 153] width 124 height 29
click at [913, 153] on input "250" at bounding box center [869, 153] width 124 height 29
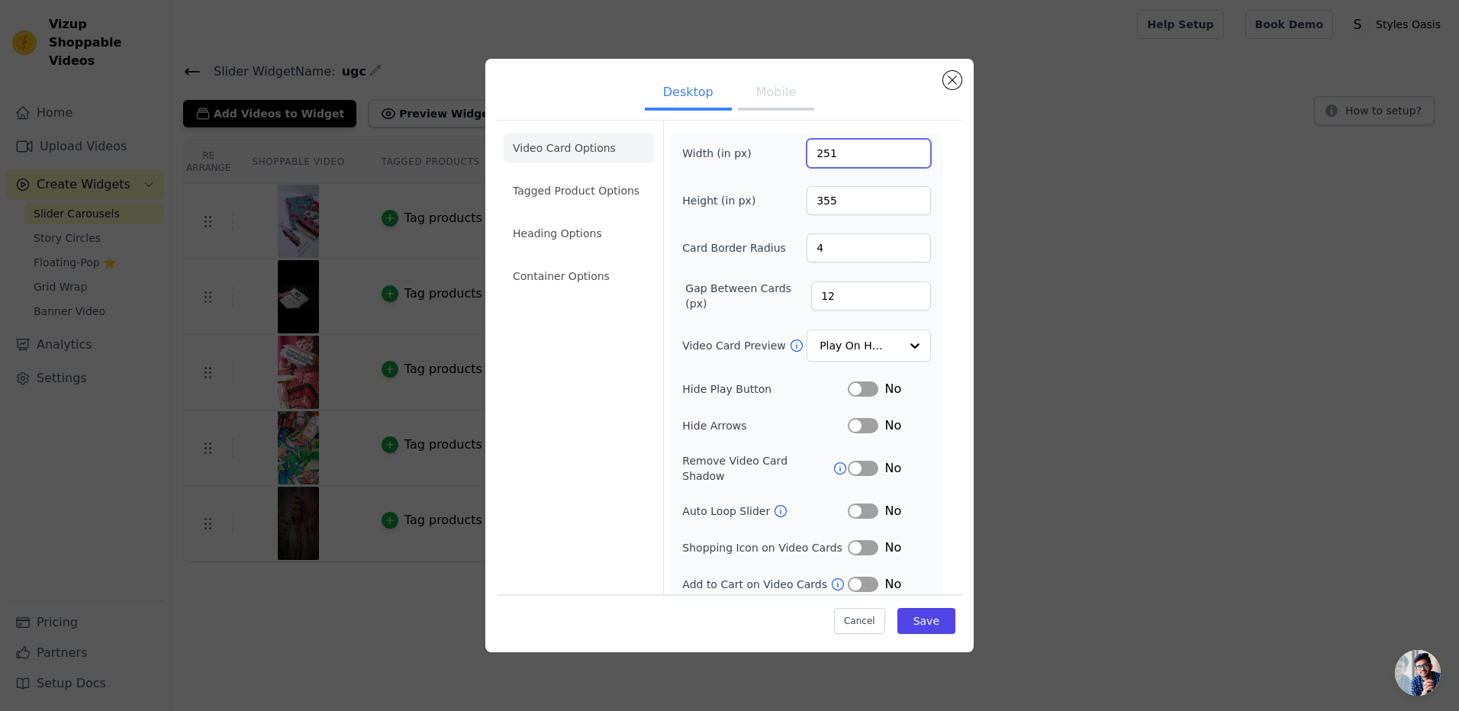
click at [913, 153] on input "251" at bounding box center [869, 153] width 124 height 29
click at [913, 153] on input "252" at bounding box center [869, 153] width 124 height 29
click at [913, 153] on input "253" at bounding box center [869, 153] width 124 height 29
click at [913, 153] on input "254" at bounding box center [869, 153] width 124 height 29
type input "255"
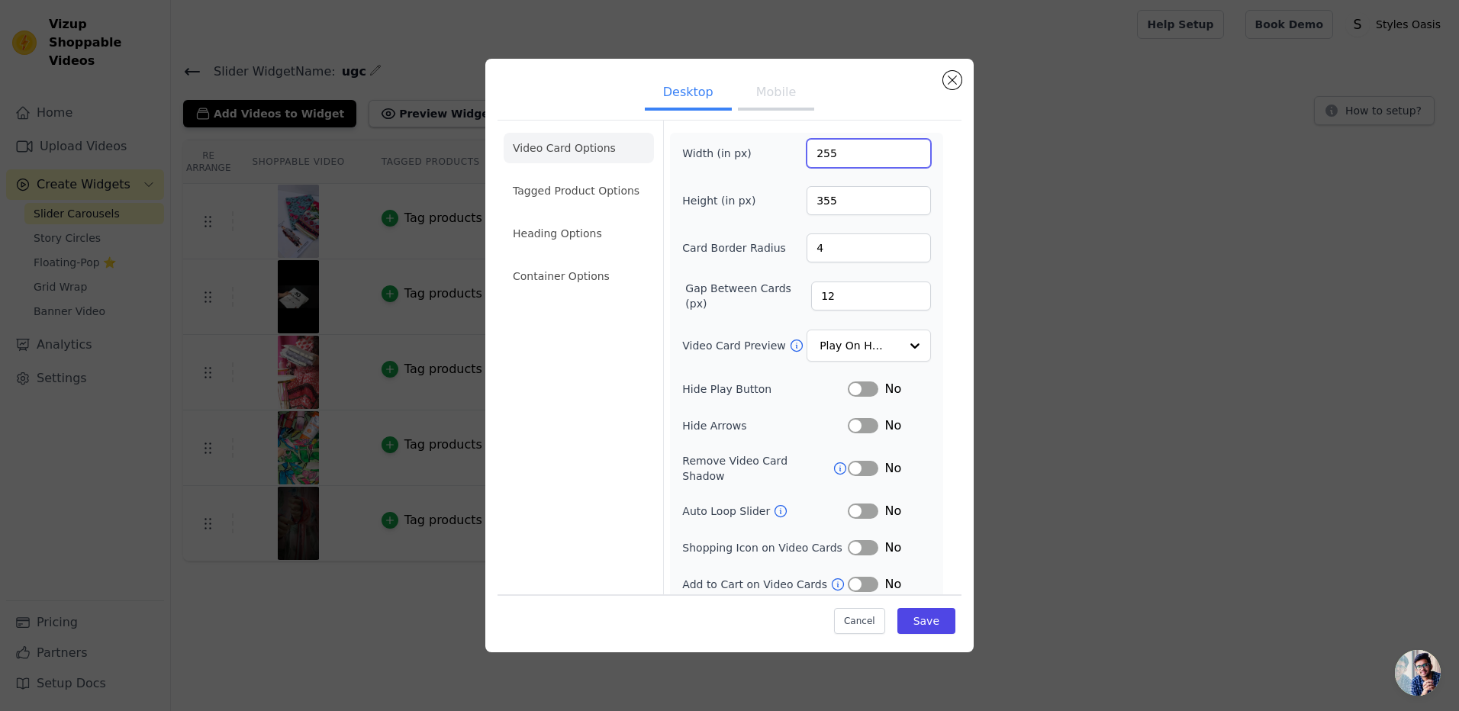
click at [913, 153] on input "255" at bounding box center [869, 153] width 124 height 29
click at [936, 617] on button "Save" at bounding box center [926, 621] width 58 height 26
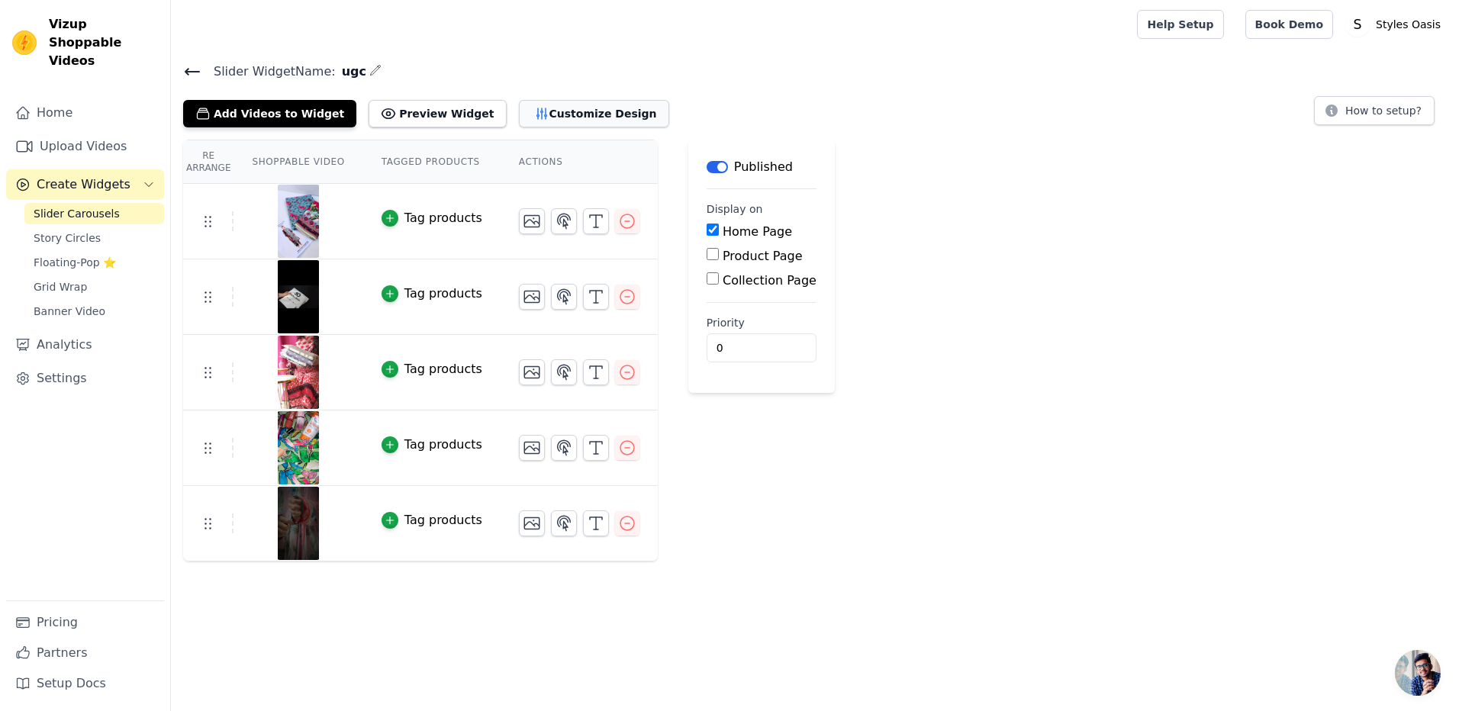
click at [519, 110] on button "Customize Design" at bounding box center [594, 113] width 150 height 27
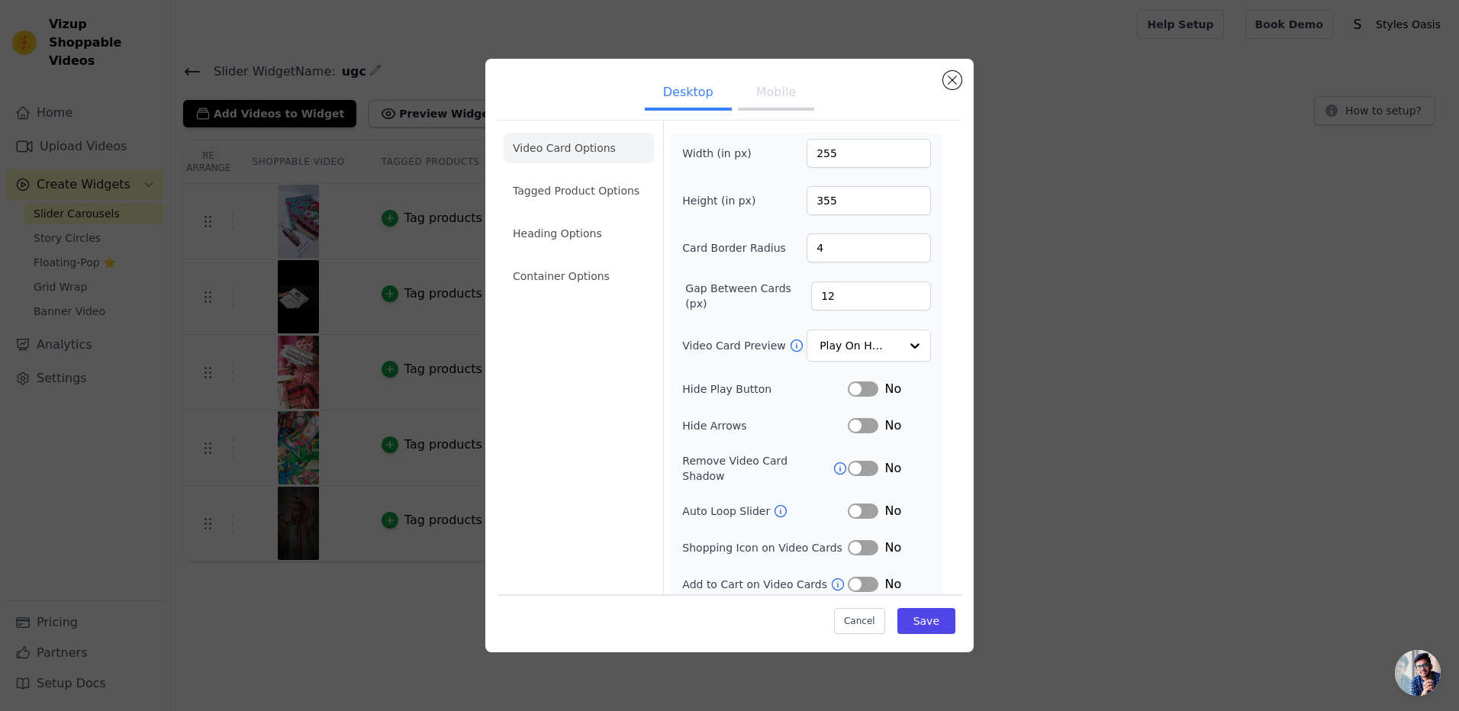
click at [788, 98] on button "Mobile" at bounding box center [776, 94] width 76 height 34
click at [903, 157] on input "182" at bounding box center [869, 153] width 124 height 29
click at [903, 157] on input "122" at bounding box center [869, 153] width 124 height 29
click at [903, 157] on input "121" at bounding box center [869, 153] width 124 height 29
click at [903, 157] on input "111" at bounding box center [869, 153] width 124 height 29
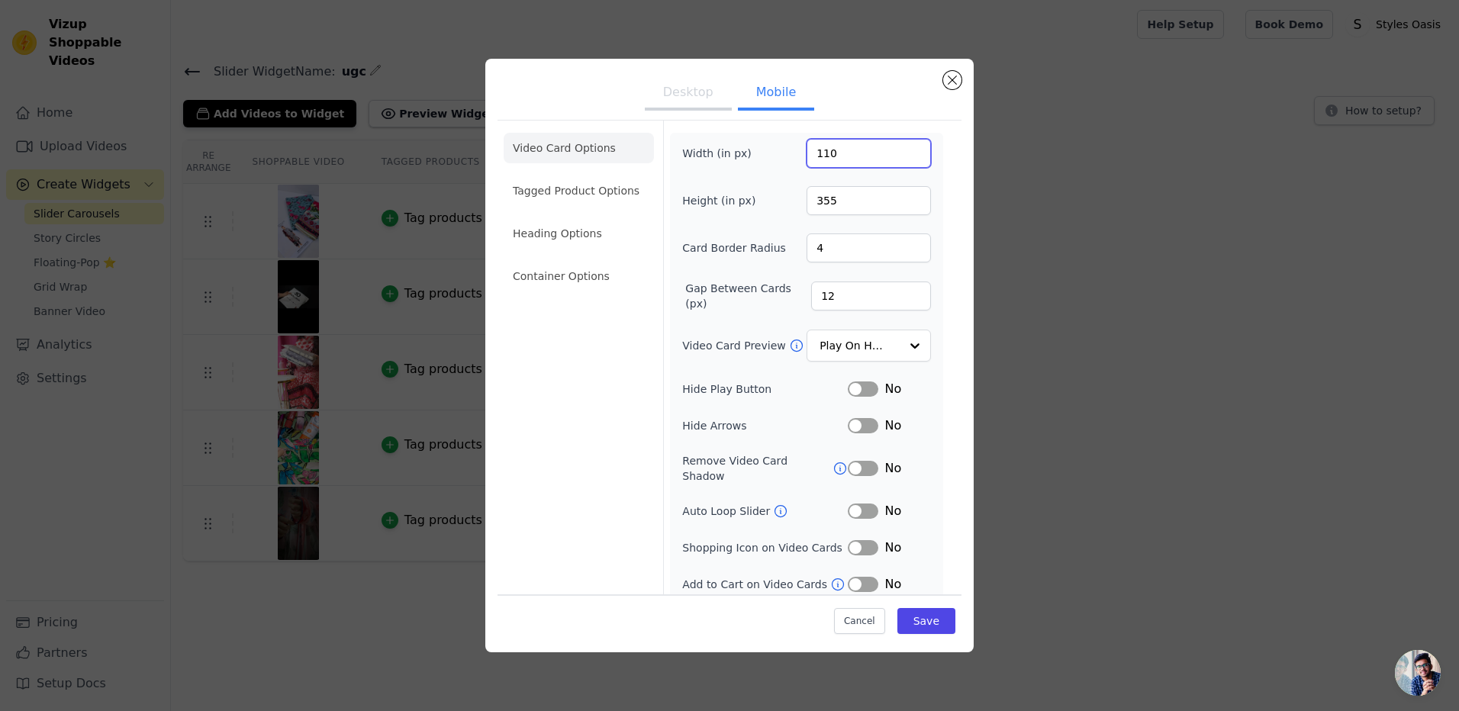
click at [903, 157] on input "110" at bounding box center [869, 153] width 124 height 29
click at [903, 157] on input "109" at bounding box center [869, 153] width 124 height 29
click at [903, 157] on input "108" at bounding box center [869, 153] width 124 height 29
click at [903, 157] on input "107" at bounding box center [869, 153] width 124 height 29
click at [903, 157] on input "106" at bounding box center [869, 153] width 124 height 29
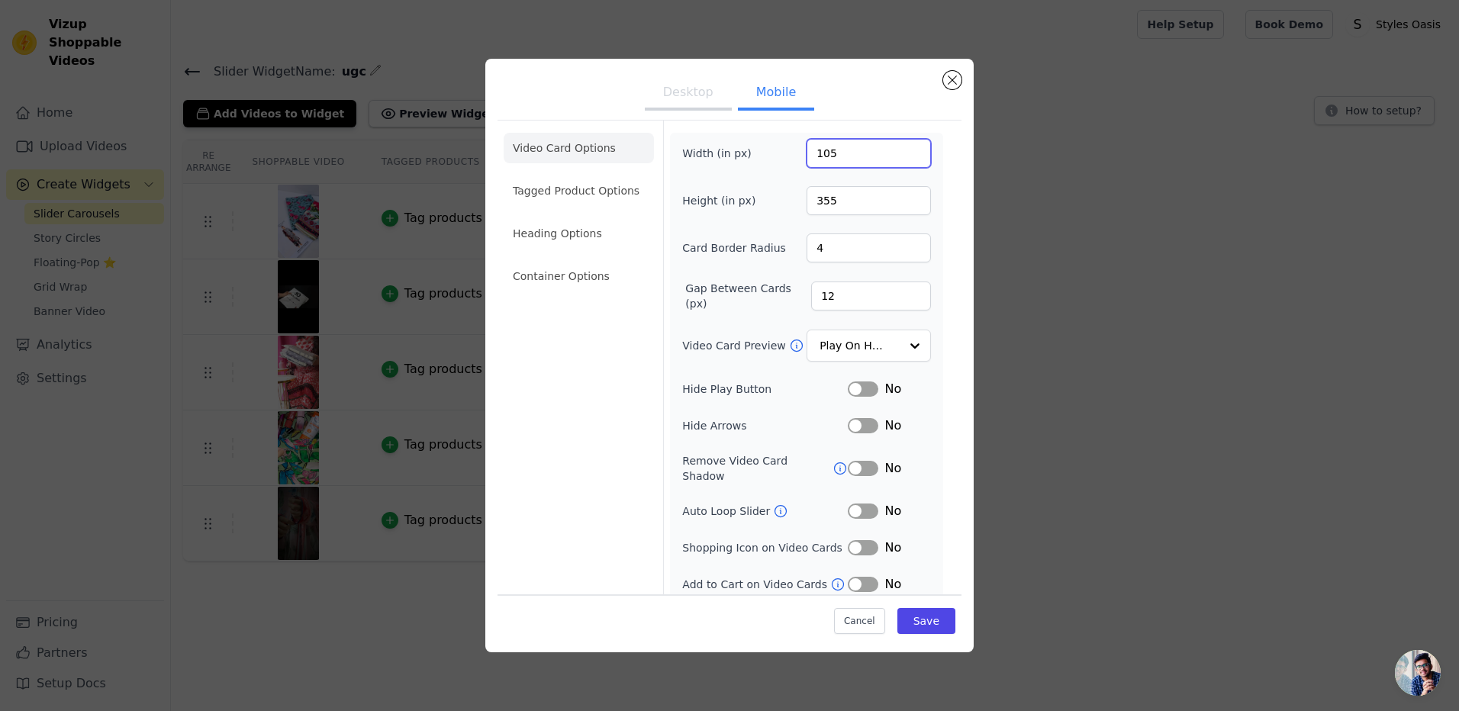
click at [903, 157] on input "105" at bounding box center [869, 153] width 124 height 29
click at [903, 157] on input "104" at bounding box center [869, 153] width 124 height 29
click at [903, 157] on input "103" at bounding box center [869, 153] width 124 height 29
click at [903, 157] on input "102" at bounding box center [869, 153] width 124 height 29
click at [903, 157] on input "101" at bounding box center [869, 153] width 124 height 29
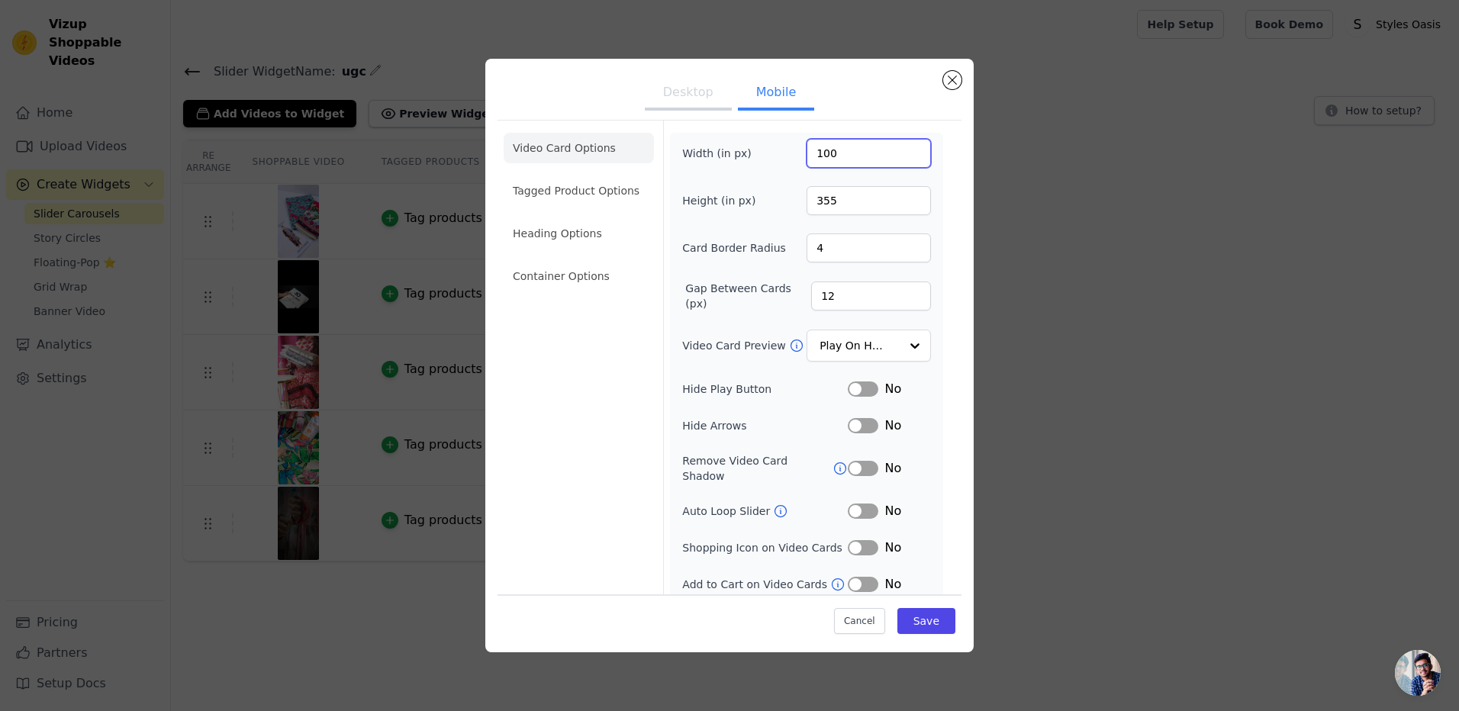
type input "100"
click at [903, 157] on input "100" at bounding box center [869, 153] width 124 height 29
click at [897, 617] on button "Save" at bounding box center [926, 621] width 58 height 26
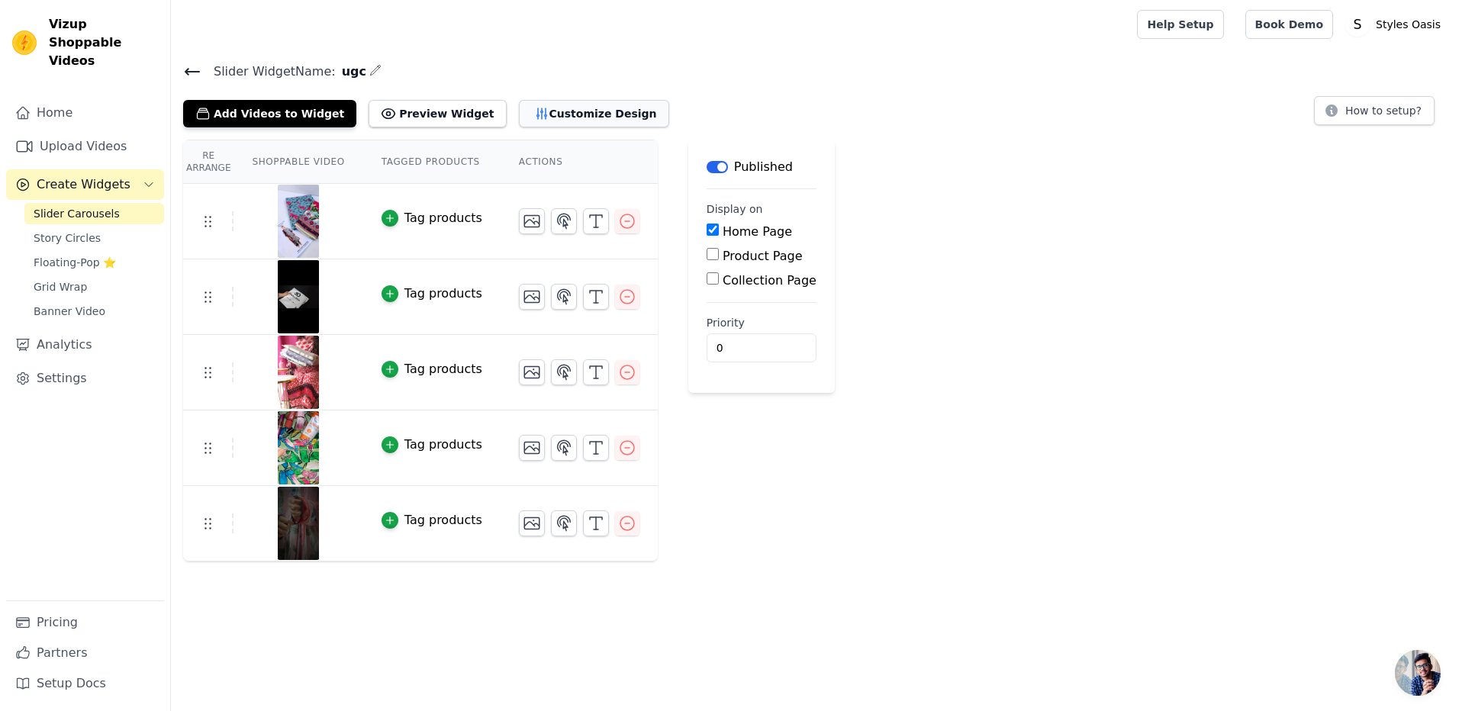
click at [536, 115] on icon "button" at bounding box center [541, 113] width 10 height 11
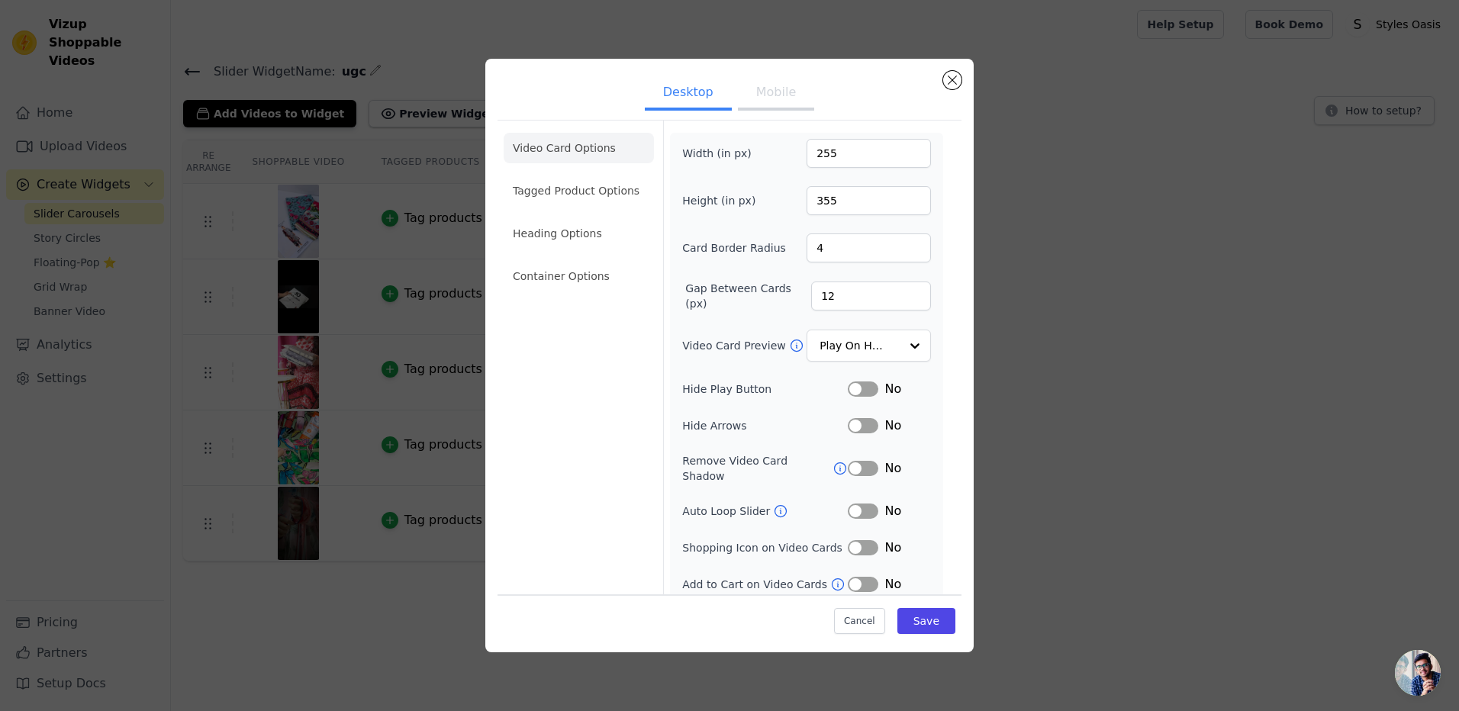
click at [759, 91] on button "Mobile" at bounding box center [776, 94] width 76 height 34
click at [904, 150] on input "101" at bounding box center [869, 153] width 124 height 29
click at [904, 150] on input "102" at bounding box center [869, 153] width 124 height 29
click at [904, 150] on input "103" at bounding box center [869, 153] width 124 height 29
click at [904, 150] on input "104" at bounding box center [869, 153] width 124 height 29
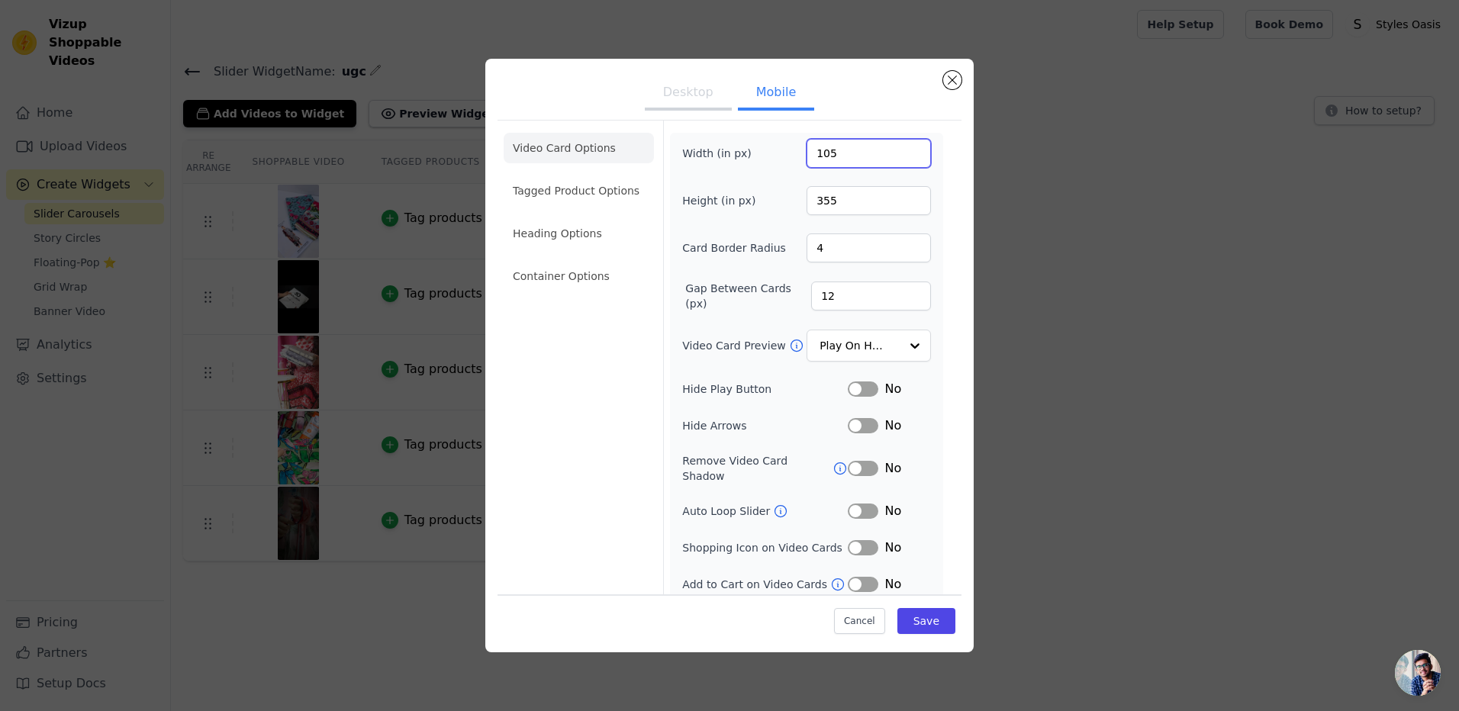
click at [904, 150] on input "105" at bounding box center [869, 153] width 124 height 29
click at [904, 150] on input "106" at bounding box center [869, 153] width 124 height 29
click at [904, 150] on input "107" at bounding box center [869, 153] width 124 height 29
click at [904, 150] on input "108" at bounding box center [869, 153] width 124 height 29
click at [904, 150] on input "109" at bounding box center [869, 153] width 124 height 29
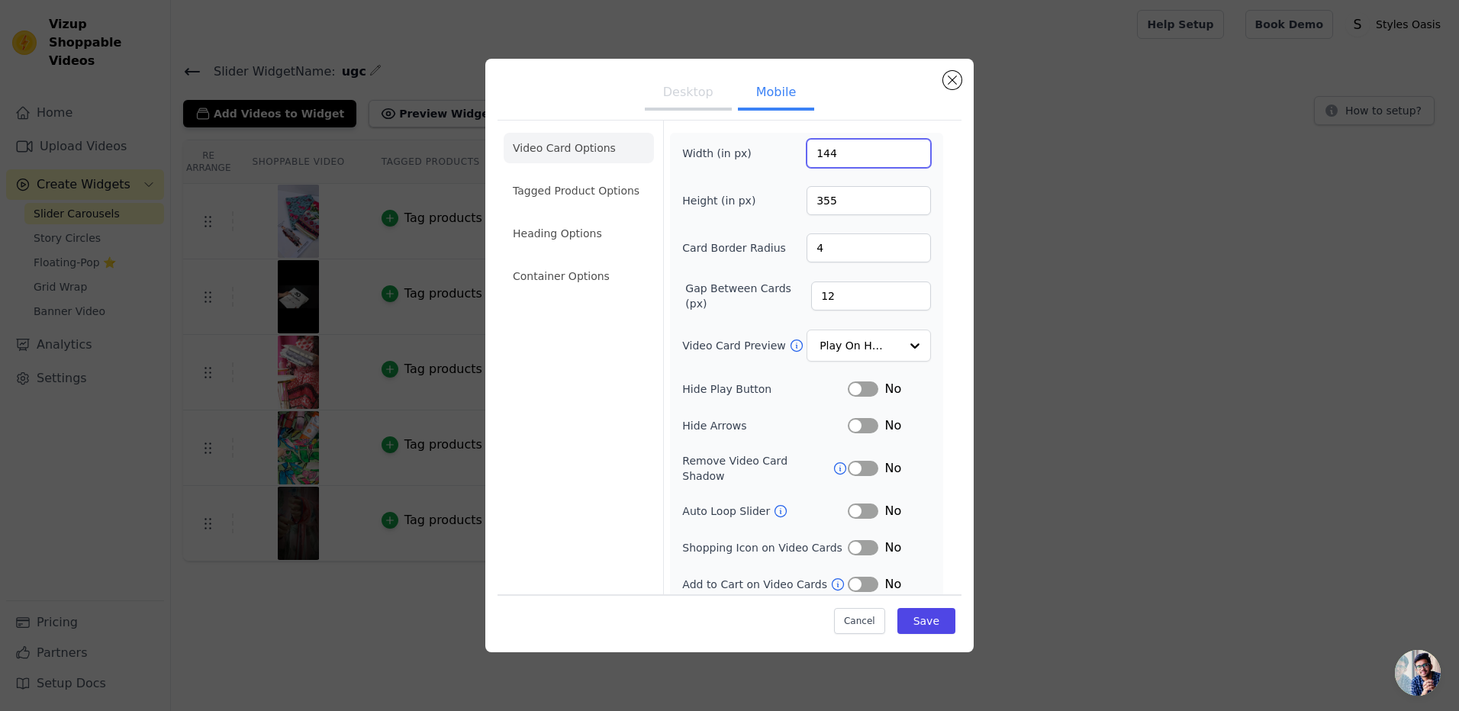
click at [904, 150] on input "144" at bounding box center [869, 153] width 124 height 29
click at [904, 150] on input "145" at bounding box center [869, 153] width 124 height 29
click at [904, 150] on input "146" at bounding box center [869, 153] width 124 height 29
click at [904, 150] on input "147" at bounding box center [869, 153] width 124 height 29
click at [904, 150] on input "148" at bounding box center [869, 153] width 124 height 29
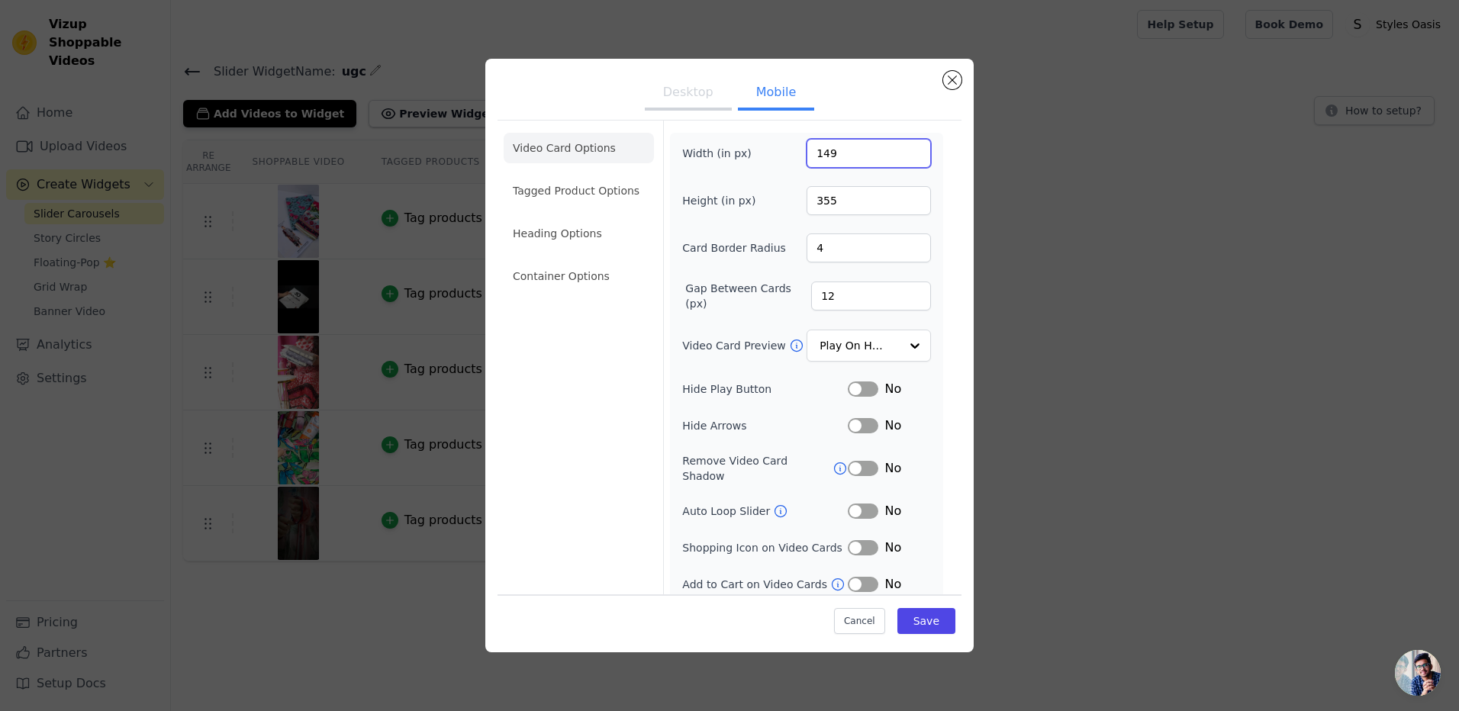
click at [904, 150] on input "149" at bounding box center [869, 153] width 124 height 29
type input "150"
click at [904, 150] on input "150" at bounding box center [869, 153] width 124 height 29
click at [915, 628] on button "Save" at bounding box center [926, 621] width 58 height 26
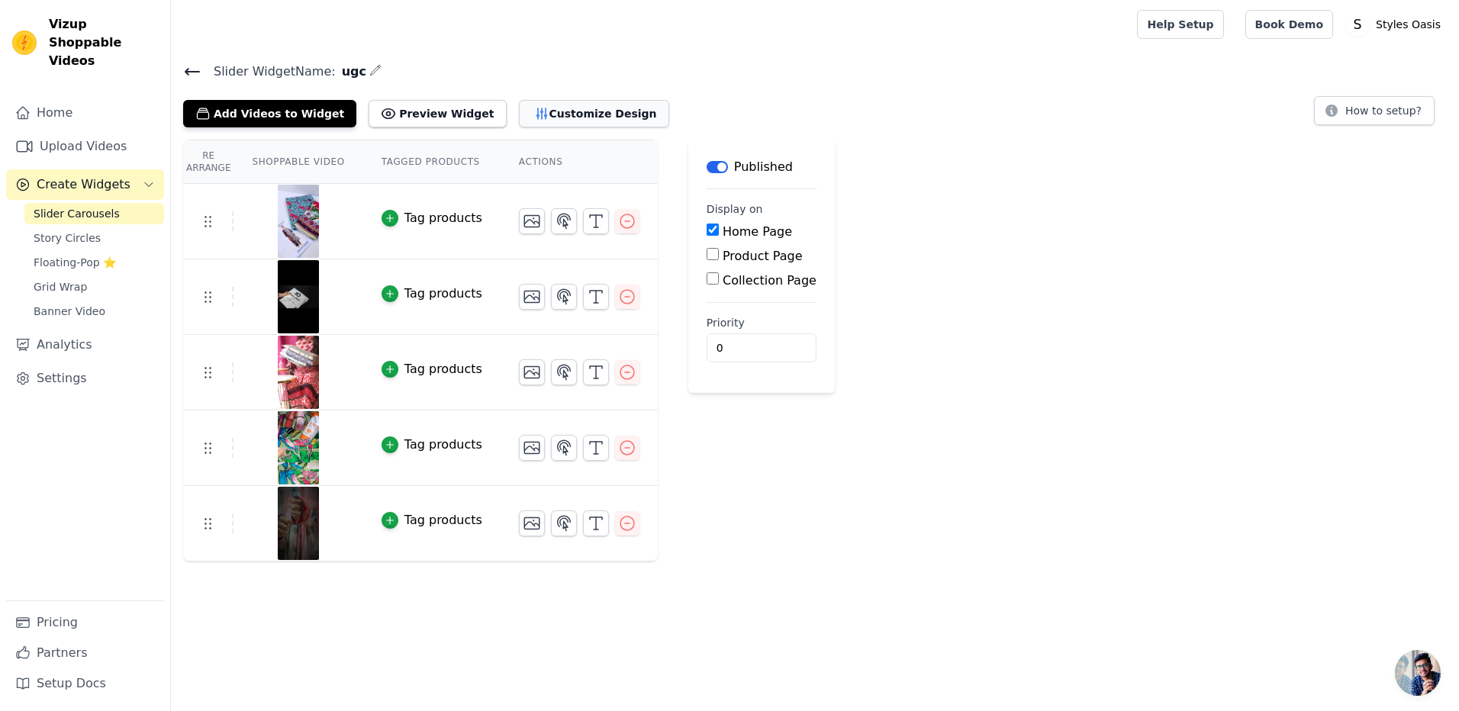
click at [549, 124] on button "Customize Design" at bounding box center [594, 113] width 150 height 27
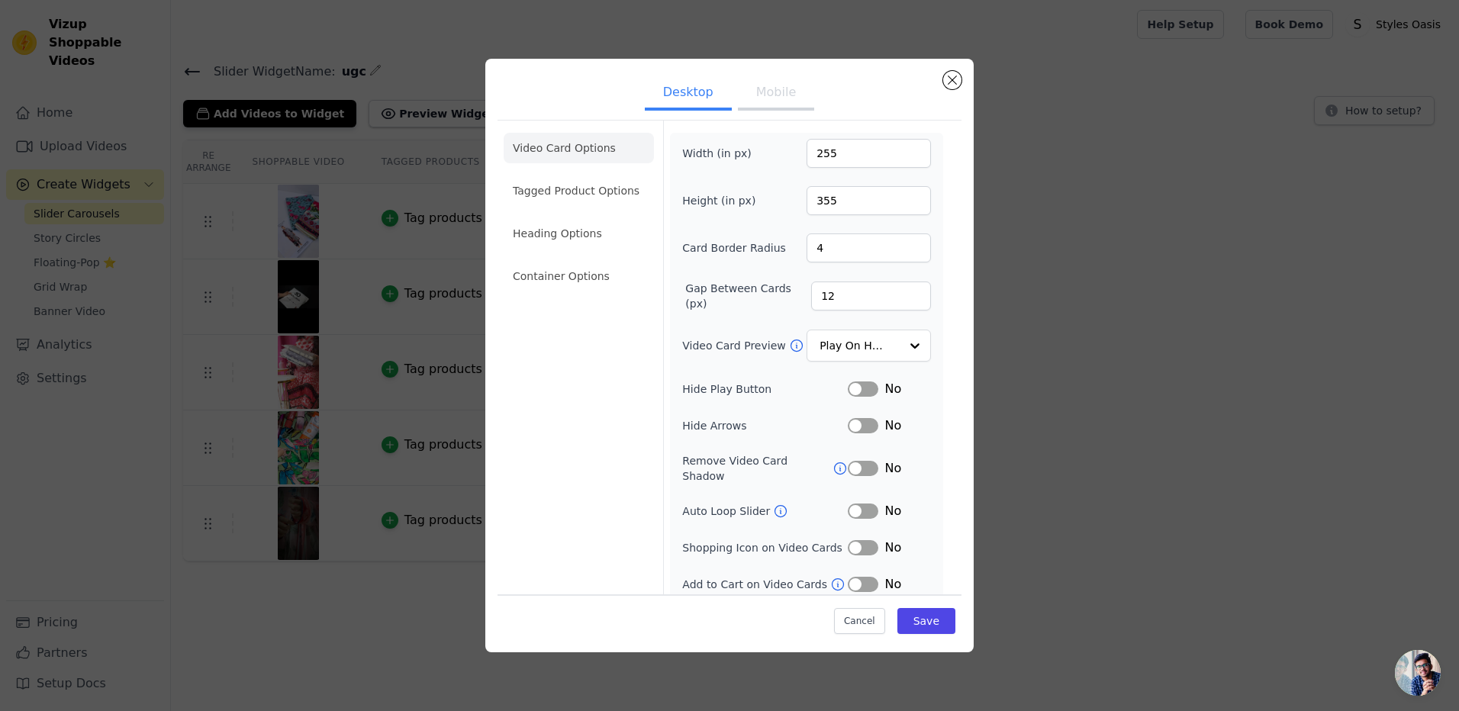
click at [767, 92] on button "Mobile" at bounding box center [776, 94] width 76 height 34
click at [904, 204] on input "322" at bounding box center [869, 200] width 124 height 29
click at [904, 204] on input "307" at bounding box center [869, 200] width 124 height 29
click at [904, 204] on input "306" at bounding box center [869, 200] width 124 height 29
click at [904, 204] on input "305" at bounding box center [869, 200] width 124 height 29
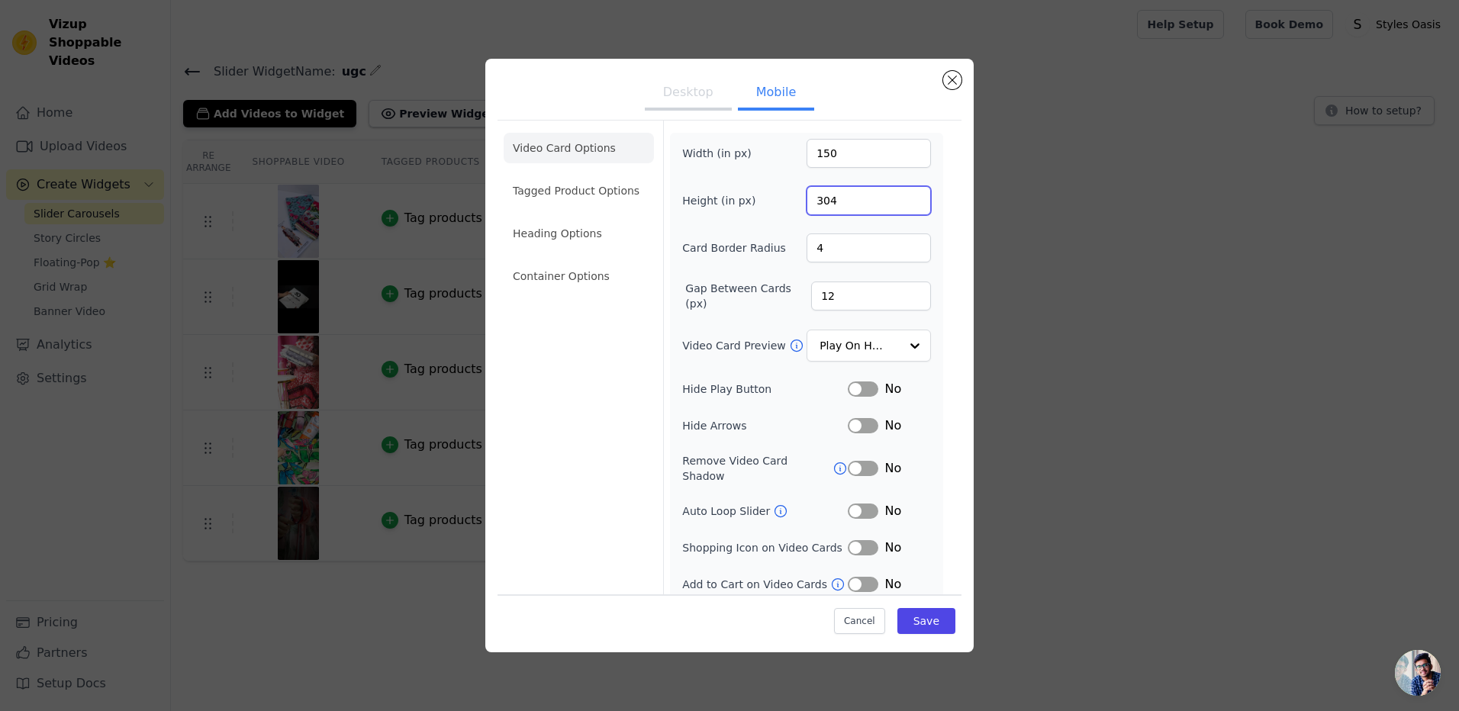
click at [904, 204] on input "304" at bounding box center [869, 200] width 124 height 29
click at [904, 204] on input "303" at bounding box center [869, 200] width 124 height 29
click at [904, 204] on input "302" at bounding box center [869, 200] width 124 height 29
click at [904, 204] on input "301" at bounding box center [869, 200] width 124 height 29
type input "300"
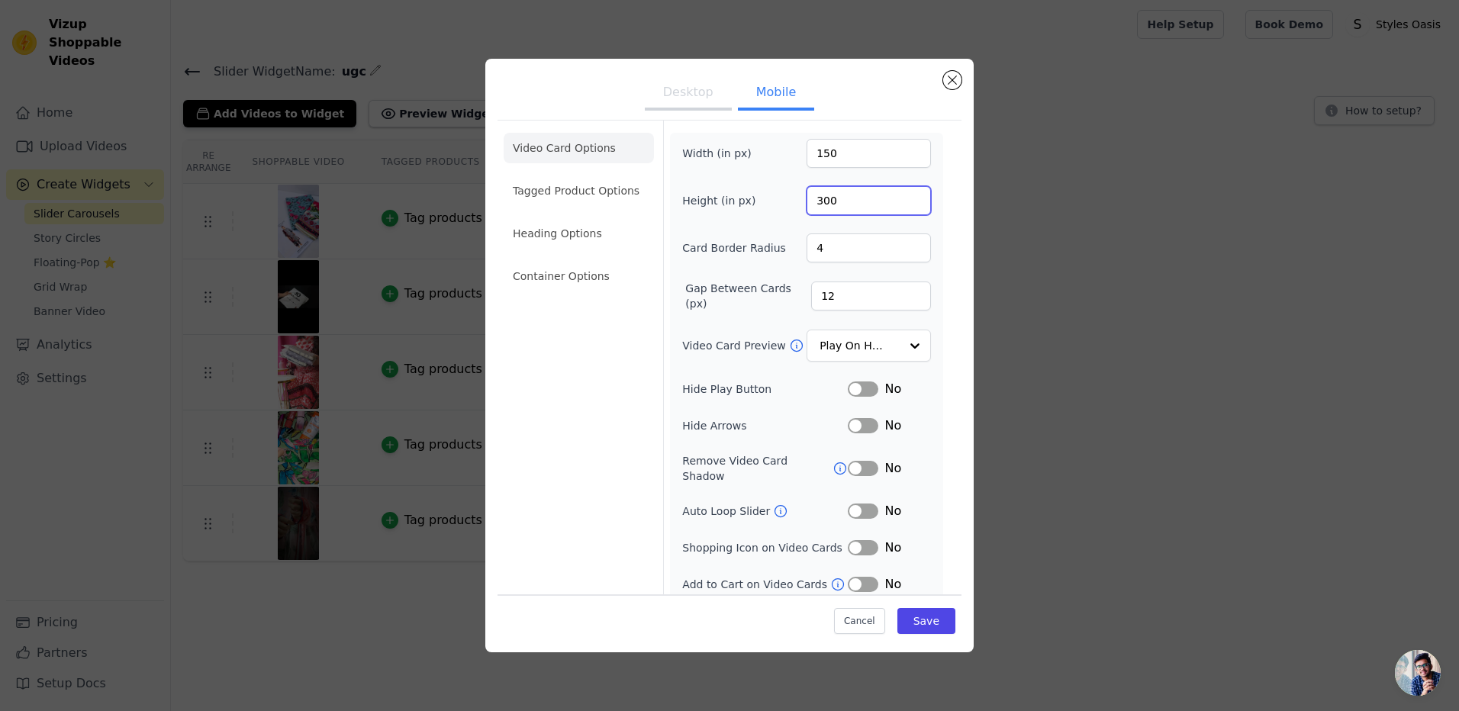
click at [904, 204] on input "300" at bounding box center [869, 200] width 124 height 29
click at [903, 615] on button "Save" at bounding box center [926, 621] width 58 height 26
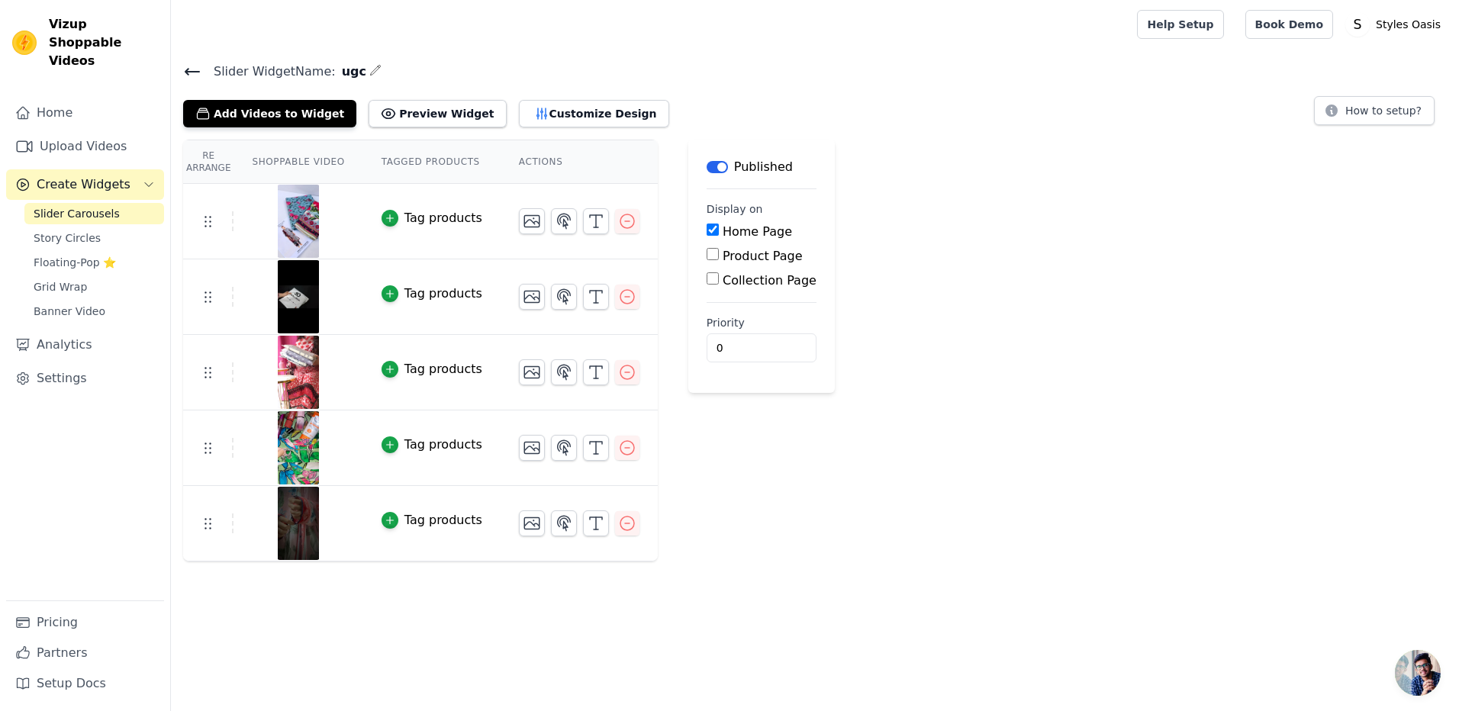
click at [572, 98] on div "Add Videos to Widget Preview Widget Customize Design" at bounding box center [432, 111] width 498 height 34
click at [557, 126] on button "Customize Design" at bounding box center [594, 113] width 150 height 27
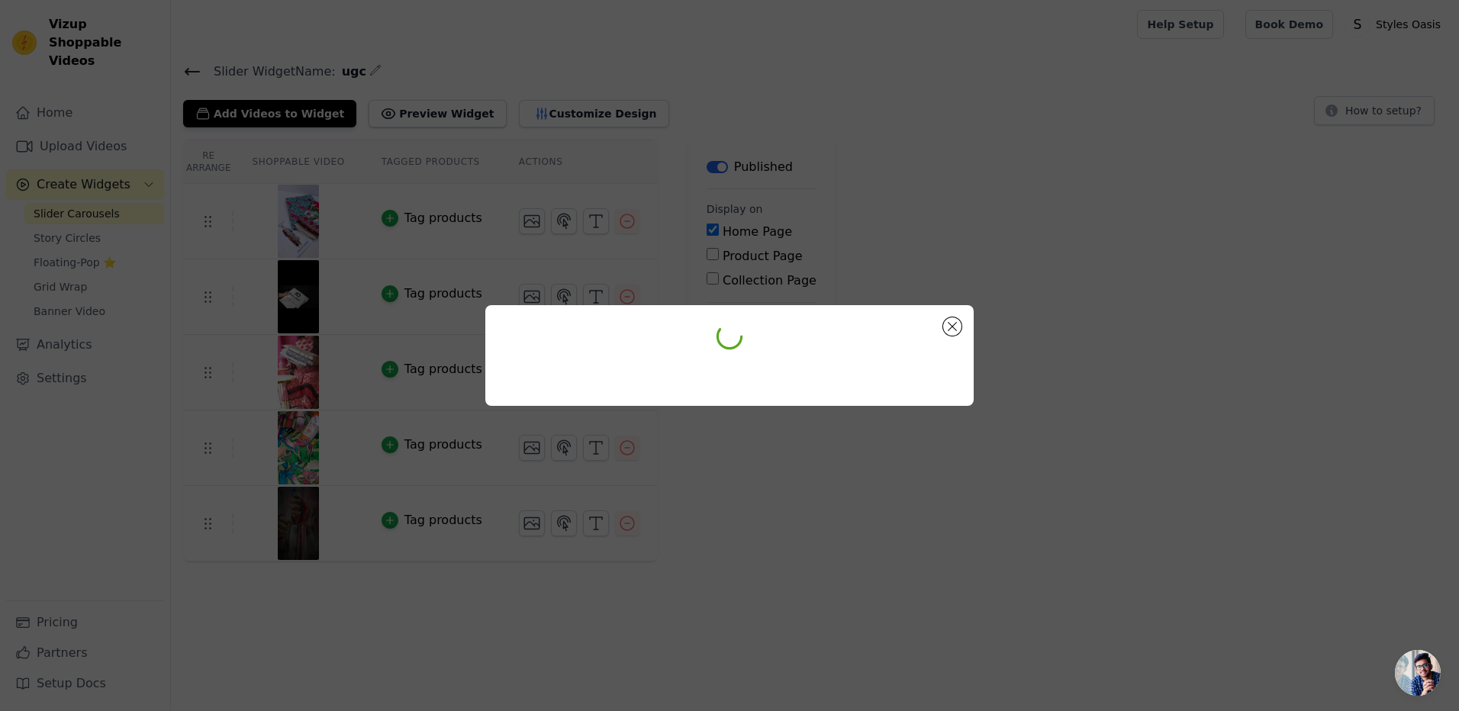
click at [555, 116] on div at bounding box center [729, 355] width 1459 height 711
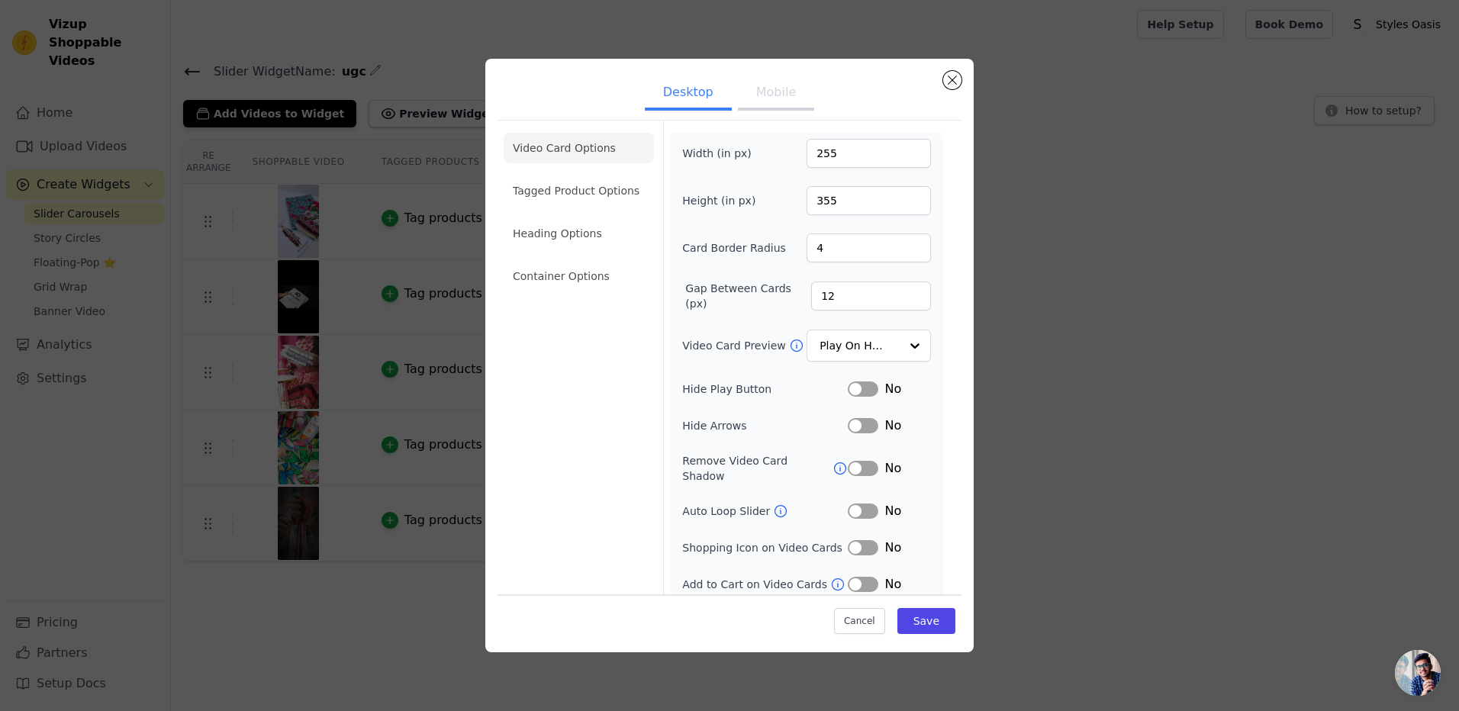
click at [770, 95] on button "Mobile" at bounding box center [776, 94] width 76 height 34
click at [903, 151] on input "192" at bounding box center [869, 153] width 124 height 29
click at [903, 151] on input "193" at bounding box center [869, 153] width 124 height 29
click at [901, 153] on input "192" at bounding box center [869, 153] width 124 height 29
click at [901, 153] on input "191" at bounding box center [869, 153] width 124 height 29
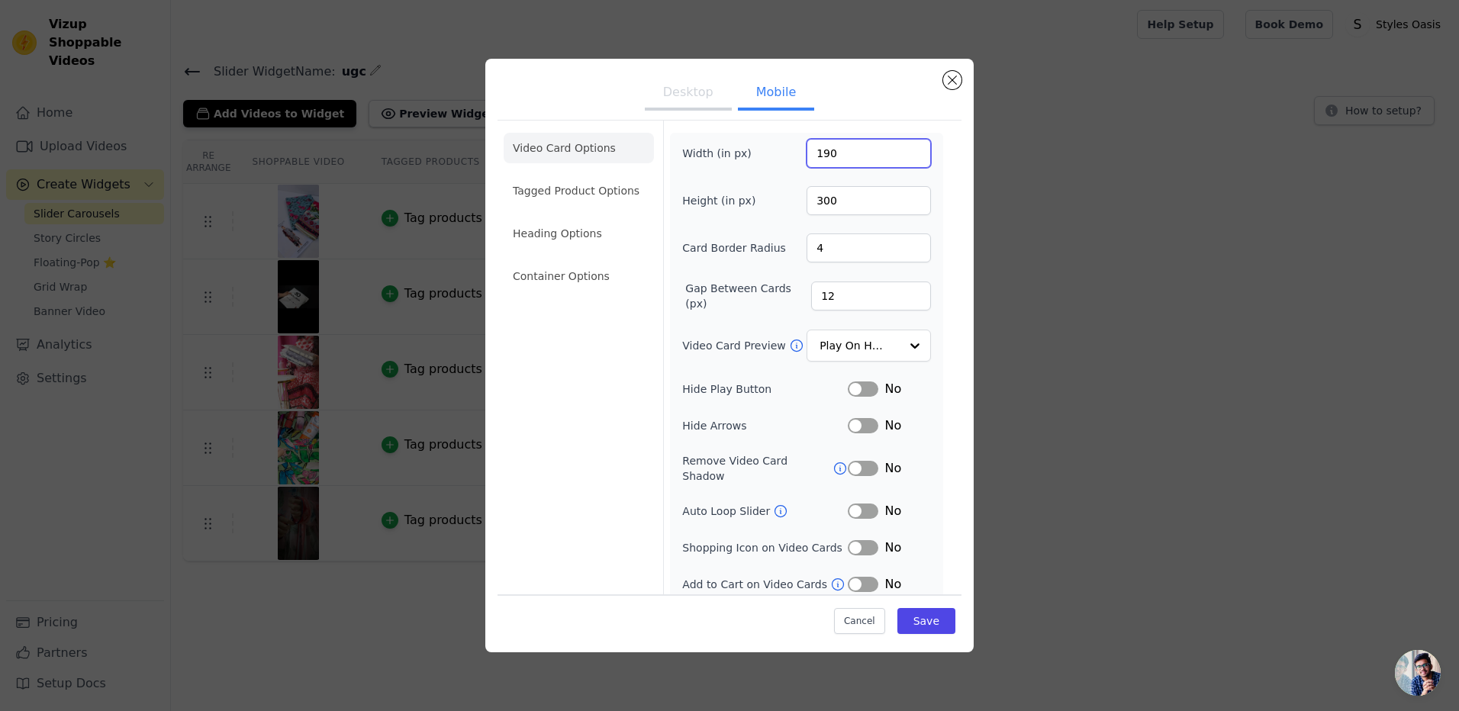
click at [901, 153] on input "190" at bounding box center [869, 153] width 124 height 29
click at [901, 153] on input "189" at bounding box center [869, 153] width 124 height 29
click at [901, 147] on input "190" at bounding box center [869, 153] width 124 height 29
click at [901, 147] on input "191" at bounding box center [869, 153] width 124 height 29
click at [901, 147] on input "192" at bounding box center [869, 153] width 124 height 29
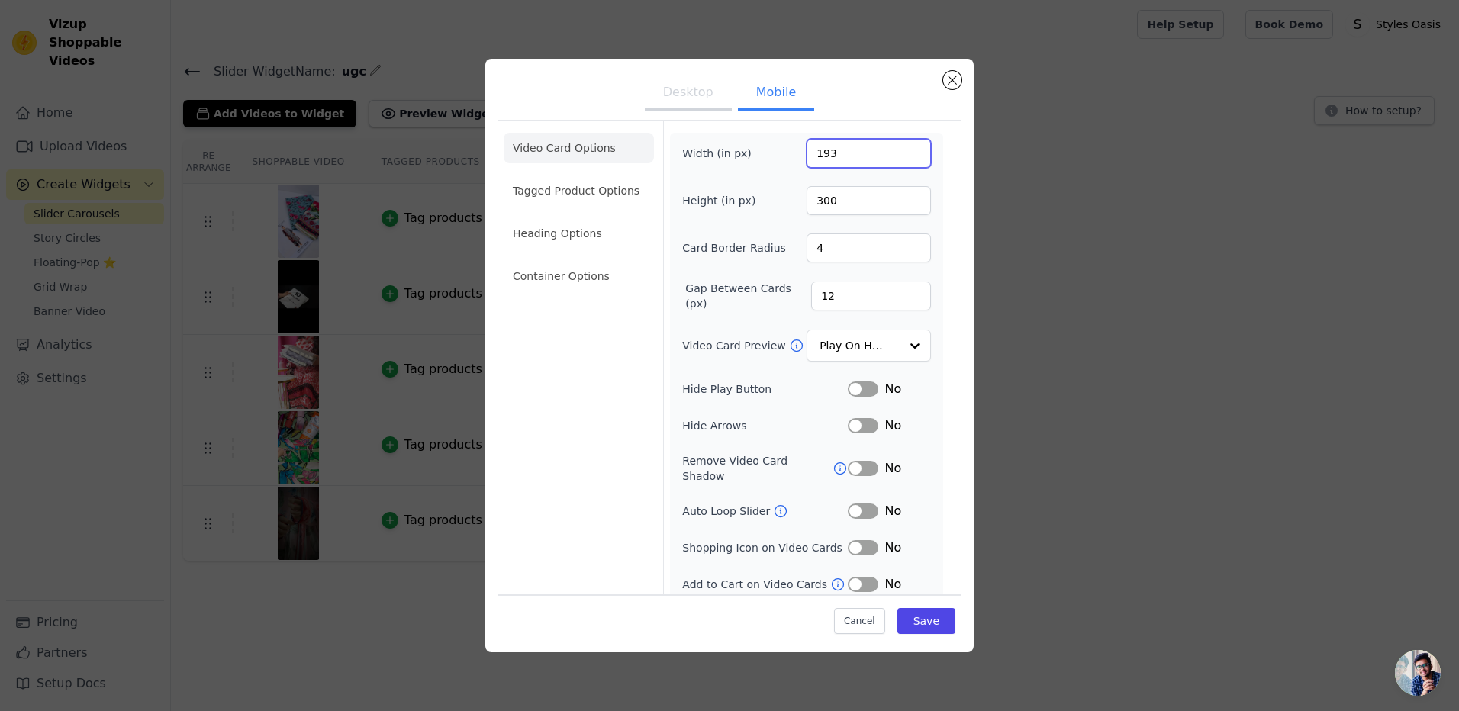
click at [901, 147] on input "193" at bounding box center [869, 153] width 124 height 29
click at [901, 147] on input "194" at bounding box center [869, 153] width 124 height 29
click at [901, 147] on input "195" at bounding box center [869, 153] width 124 height 29
click at [901, 147] on input "196" at bounding box center [869, 153] width 124 height 29
click at [901, 147] on input "197" at bounding box center [869, 153] width 124 height 29
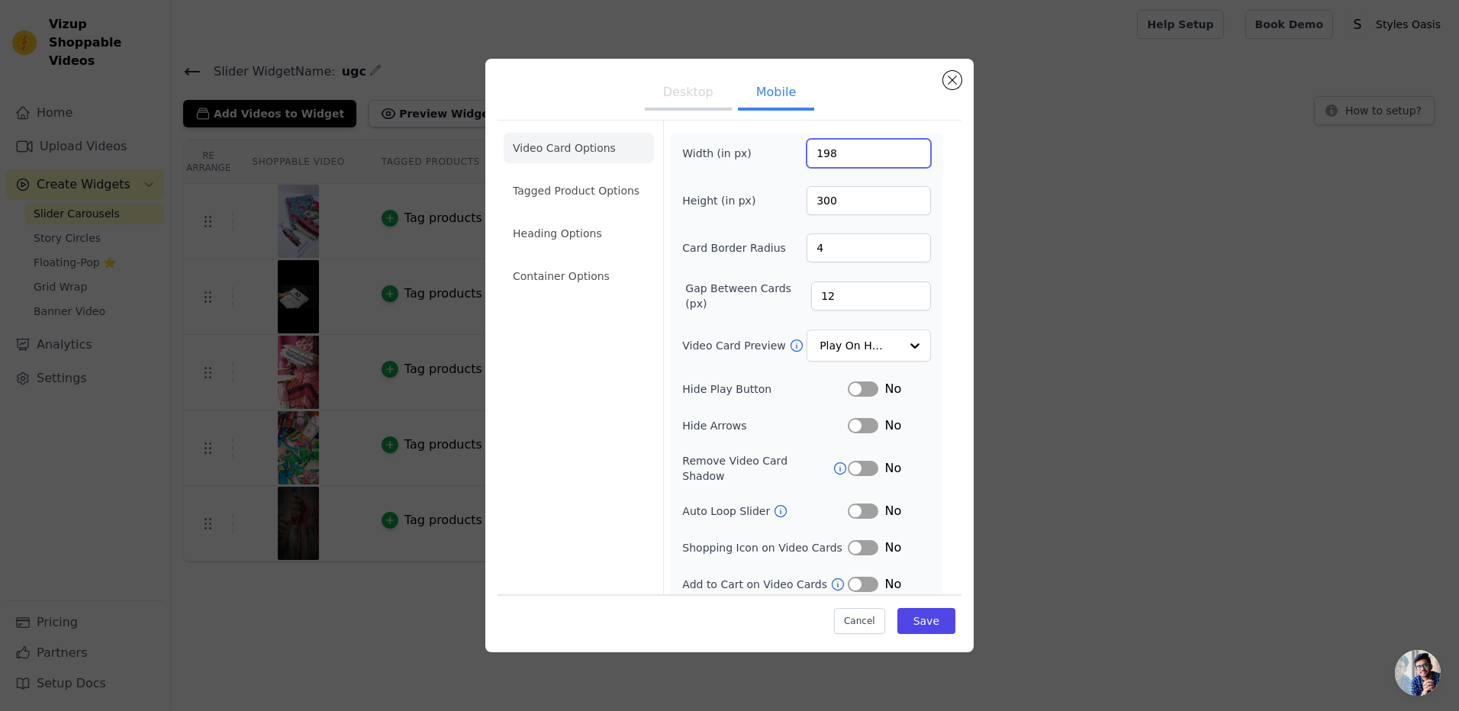
click at [901, 147] on input "198" at bounding box center [869, 153] width 124 height 29
click at [901, 147] on input "199" at bounding box center [869, 153] width 124 height 29
type input "200"
click at [901, 147] on input "200" at bounding box center [869, 153] width 124 height 29
click at [910, 612] on button "Save" at bounding box center [926, 621] width 58 height 26
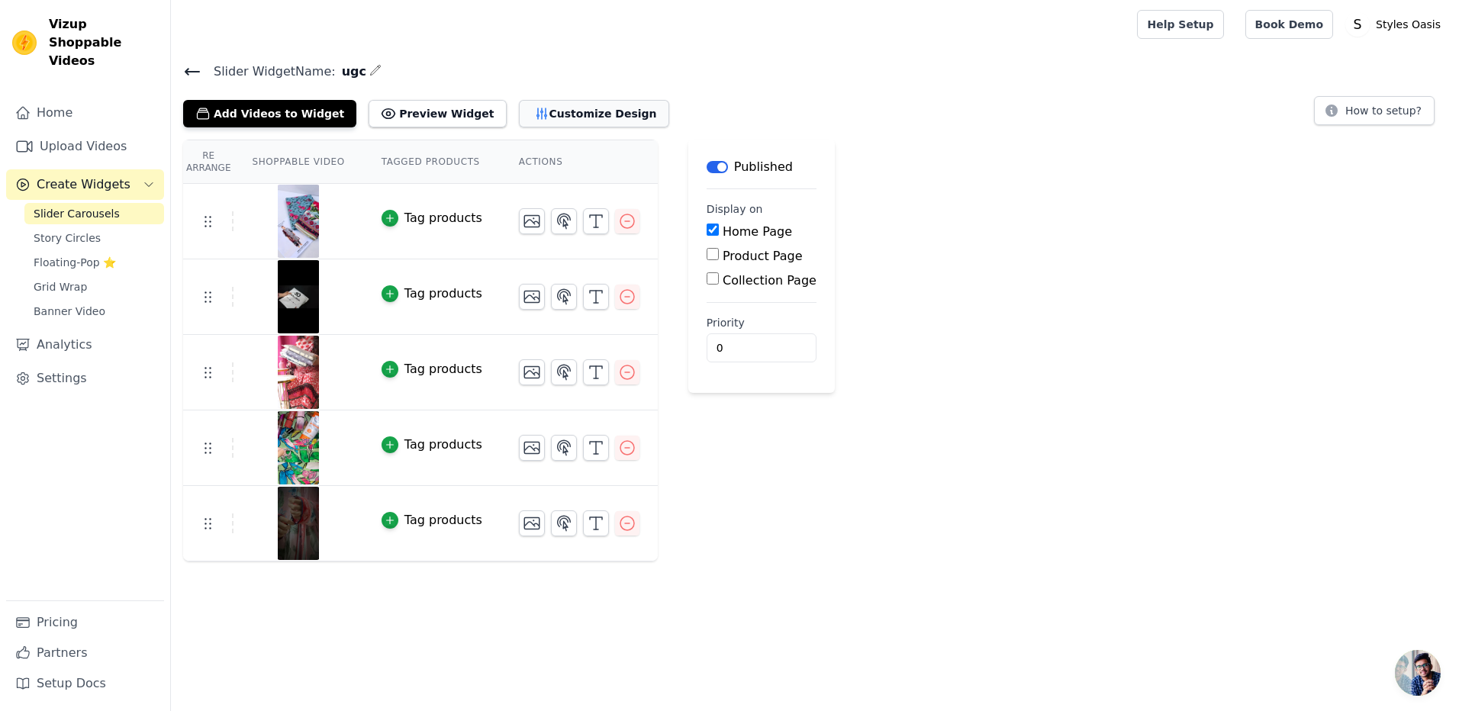
click at [519, 107] on button "Customize Design" at bounding box center [594, 113] width 150 height 27
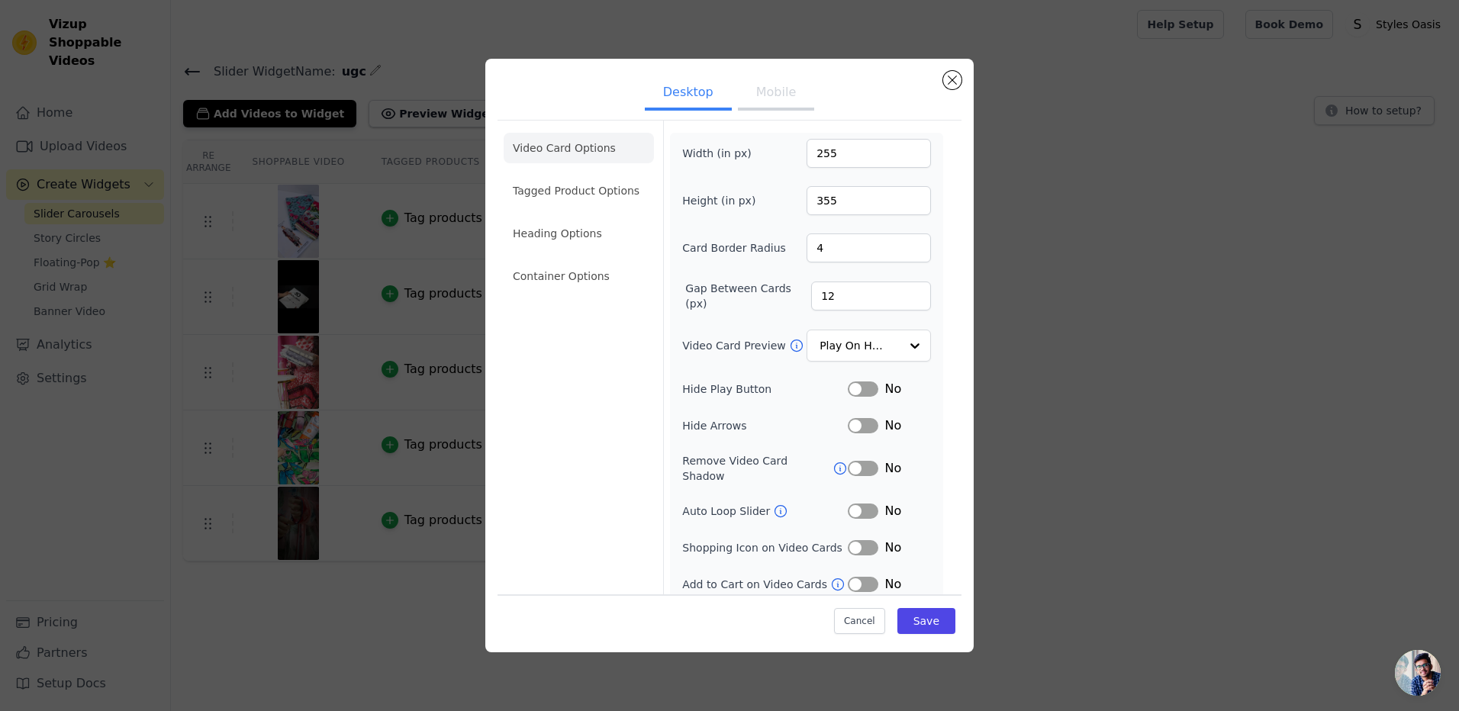
click at [774, 98] on button "Mobile" at bounding box center [776, 94] width 76 height 34
click at [905, 152] on input "274" at bounding box center [869, 153] width 124 height 29
click at [905, 152] on input "286" at bounding box center [869, 153] width 124 height 29
click at [905, 152] on input "297" at bounding box center [869, 153] width 124 height 29
click at [905, 152] on input "298" at bounding box center [869, 153] width 124 height 29
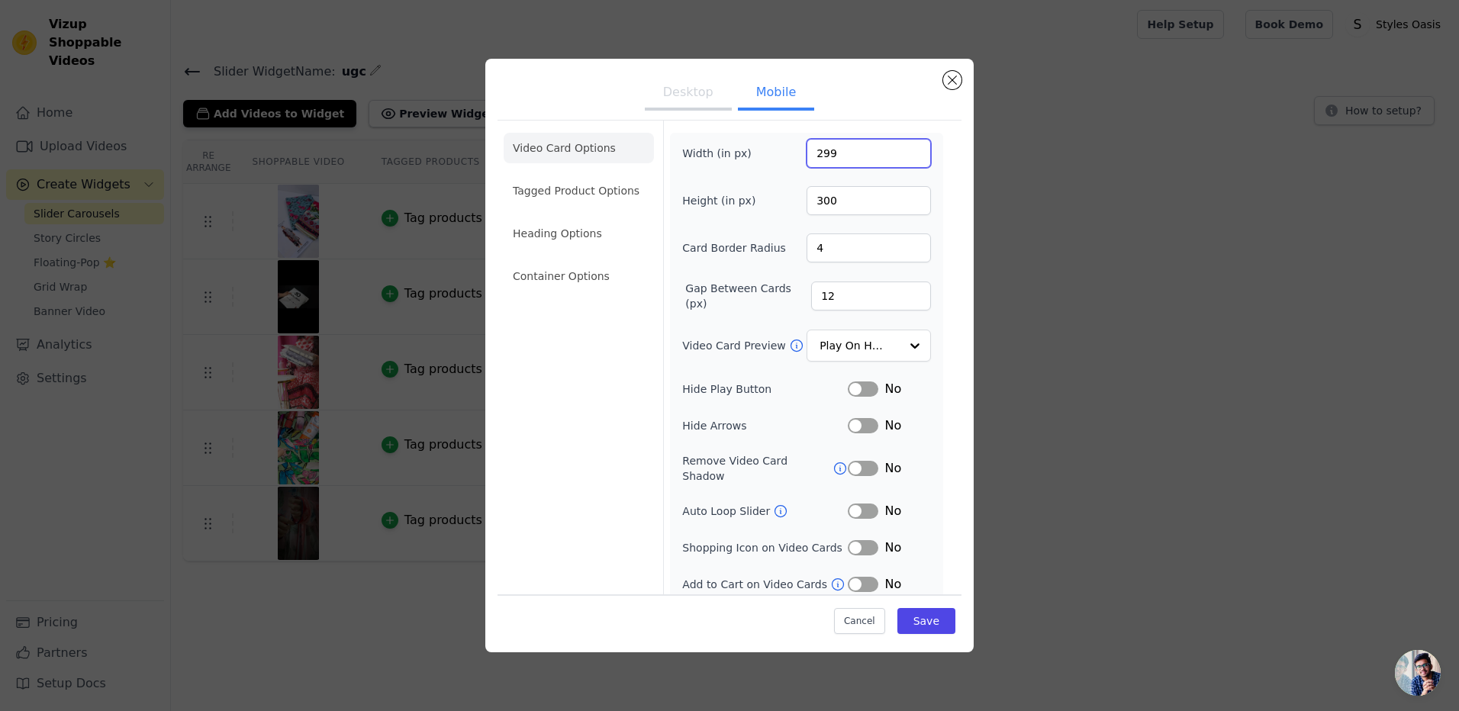
click at [905, 152] on input "299" at bounding box center [869, 153] width 124 height 29
click at [905, 152] on input "300" at bounding box center [869, 153] width 124 height 29
click at [905, 152] on input "301" at bounding box center [869, 153] width 124 height 29
type input "300"
click at [905, 156] on input "300" at bounding box center [869, 153] width 124 height 29
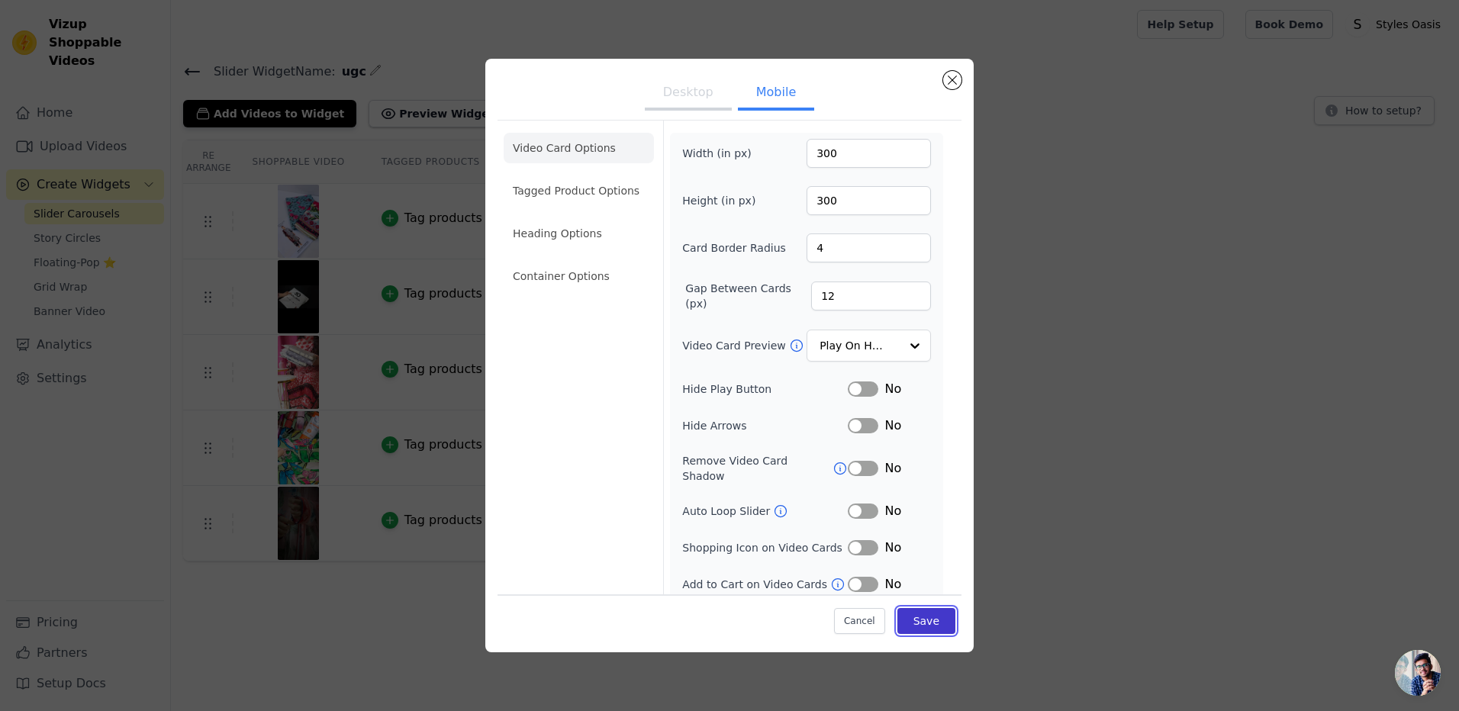
click at [904, 621] on button "Save" at bounding box center [926, 621] width 58 height 26
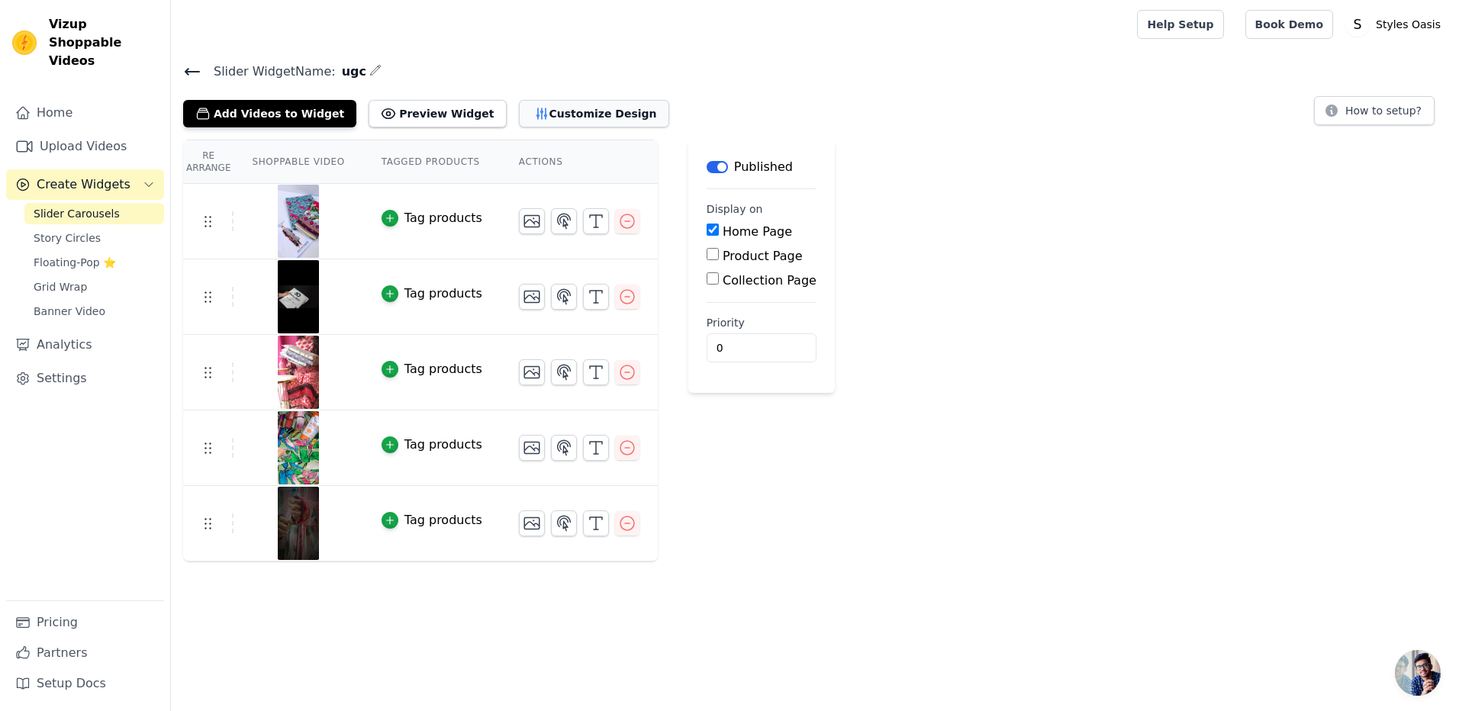
click at [519, 105] on button "Customize Design" at bounding box center [594, 113] width 150 height 27
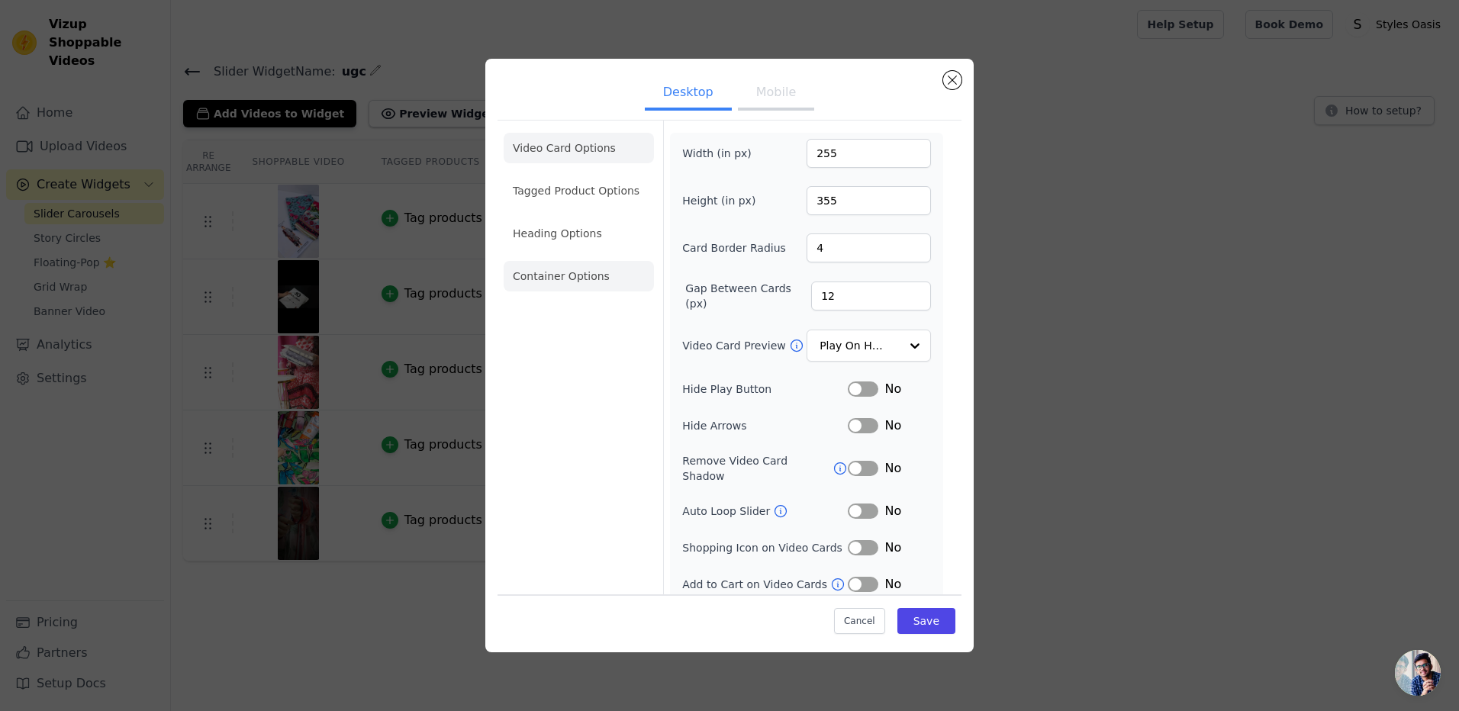
click at [520, 273] on li "Container Options" at bounding box center [579, 276] width 150 height 31
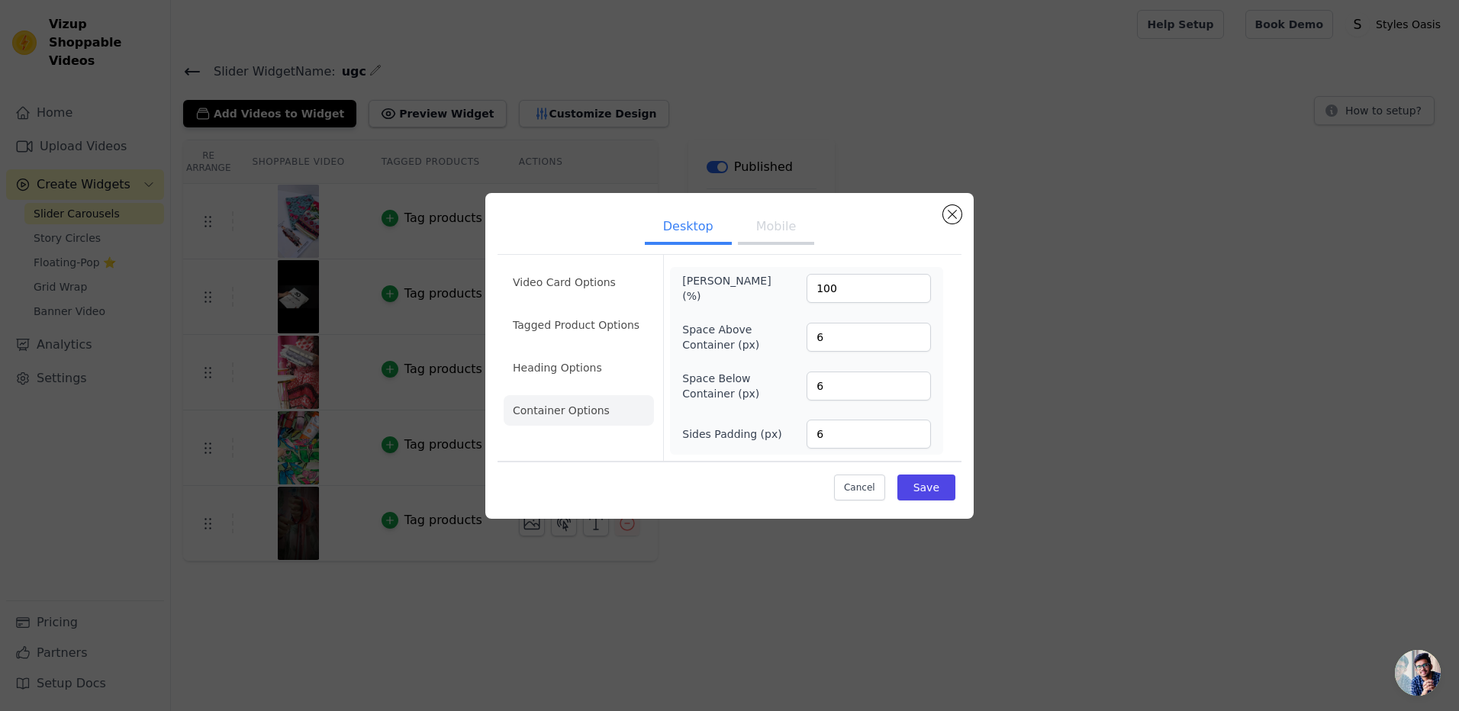
click at [761, 237] on button "Mobile" at bounding box center [776, 228] width 76 height 34
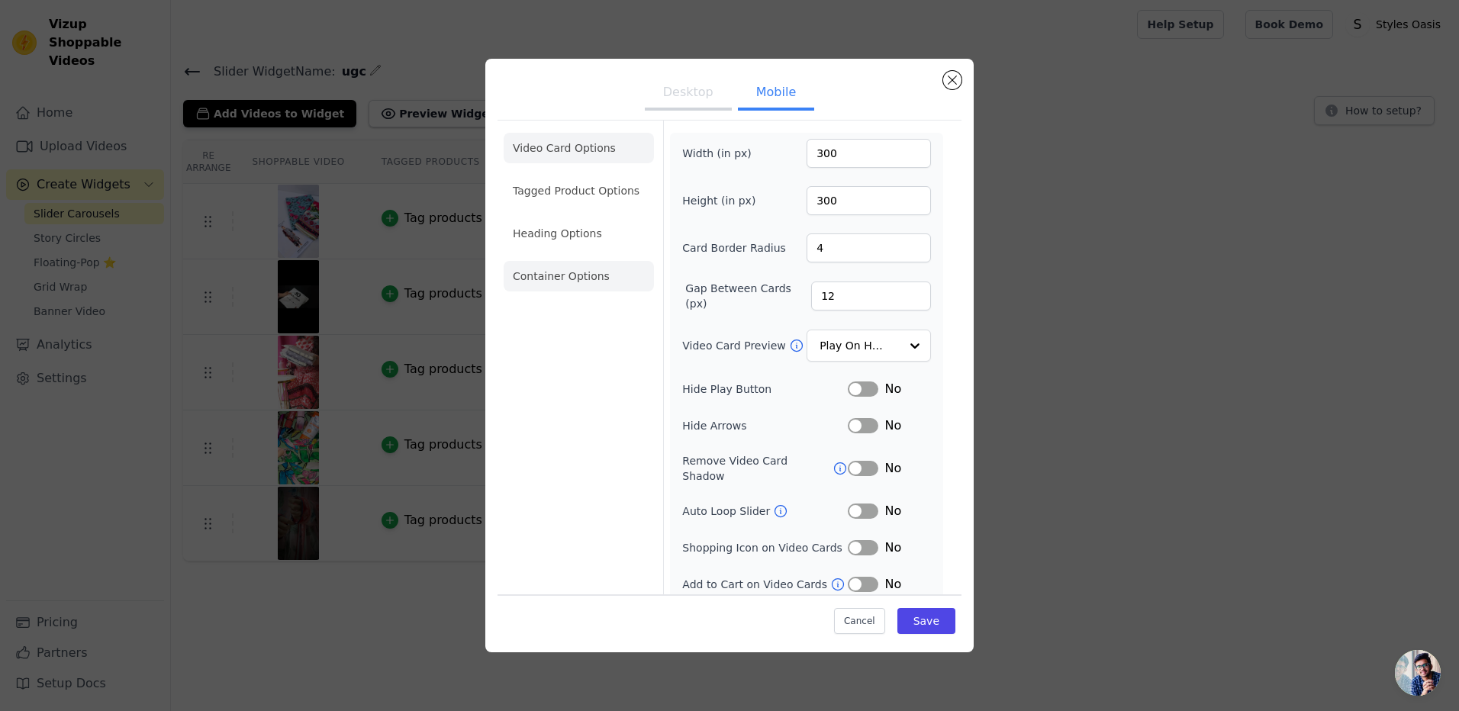
click at [549, 264] on li "Container Options" at bounding box center [579, 276] width 150 height 31
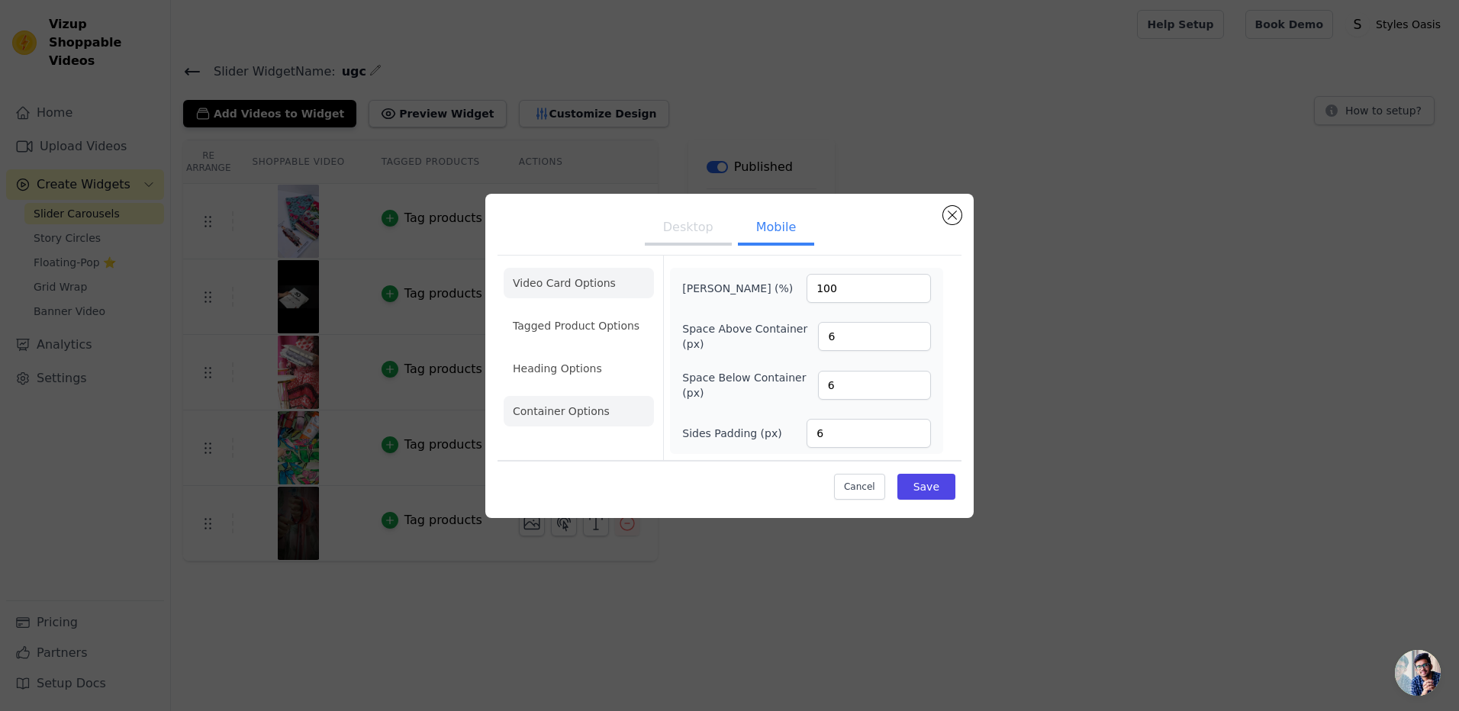
click at [546, 282] on li "Video Card Options" at bounding box center [579, 283] width 150 height 31
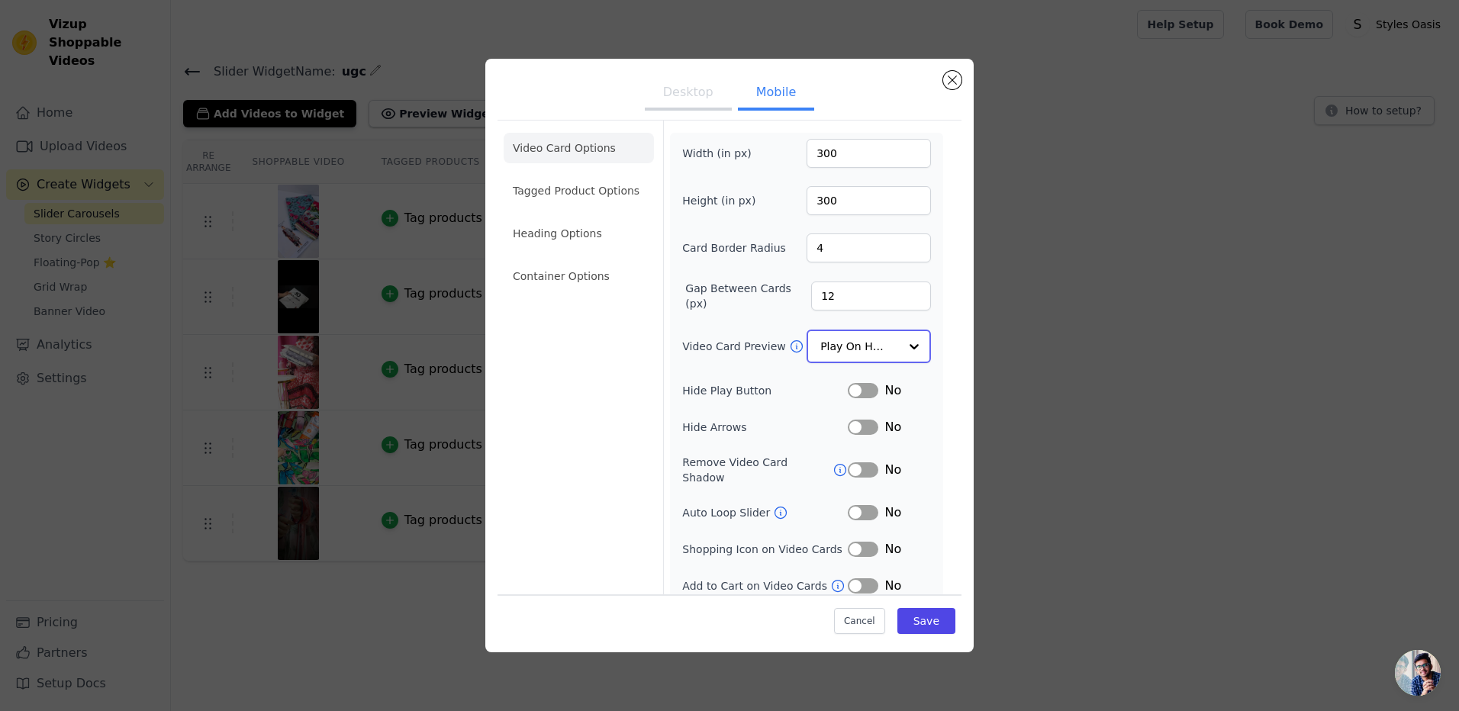
click at [850, 349] on input "Video Card Preview" at bounding box center [859, 346] width 79 height 31
click at [843, 349] on input "Video Card Preview" at bounding box center [859, 346] width 79 height 31
click at [903, 292] on input "13" at bounding box center [871, 296] width 120 height 29
click at [903, 292] on input "14" at bounding box center [871, 296] width 120 height 29
click at [903, 292] on input "15" at bounding box center [871, 296] width 120 height 29
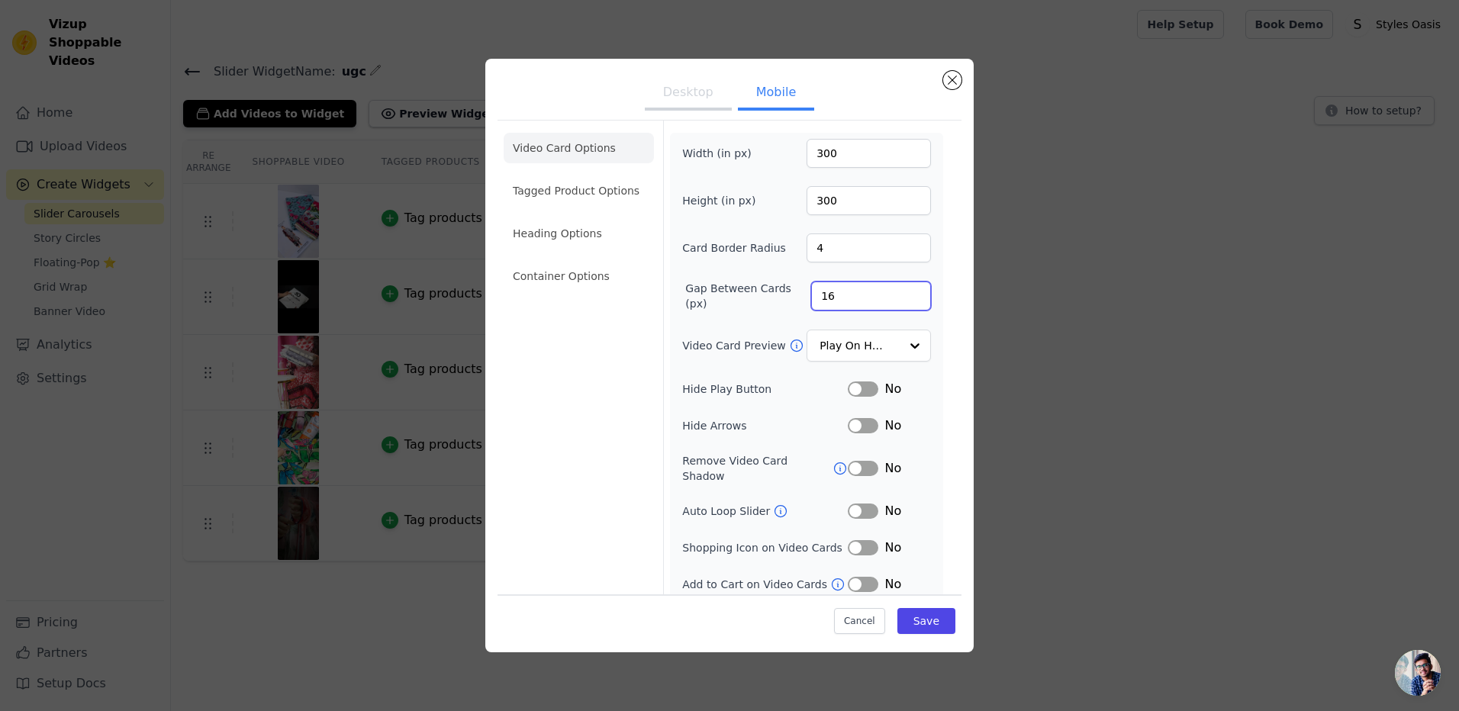
click at [903, 292] on input "16" at bounding box center [871, 296] width 120 height 29
click at [903, 292] on input "17" at bounding box center [871, 296] width 120 height 29
click at [903, 292] on input "18" at bounding box center [871, 296] width 120 height 29
click at [903, 292] on input "19" at bounding box center [871, 296] width 120 height 29
type input "20"
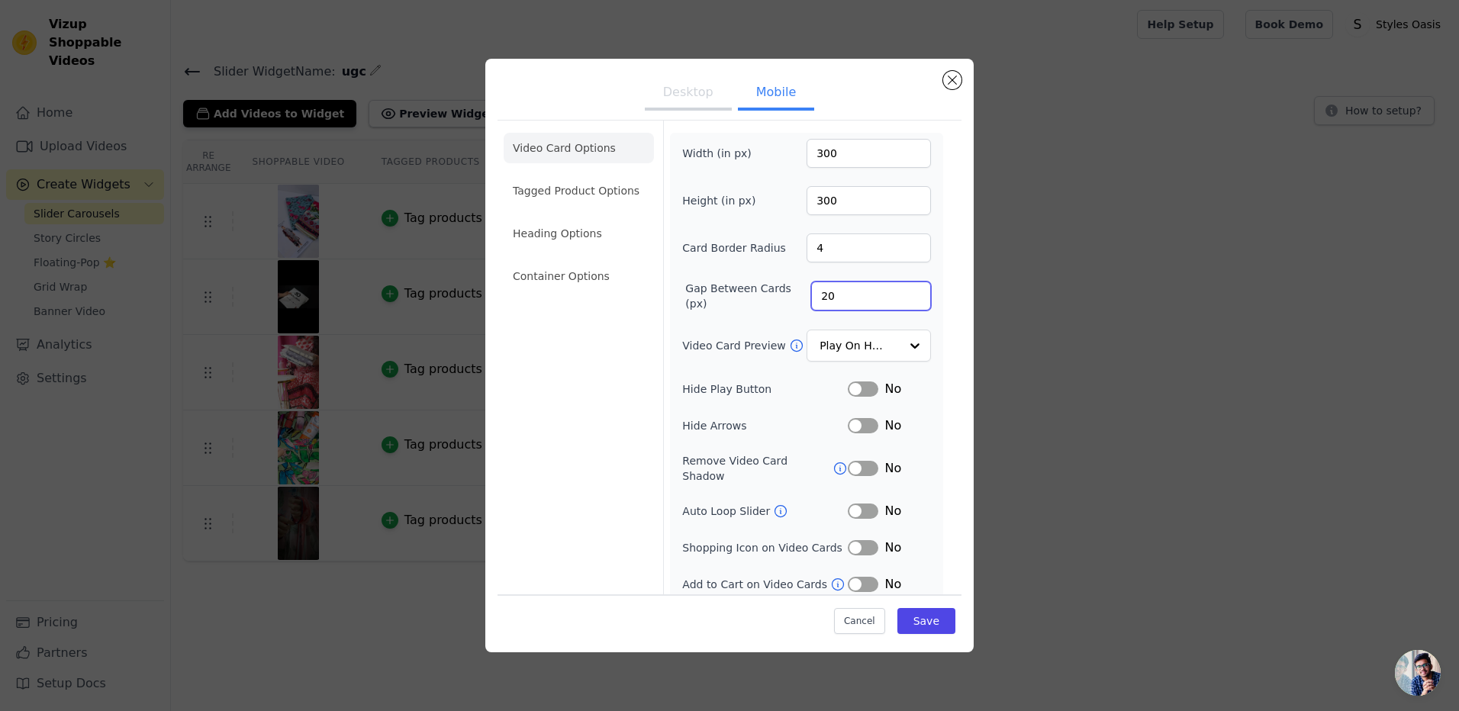
click at [903, 292] on input "20" at bounding box center [871, 296] width 120 height 29
click at [911, 607] on div "Cancel Save" at bounding box center [729, 617] width 464 height 46
click at [910, 615] on button "Save" at bounding box center [926, 621] width 58 height 26
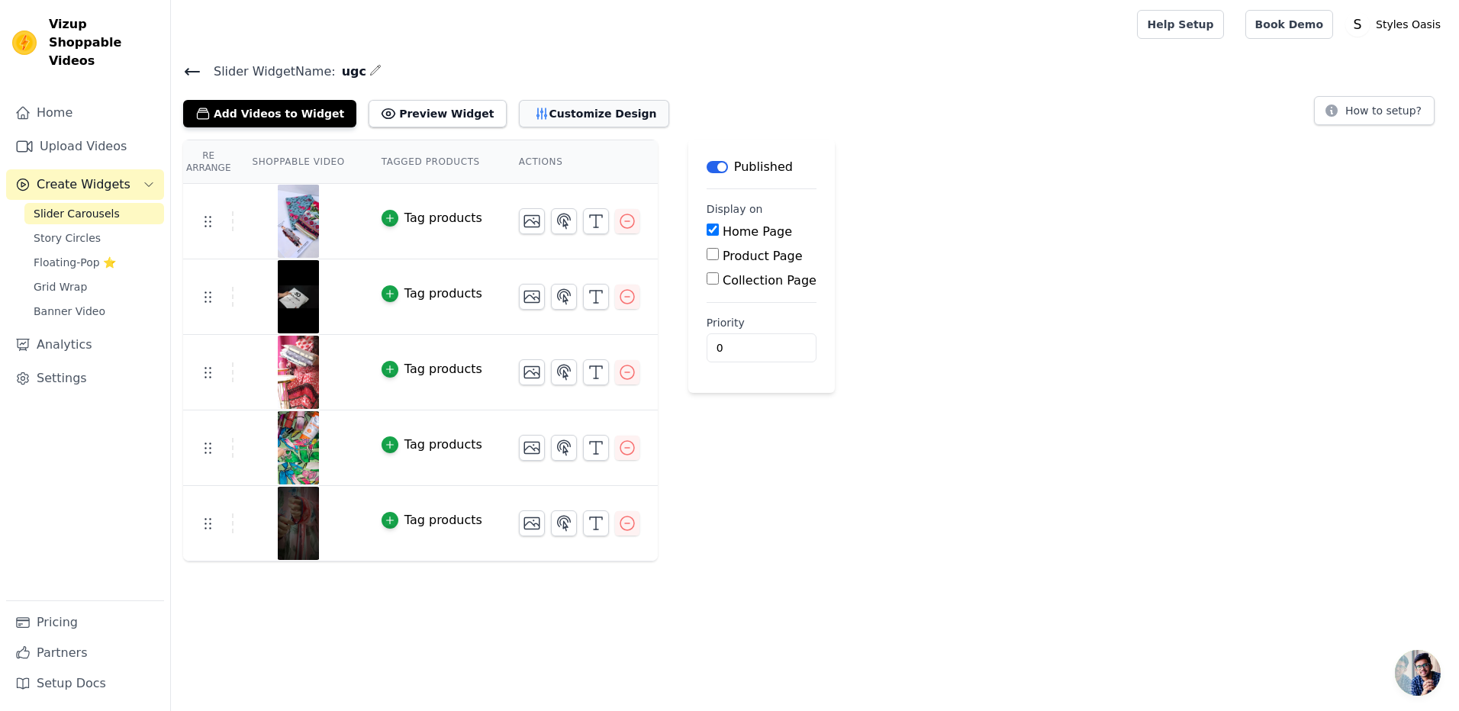
click at [519, 112] on button "Customize Design" at bounding box center [594, 113] width 150 height 27
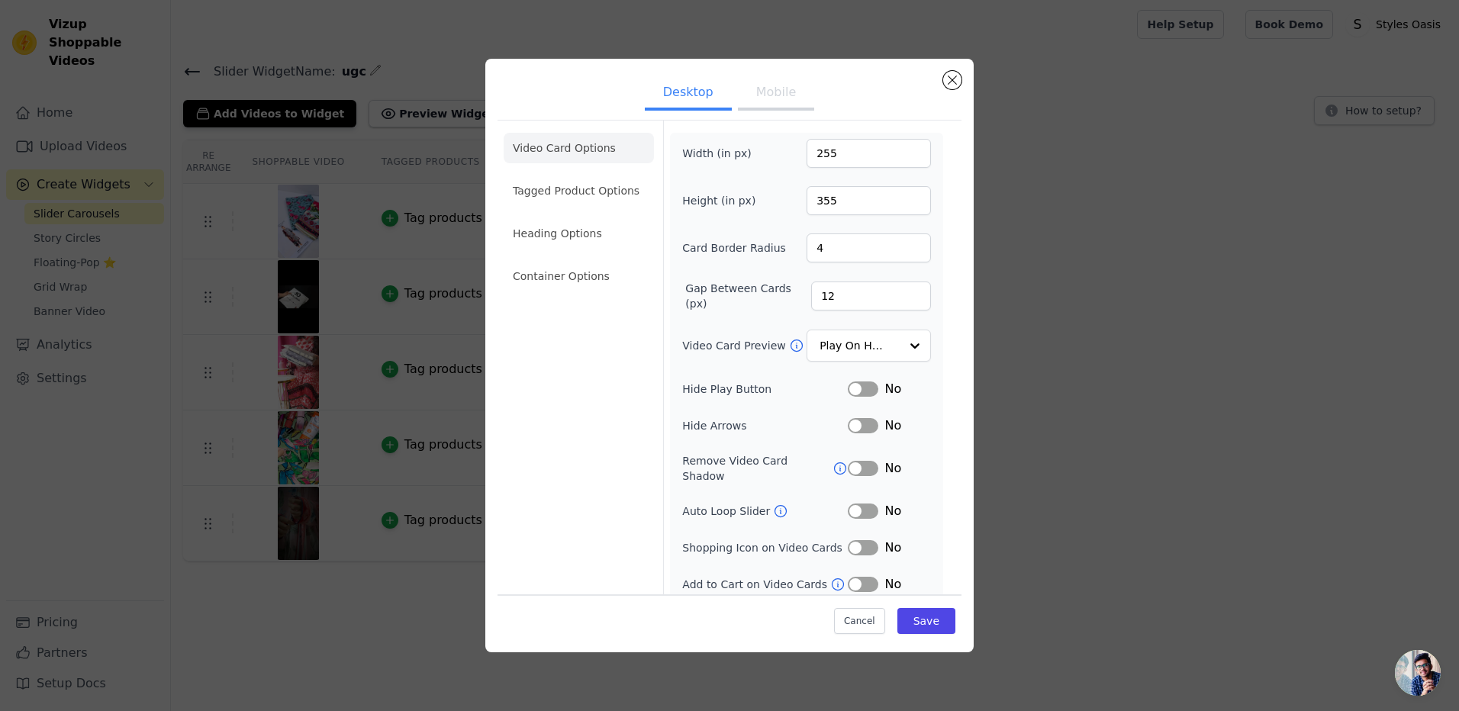
click at [774, 101] on button "Mobile" at bounding box center [776, 94] width 76 height 34
click at [667, 92] on button "Desktop" at bounding box center [688, 94] width 87 height 34
click at [779, 90] on button "Mobile" at bounding box center [776, 94] width 76 height 34
click at [905, 289] on input "21" at bounding box center [871, 296] width 120 height 29
click at [905, 289] on input "22" at bounding box center [871, 296] width 120 height 29
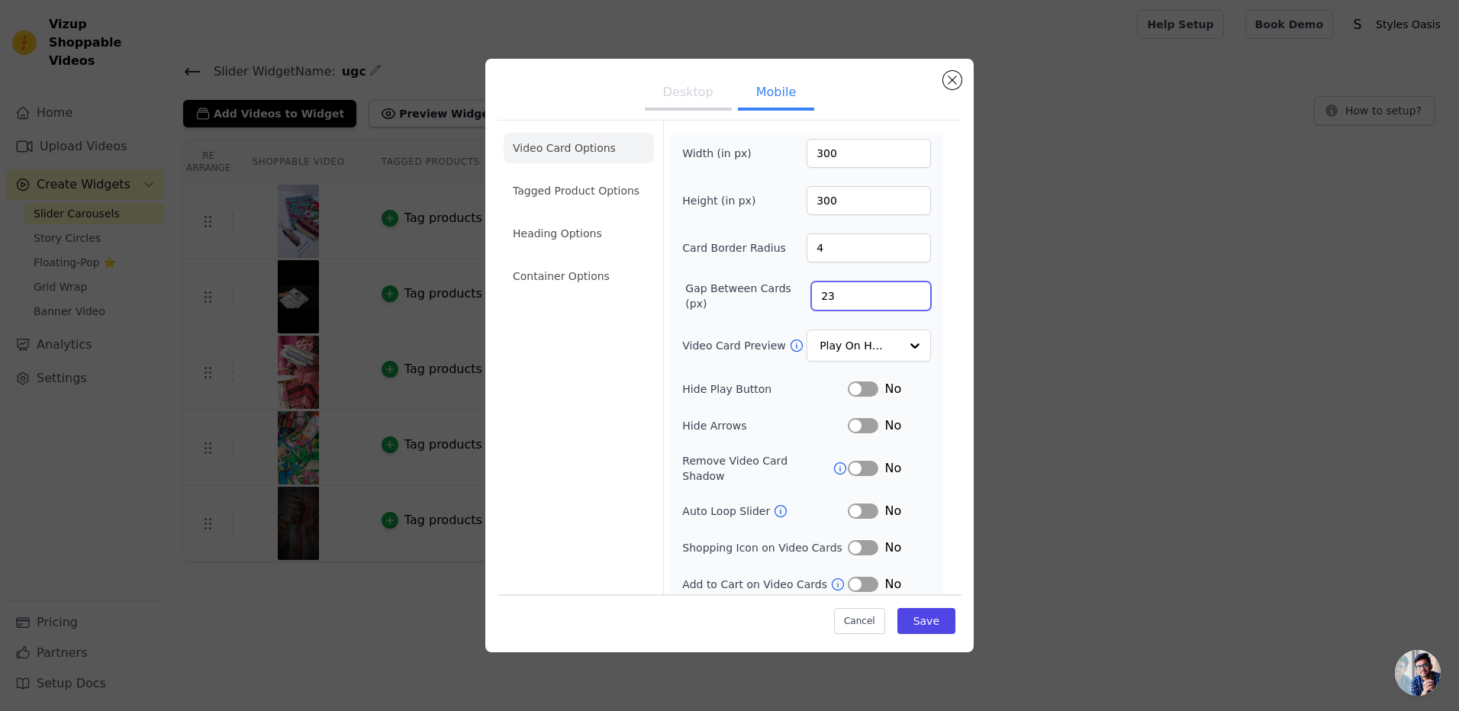
click at [905, 289] on input "23" at bounding box center [871, 296] width 120 height 29
click at [905, 289] on input "34" at bounding box center [871, 296] width 120 height 29
click at [905, 289] on input "35" at bounding box center [871, 296] width 120 height 29
click at [905, 289] on input "36" at bounding box center [871, 296] width 120 height 29
click at [905, 289] on input "46" at bounding box center [871, 296] width 120 height 29
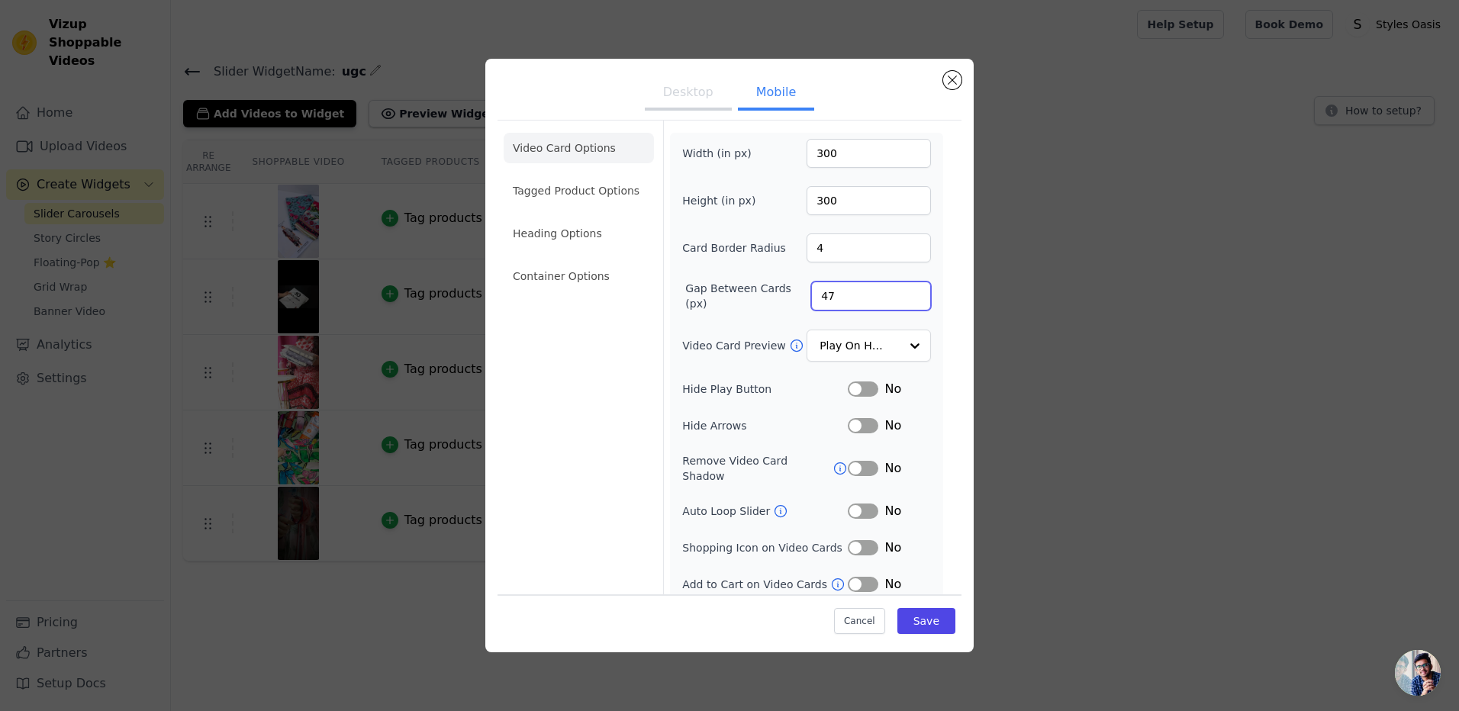
click at [905, 289] on input "47" at bounding box center [871, 296] width 120 height 29
click at [905, 289] on input "48" at bounding box center [871, 296] width 120 height 29
click at [905, 289] on input "49" at bounding box center [871, 296] width 120 height 29
type input "50"
click at [905, 289] on input "50" at bounding box center [871, 296] width 120 height 29
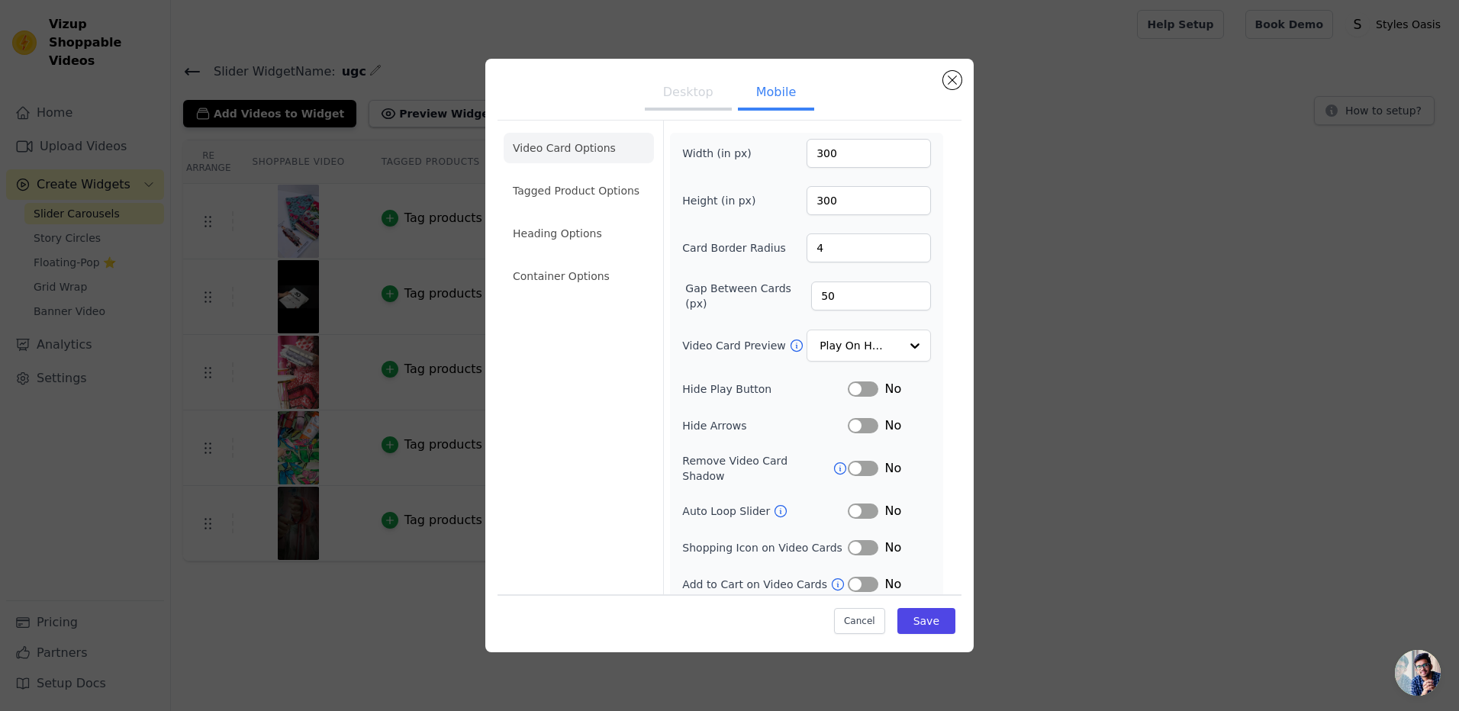
drag, startPoint x: 907, startPoint y: 578, endPoint x: 913, endPoint y: 586, distance: 9.3
drag, startPoint x: 913, startPoint y: 586, endPoint x: 914, endPoint y: 625, distance: 38.9
click at [914, 625] on button "Save" at bounding box center [926, 621] width 58 height 26
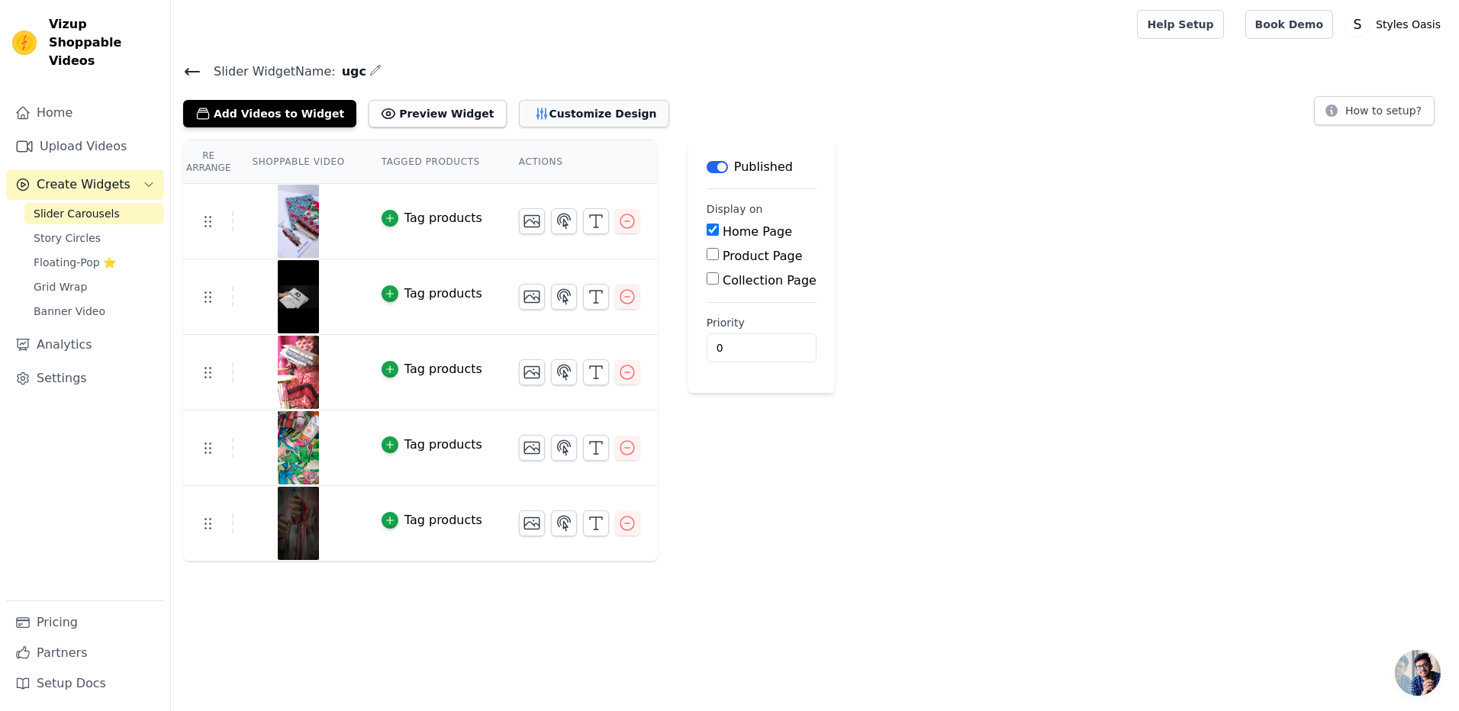
click at [532, 115] on button "Customize Design" at bounding box center [594, 113] width 150 height 27
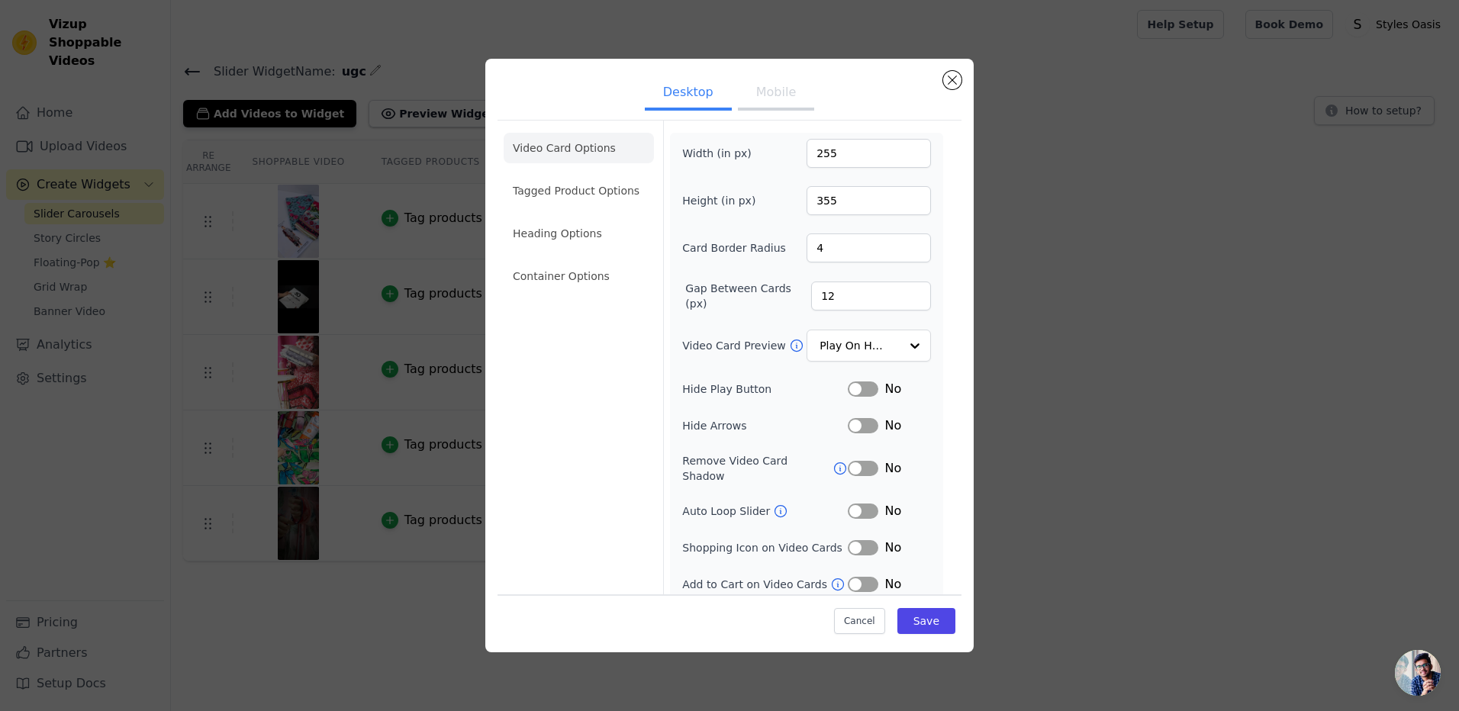
click at [781, 98] on button "Mobile" at bounding box center [776, 94] width 76 height 34
click at [841, 301] on input "50" at bounding box center [871, 296] width 120 height 29
click at [900, 297] on input "23" at bounding box center [871, 296] width 120 height 29
click at [900, 297] on input "9" at bounding box center [871, 296] width 120 height 29
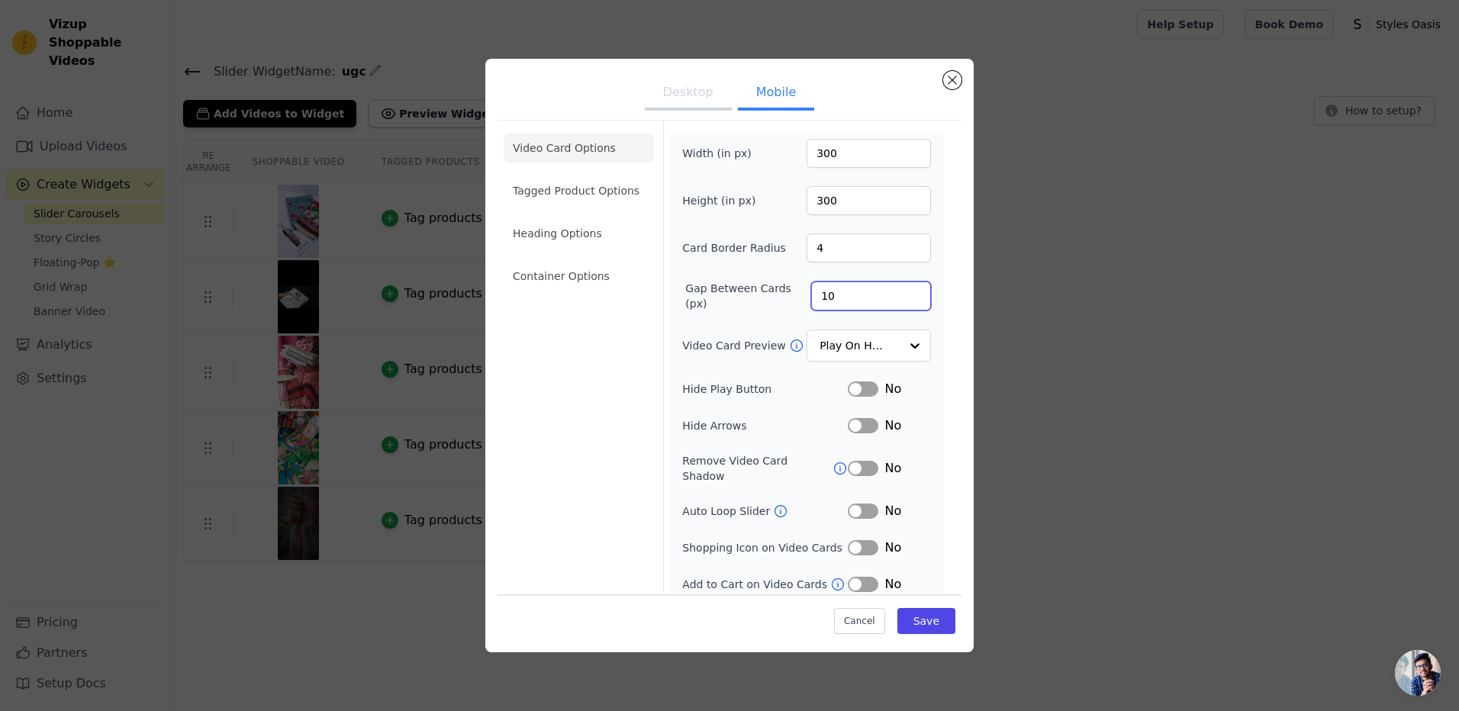
click at [903, 292] on input "10" at bounding box center [871, 296] width 120 height 29
click at [902, 293] on input "11" at bounding box center [871, 296] width 120 height 29
type input "12"
click at [902, 293] on input "12" at bounding box center [871, 296] width 120 height 29
click at [913, 629] on button "Save" at bounding box center [926, 621] width 58 height 26
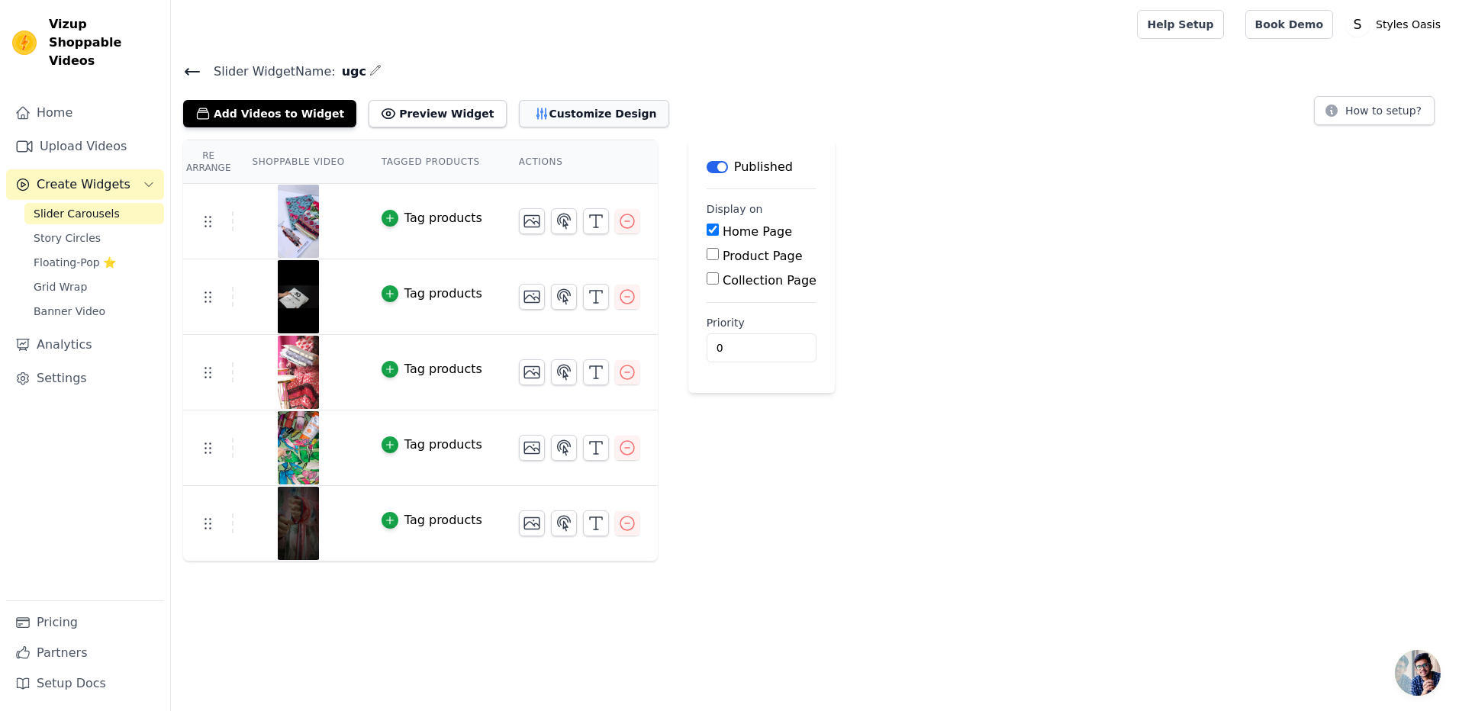
click at [529, 109] on button "Customize Design" at bounding box center [594, 113] width 150 height 27
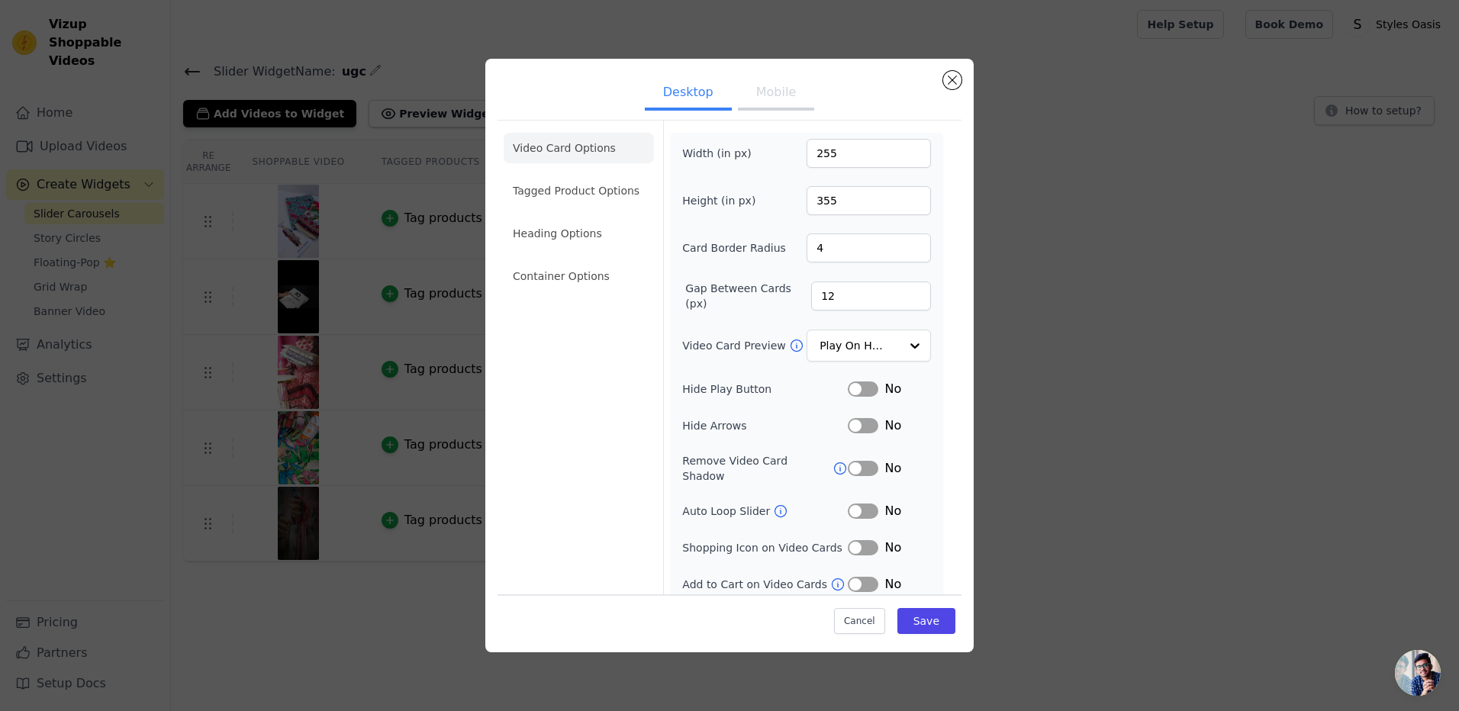
click at [784, 98] on button "Mobile" at bounding box center [776, 94] width 76 height 34
click at [572, 278] on li "Container Options" at bounding box center [579, 276] width 150 height 31
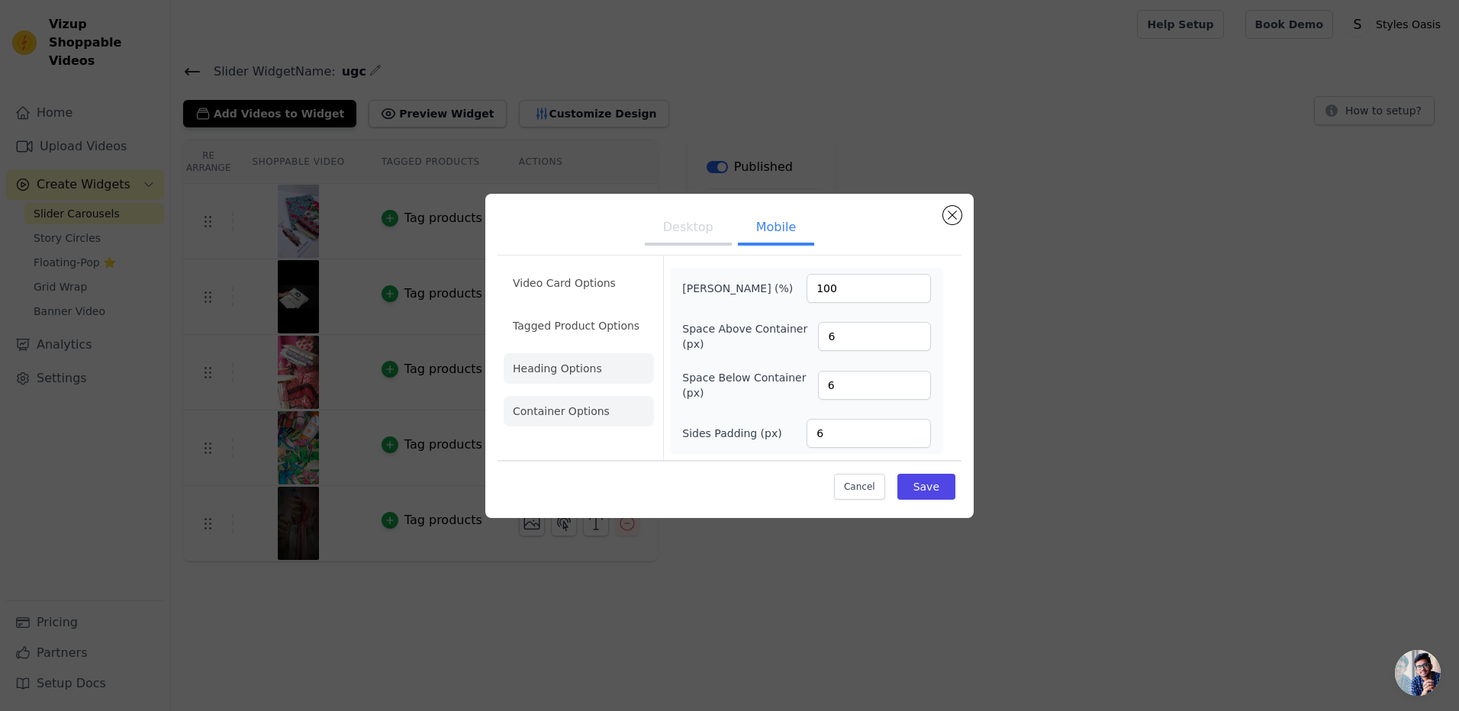
click at [562, 373] on li "Heading Options" at bounding box center [579, 368] width 150 height 31
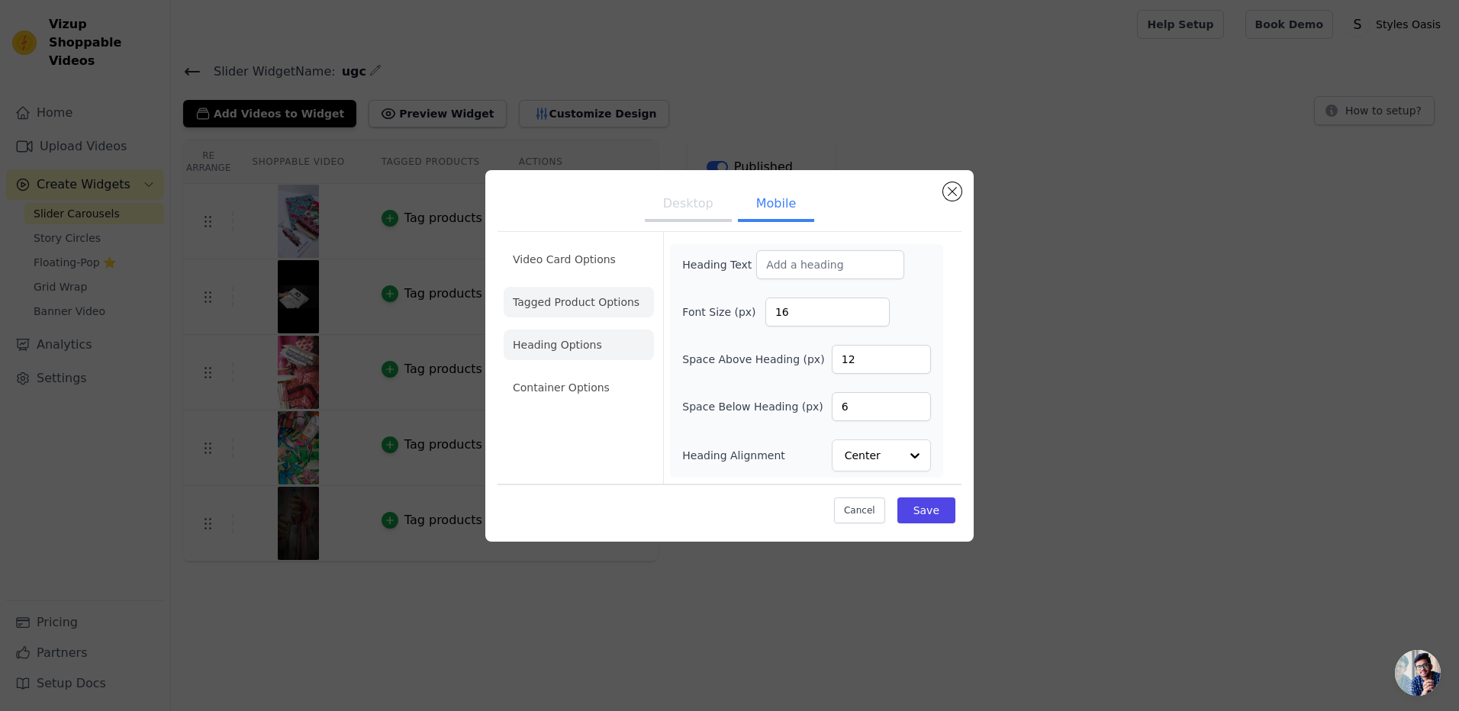
click at [578, 307] on li "Tagged Product Options" at bounding box center [579, 302] width 150 height 31
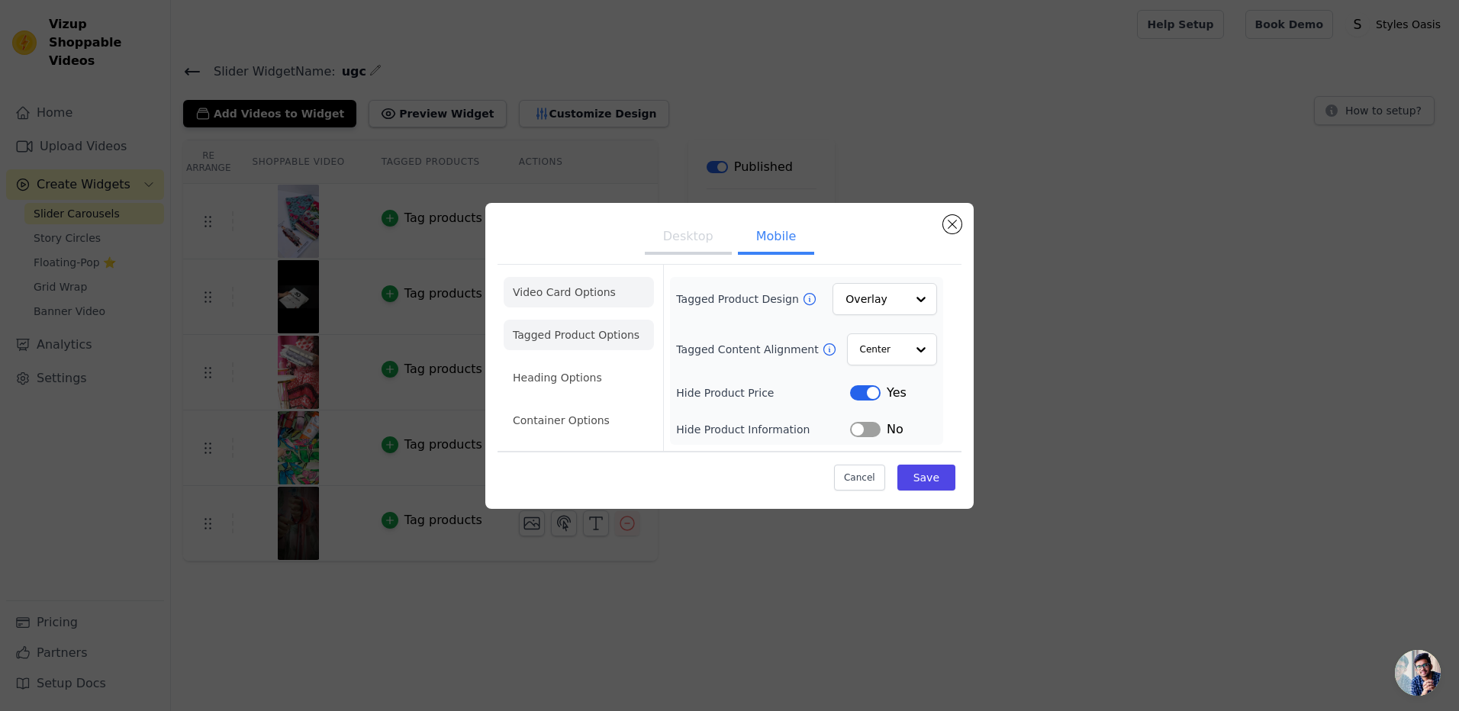
click at [570, 295] on li "Video Card Options" at bounding box center [579, 292] width 150 height 31
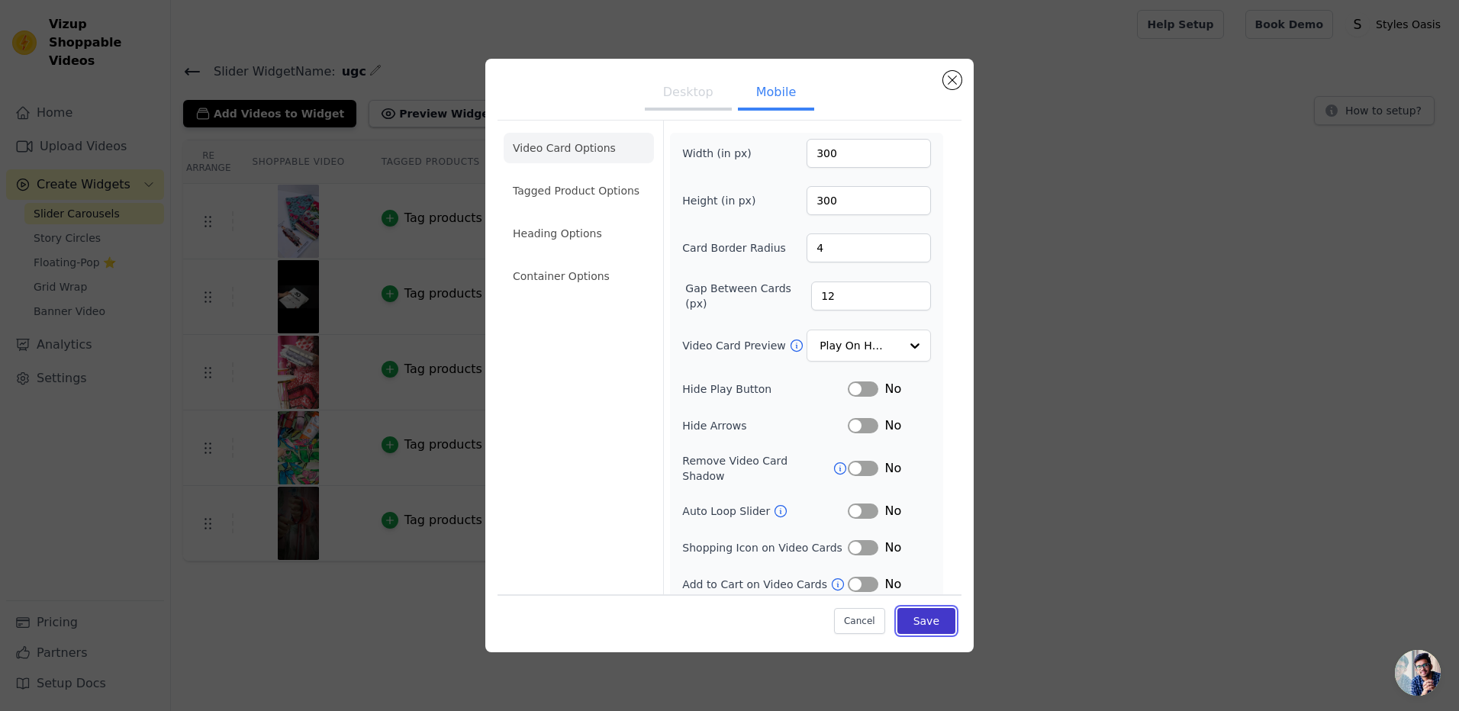
click at [928, 625] on button "Save" at bounding box center [926, 621] width 58 height 26
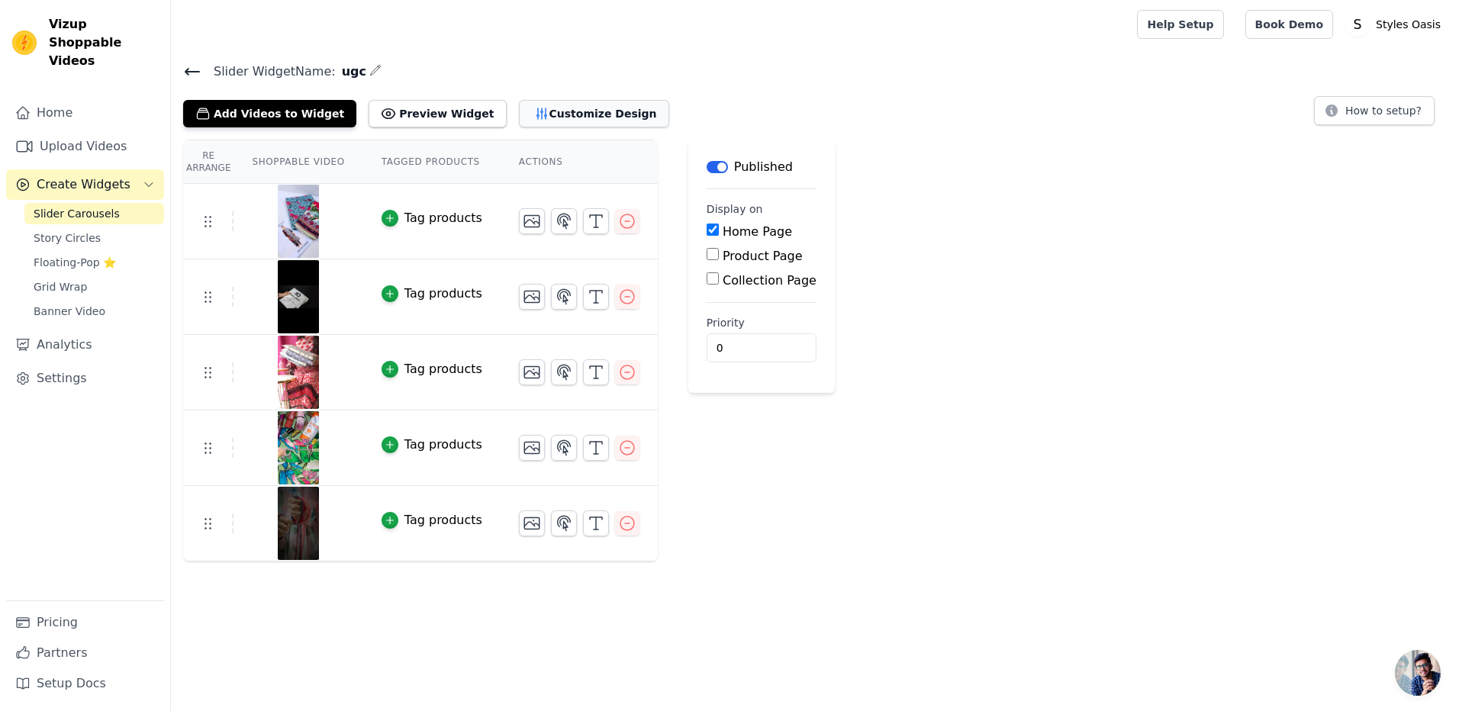
click at [553, 117] on button "Customize Design" at bounding box center [594, 113] width 150 height 27
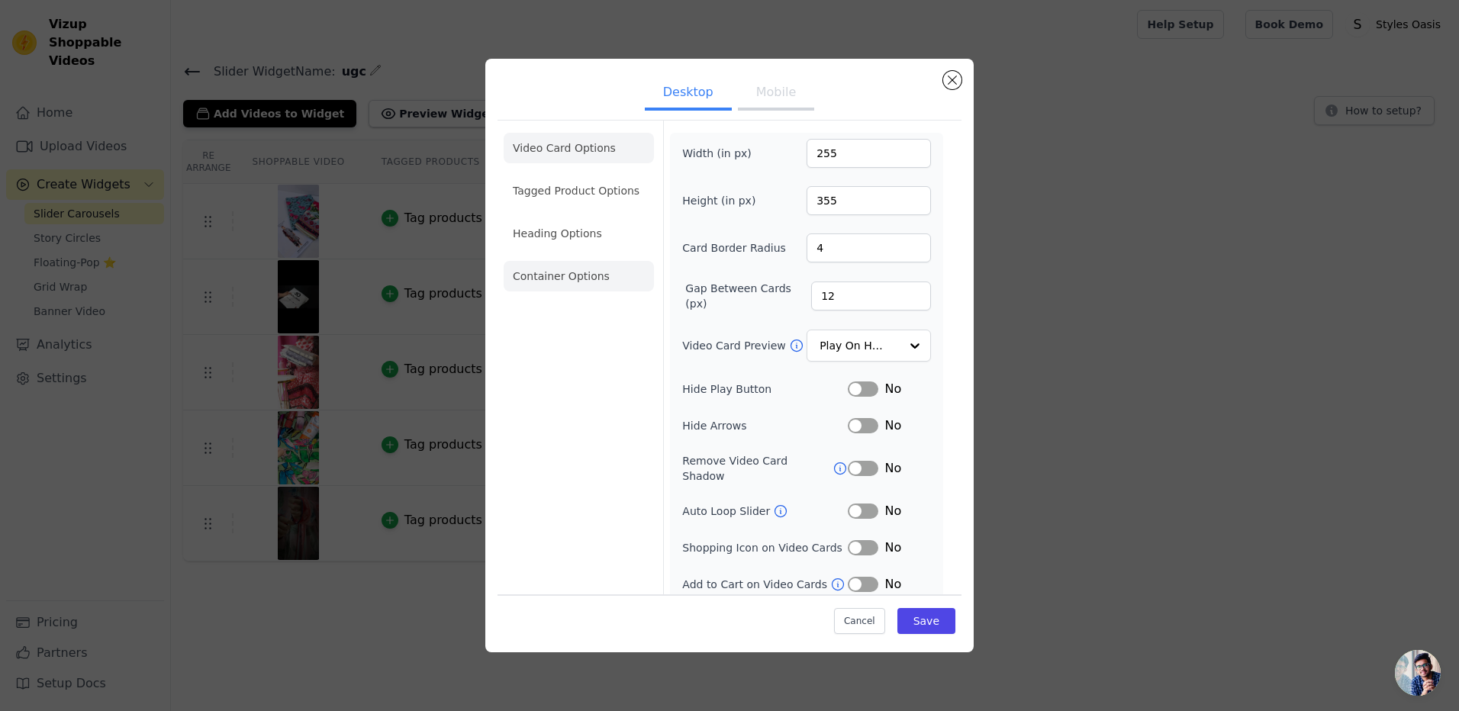
click at [564, 267] on li "Container Options" at bounding box center [579, 276] width 150 height 31
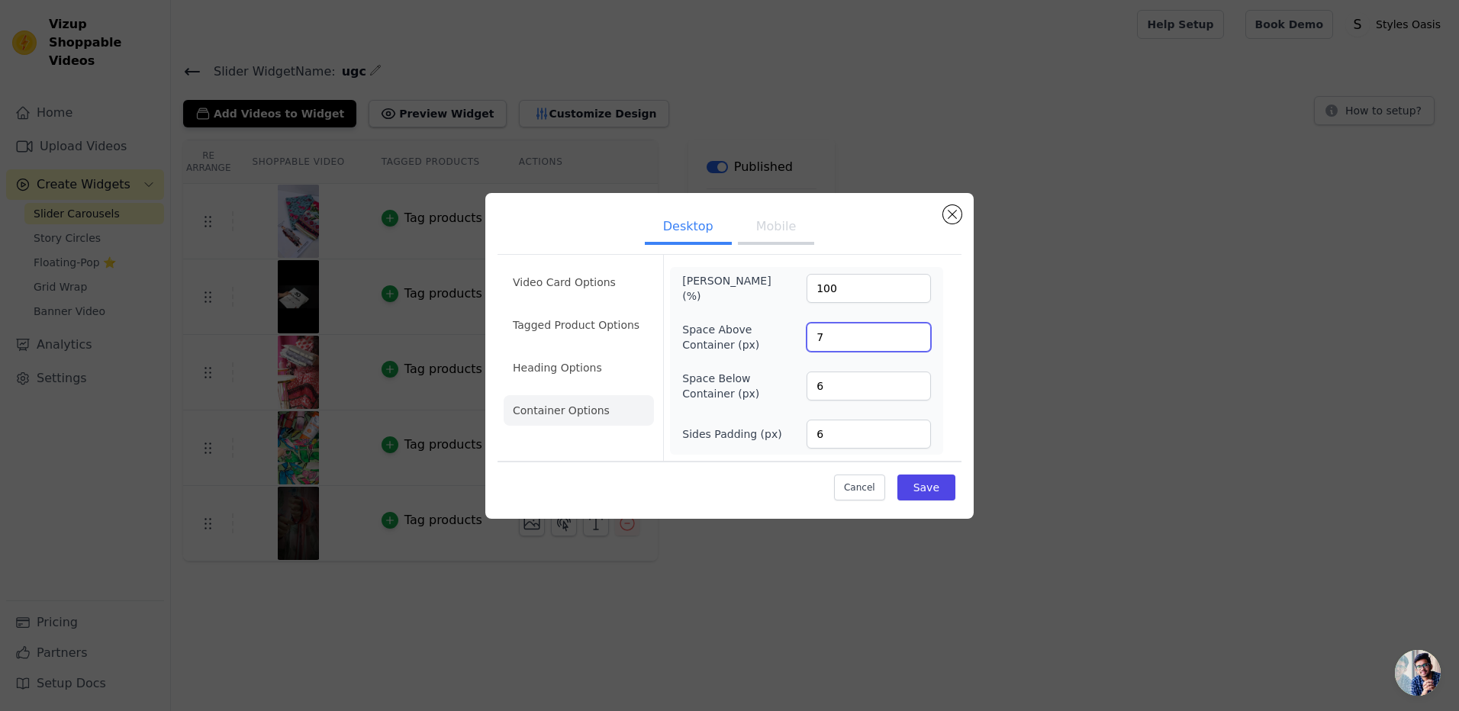
click at [914, 331] on input "7" at bounding box center [869, 337] width 124 height 29
click at [914, 331] on input "8" at bounding box center [869, 337] width 124 height 29
click at [914, 331] on input "9" at bounding box center [869, 337] width 124 height 29
type input "10"
click at [914, 331] on input "10" at bounding box center [869, 337] width 124 height 29
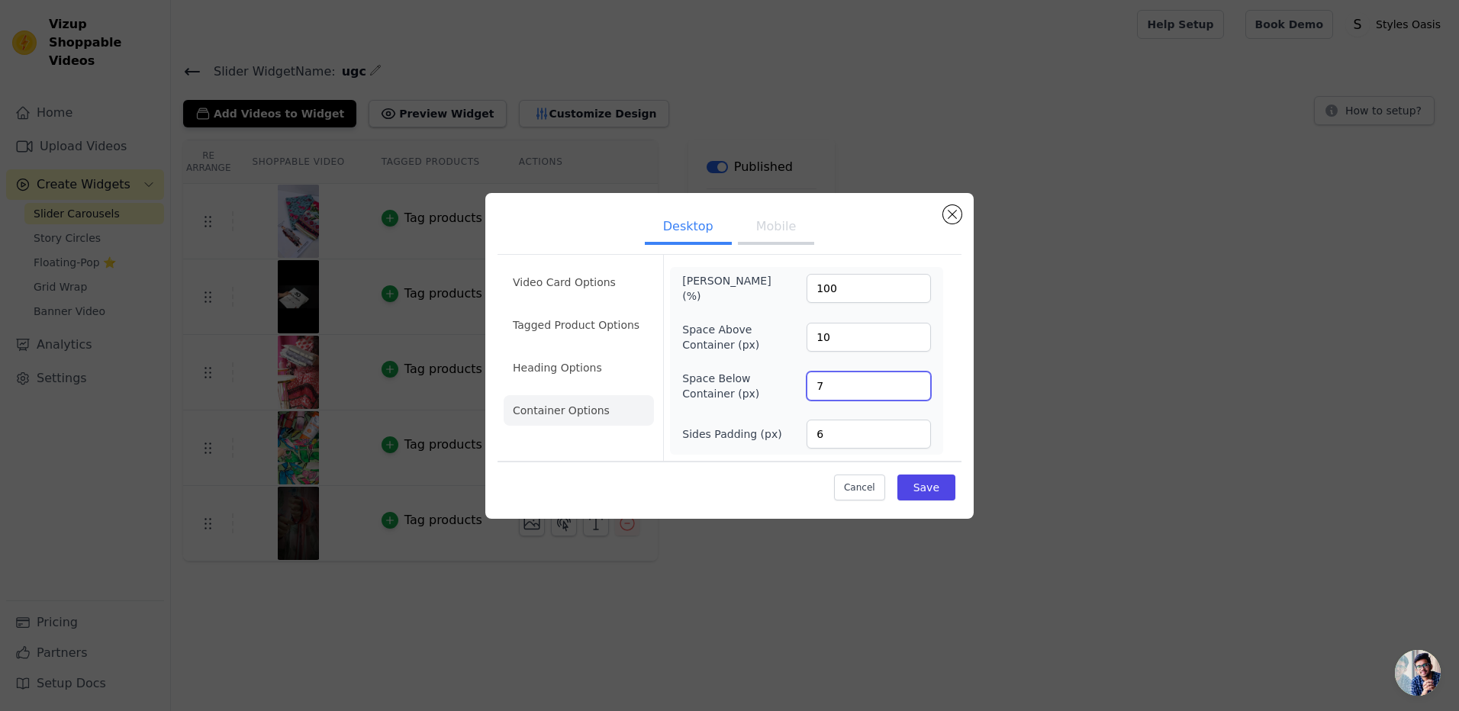
click at [917, 382] on input "7" at bounding box center [869, 386] width 124 height 29
click at [917, 382] on input "8" at bounding box center [869, 386] width 124 height 29
click at [917, 382] on input "9" at bounding box center [869, 386] width 124 height 29
type input "10"
click at [917, 382] on input "10" at bounding box center [869, 386] width 124 height 29
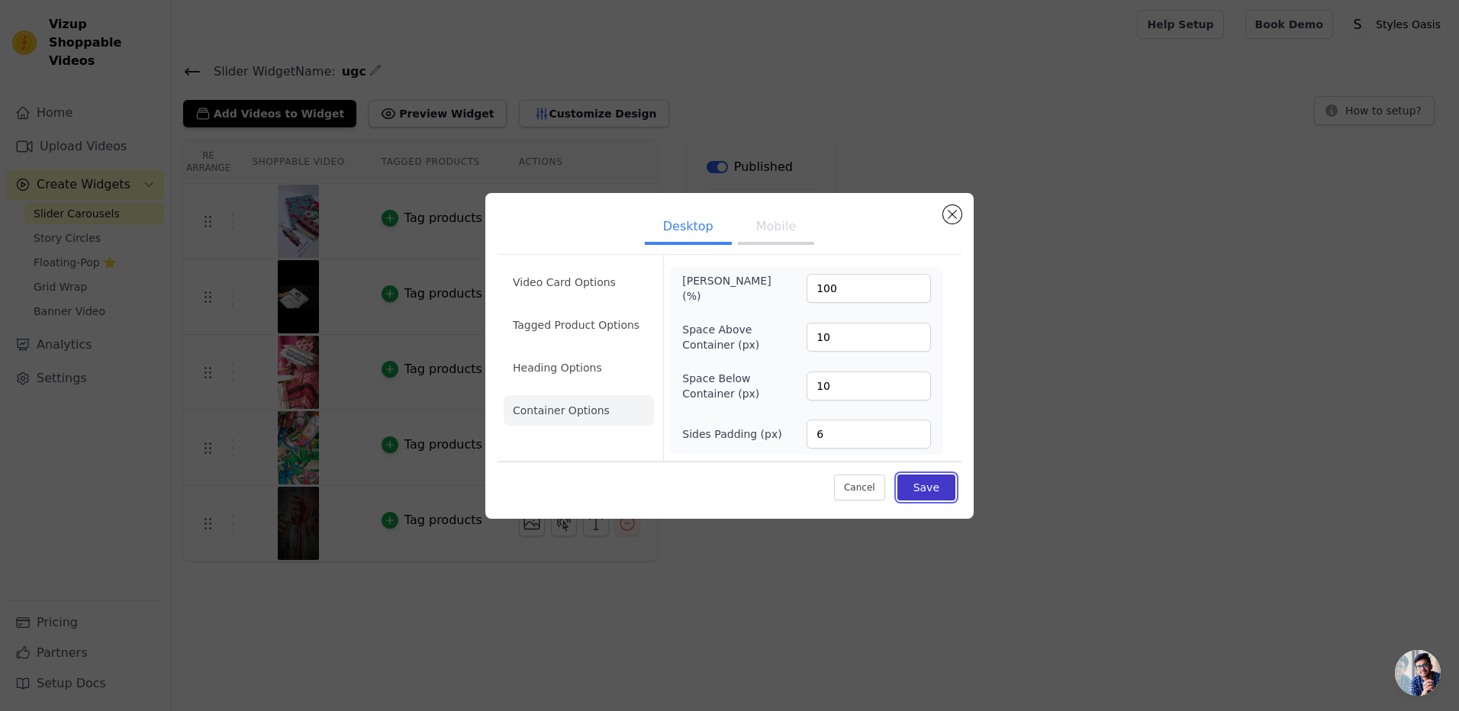
click at [906, 481] on button "Save" at bounding box center [926, 488] width 58 height 26
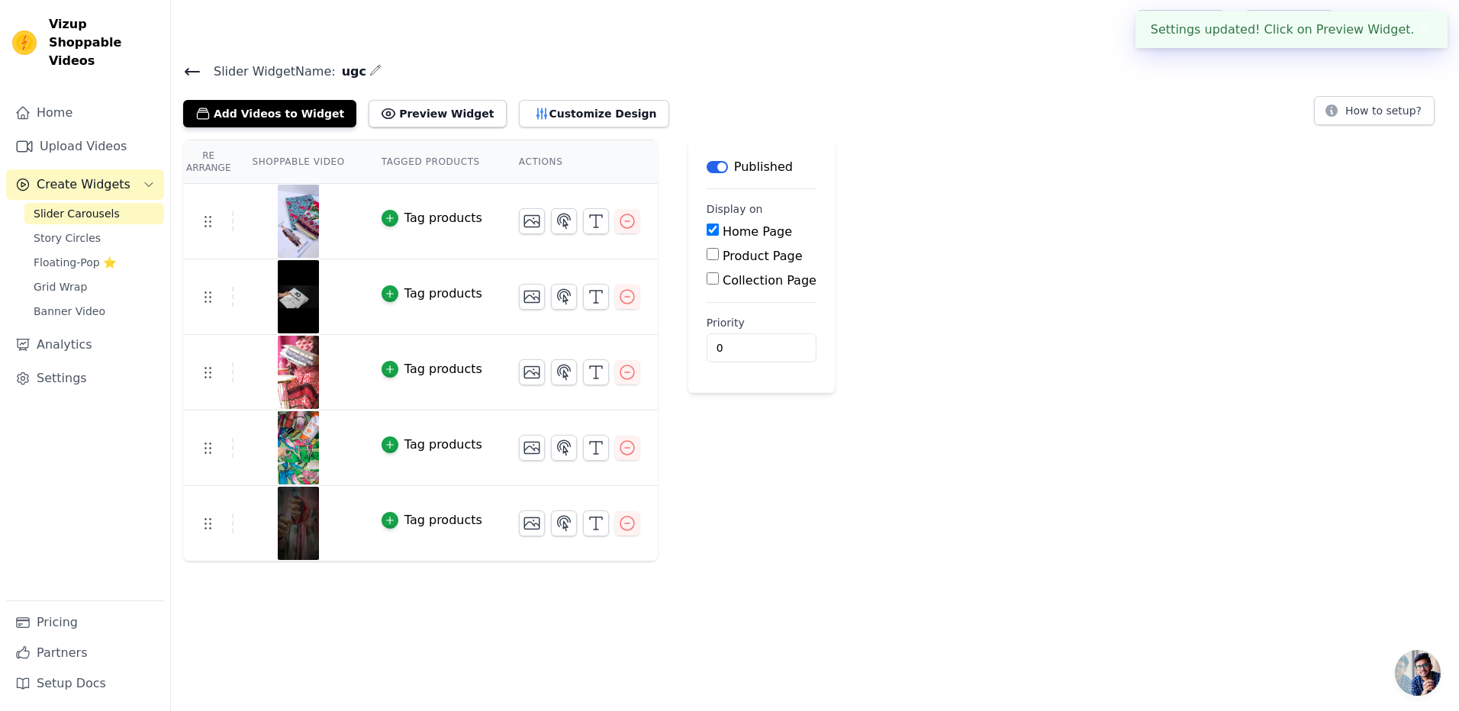
click at [547, 127] on div "Slider Widget Name: ugc Add Videos to Widget Preview Widget Customize Design Ho…" at bounding box center [815, 311] width 1288 height 501
click at [547, 121] on button "Customize Design" at bounding box center [594, 113] width 150 height 27
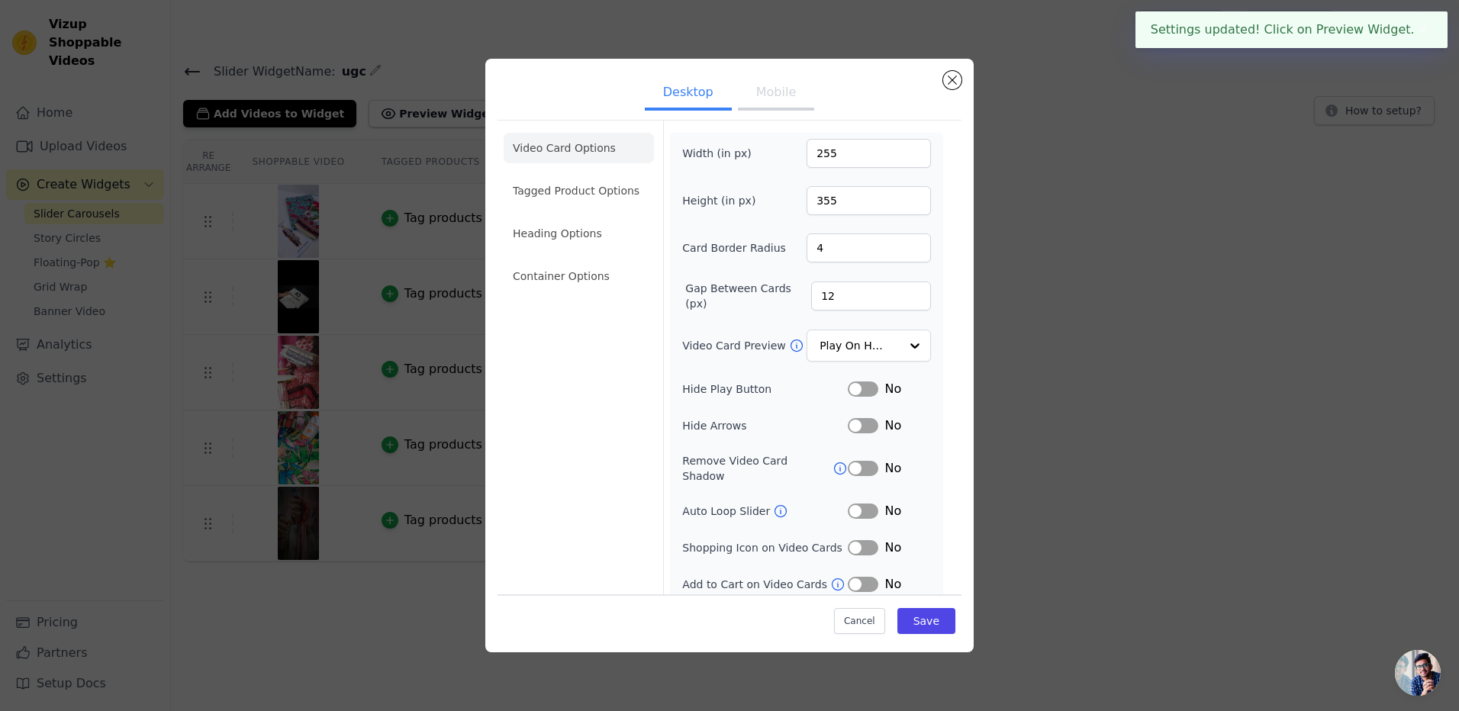
click at [772, 104] on button "Mobile" at bounding box center [776, 94] width 76 height 34
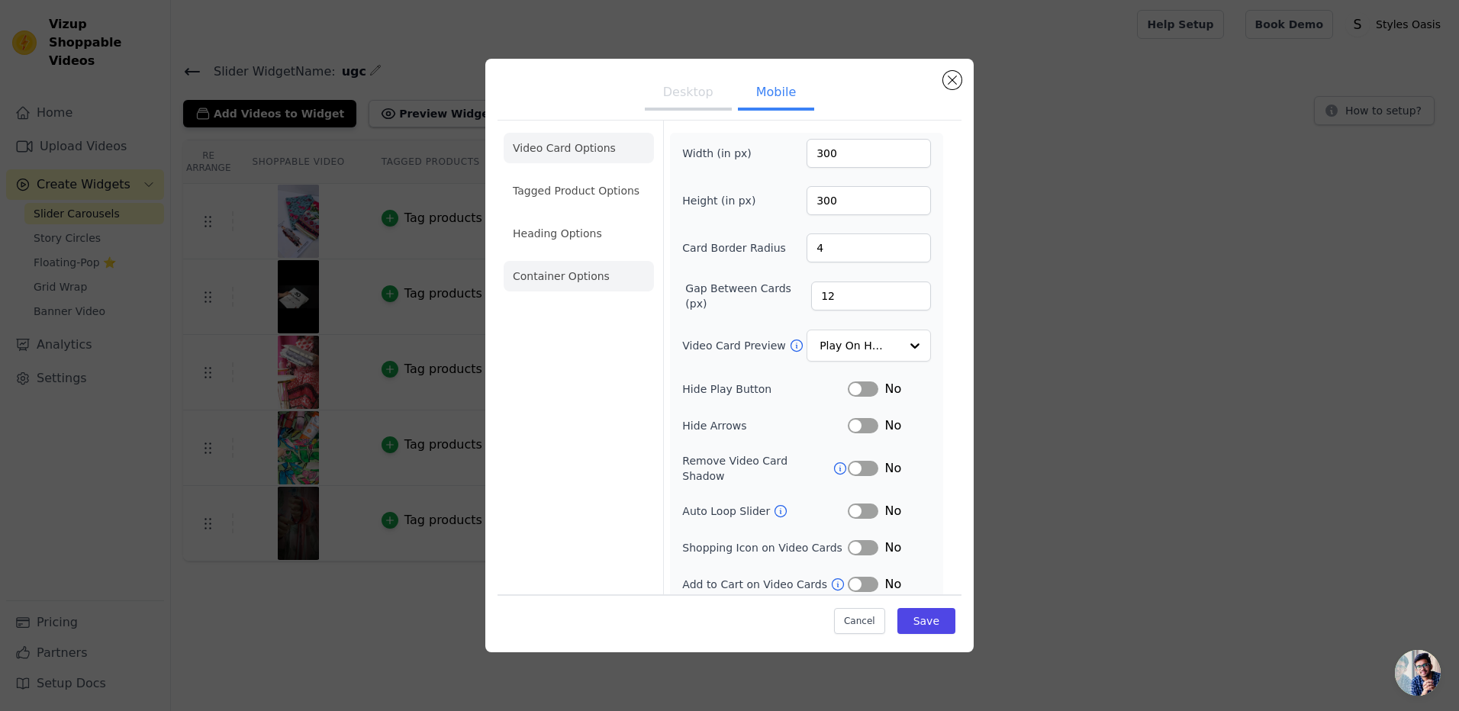
click at [602, 282] on li "Container Options" at bounding box center [579, 276] width 150 height 31
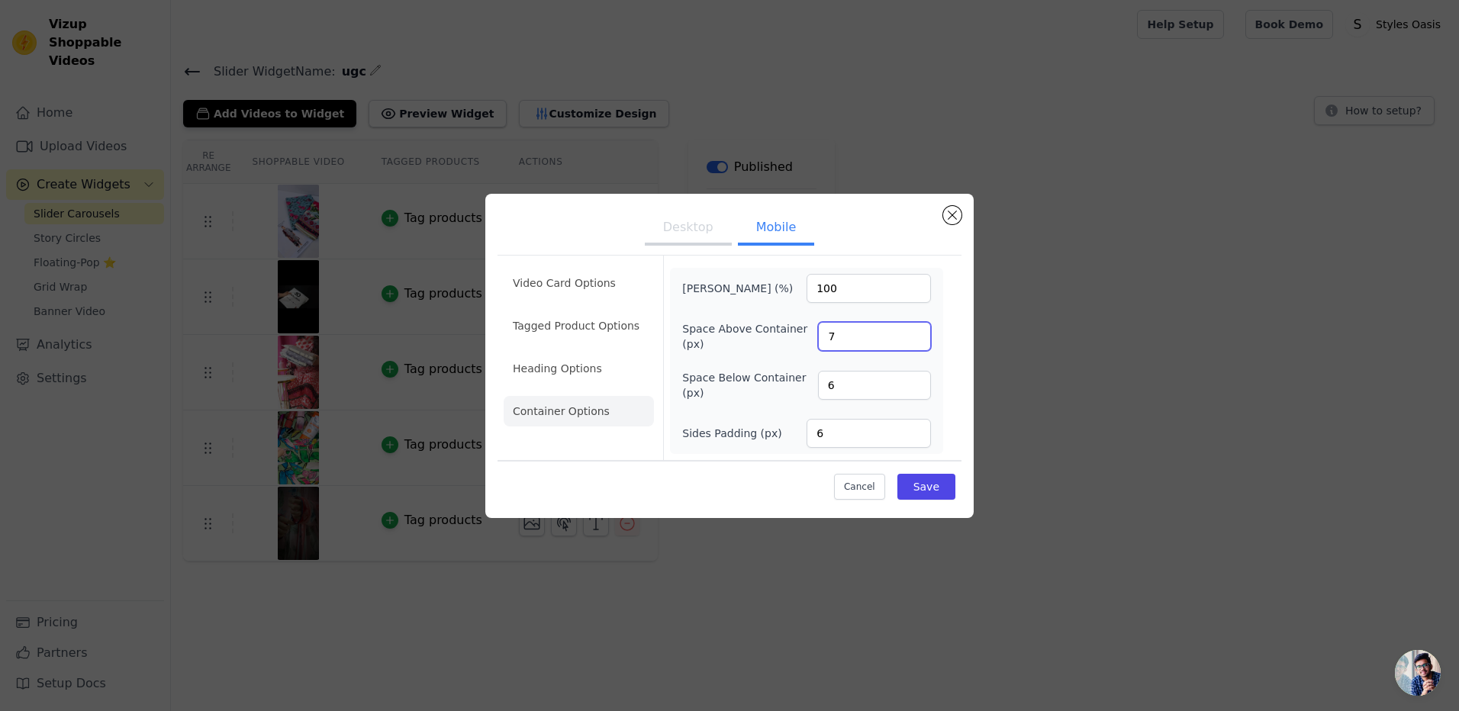
click at [916, 333] on input "7" at bounding box center [874, 336] width 113 height 29
click at [916, 333] on input "8" at bounding box center [874, 336] width 113 height 29
click at [916, 333] on input "9" at bounding box center [874, 336] width 113 height 29
type input "10"
click at [916, 333] on input "10" at bounding box center [874, 336] width 113 height 29
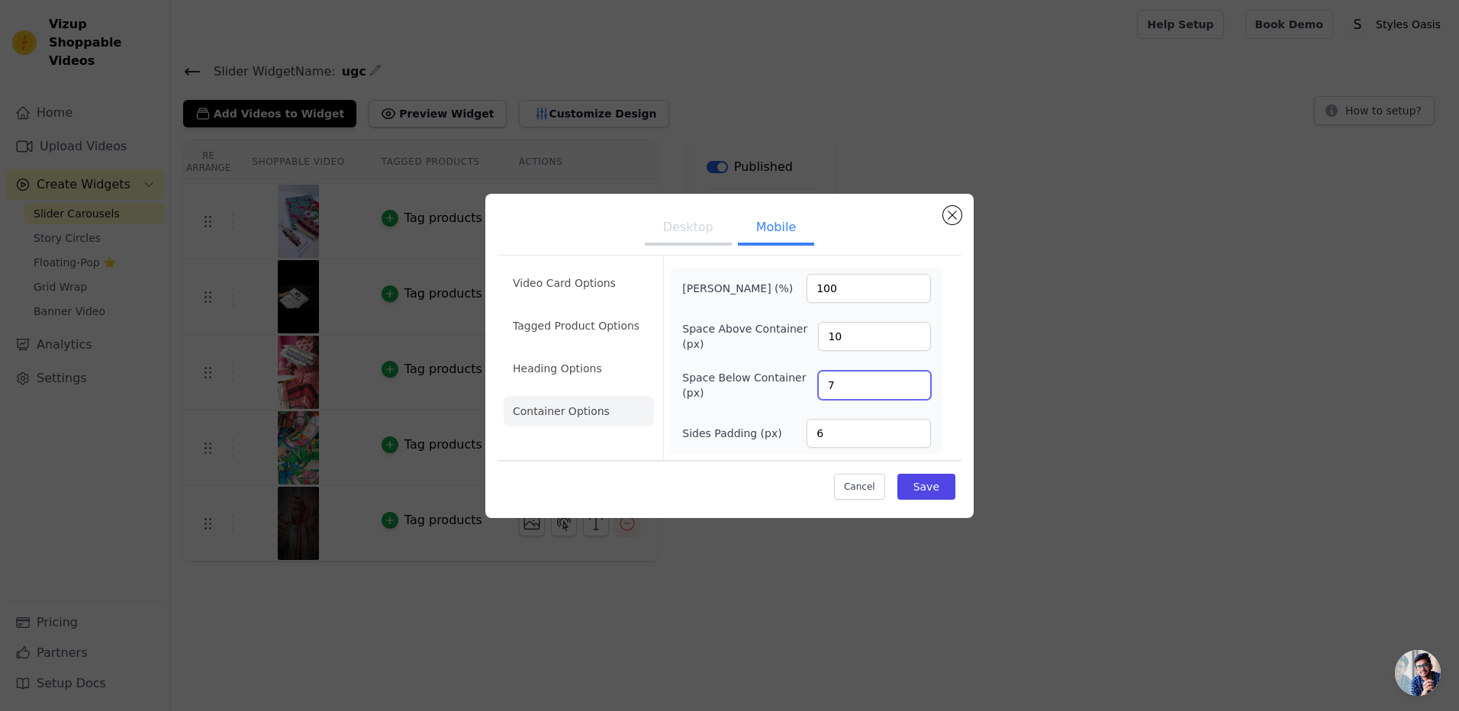
click at [915, 383] on input "7" at bounding box center [874, 385] width 113 height 29
click at [915, 383] on input "8" at bounding box center [874, 385] width 113 height 29
click at [915, 383] on input "9" at bounding box center [874, 385] width 113 height 29
click at [915, 383] on input "10" at bounding box center [874, 385] width 113 height 29
click at [915, 383] on input "11" at bounding box center [874, 385] width 113 height 29
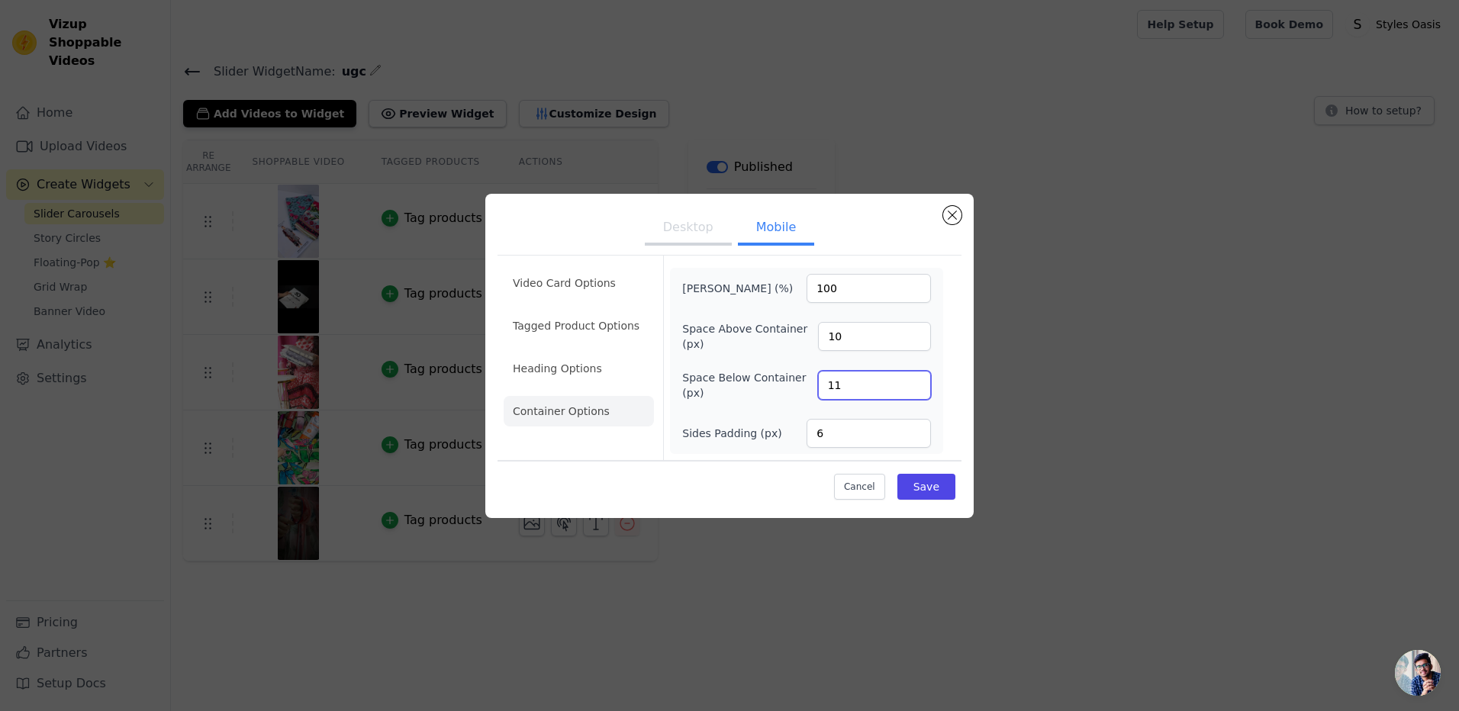
click at [912, 394] on input "11" at bounding box center [874, 385] width 113 height 29
type input "10"
click at [913, 387] on input "10" at bounding box center [874, 385] width 113 height 29
click at [932, 485] on button "Save" at bounding box center [926, 487] width 58 height 26
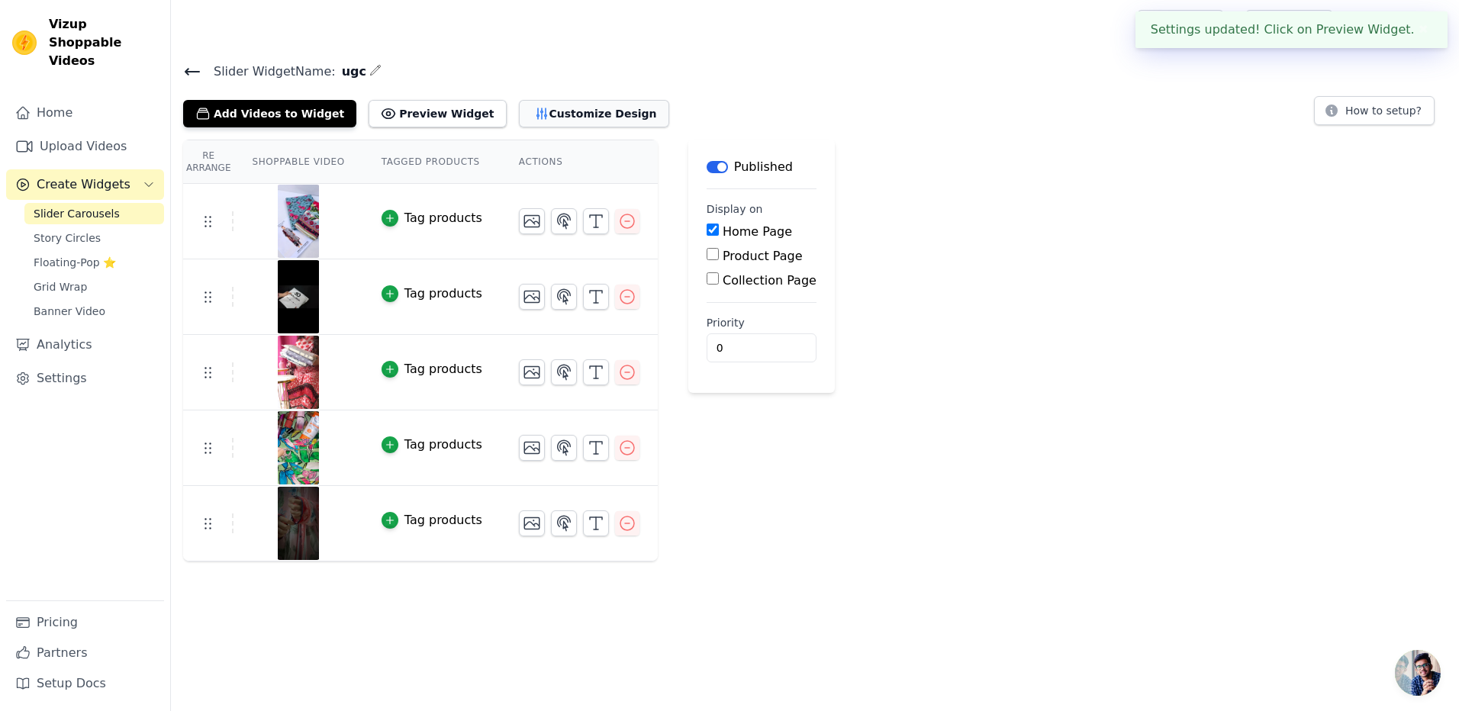
click at [548, 108] on button "Customize Design" at bounding box center [594, 113] width 150 height 27
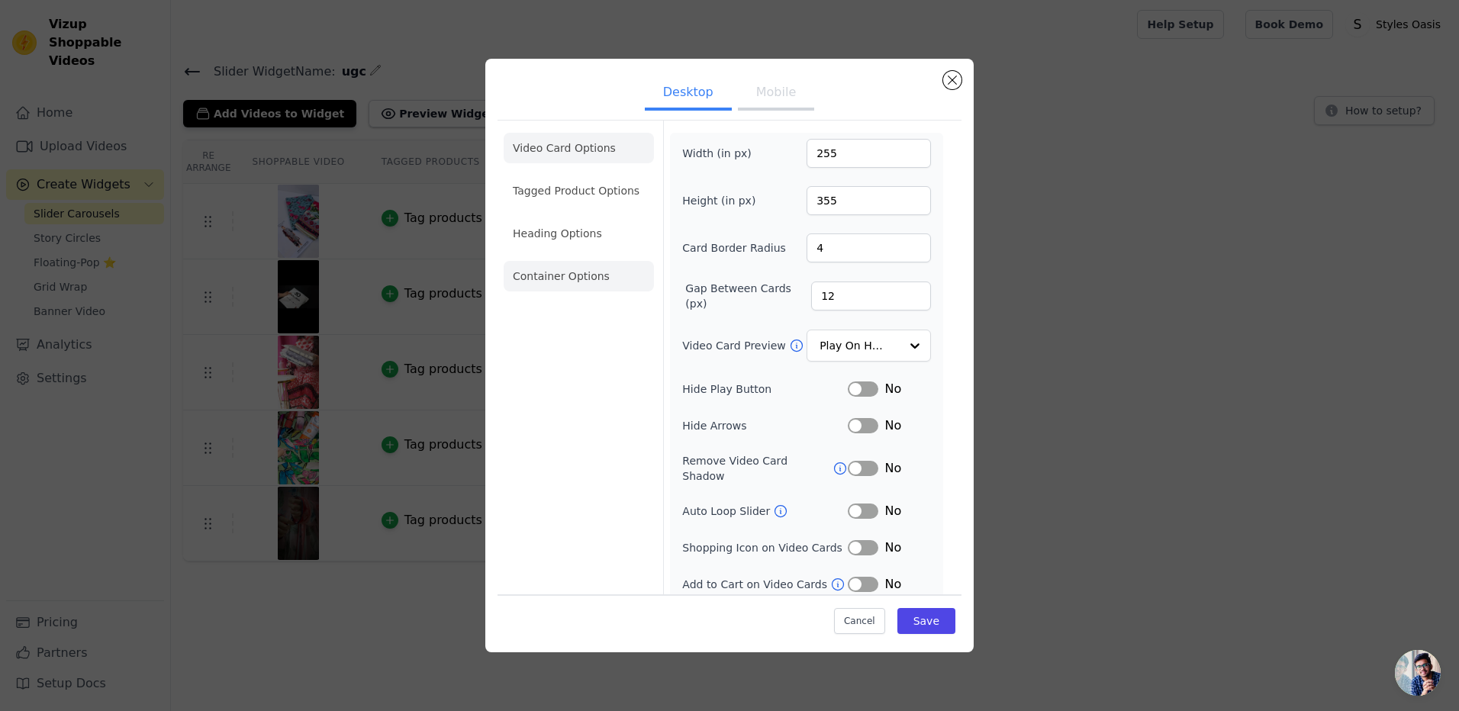
click at [580, 267] on li "Container Options" at bounding box center [579, 276] width 150 height 31
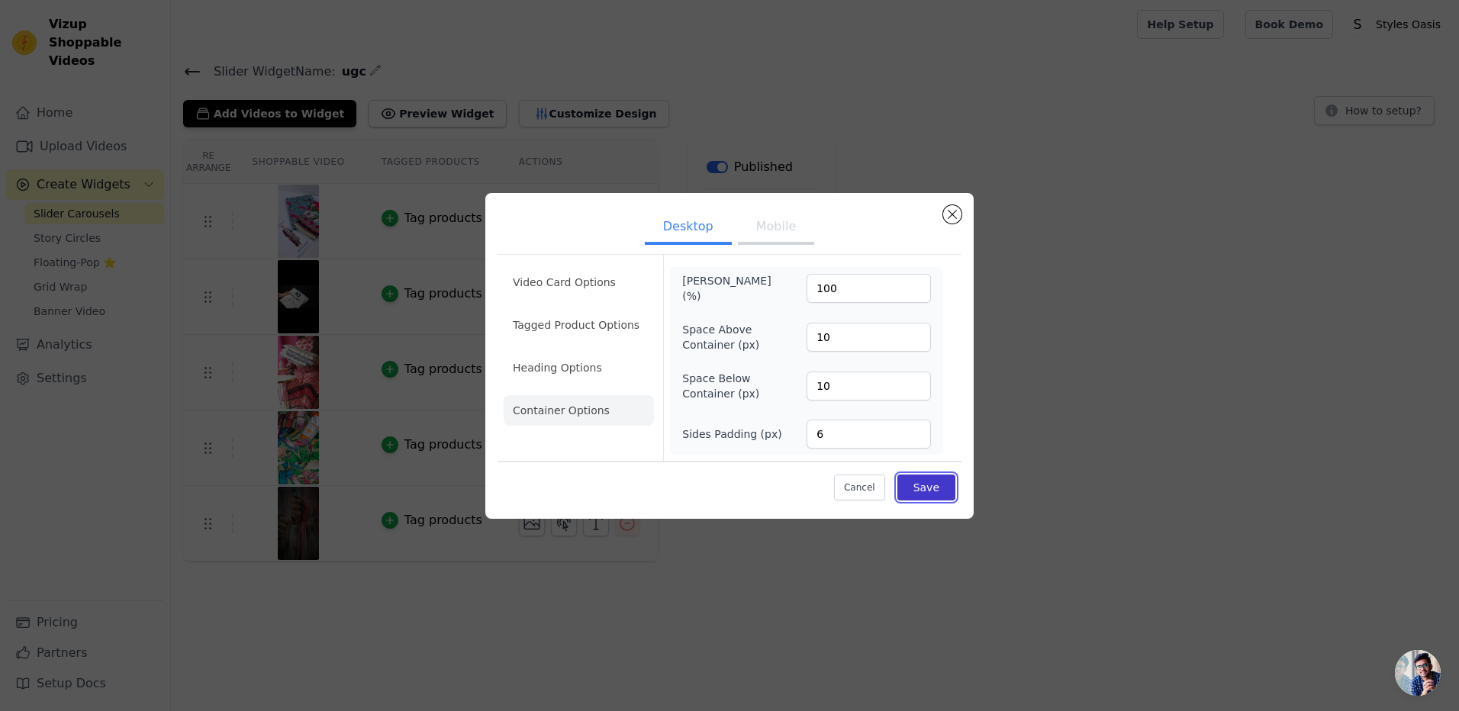
click at [934, 488] on button "Save" at bounding box center [926, 488] width 58 height 26
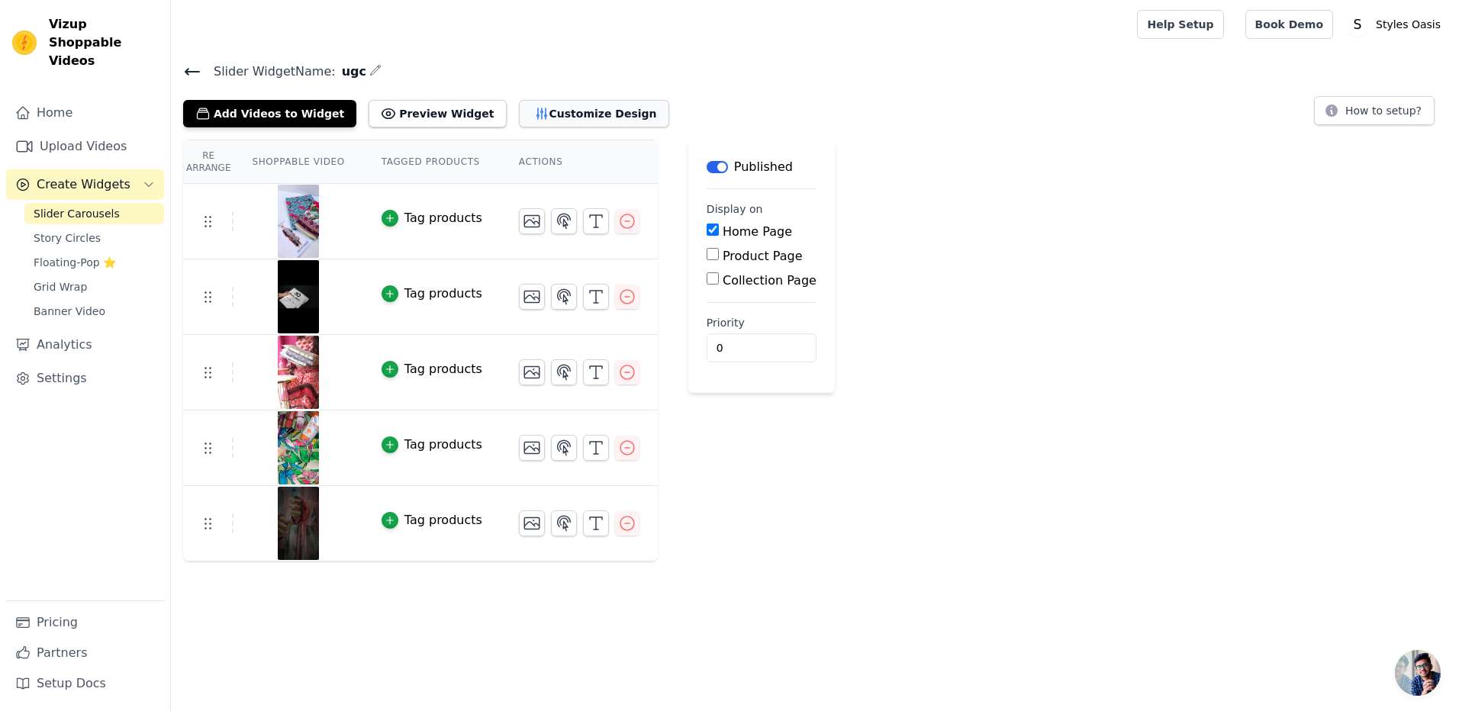
click at [526, 108] on button "Customize Design" at bounding box center [594, 113] width 150 height 27
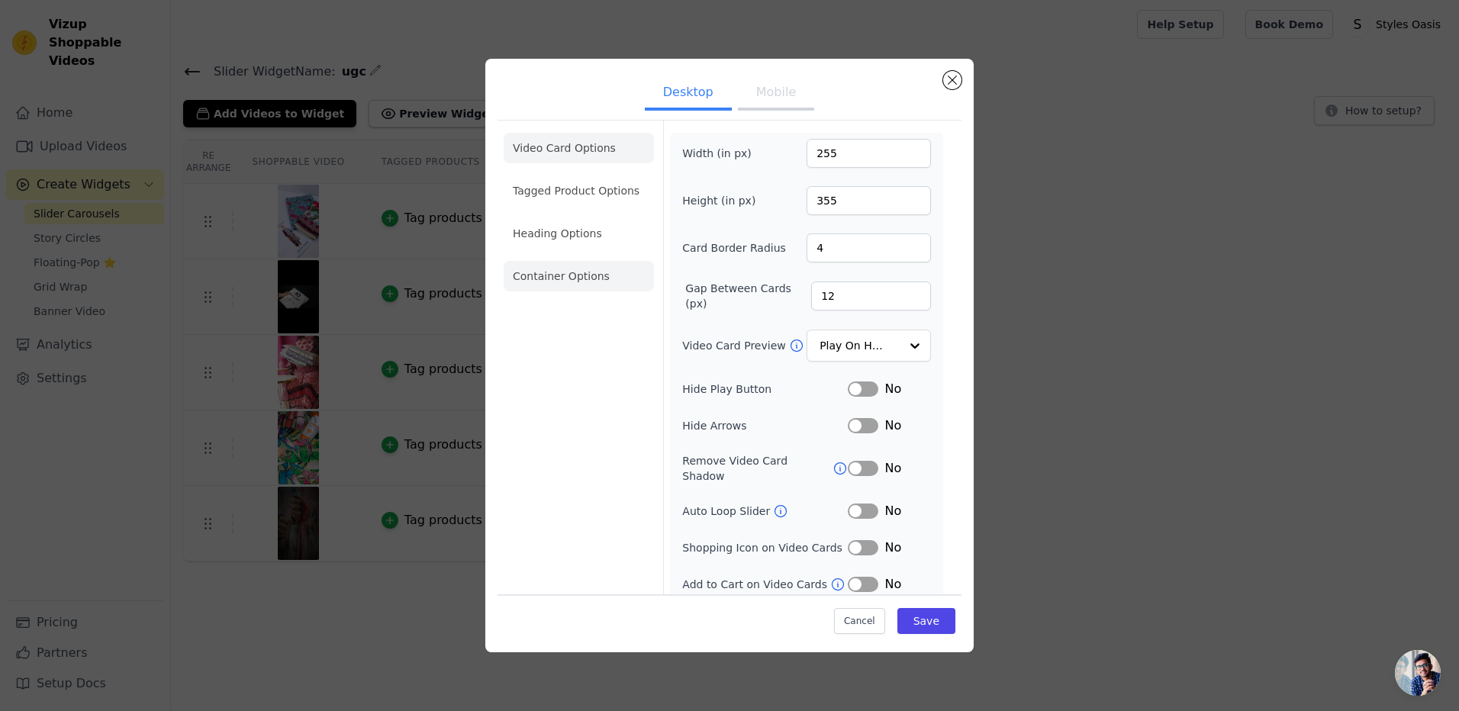
click at [564, 284] on li "Container Options" at bounding box center [579, 276] width 150 height 31
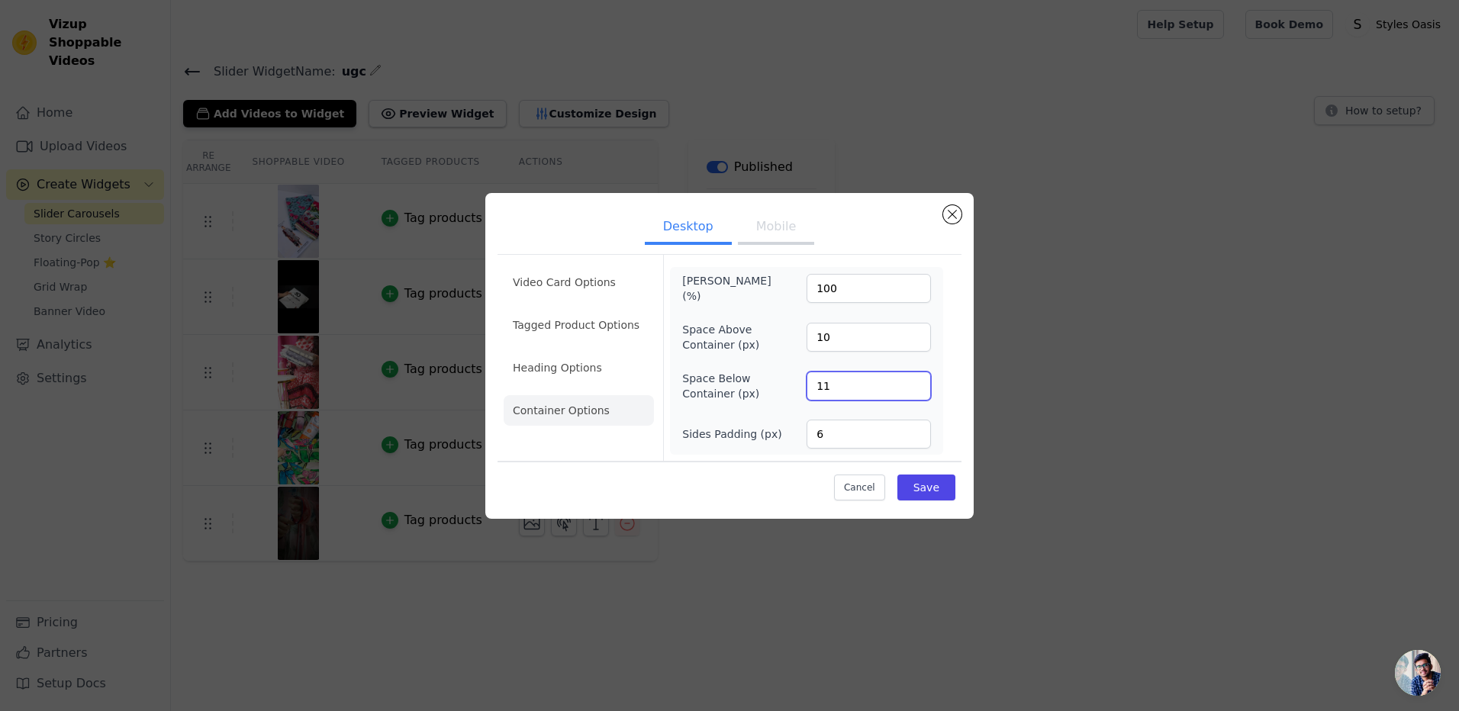
click at [915, 380] on input "11" at bounding box center [869, 386] width 124 height 29
click at [915, 380] on input "12" at bounding box center [869, 386] width 124 height 29
click at [915, 380] on input "13" at bounding box center [869, 386] width 124 height 29
click at [915, 380] on input "14" at bounding box center [869, 386] width 124 height 29
type input "15"
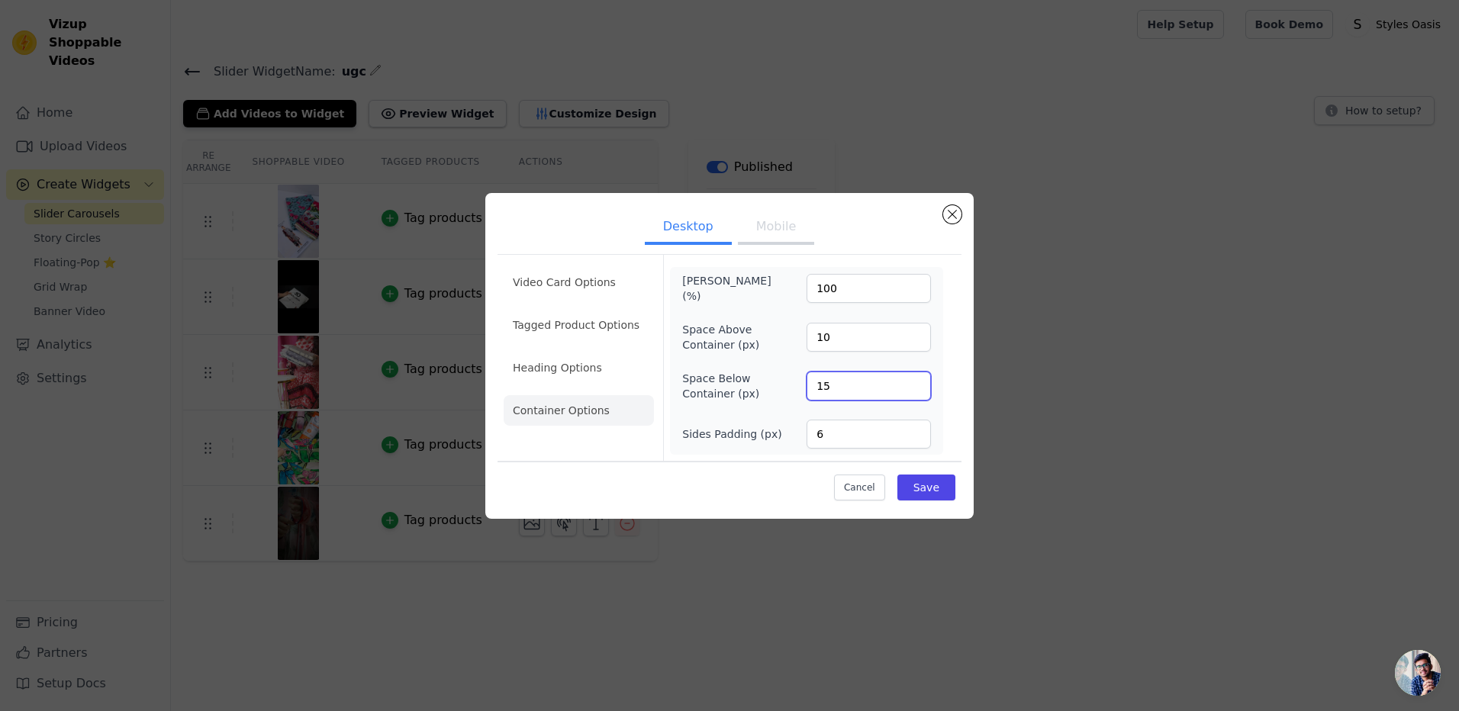
click at [915, 380] on input "15" at bounding box center [869, 386] width 124 height 29
click at [938, 485] on button "Save" at bounding box center [926, 488] width 58 height 26
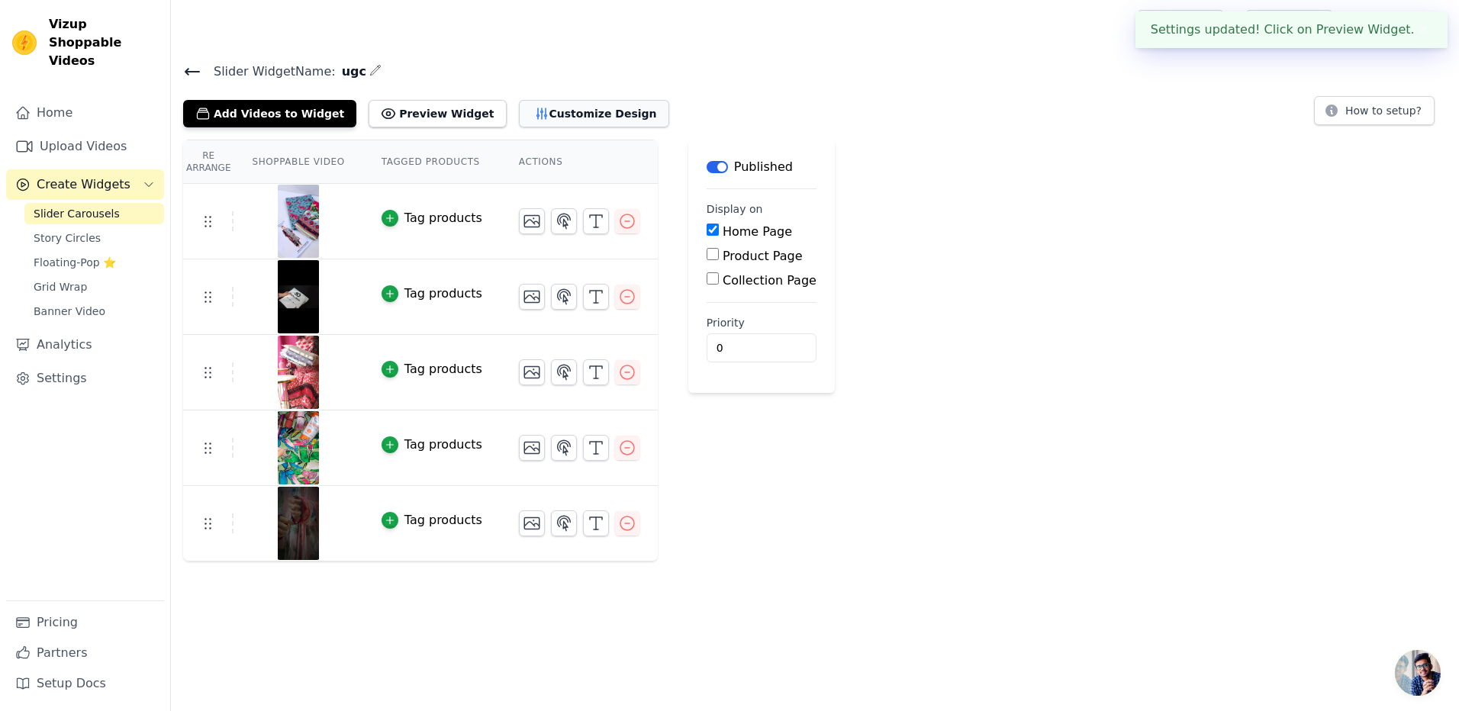
click at [562, 118] on button "Customize Design" at bounding box center [594, 113] width 150 height 27
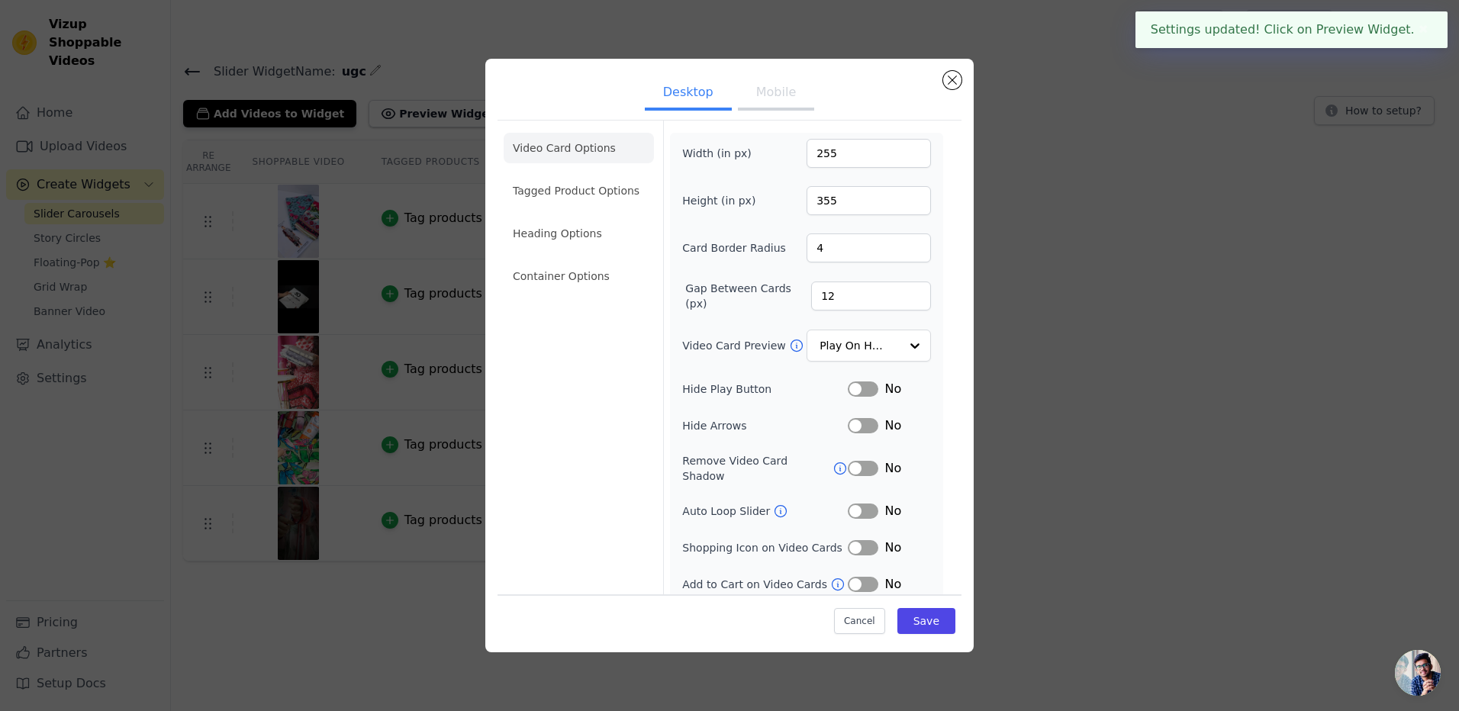
click at [794, 102] on button "Mobile" at bounding box center [776, 94] width 76 height 34
click at [568, 279] on li "Container Options" at bounding box center [579, 276] width 150 height 31
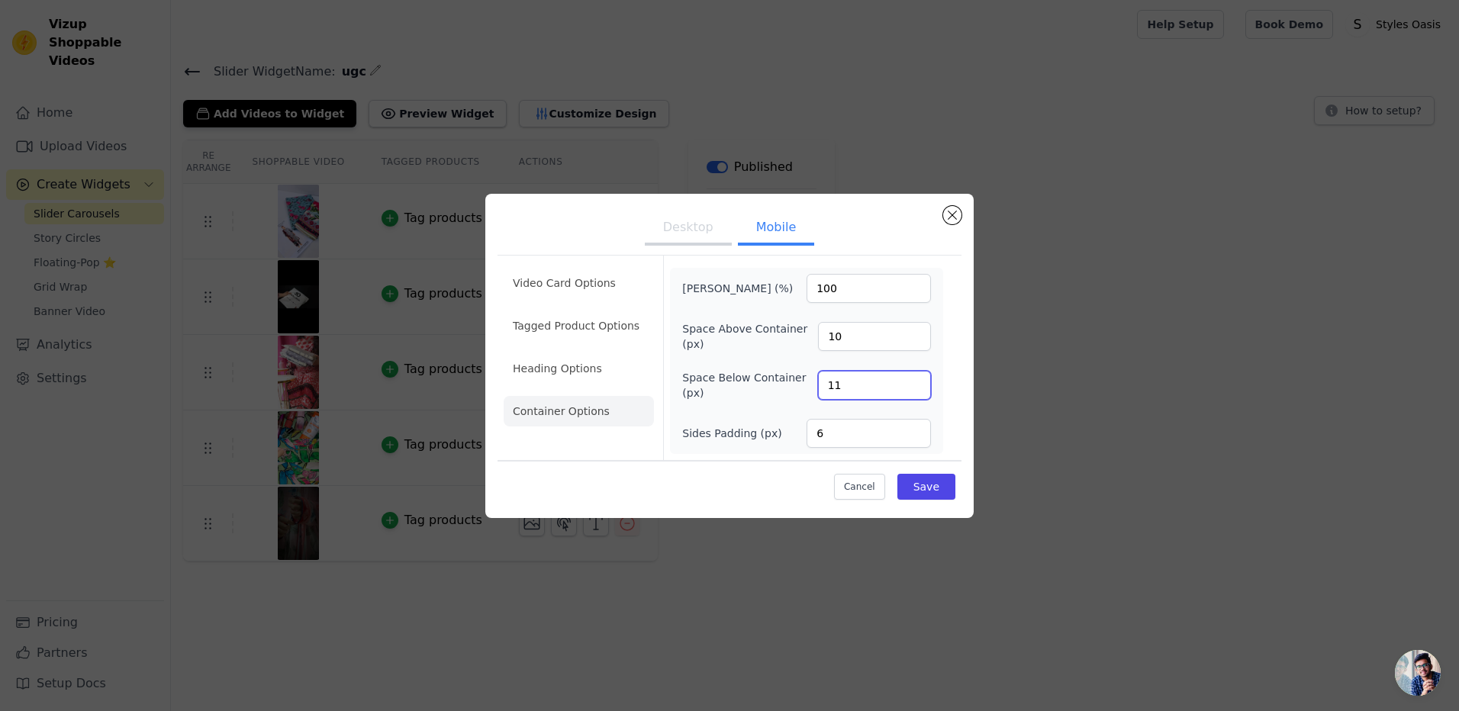
click at [914, 380] on input "11" at bounding box center [874, 385] width 113 height 29
click at [914, 380] on input "12" at bounding box center [874, 385] width 113 height 29
click at [914, 380] on input "13" at bounding box center [874, 385] width 113 height 29
click at [914, 380] on input "14" at bounding box center [874, 385] width 113 height 29
type input "15"
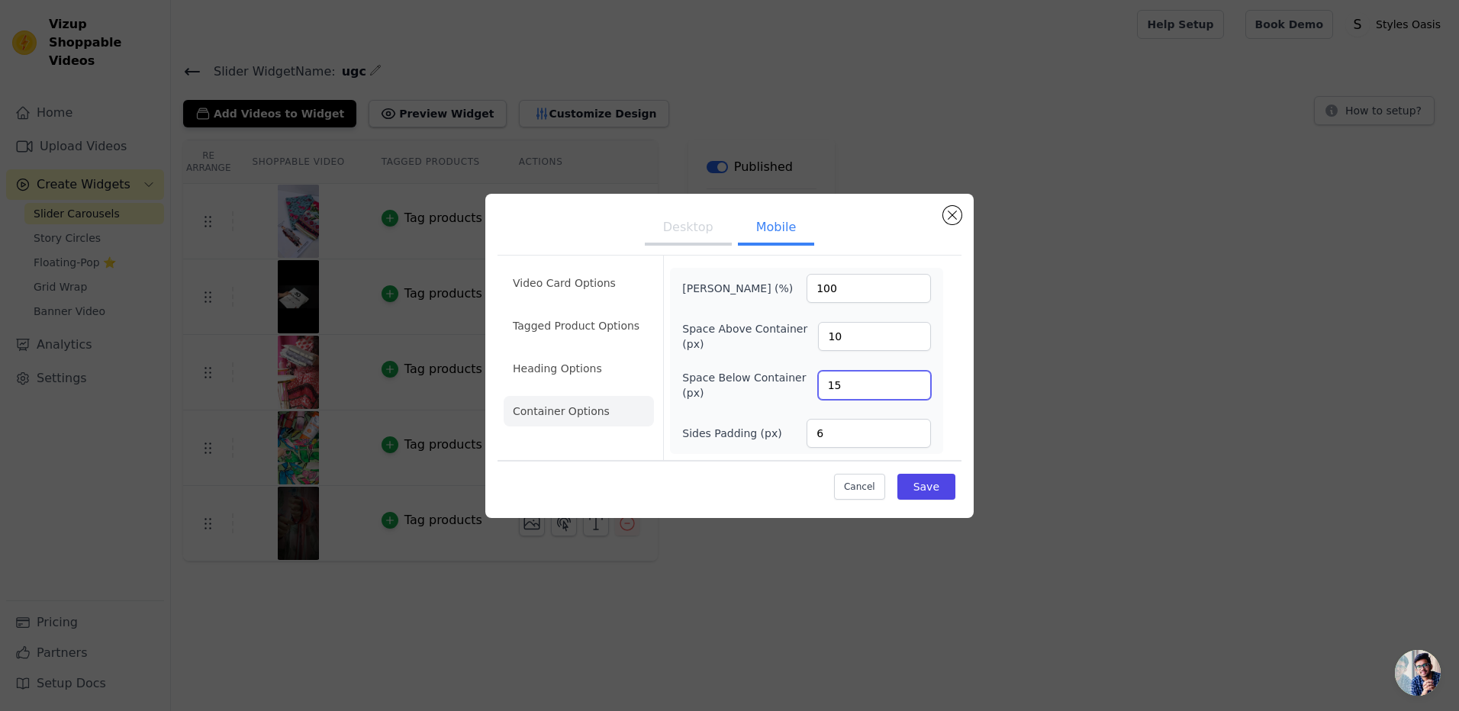
click at [914, 380] on input "15" at bounding box center [874, 385] width 113 height 29
click at [921, 486] on button "Save" at bounding box center [926, 487] width 58 height 26
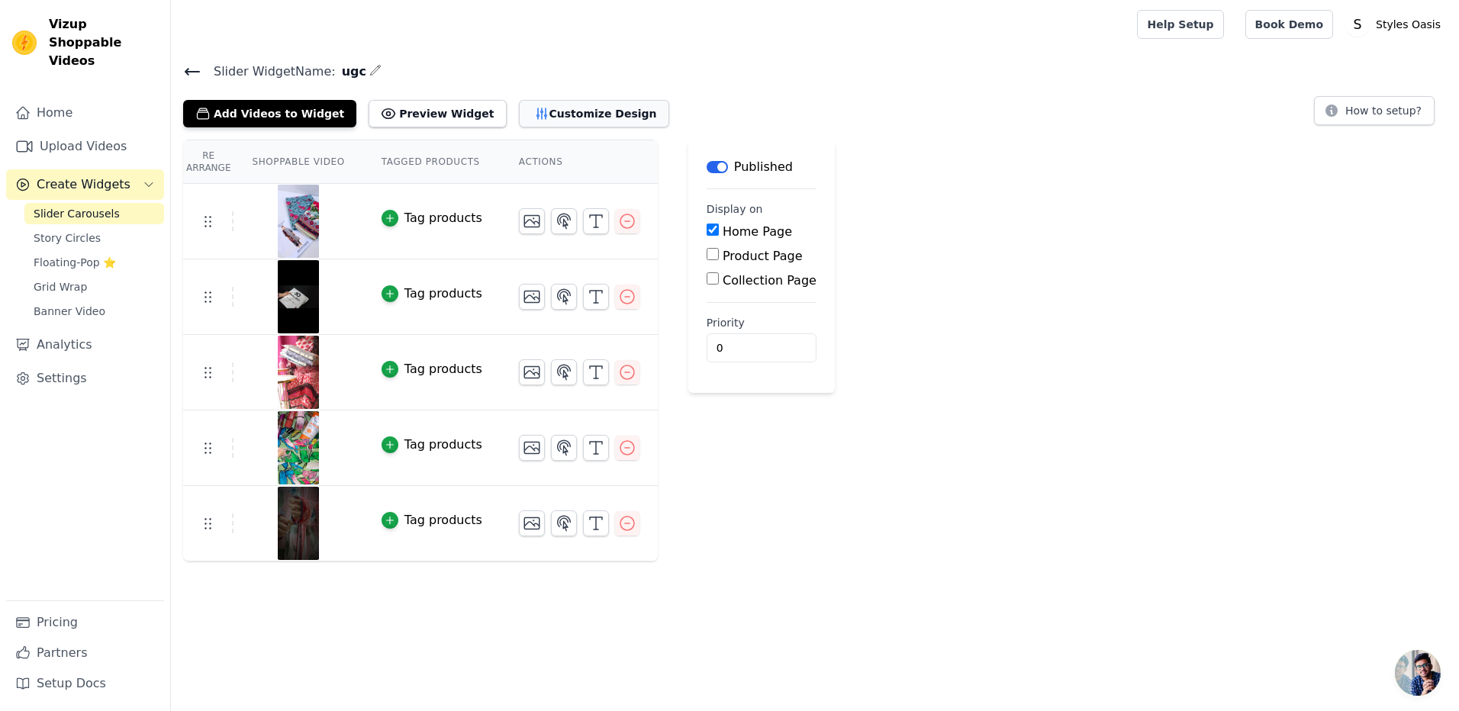
click at [536, 117] on icon "button" at bounding box center [541, 113] width 10 height 11
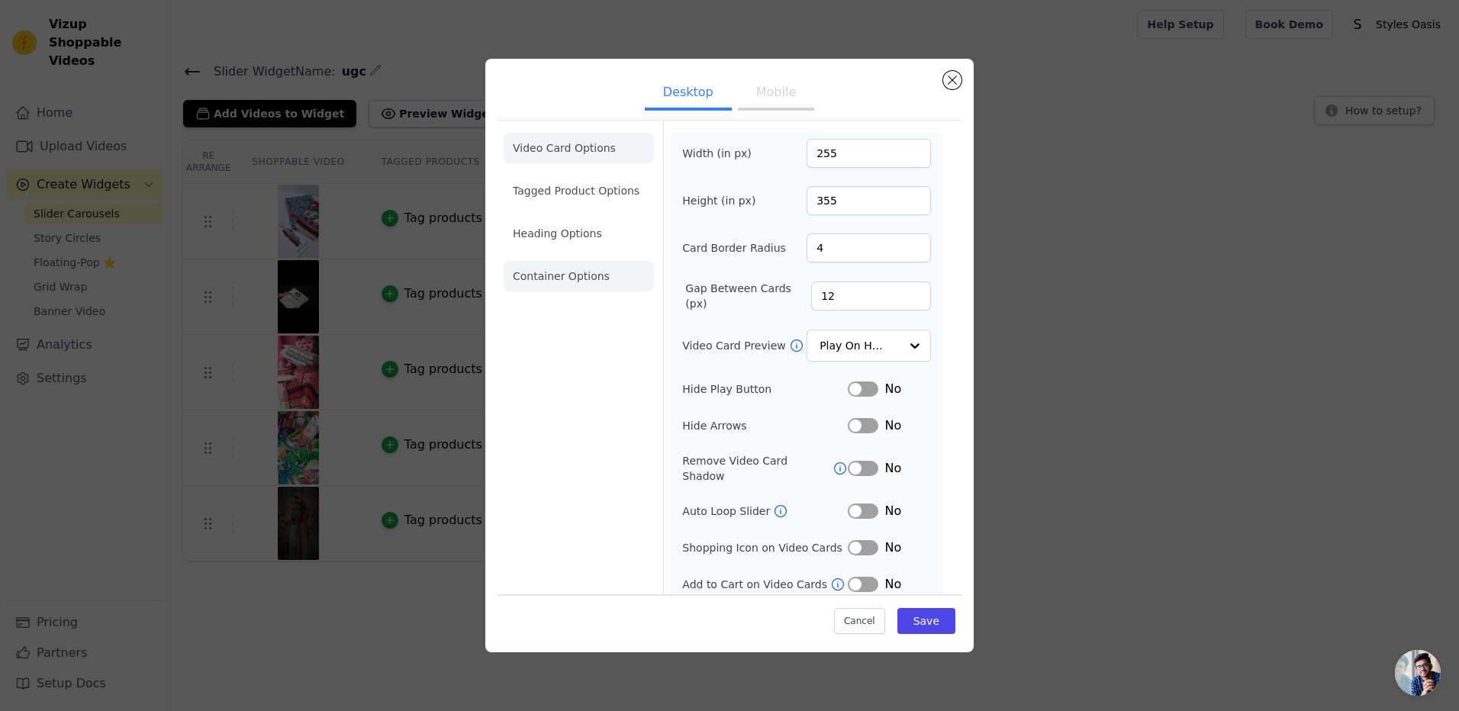
click at [529, 280] on li "Container Options" at bounding box center [579, 276] width 150 height 31
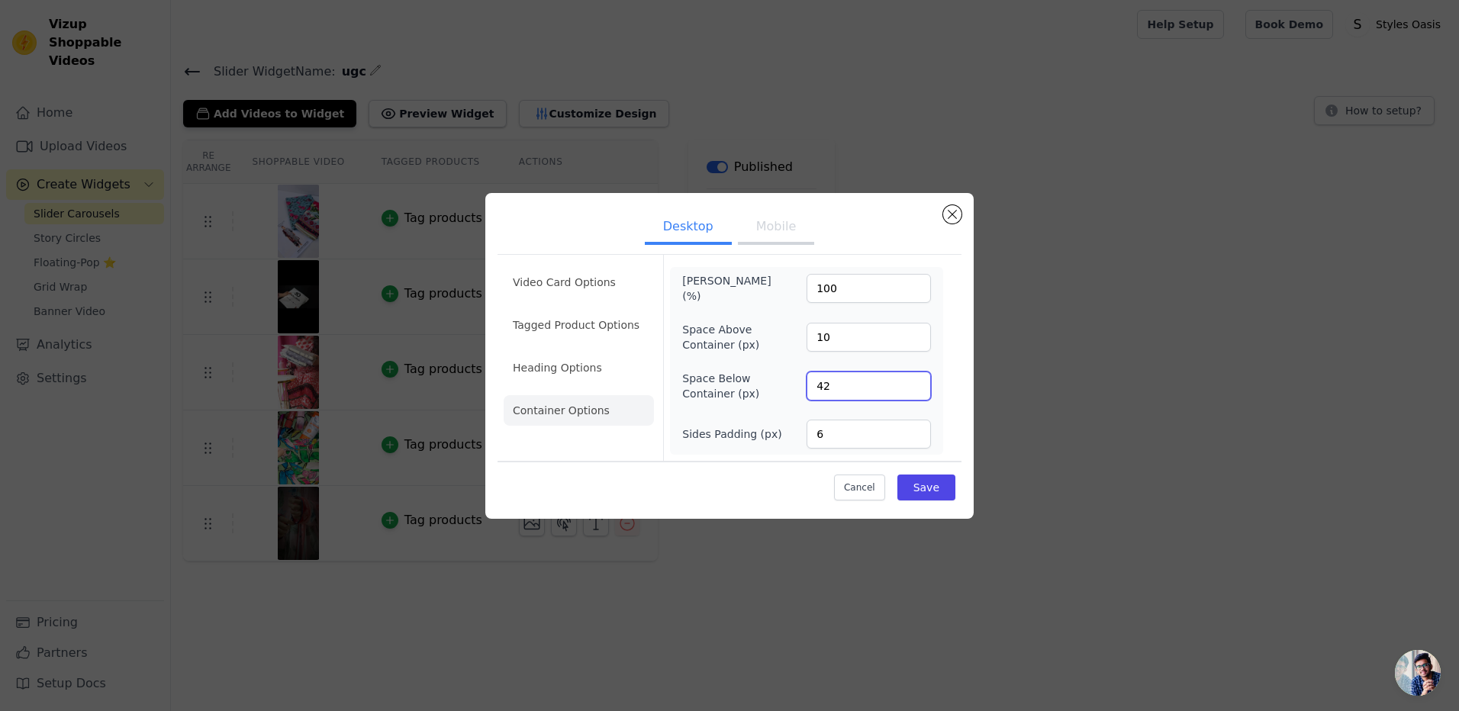
type input "42"
click at [915, 383] on input "42" at bounding box center [869, 386] width 124 height 29
click at [912, 491] on button "Save" at bounding box center [926, 488] width 58 height 26
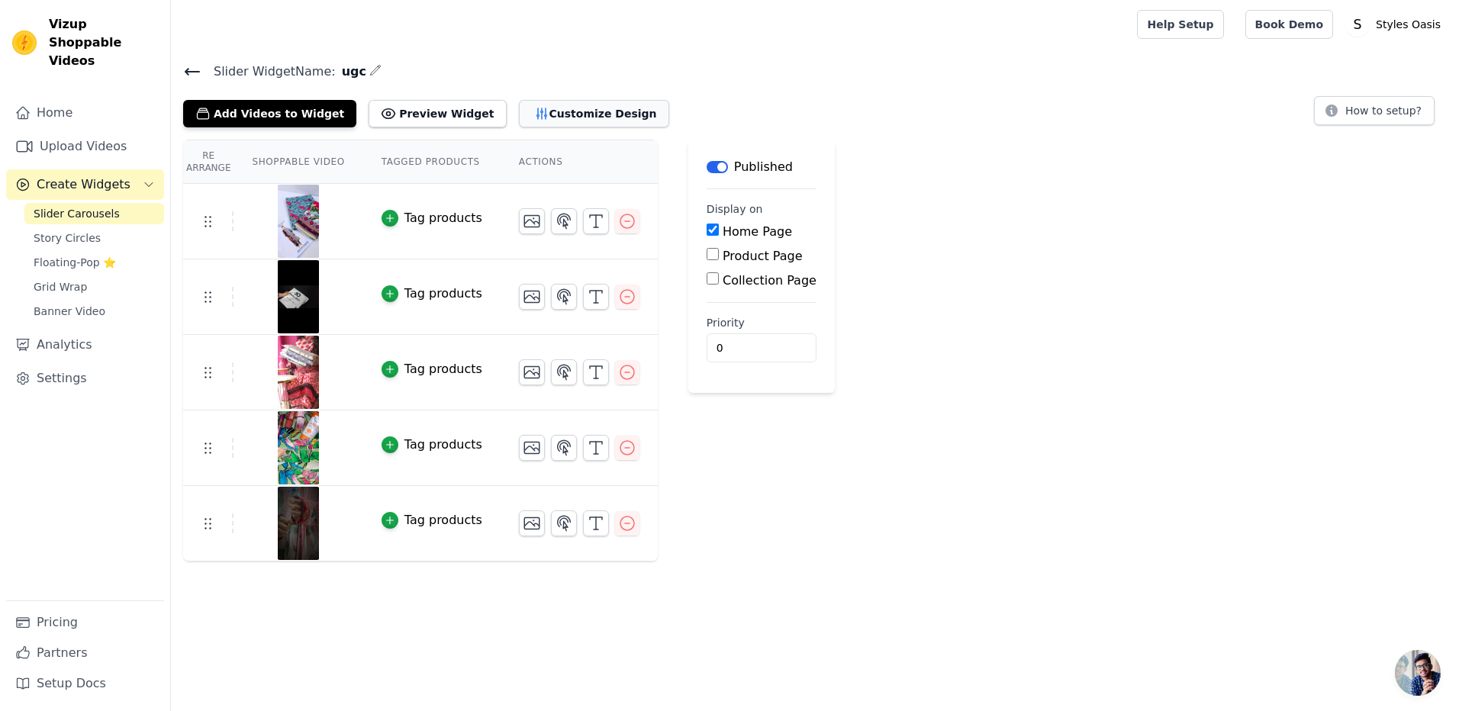
click at [528, 106] on button "Customize Design" at bounding box center [594, 113] width 150 height 27
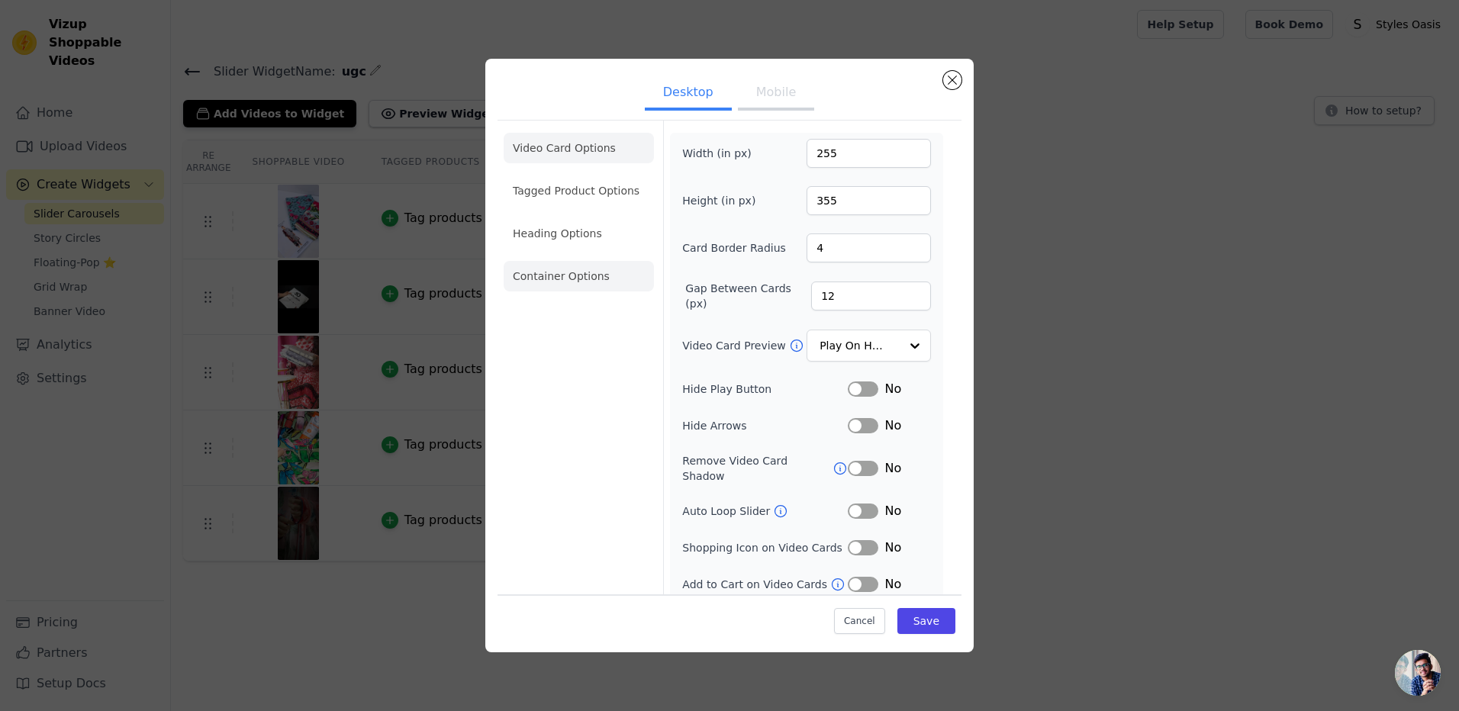
click at [591, 291] on li "Container Options" at bounding box center [579, 276] width 150 height 31
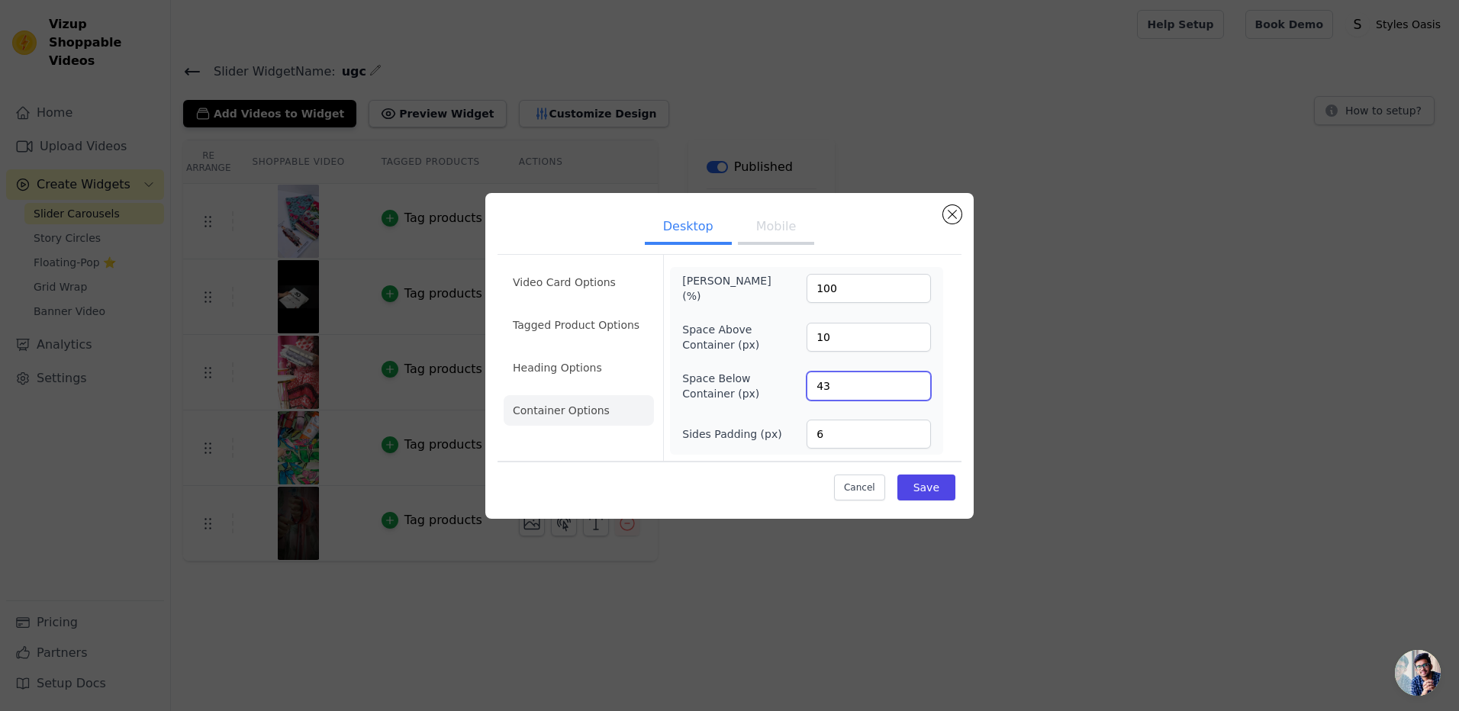
click at [916, 382] on input "43" at bounding box center [869, 386] width 124 height 29
click at [915, 382] on input "44" at bounding box center [869, 386] width 124 height 29
click at [915, 382] on input "45" at bounding box center [869, 386] width 124 height 29
click at [915, 382] on input "46" at bounding box center [869, 386] width 124 height 29
click at [915, 382] on input "47" at bounding box center [869, 386] width 124 height 29
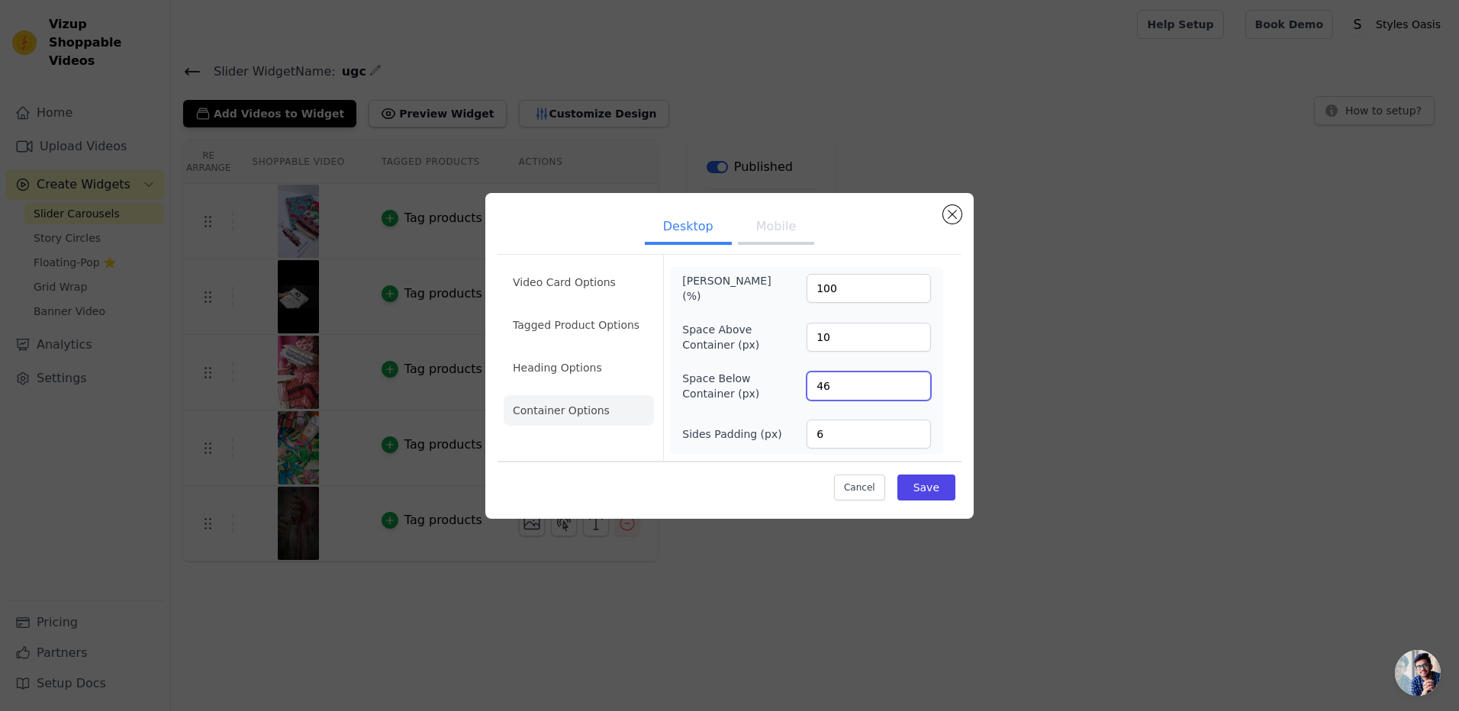
click at [915, 388] on input "46" at bounding box center [869, 386] width 124 height 29
type input "45"
click at [915, 388] on input "45" at bounding box center [869, 386] width 124 height 29
click at [926, 488] on button "Save" at bounding box center [926, 488] width 58 height 26
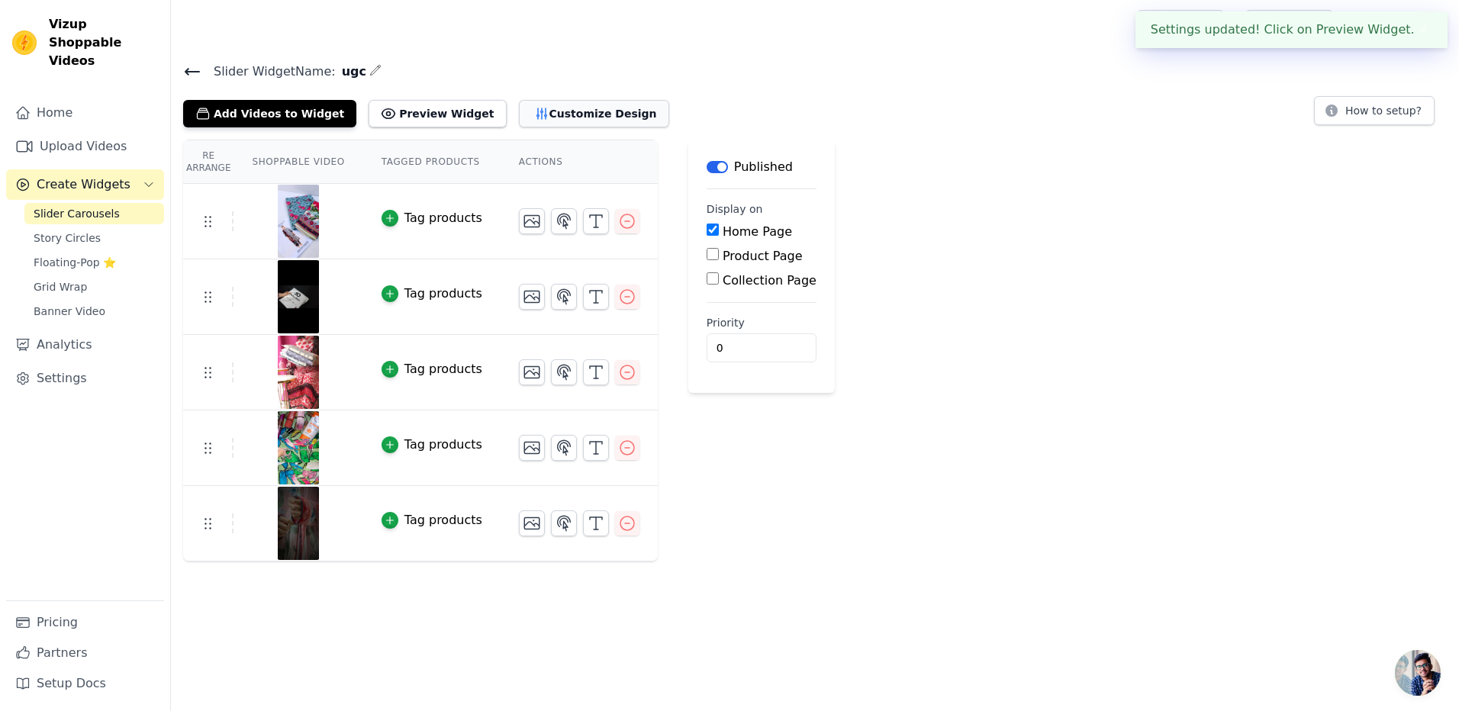
click at [519, 124] on button "Customize Design" at bounding box center [594, 113] width 150 height 27
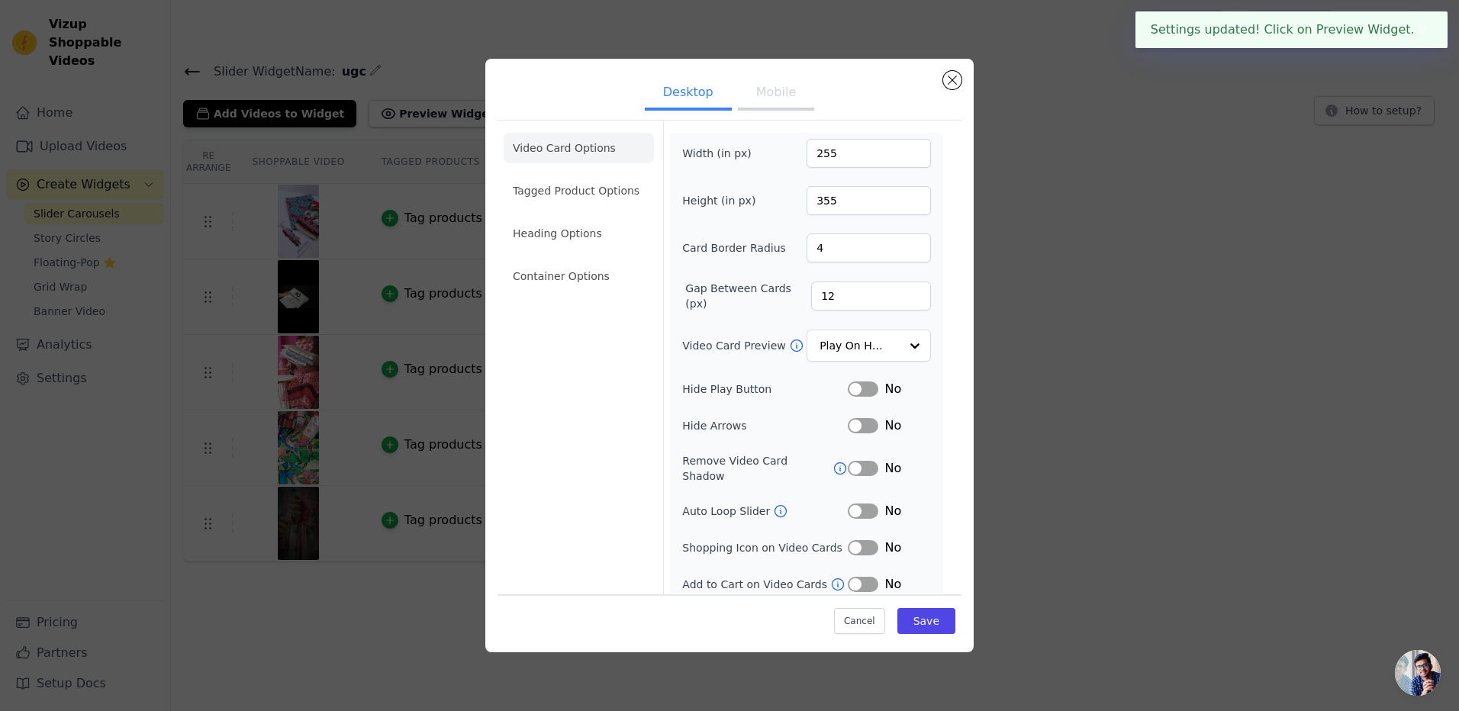
click at [771, 103] on button "Mobile" at bounding box center [776, 94] width 76 height 34
click at [555, 274] on li "Container Options" at bounding box center [579, 276] width 150 height 31
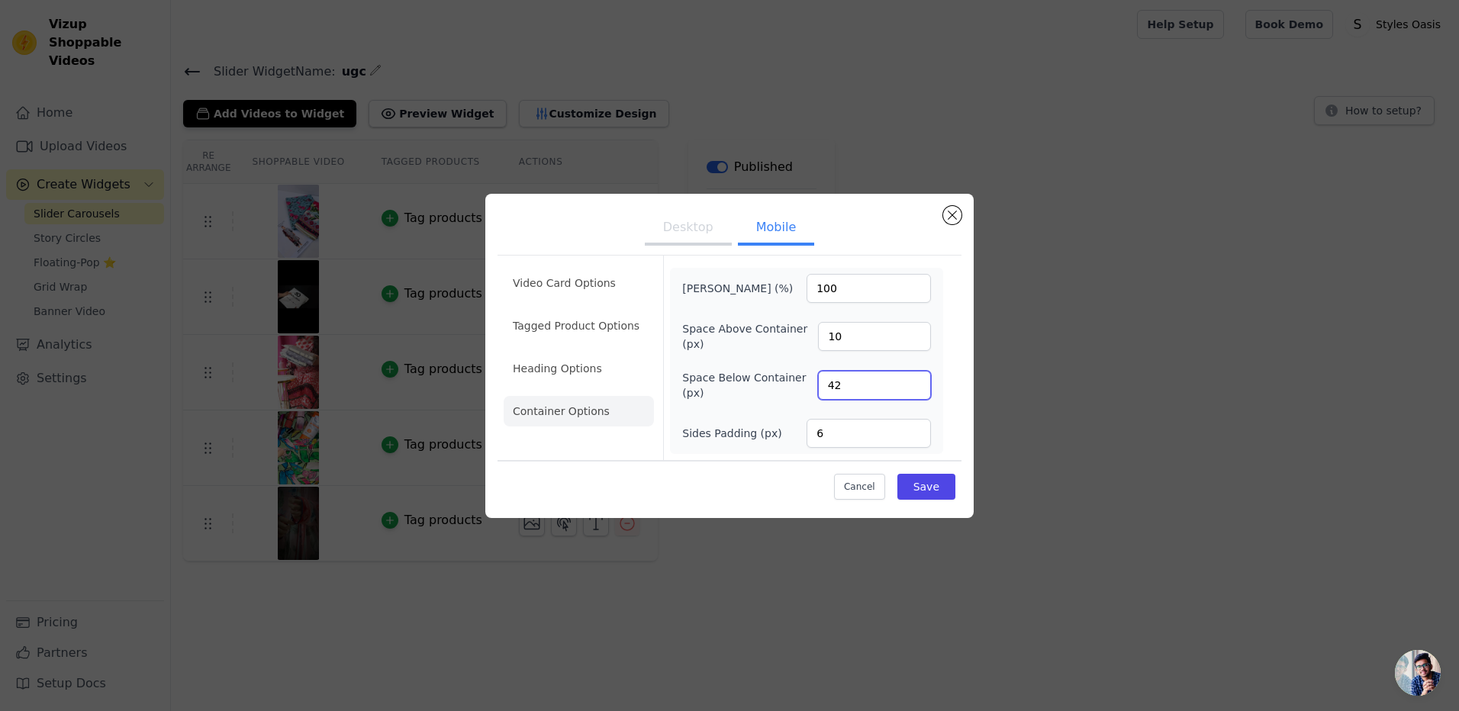
click at [913, 383] on input "42" at bounding box center [874, 385] width 113 height 29
click at [913, 383] on input "43" at bounding box center [874, 385] width 113 height 29
click at [913, 383] on input "44" at bounding box center [874, 385] width 113 height 29
type input "45"
click at [913, 383] on input "45" at bounding box center [874, 385] width 113 height 29
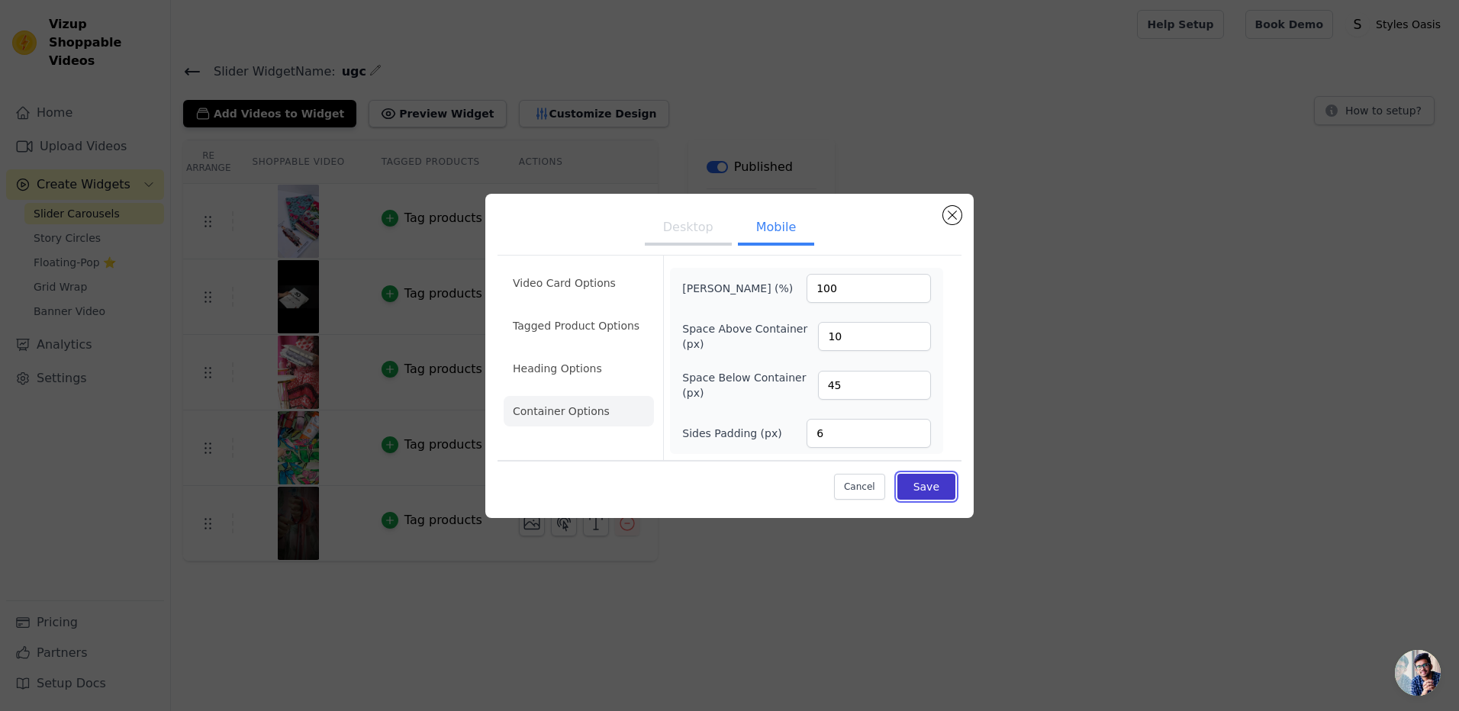
click at [927, 492] on button "Save" at bounding box center [926, 487] width 58 height 26
